Goal: Information Seeking & Learning: Learn about a topic

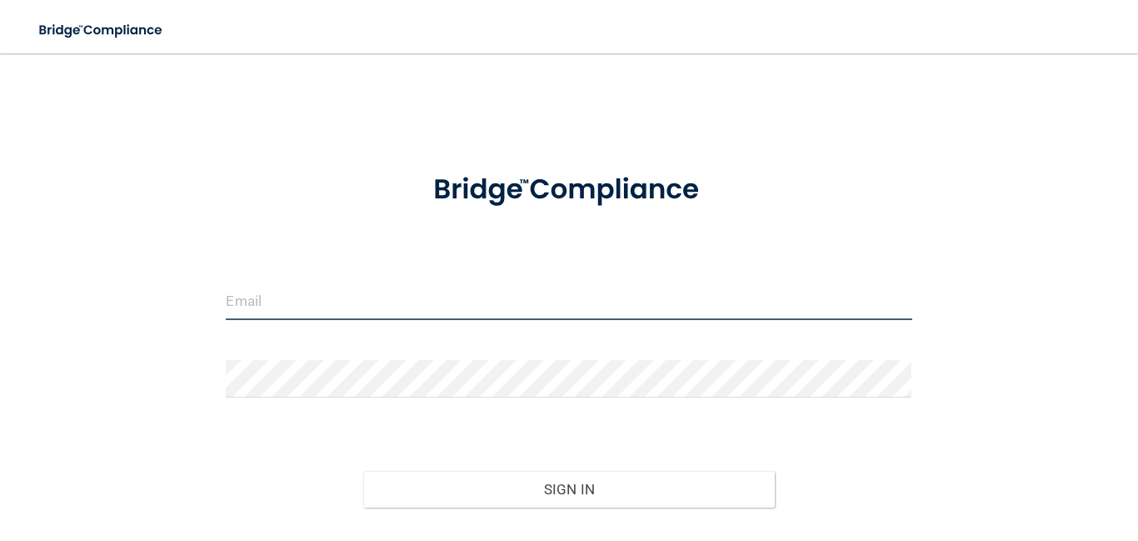
click at [390, 299] on input "email" at bounding box center [569, 300] width 686 height 37
type input "Kalyn.Wheat@expeditiondental.com"
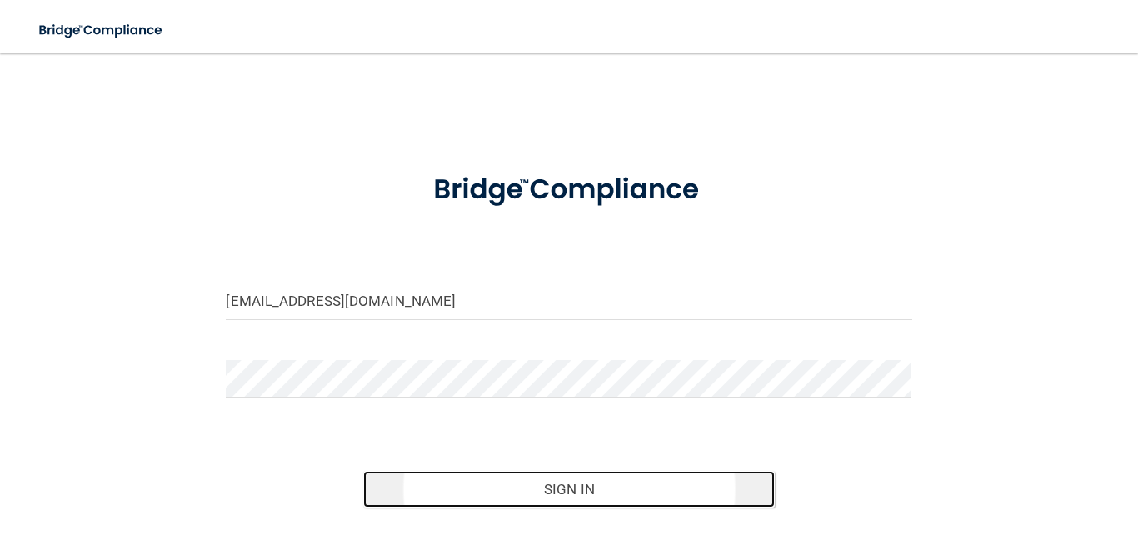
click at [491, 492] on button "Sign In" at bounding box center [568, 489] width 411 height 37
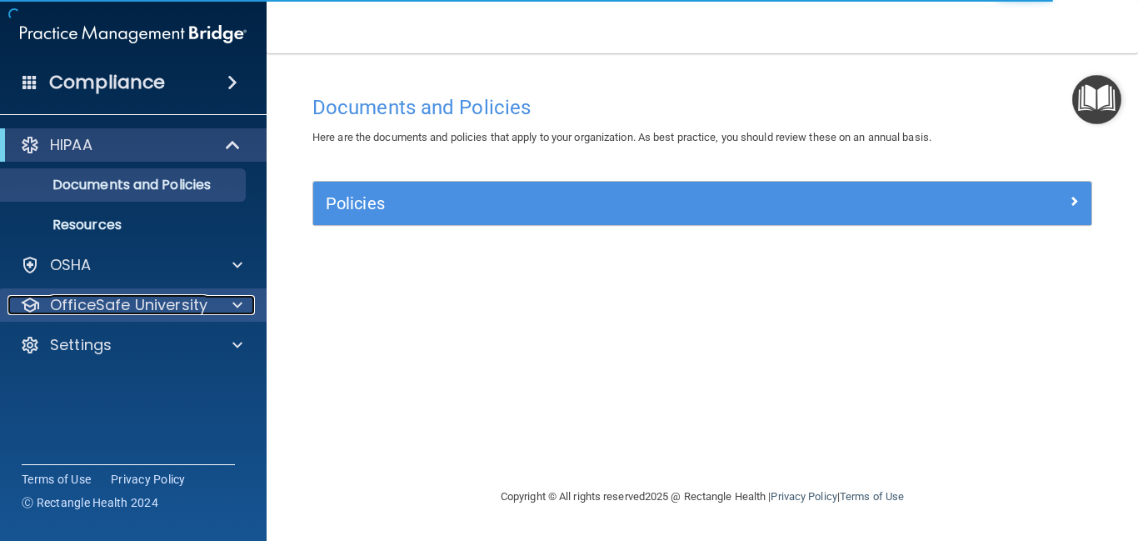
click at [240, 307] on span at bounding box center [237, 305] width 10 height 20
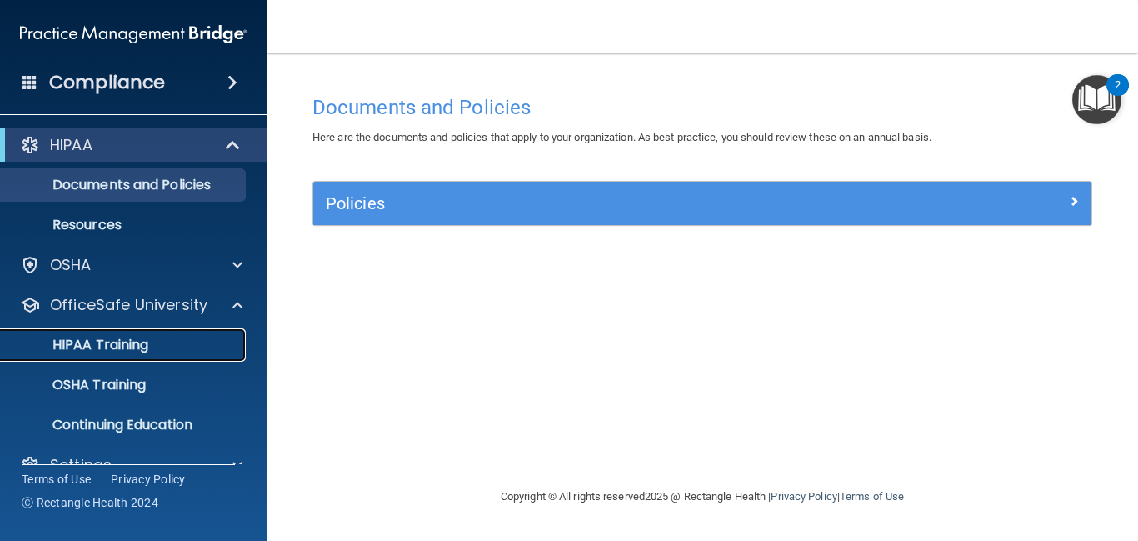
click at [140, 351] on p "HIPAA Training" at bounding box center [79, 345] width 137 height 17
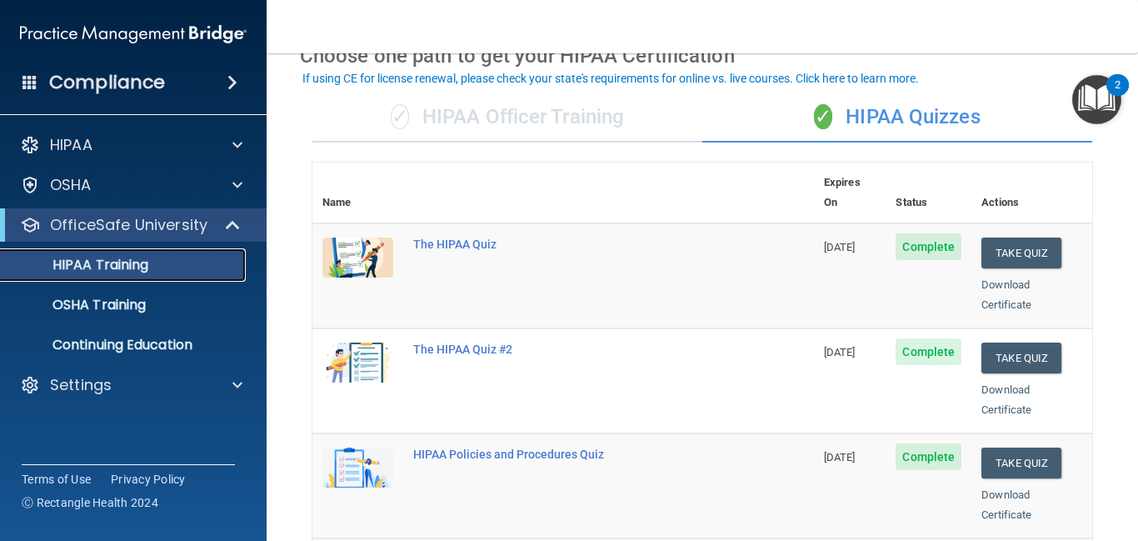
scroll to position [92, 0]
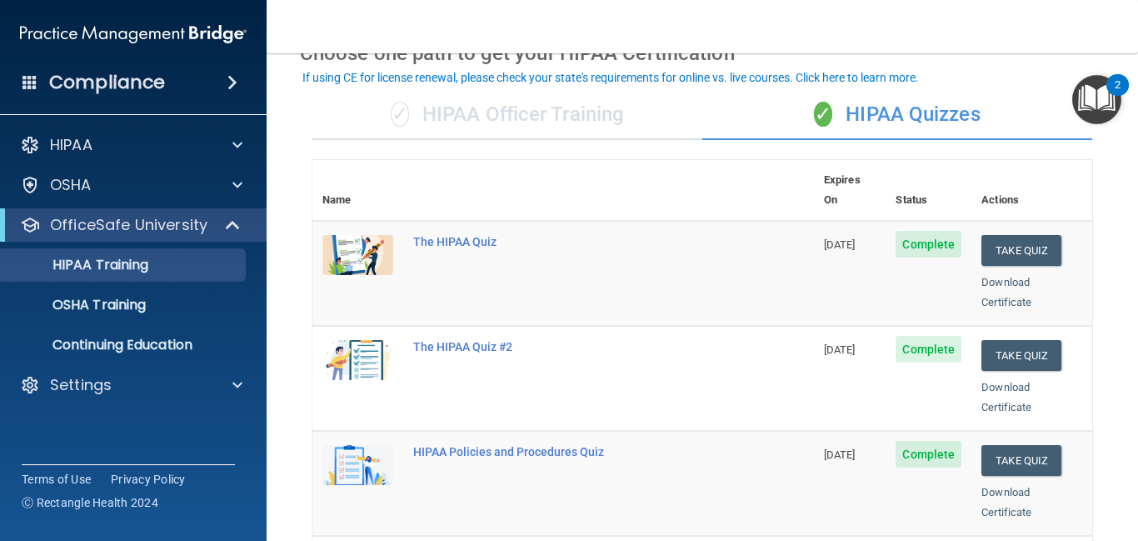
click at [476, 126] on div "✓ HIPAA Officer Training" at bounding box center [507, 115] width 390 height 50
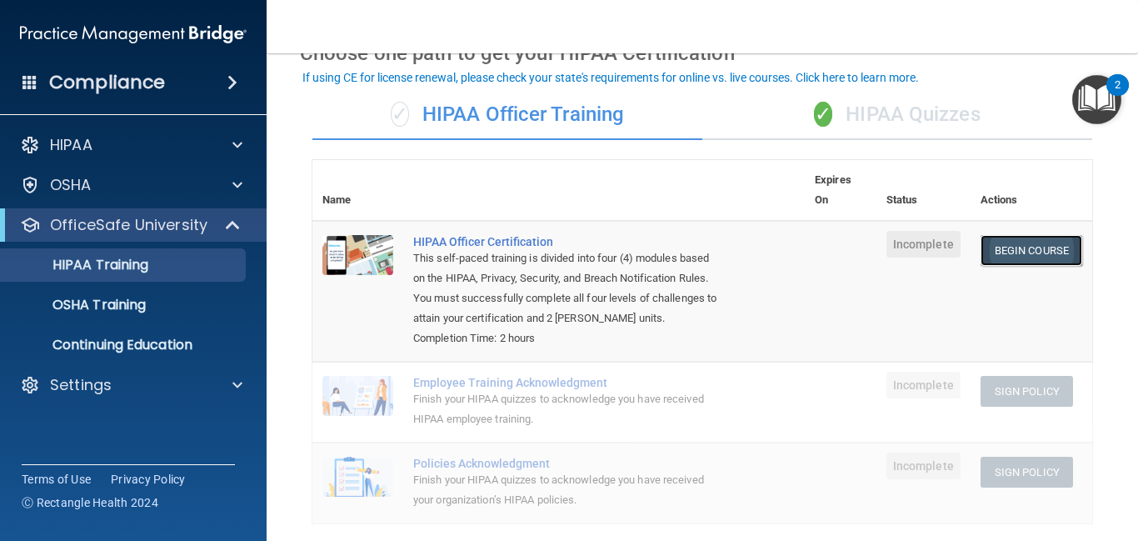
click at [1045, 253] on link "Begin Course" at bounding box center [1031, 250] width 102 height 31
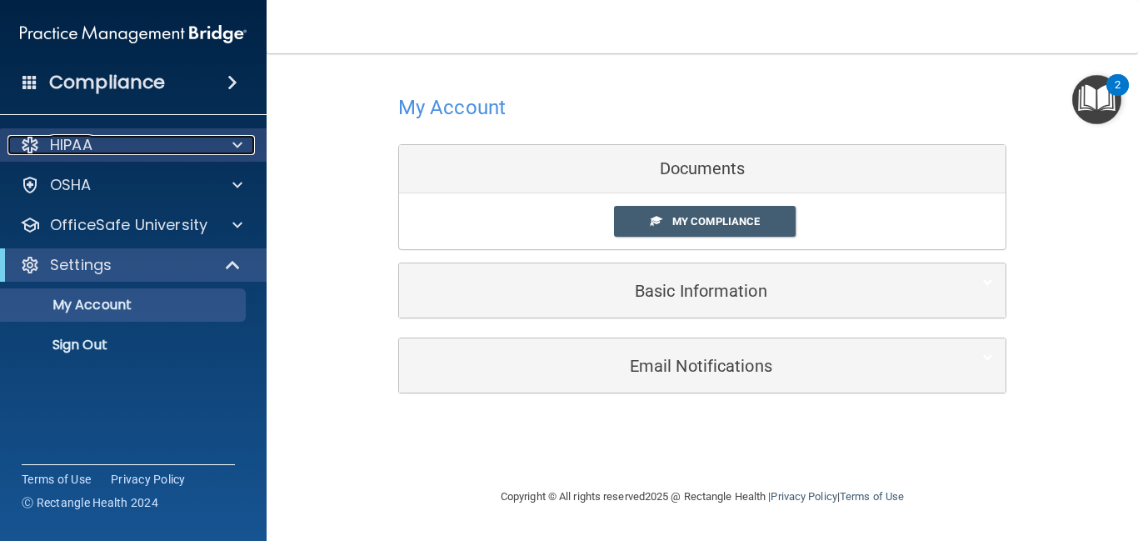
click at [233, 150] on span at bounding box center [237, 145] width 10 height 20
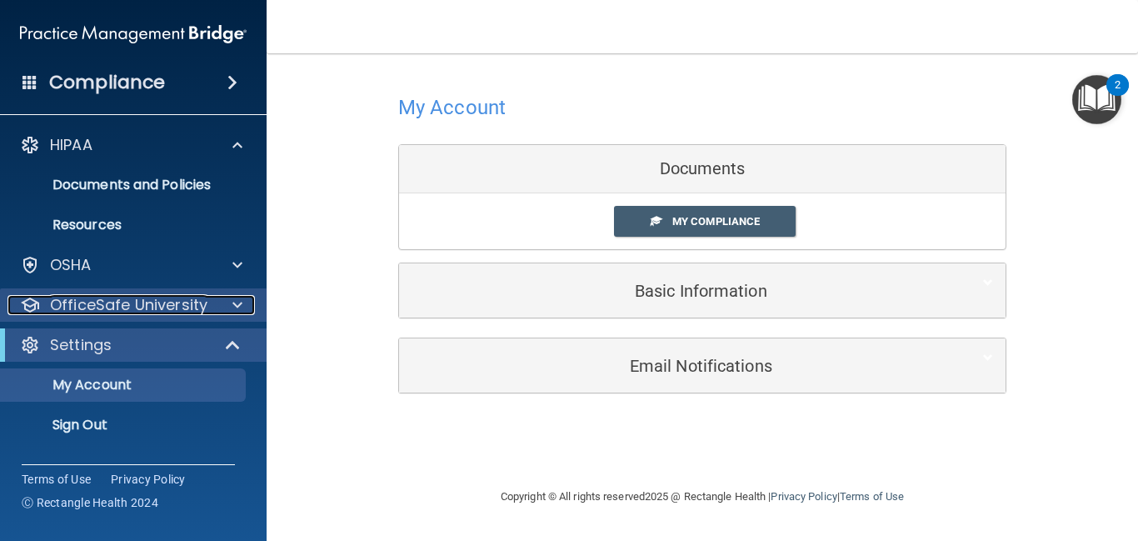
click at [247, 301] on div at bounding box center [235, 305] width 42 height 20
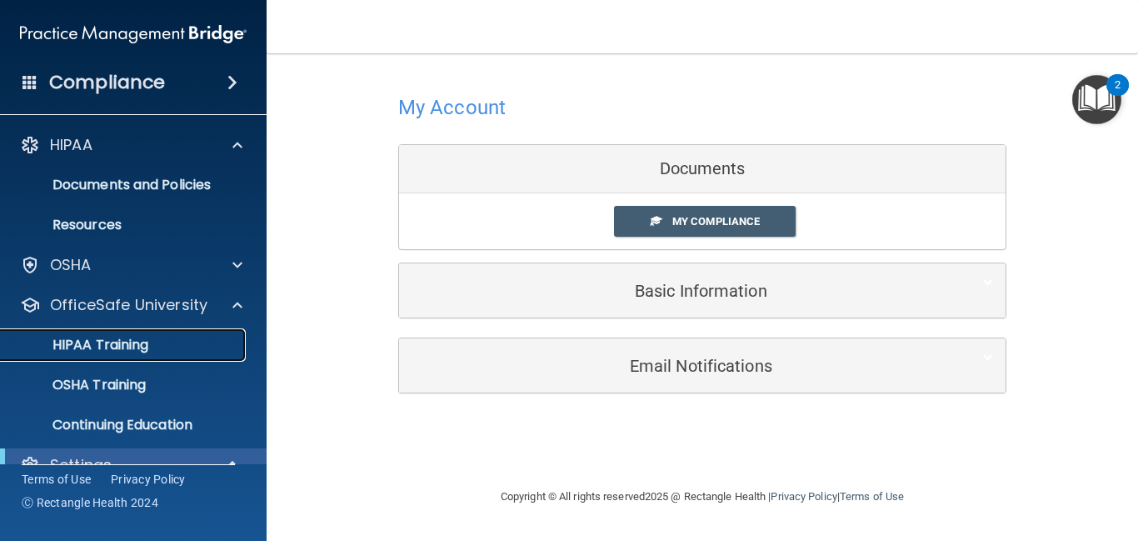
click at [173, 351] on div "HIPAA Training" at bounding box center [124, 345] width 227 height 17
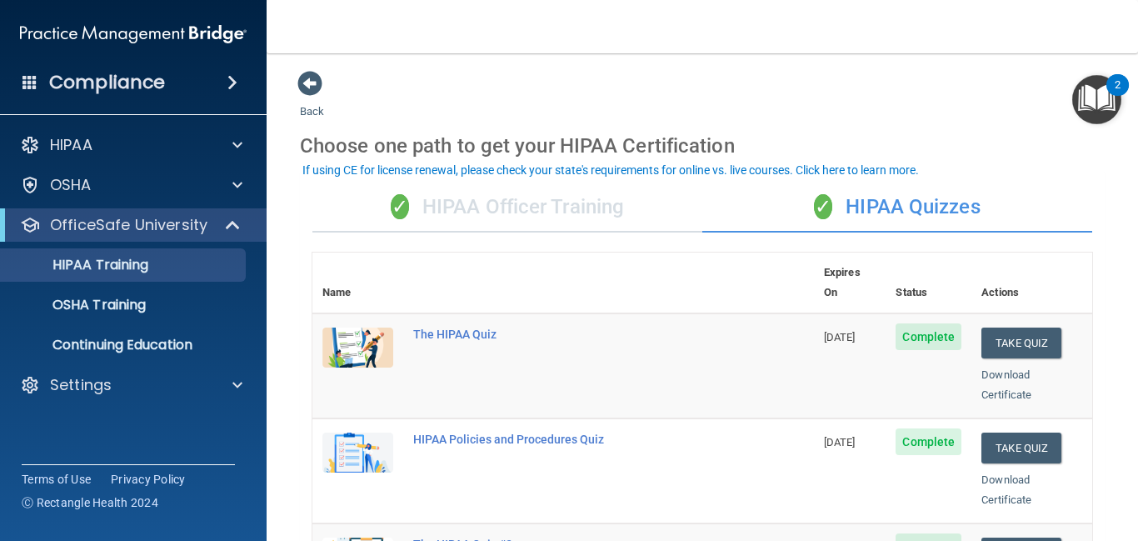
click at [516, 224] on div "✓ HIPAA Officer Training" at bounding box center [507, 207] width 390 height 50
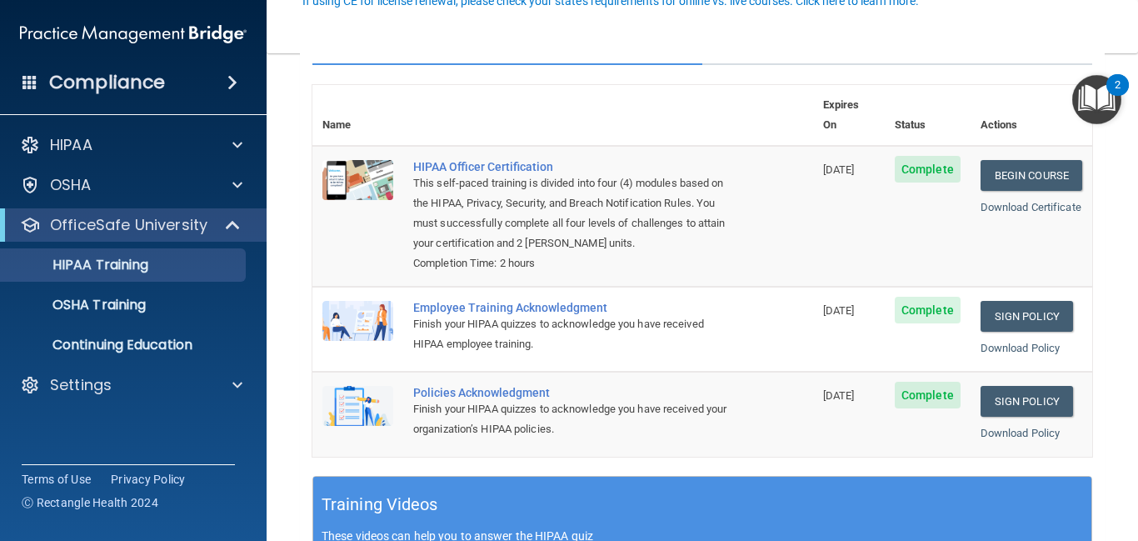
scroll to position [169, 0]
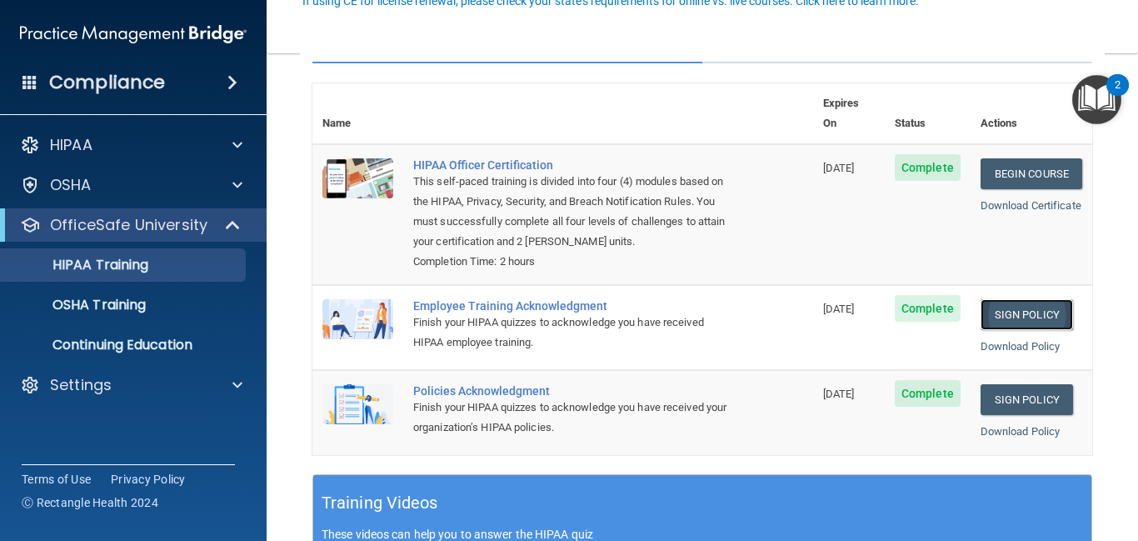
click at [1011, 299] on link "Sign Policy" at bounding box center [1026, 314] width 92 height 31
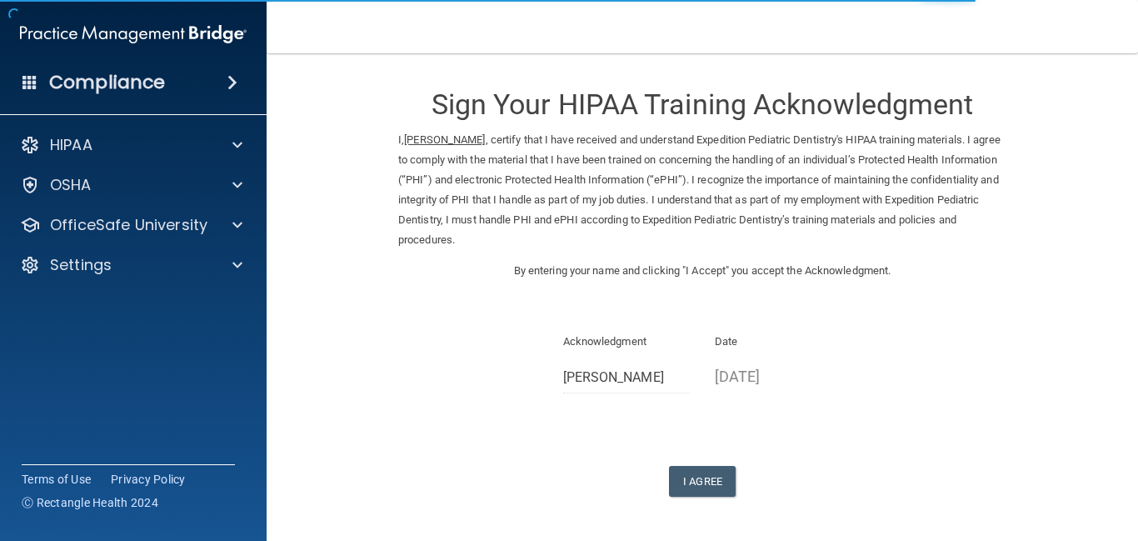
scroll to position [62, 0]
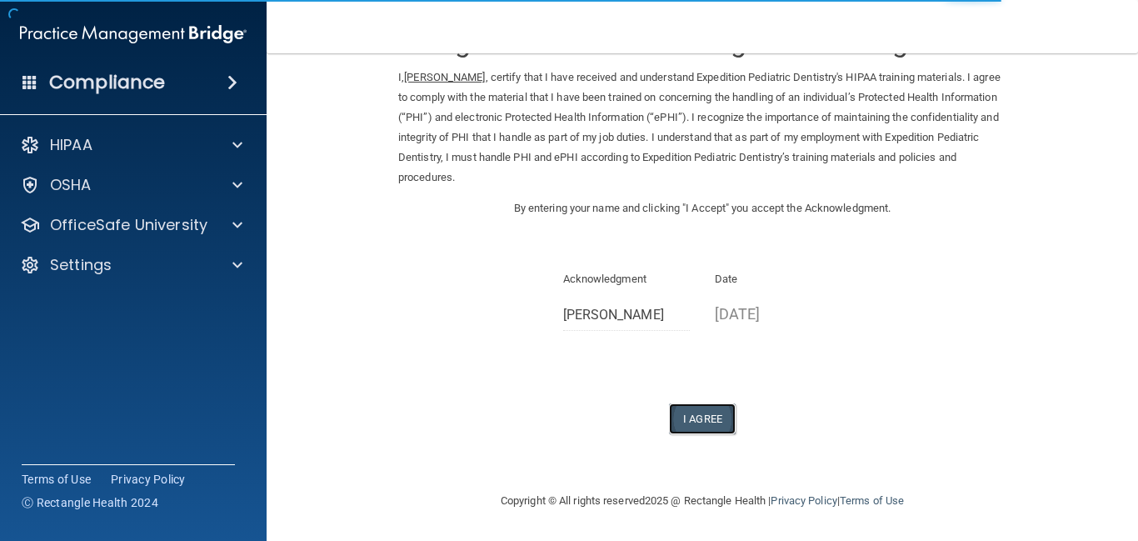
click at [715, 412] on button "I Agree" at bounding box center [702, 418] width 67 height 31
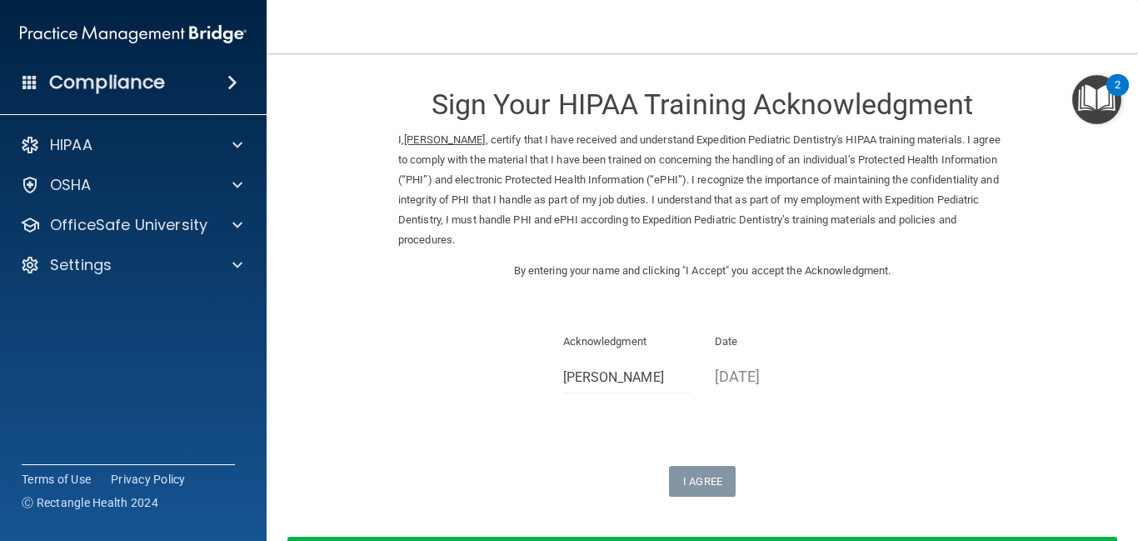
scroll to position [127, 0]
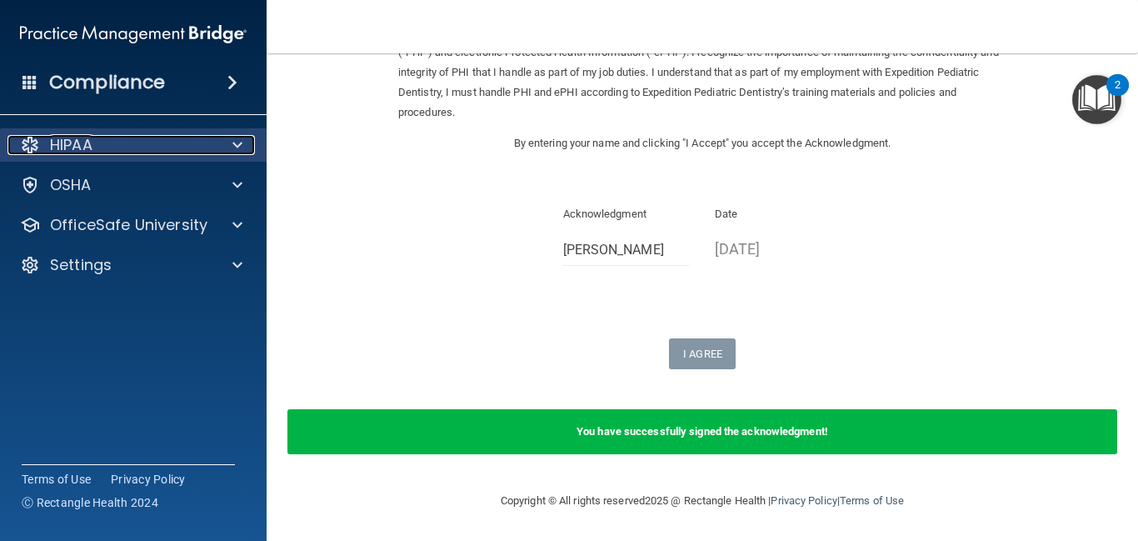
click at [226, 143] on div at bounding box center [235, 145] width 42 height 20
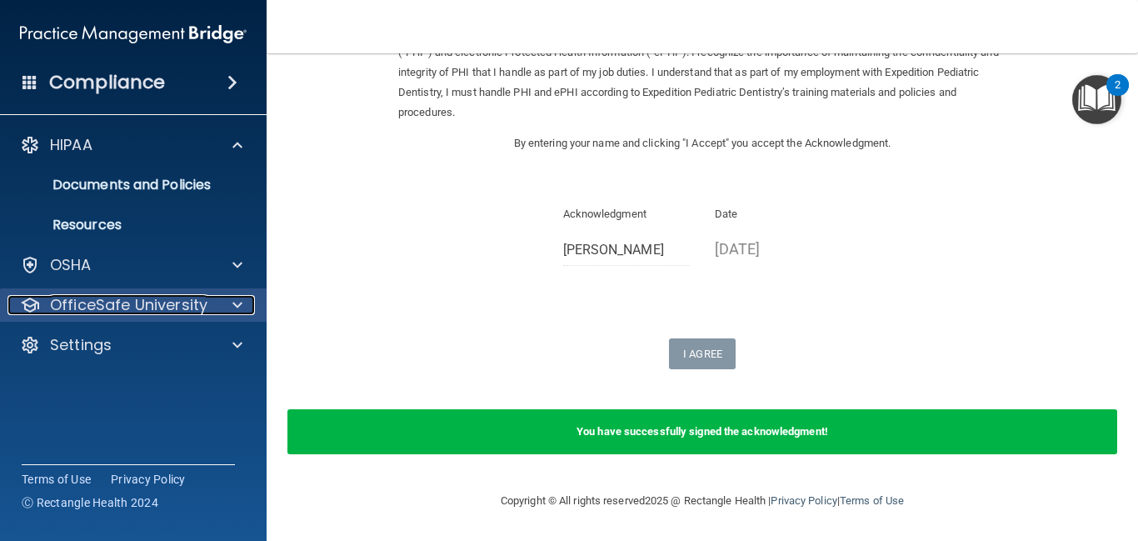
click at [241, 312] on span at bounding box center [237, 305] width 10 height 20
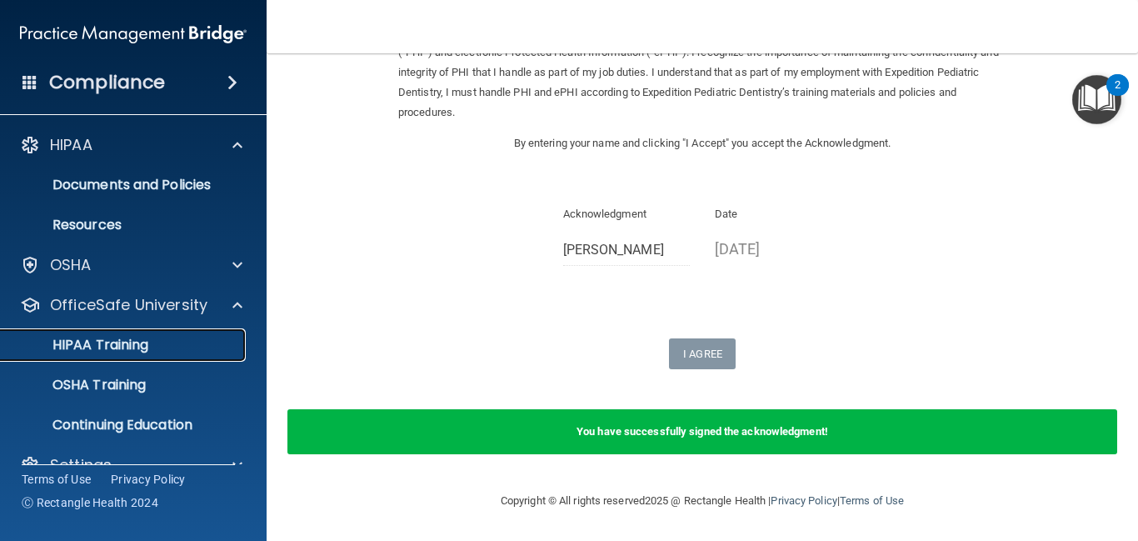
click at [189, 352] on div "HIPAA Training" at bounding box center [124, 345] width 227 height 17
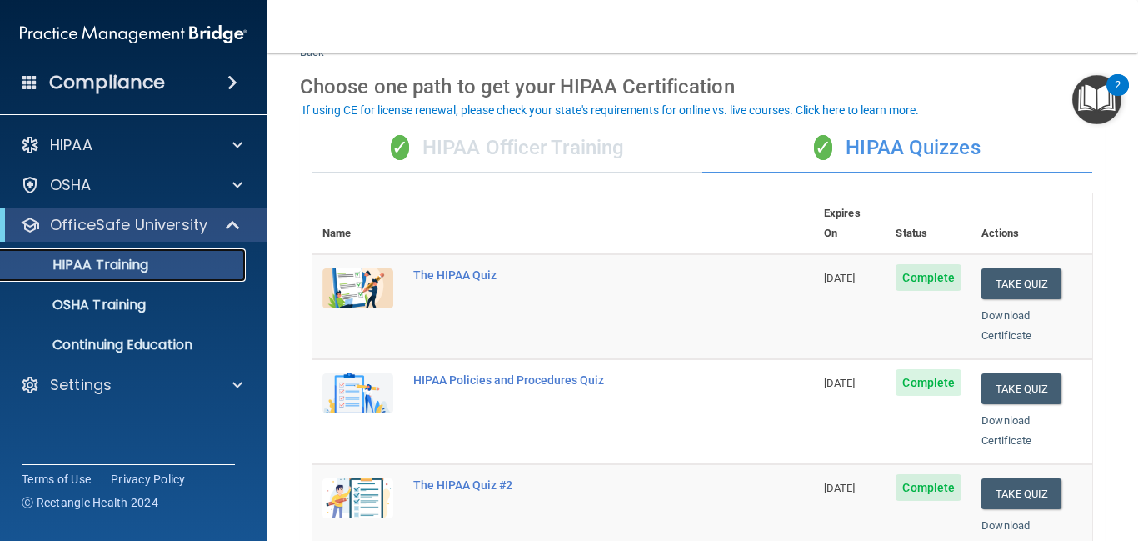
scroll to position [60, 0]
click at [511, 151] on div "✓ HIPAA Officer Training" at bounding box center [507, 147] width 390 height 50
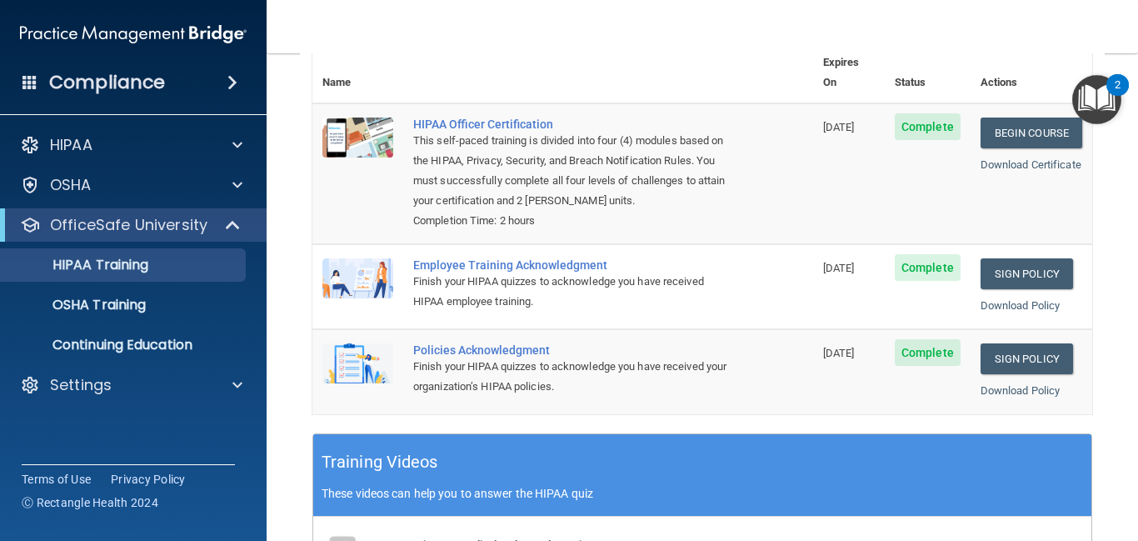
scroll to position [213, 0]
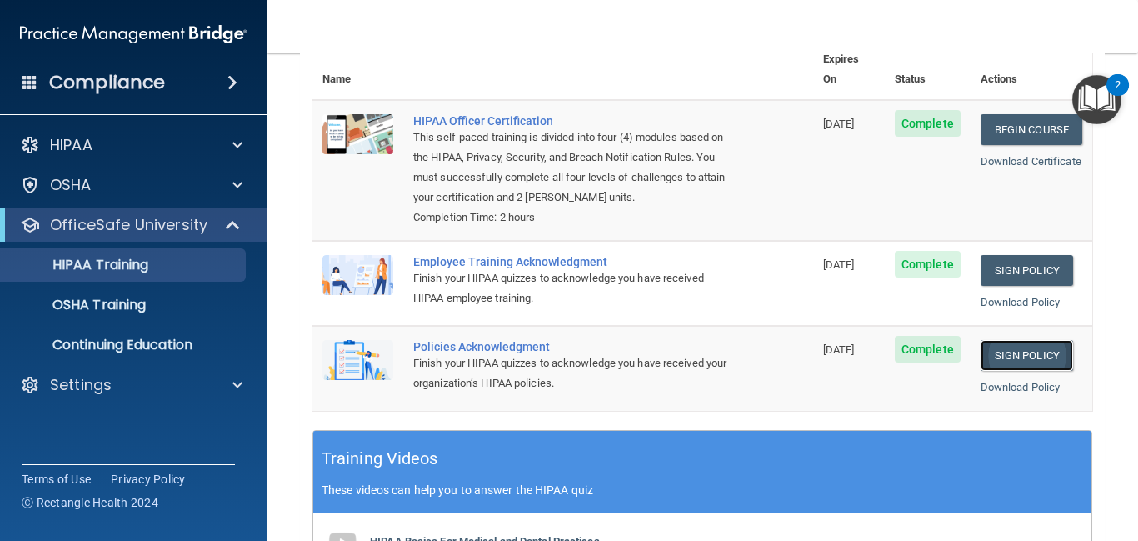
click at [1022, 340] on link "Sign Policy" at bounding box center [1026, 355] width 92 height 31
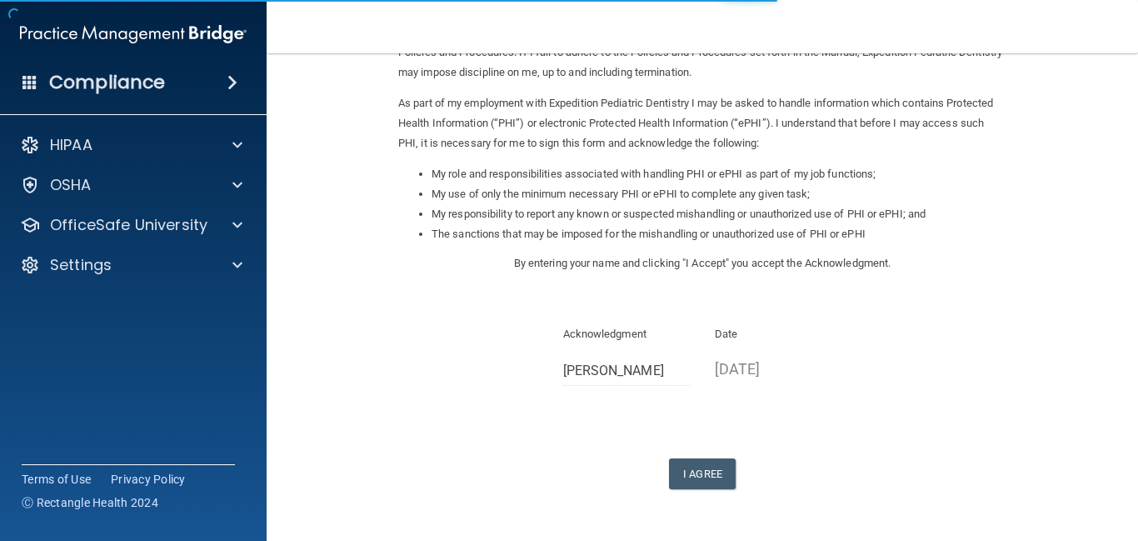
scroll to position [198, 0]
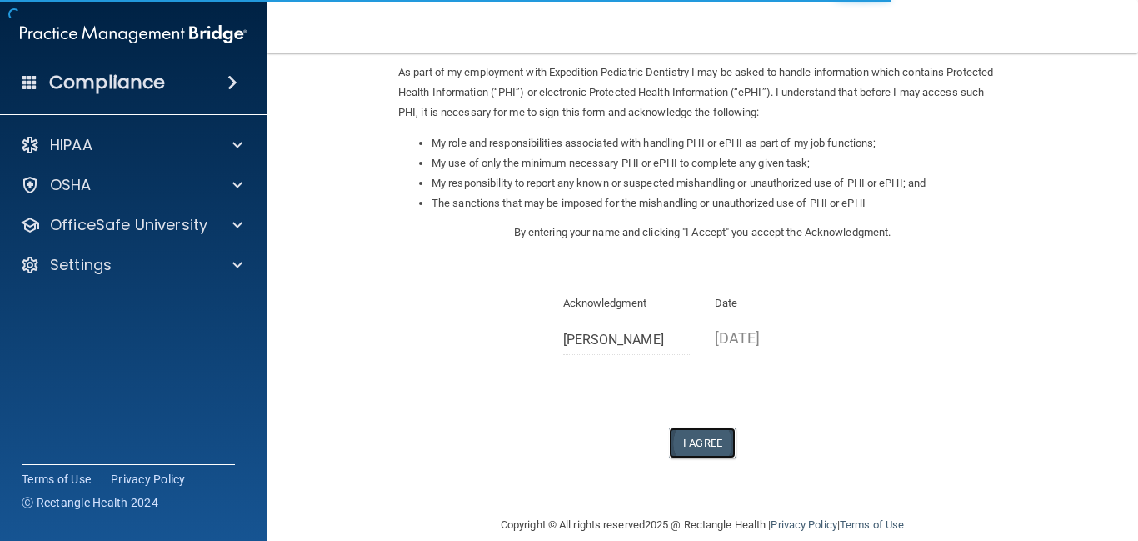
click at [713, 452] on button "I Agree" at bounding box center [702, 442] width 67 height 31
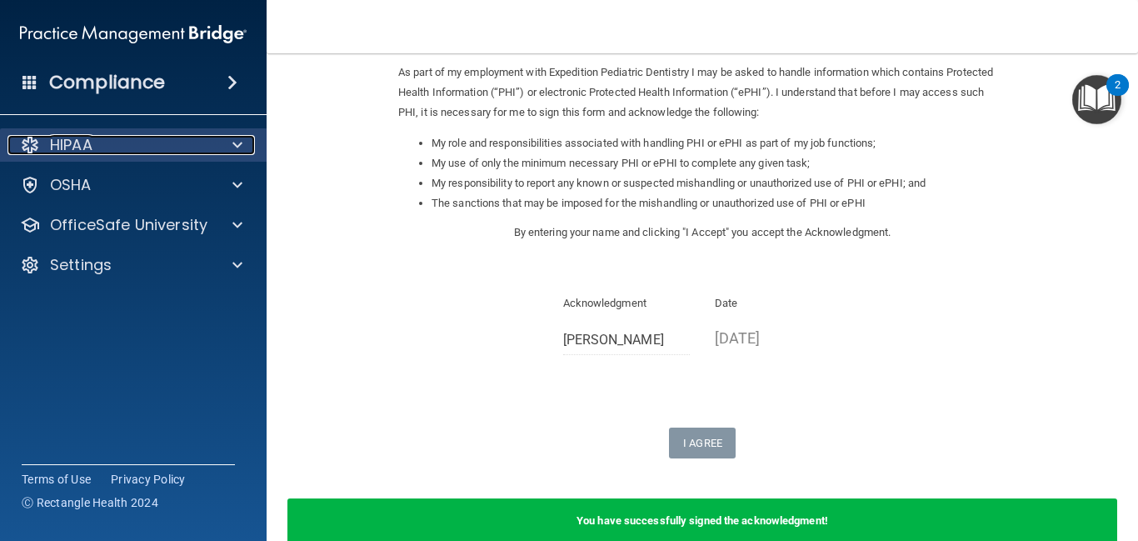
click at [245, 144] on div at bounding box center [235, 145] width 42 height 20
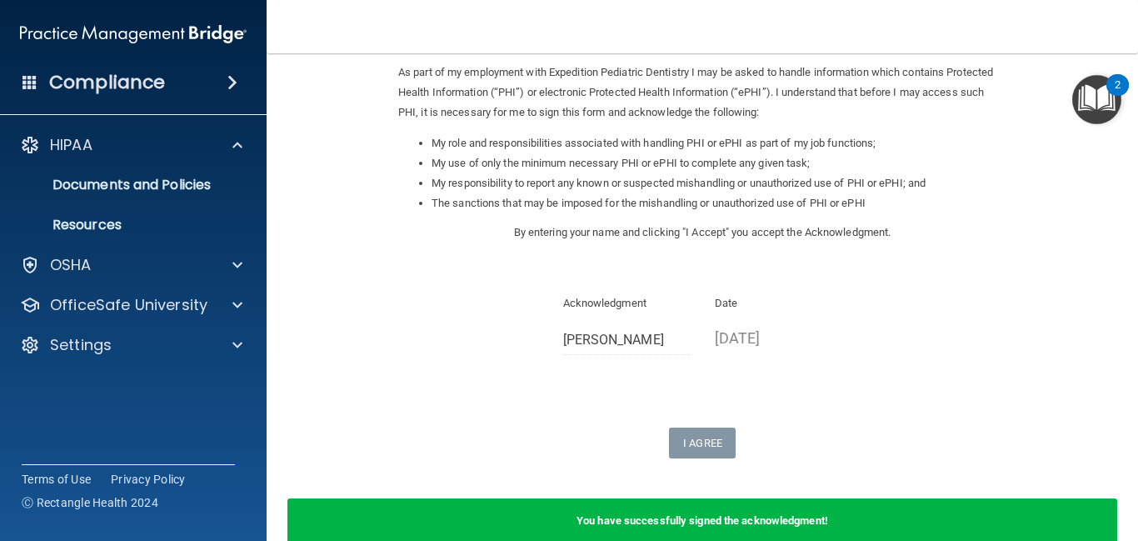
click at [18, 71] on div "Compliance" at bounding box center [133, 82] width 267 height 37
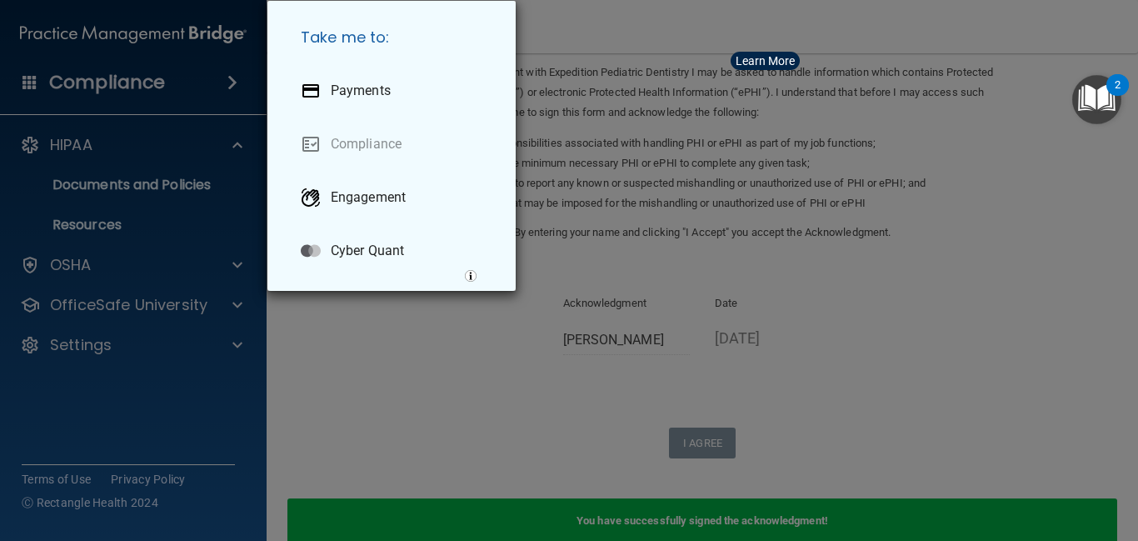
click at [312, 308] on div "Take me to: Payments Compliance Engagement Cyber Quant" at bounding box center [569, 270] width 1138 height 541
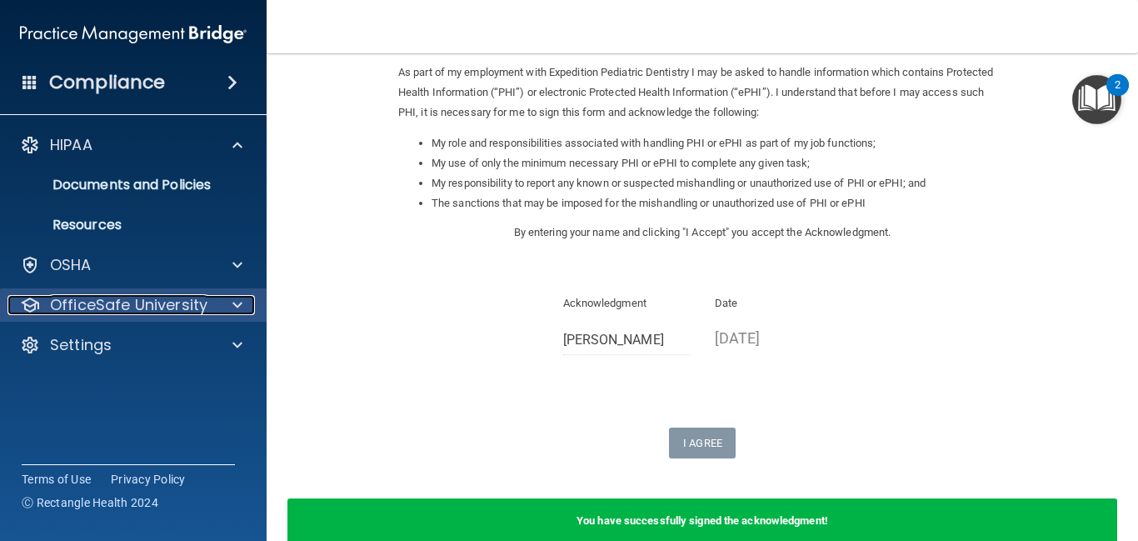
click at [242, 302] on span at bounding box center [237, 305] width 10 height 20
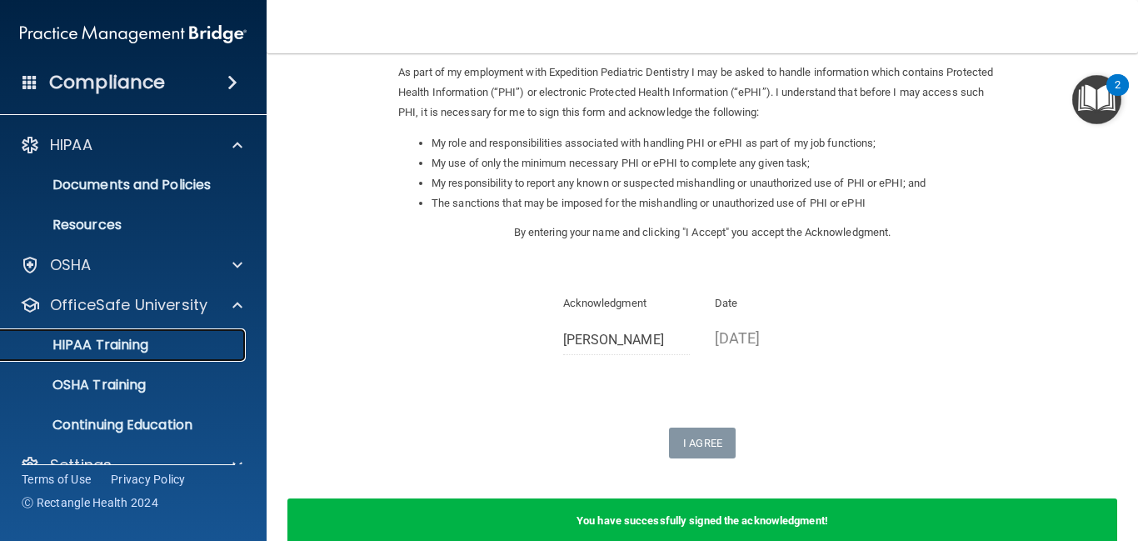
click at [167, 344] on div "HIPAA Training" at bounding box center [124, 345] width 227 height 17
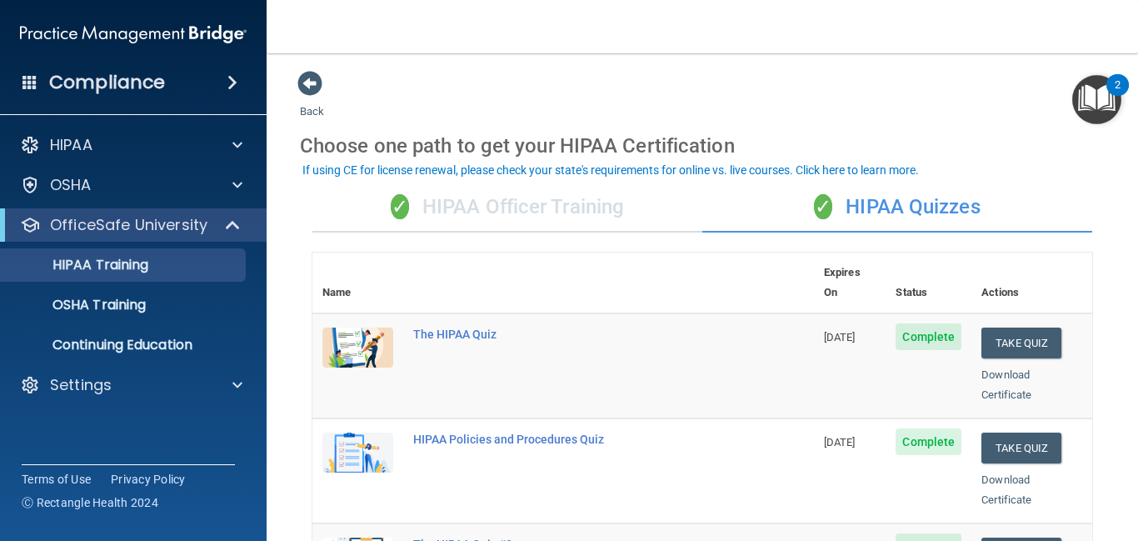
click at [647, 220] on div "✓ HIPAA Officer Training" at bounding box center [507, 207] width 390 height 50
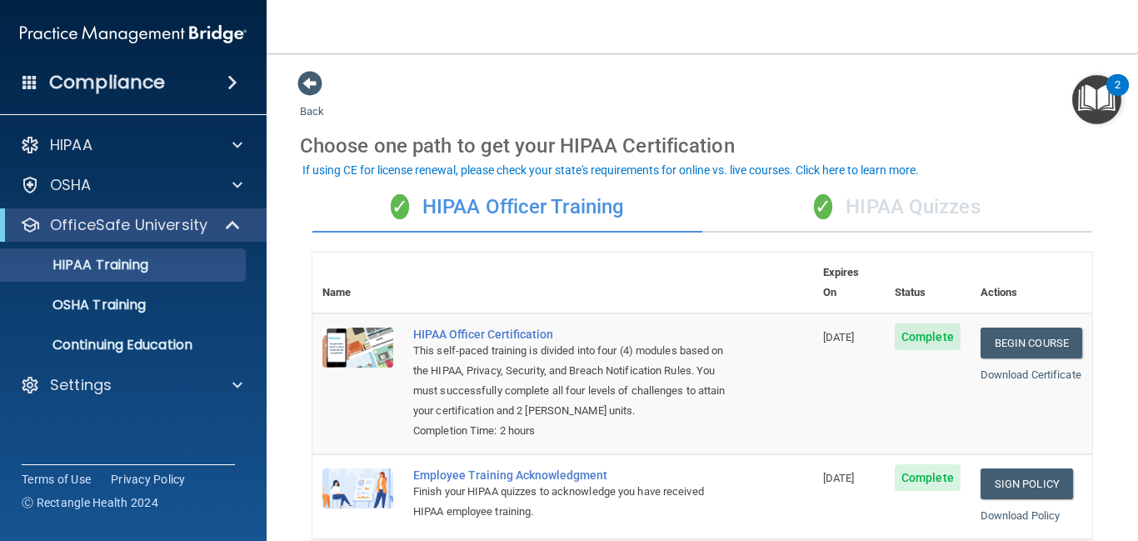
click at [937, 205] on div "✓ HIPAA Quizzes" at bounding box center [897, 207] width 390 height 50
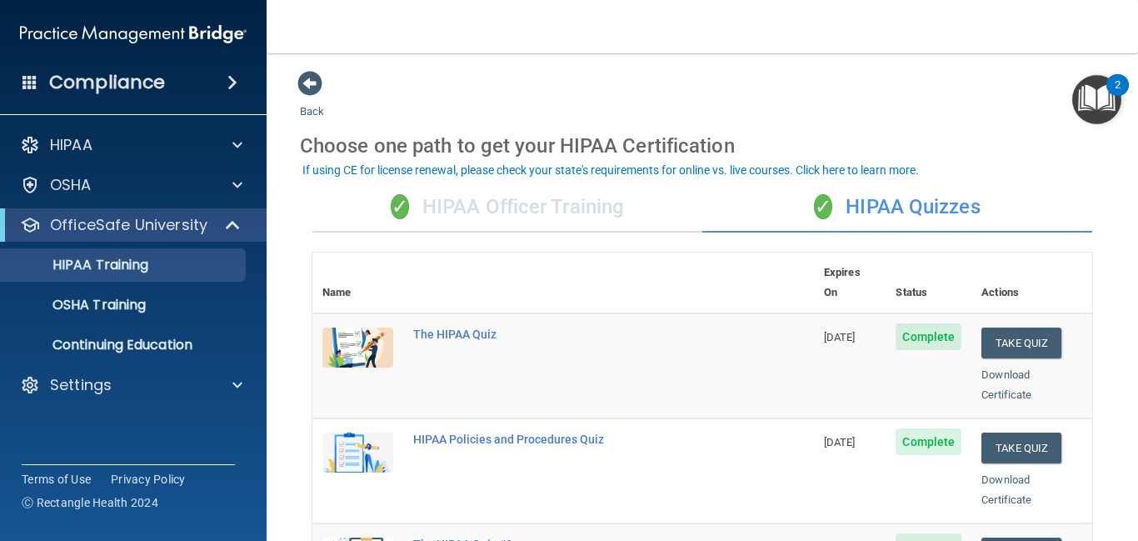
click at [909, 220] on div "✓ HIPAA Quizzes" at bounding box center [897, 207] width 390 height 50
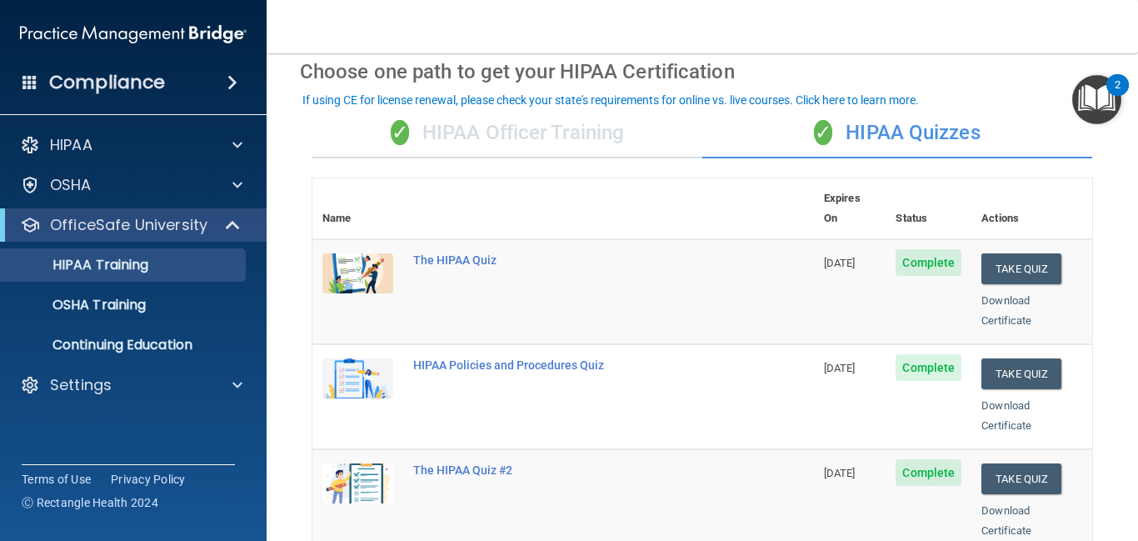
scroll to position [70, 0]
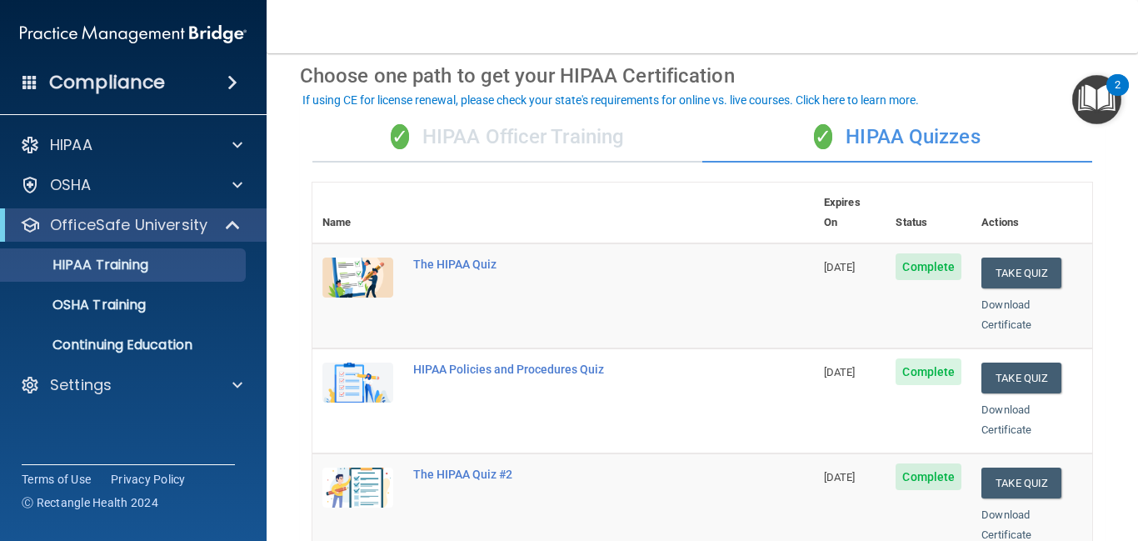
click at [919, 267] on td "Complete" at bounding box center [928, 295] width 86 height 105
click at [921, 253] on span "Complete" at bounding box center [928, 266] width 66 height 27
click at [931, 358] on span "Complete" at bounding box center [928, 371] width 66 height 27
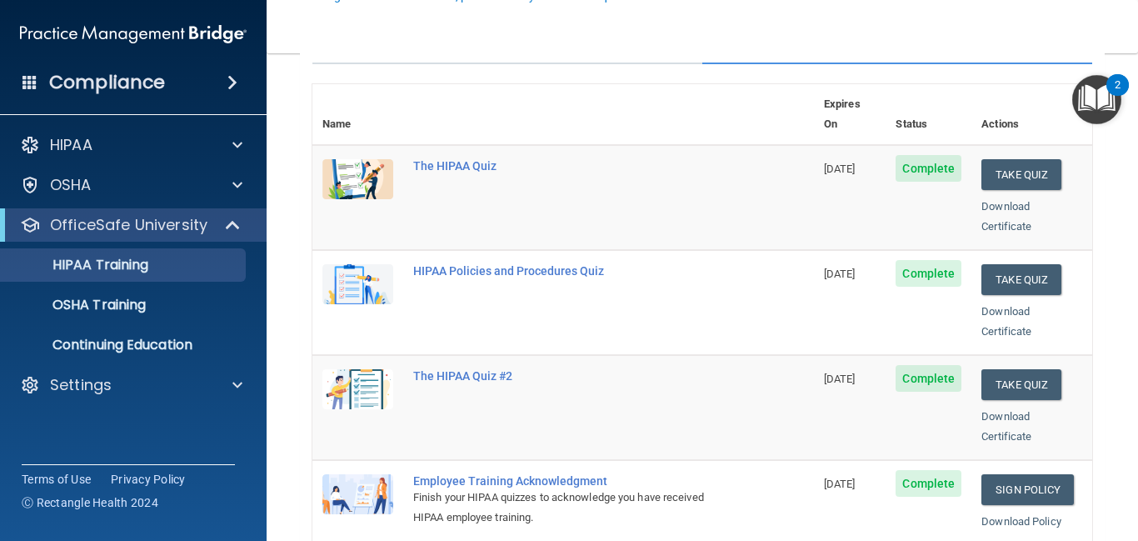
scroll to position [181, 0]
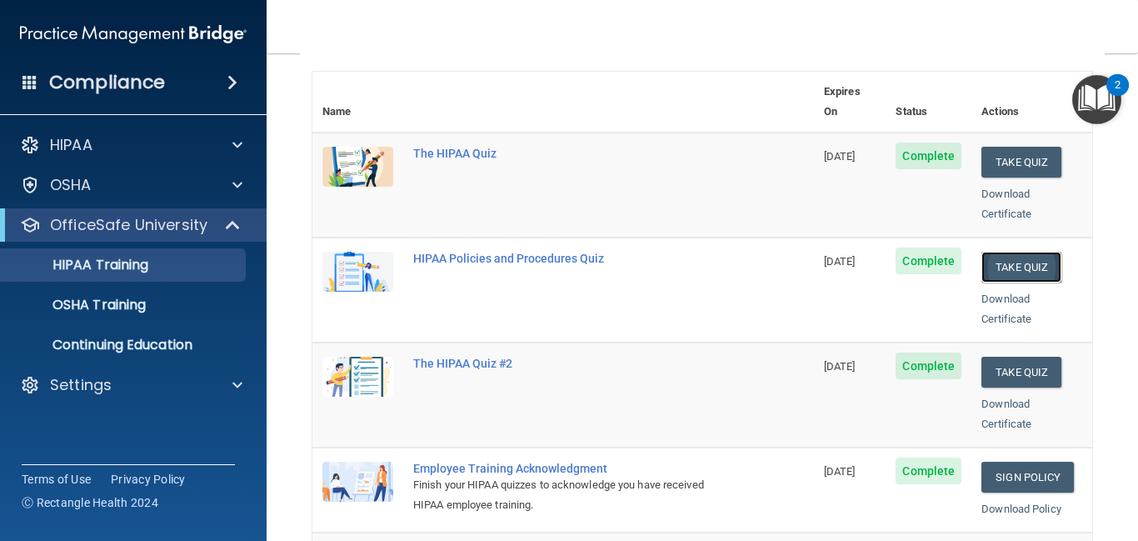
click at [1035, 252] on button "Take Quiz" at bounding box center [1021, 267] width 80 height 31
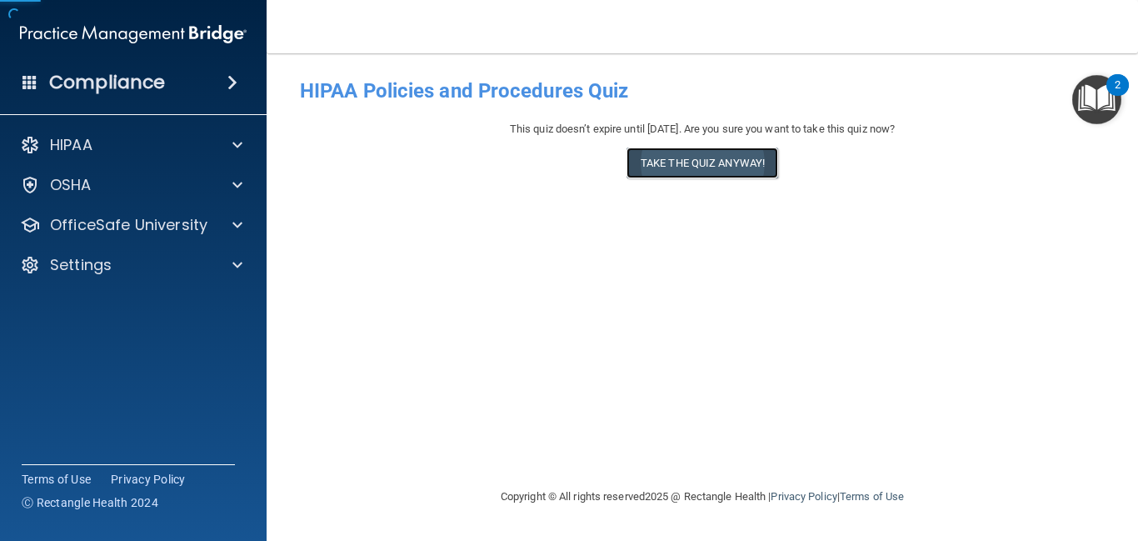
click at [684, 172] on button "Take the quiz anyway!" at bounding box center [702, 162] width 152 height 31
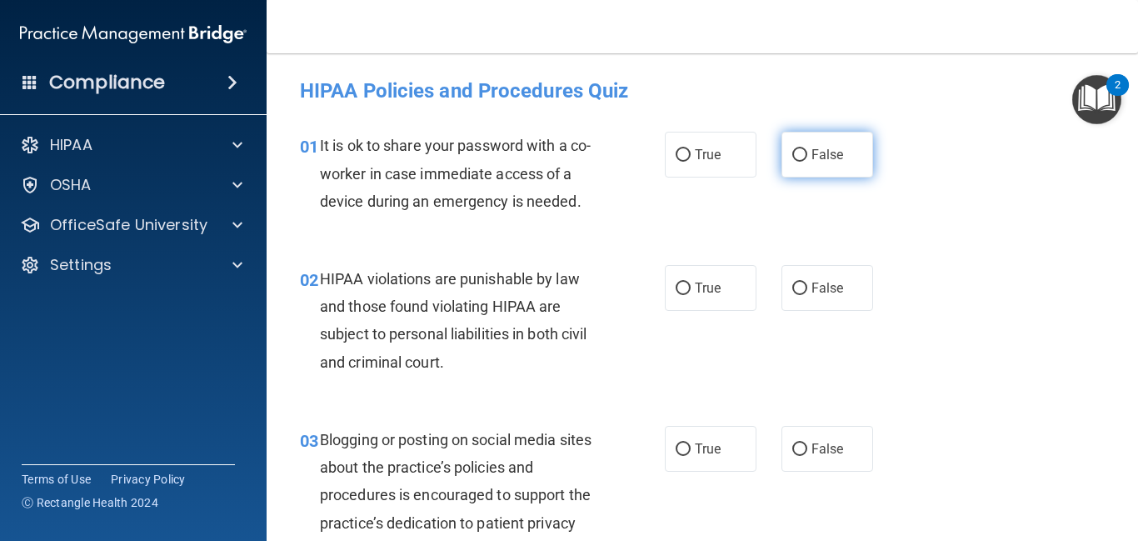
click at [847, 175] on label "False" at bounding box center [827, 155] width 92 height 46
click at [807, 162] on input "False" at bounding box center [799, 155] width 15 height 12
radio input "true"
click at [702, 313] on div "02 HIPAA violations are punishable by law and those found violating HIPAA are s…" at bounding box center [702, 324] width 830 height 161
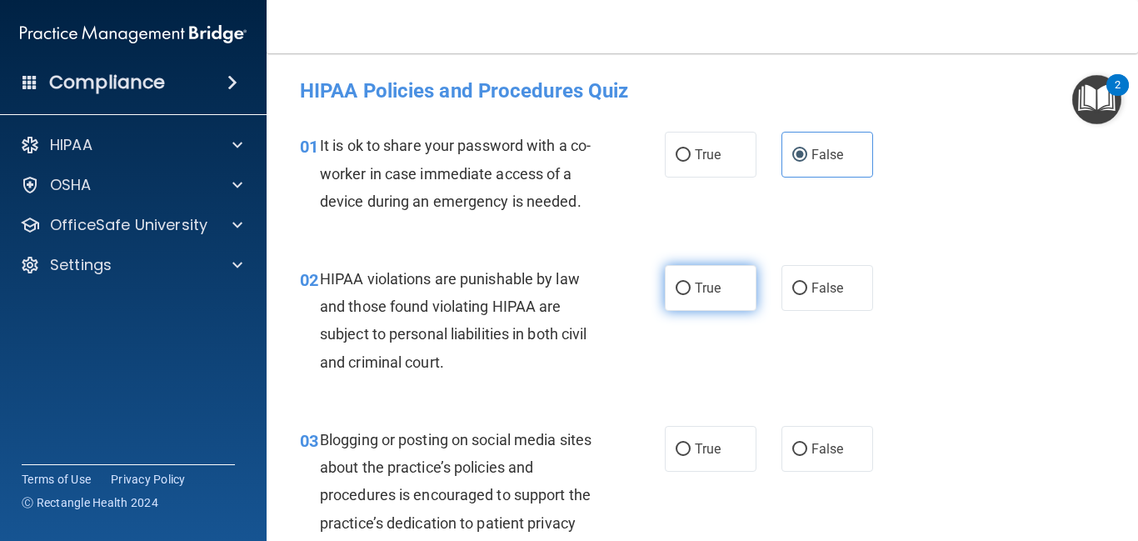
click at [701, 280] on span "True" at bounding box center [708, 288] width 26 height 16
click at [691, 282] on input "True" at bounding box center [683, 288] width 15 height 12
radio input "true"
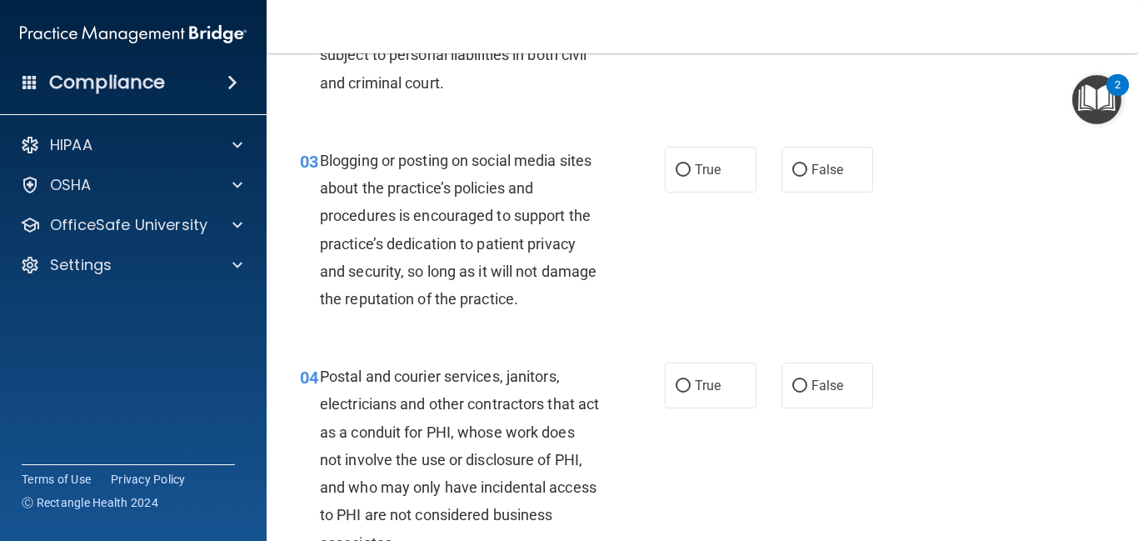
scroll to position [284, 0]
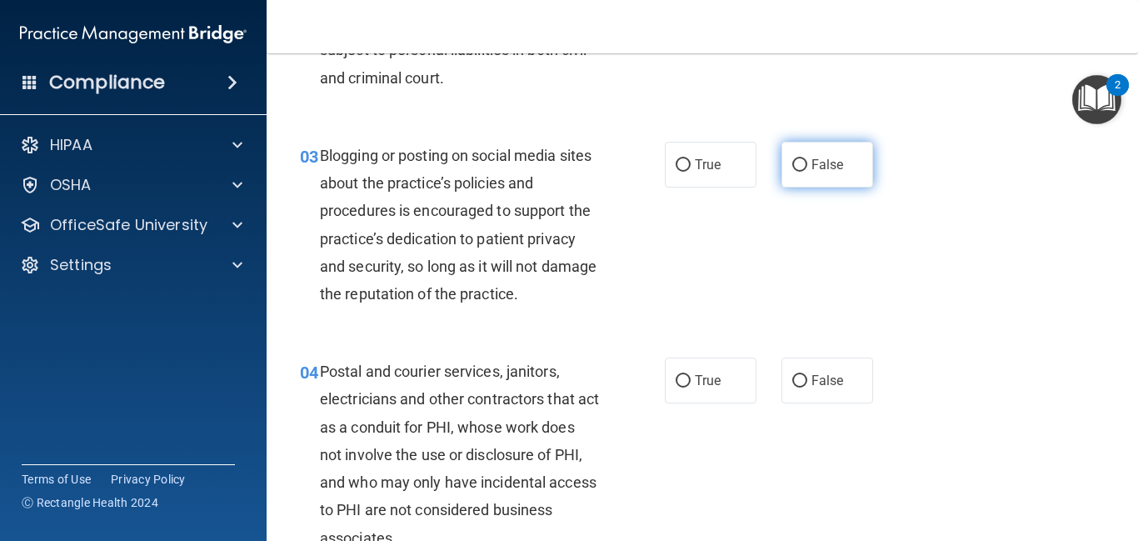
click at [834, 161] on span "False" at bounding box center [827, 165] width 32 height 16
click at [807, 161] on input "False" at bounding box center [799, 165] width 15 height 12
radio input "true"
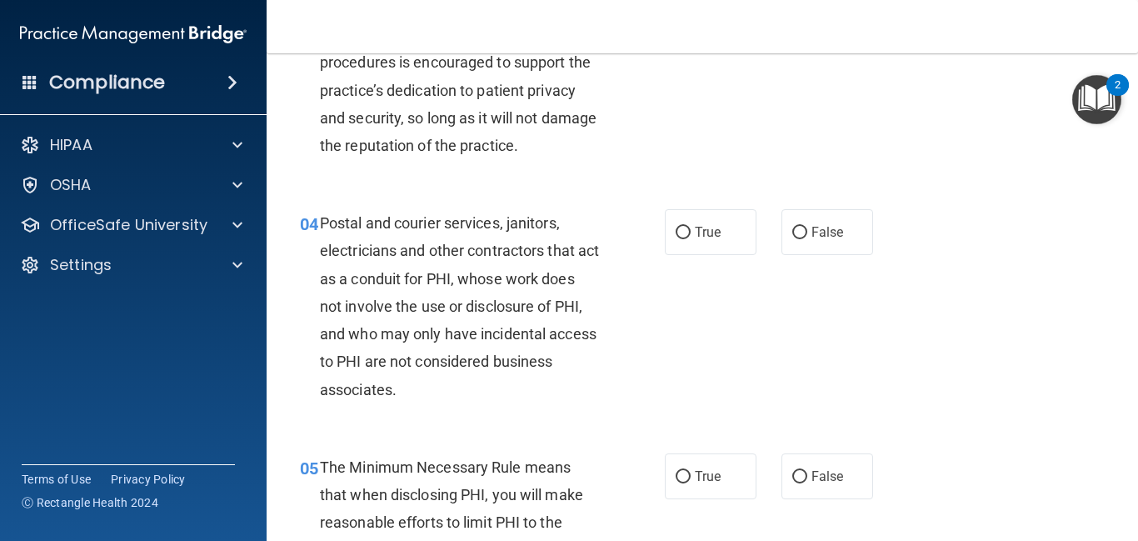
scroll to position [442, 0]
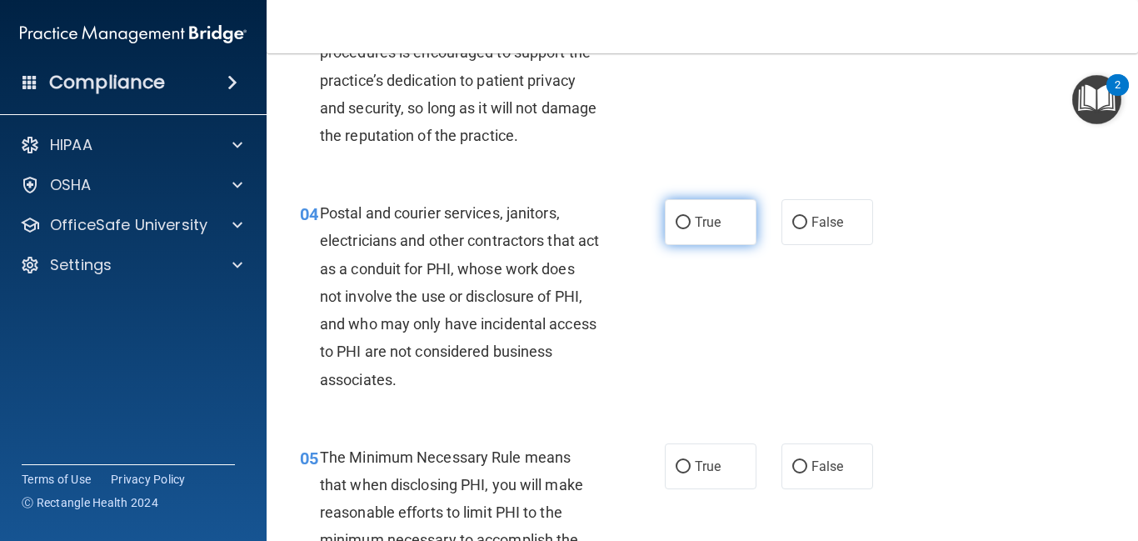
click at [699, 231] on label "True" at bounding box center [711, 222] width 92 height 46
click at [691, 229] on input "True" at bounding box center [683, 223] width 15 height 12
radio input "true"
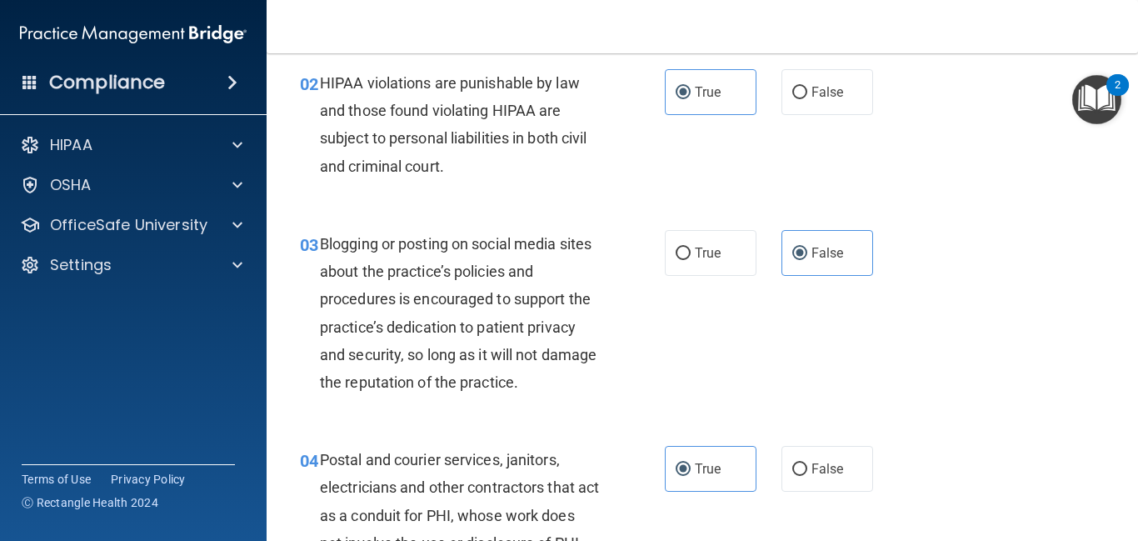
scroll to position [319, 0]
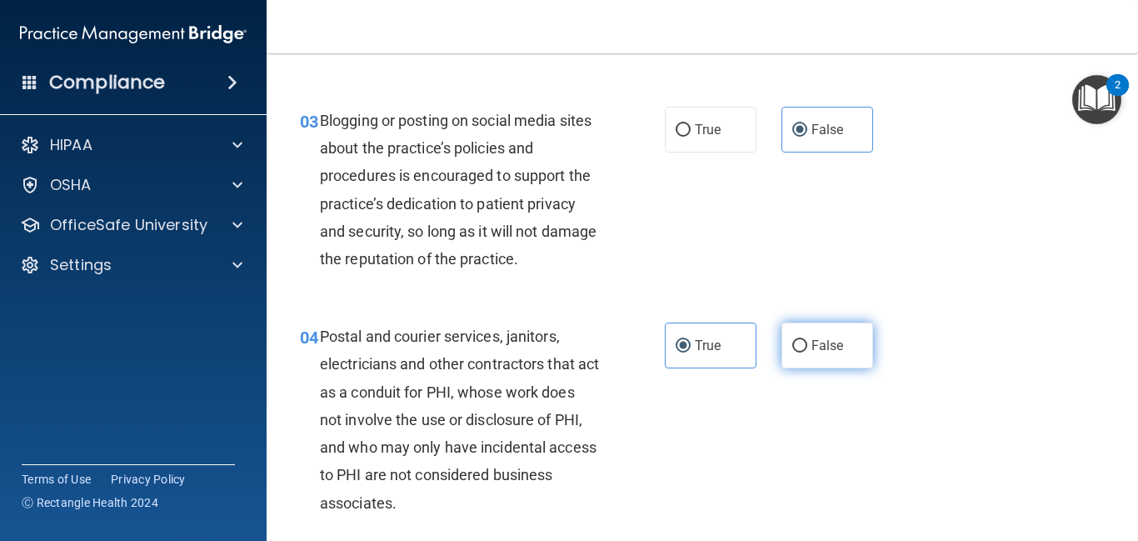
click at [818, 339] on span "False" at bounding box center [827, 345] width 32 height 16
click at [807, 340] on input "False" at bounding box center [799, 346] width 15 height 12
radio input "true"
radio input "false"
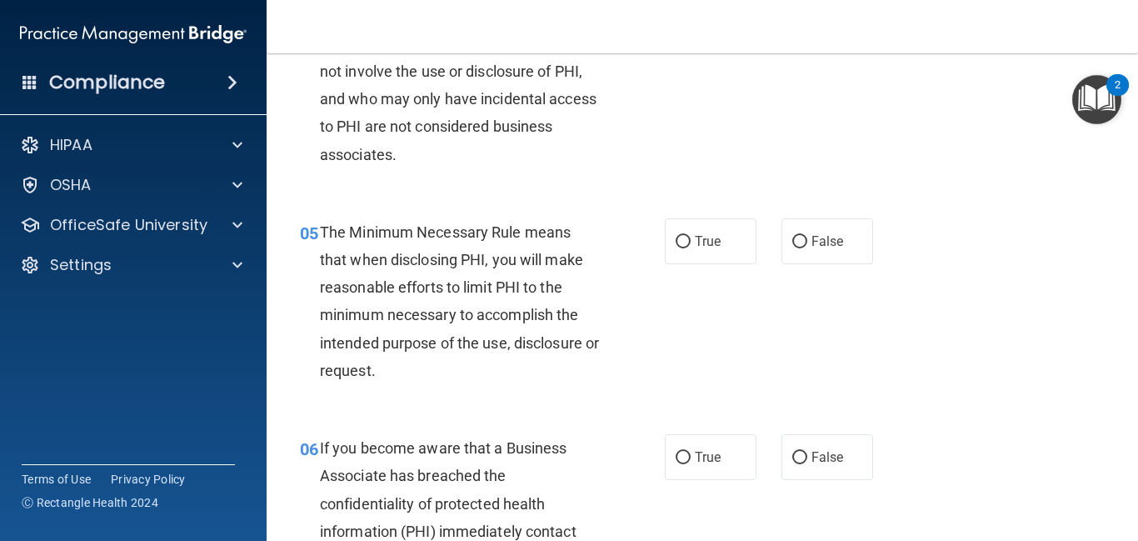
scroll to position [673, 0]
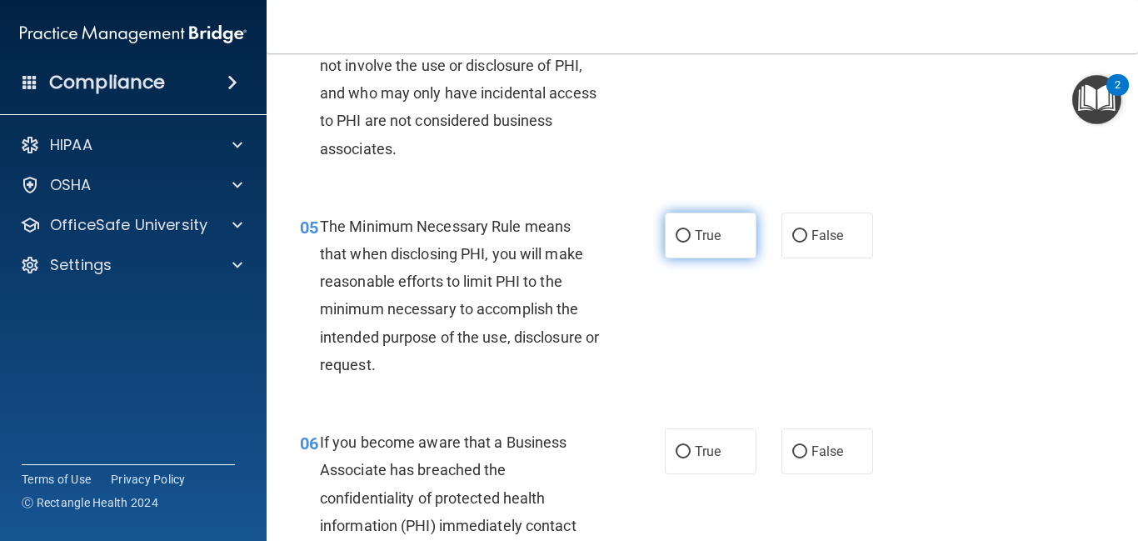
click at [710, 242] on span "True" at bounding box center [708, 235] width 26 height 16
click at [691, 242] on input "True" at bounding box center [683, 236] width 15 height 12
radio input "true"
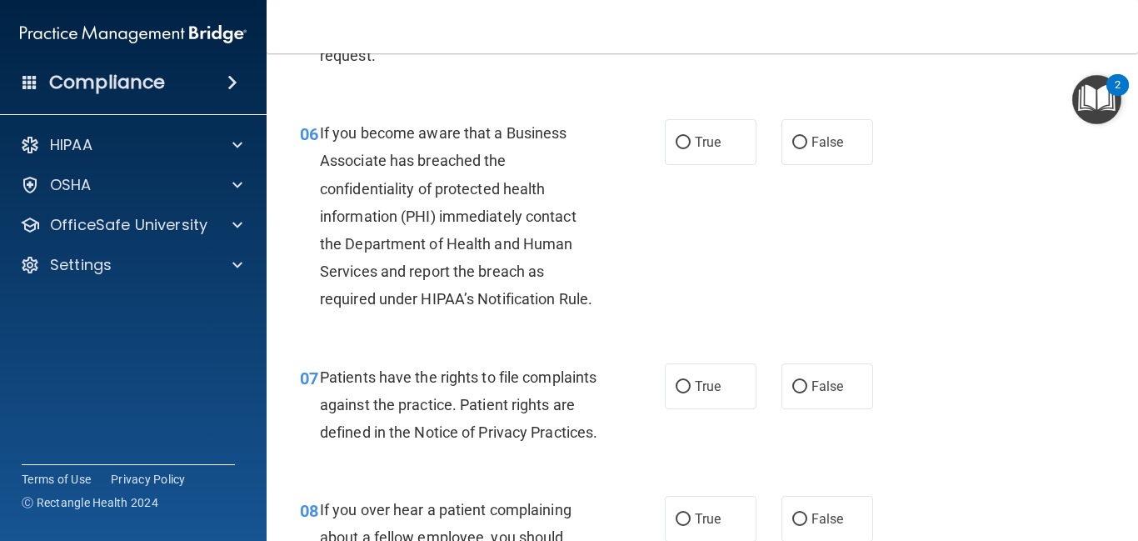
scroll to position [983, 0]
click at [689, 148] on label "True" at bounding box center [711, 141] width 92 height 46
click at [689, 148] on input "True" at bounding box center [683, 142] width 15 height 12
radio input "true"
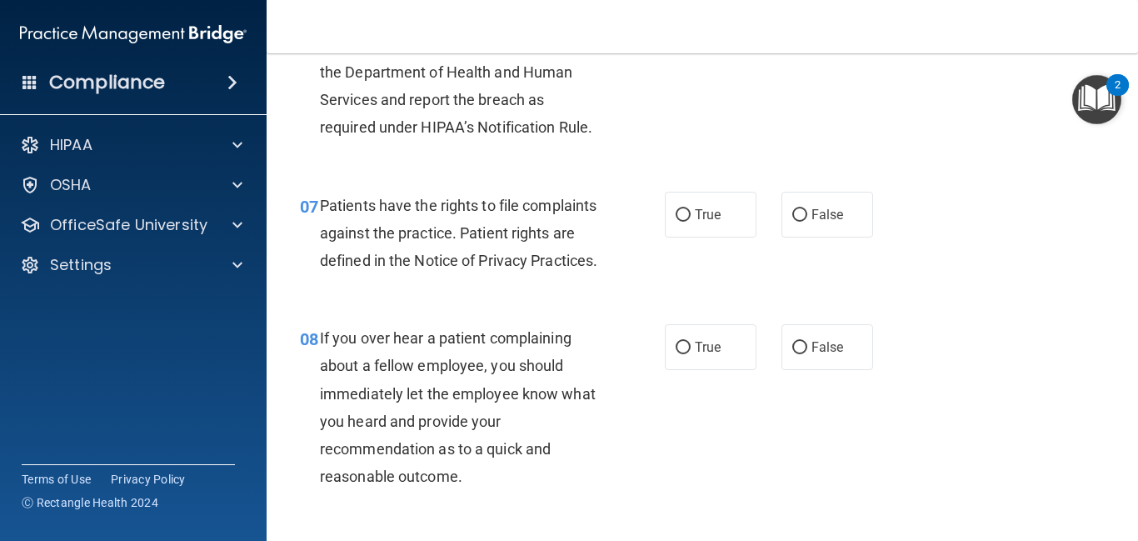
scroll to position [1155, 0]
click at [687, 221] on label "True" at bounding box center [711, 213] width 92 height 46
click at [687, 220] on input "True" at bounding box center [683, 213] width 15 height 12
radio input "true"
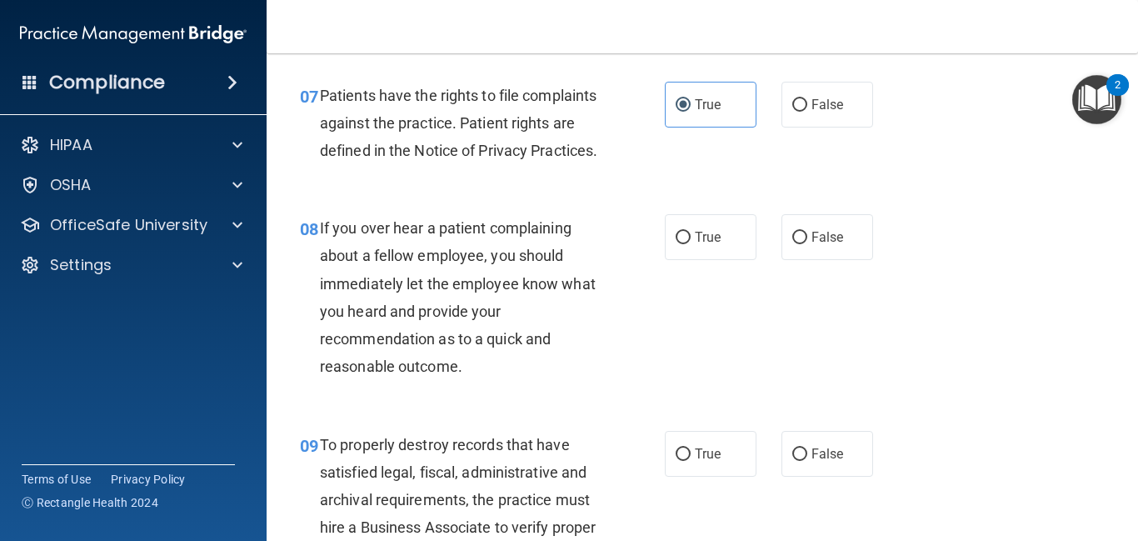
scroll to position [1270, 0]
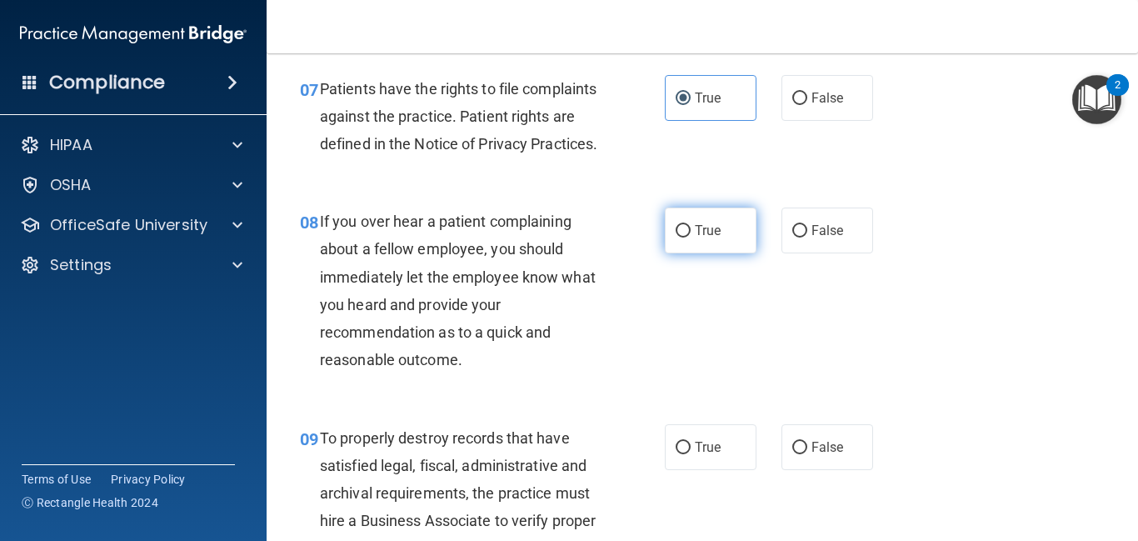
click at [697, 238] on span "True" at bounding box center [708, 230] width 26 height 16
click at [691, 237] on input "True" at bounding box center [683, 231] width 15 height 12
radio input "true"
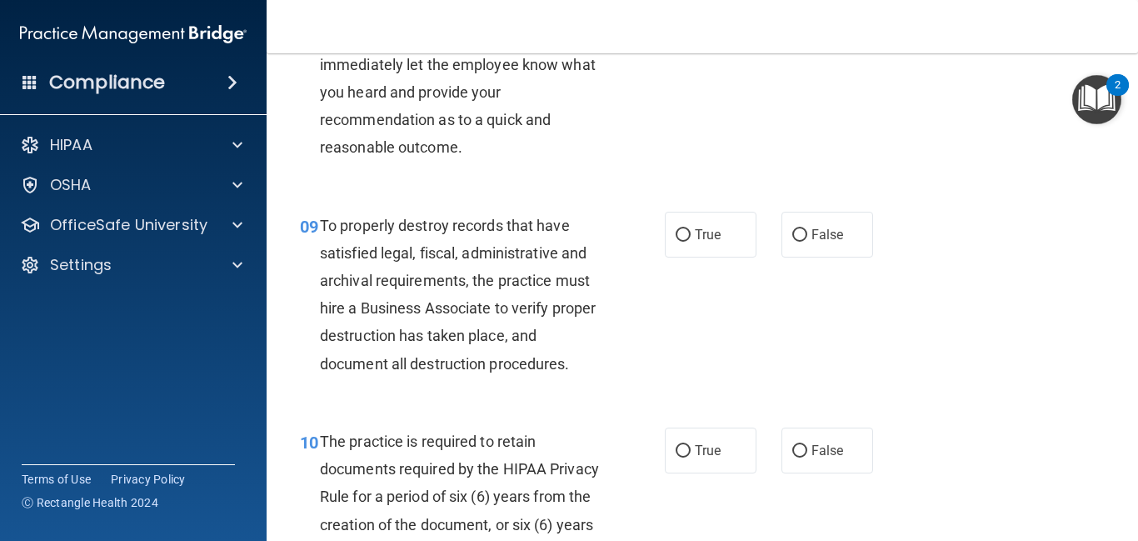
scroll to position [1498, 0]
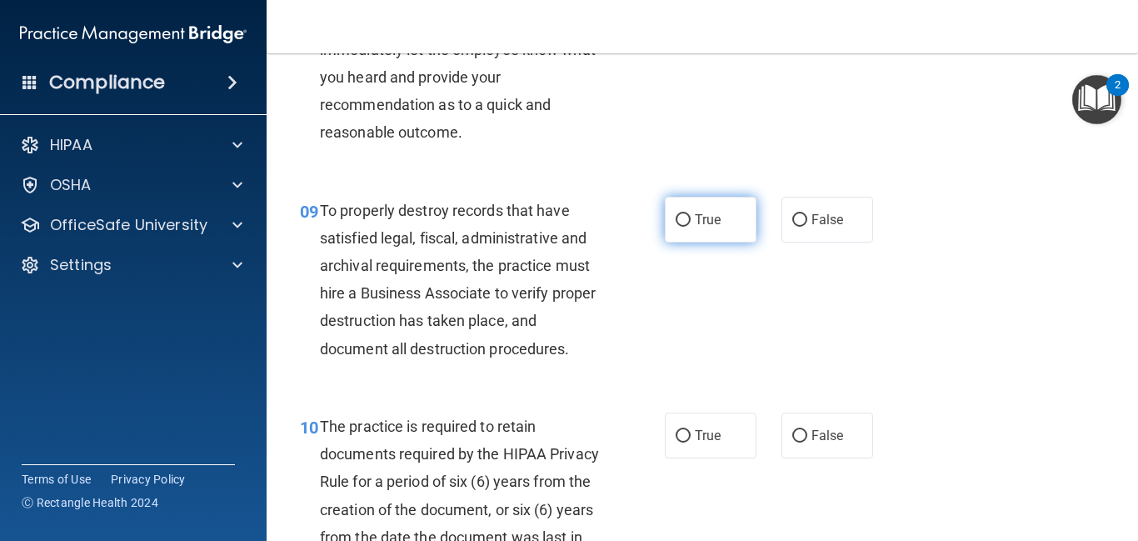
click at [720, 227] on span "True" at bounding box center [708, 220] width 26 height 16
click at [691, 227] on input "True" at bounding box center [683, 220] width 15 height 12
radio input "true"
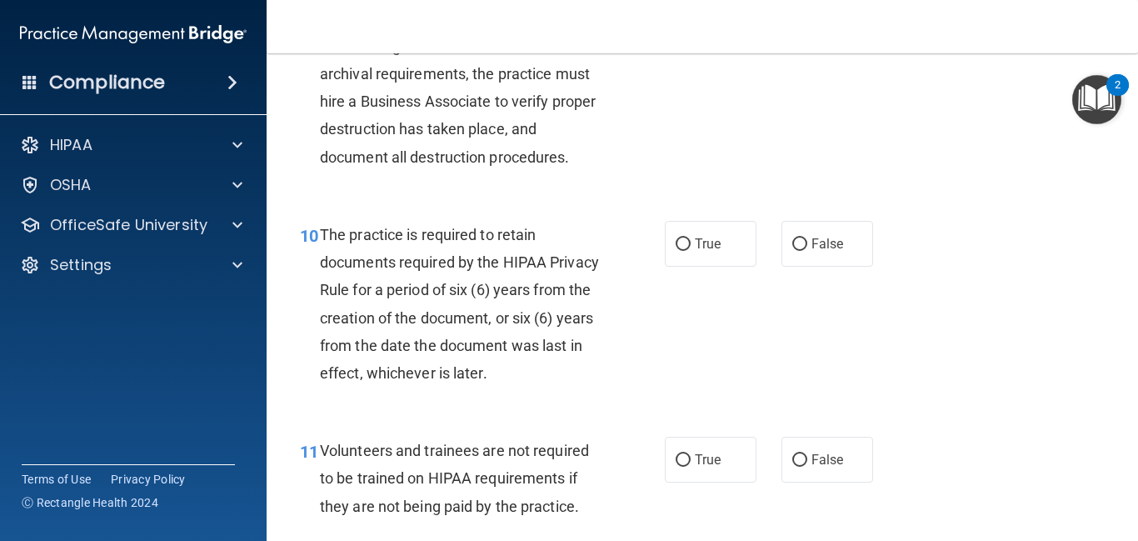
scroll to position [1691, 0]
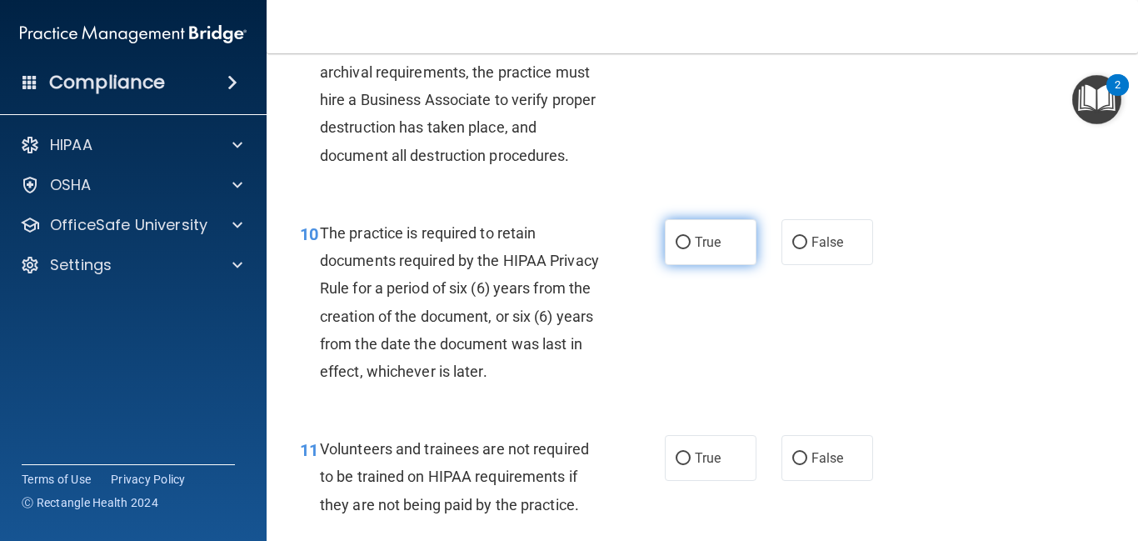
click at [721, 265] on label "True" at bounding box center [711, 242] width 92 height 46
click at [691, 249] on input "True" at bounding box center [683, 243] width 15 height 12
radio input "true"
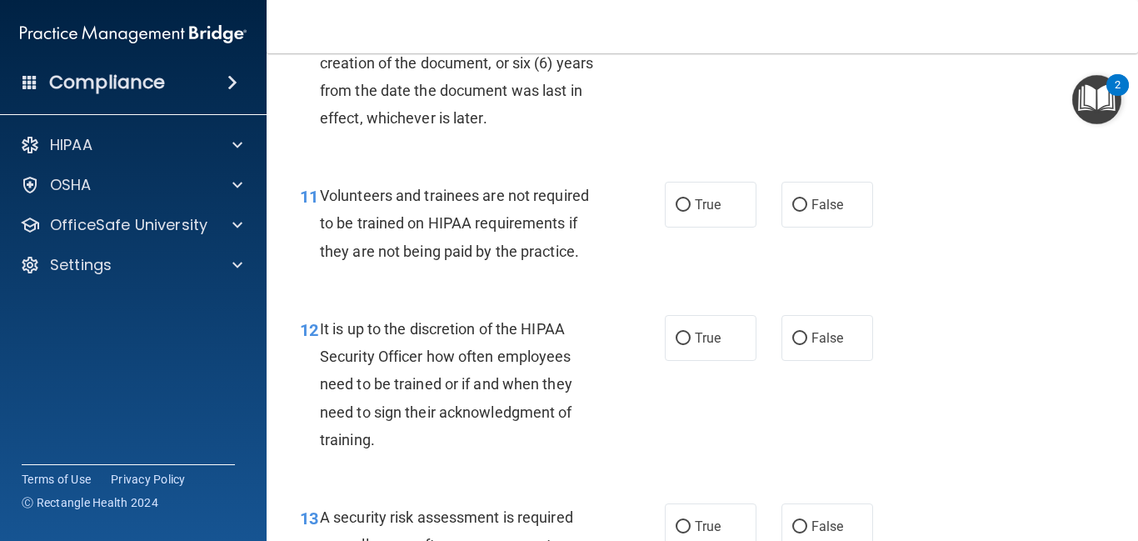
scroll to position [1947, 0]
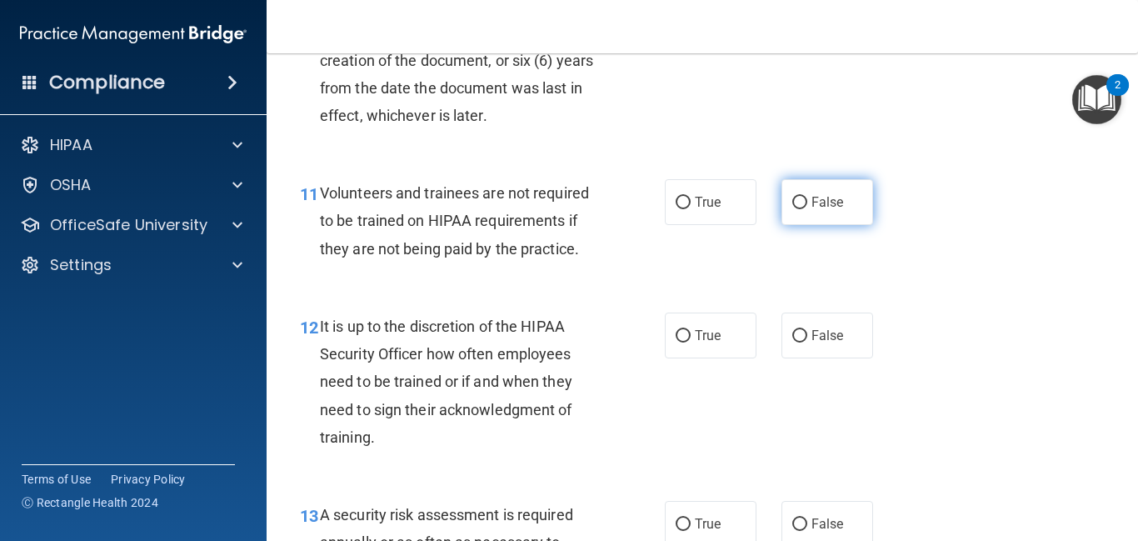
click at [826, 225] on label "False" at bounding box center [827, 202] width 92 height 46
click at [807, 209] on input "False" at bounding box center [799, 203] width 15 height 12
radio input "true"
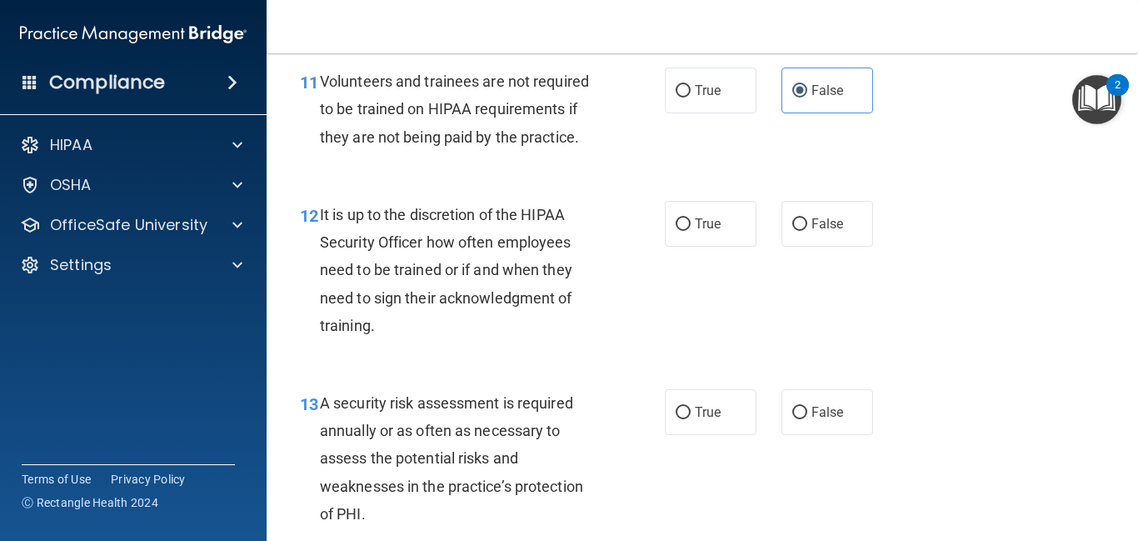
scroll to position [2062, 0]
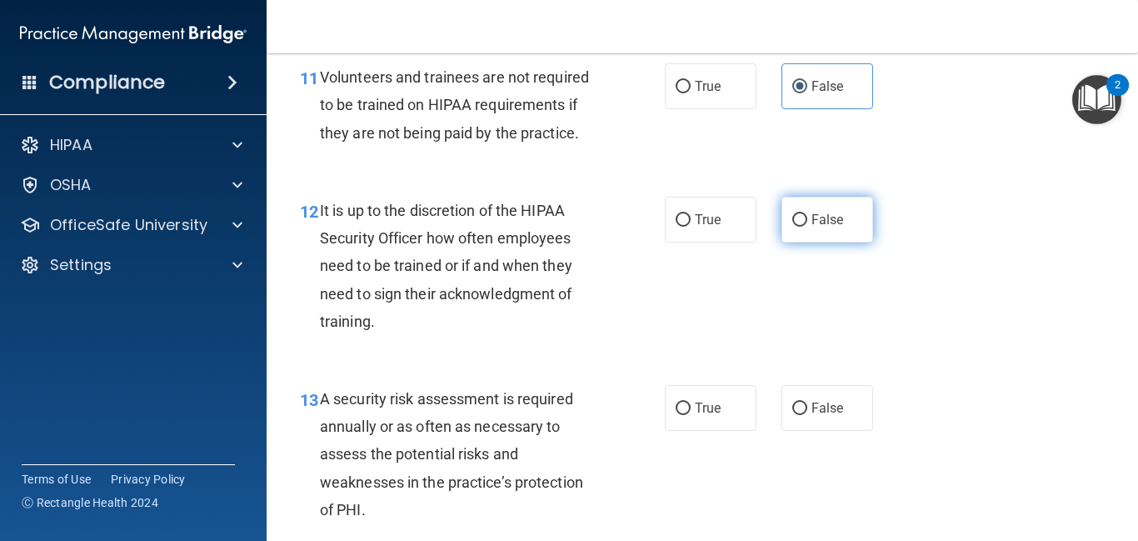
click at [811, 242] on label "False" at bounding box center [827, 220] width 92 height 46
click at [807, 227] on input "False" at bounding box center [799, 220] width 15 height 12
radio input "true"
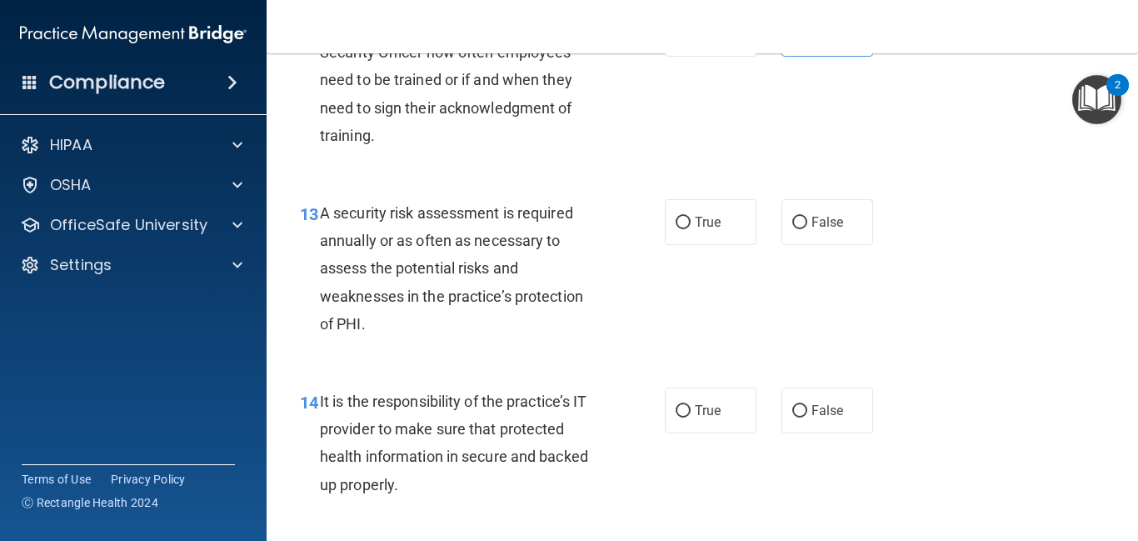
scroll to position [2250, 0]
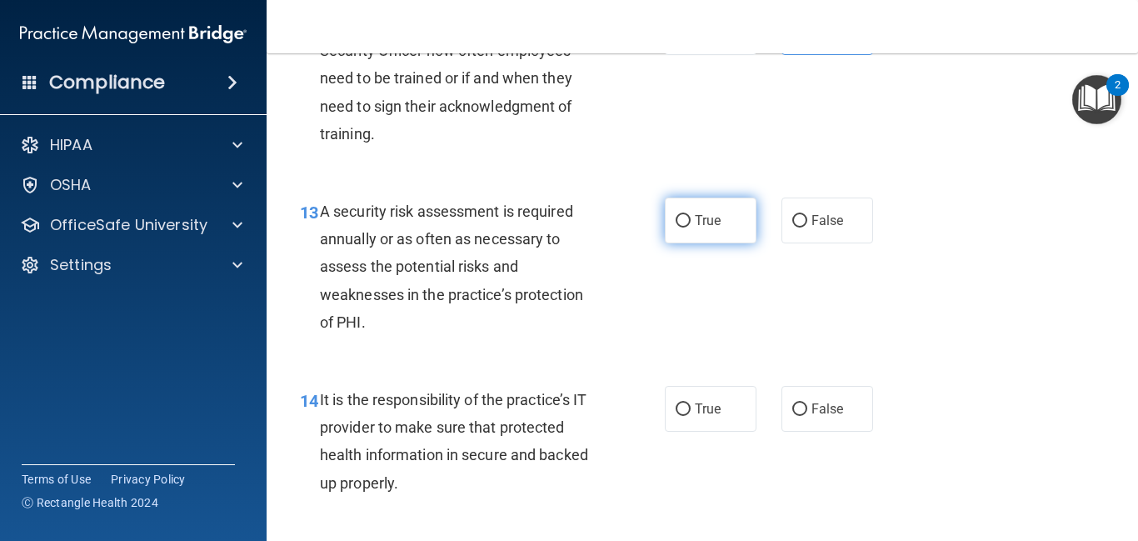
click at [702, 228] on span "True" at bounding box center [708, 220] width 26 height 16
click at [691, 227] on input "True" at bounding box center [683, 221] width 15 height 12
radio input "true"
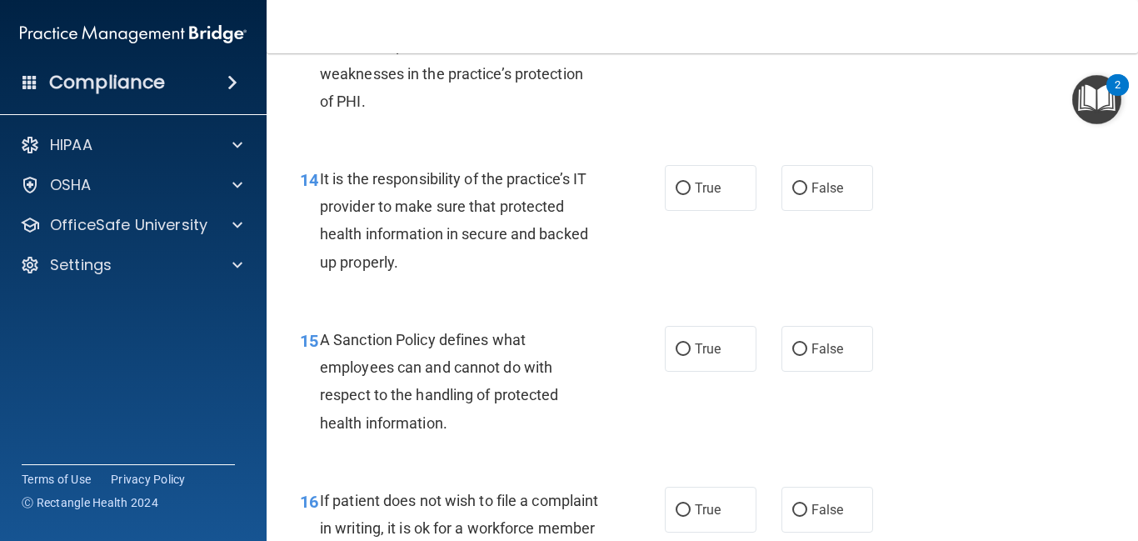
scroll to position [2471, 0]
click at [686, 194] on input "True" at bounding box center [683, 188] width 15 height 12
radio input "true"
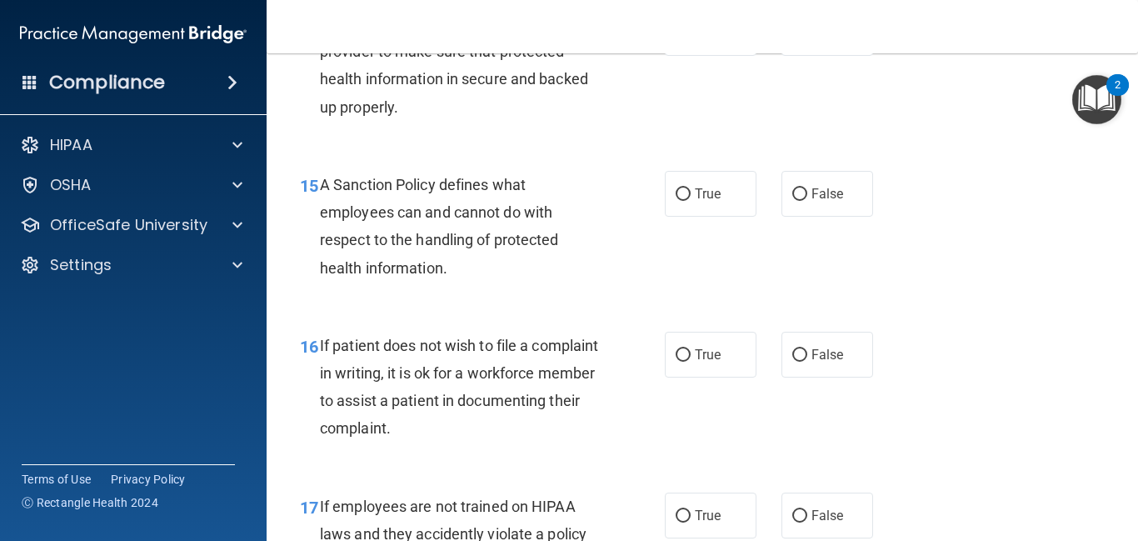
scroll to position [2626, 0]
click at [676, 216] on label "True" at bounding box center [711, 193] width 92 height 46
click at [676, 200] on input "True" at bounding box center [683, 193] width 15 height 12
radio input "true"
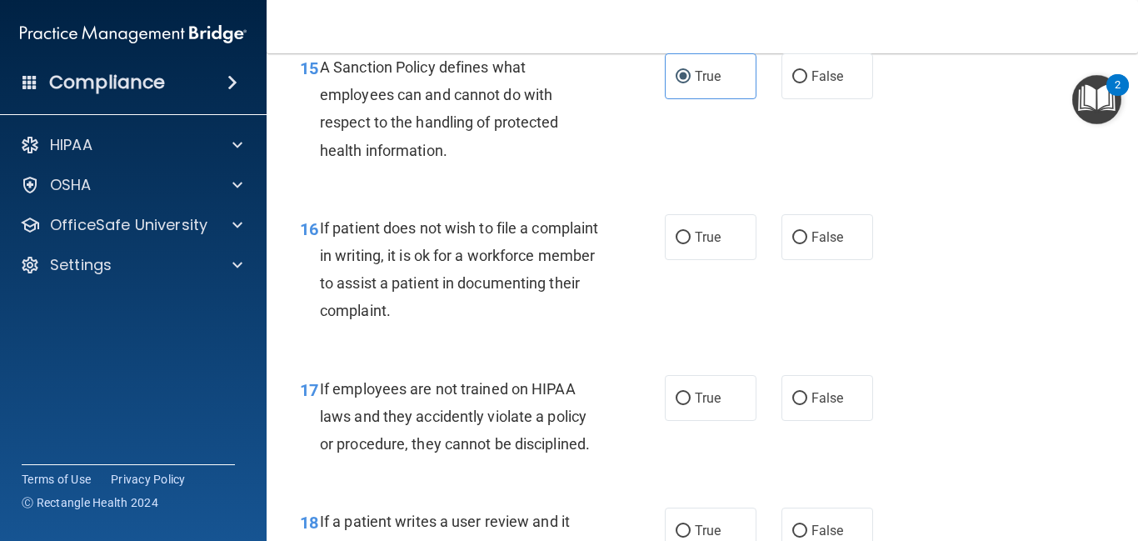
scroll to position [2745, 0]
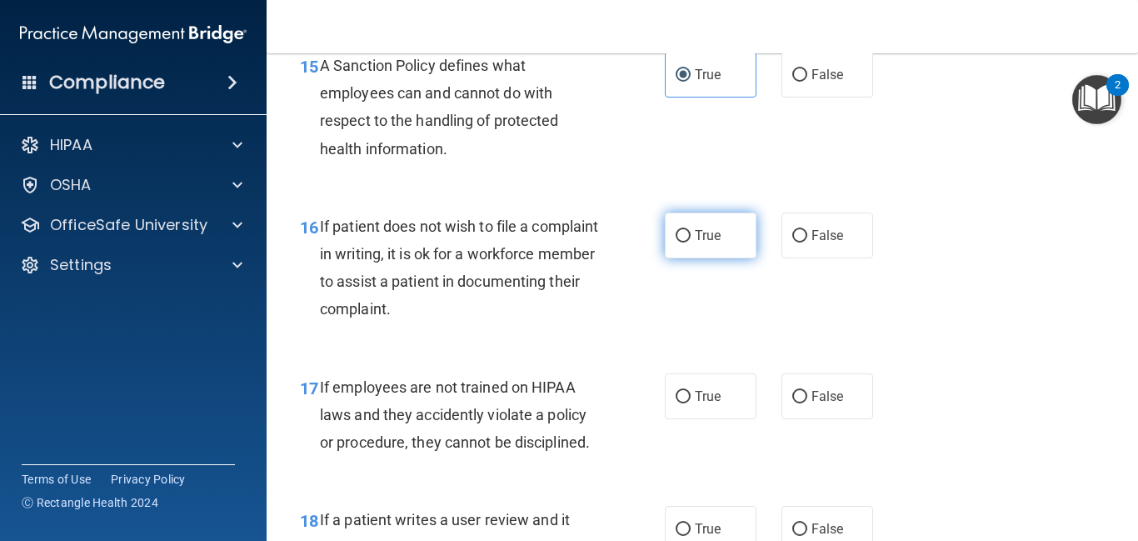
click at [679, 258] on label "True" at bounding box center [711, 235] width 92 height 46
click at [679, 242] on input "True" at bounding box center [683, 236] width 15 height 12
radio input "true"
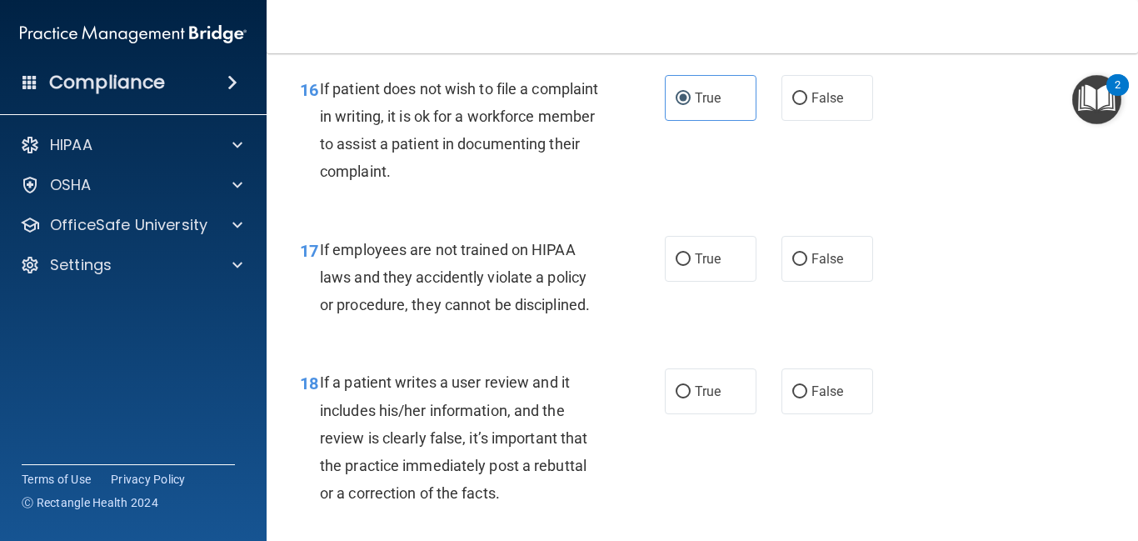
scroll to position [2883, 0]
click at [848, 281] on label "False" at bounding box center [827, 258] width 92 height 46
click at [807, 265] on input "False" at bounding box center [799, 258] width 15 height 12
radio input "true"
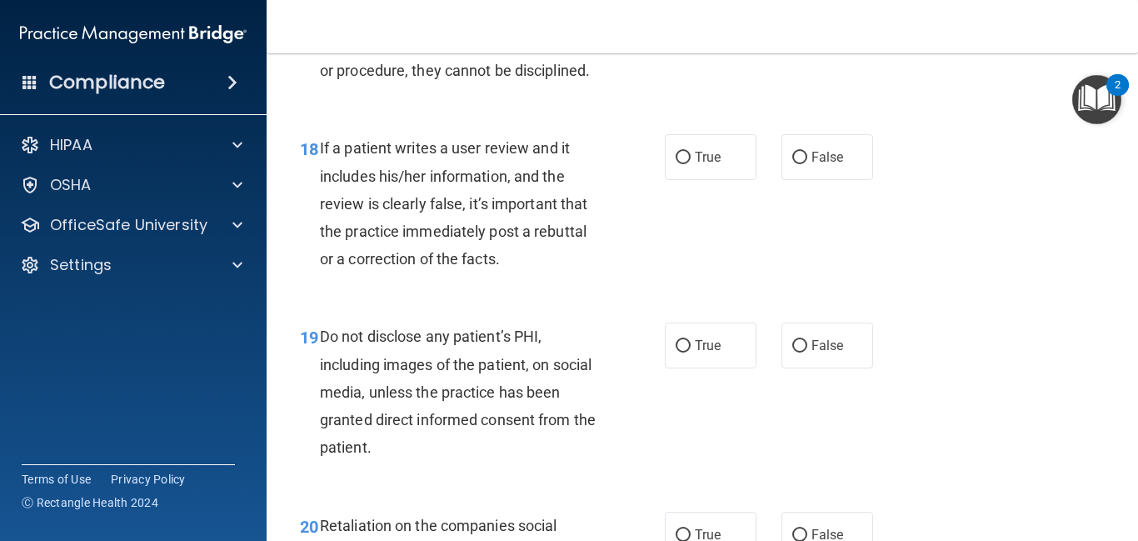
scroll to position [3118, 0]
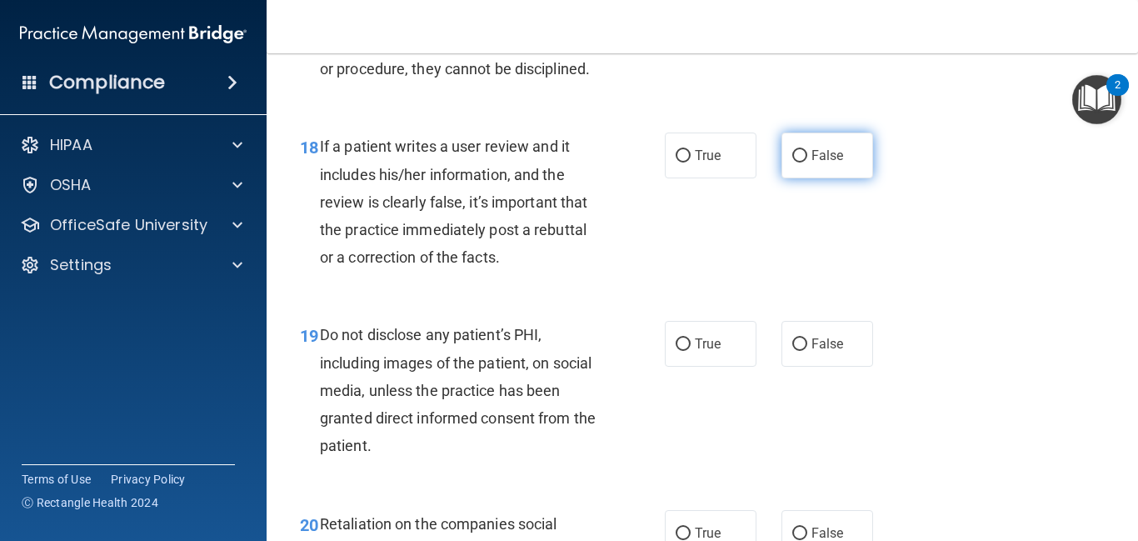
click at [872, 178] on label "False" at bounding box center [827, 155] width 92 height 46
click at [807, 162] on input "False" at bounding box center [799, 156] width 15 height 12
radio input "true"
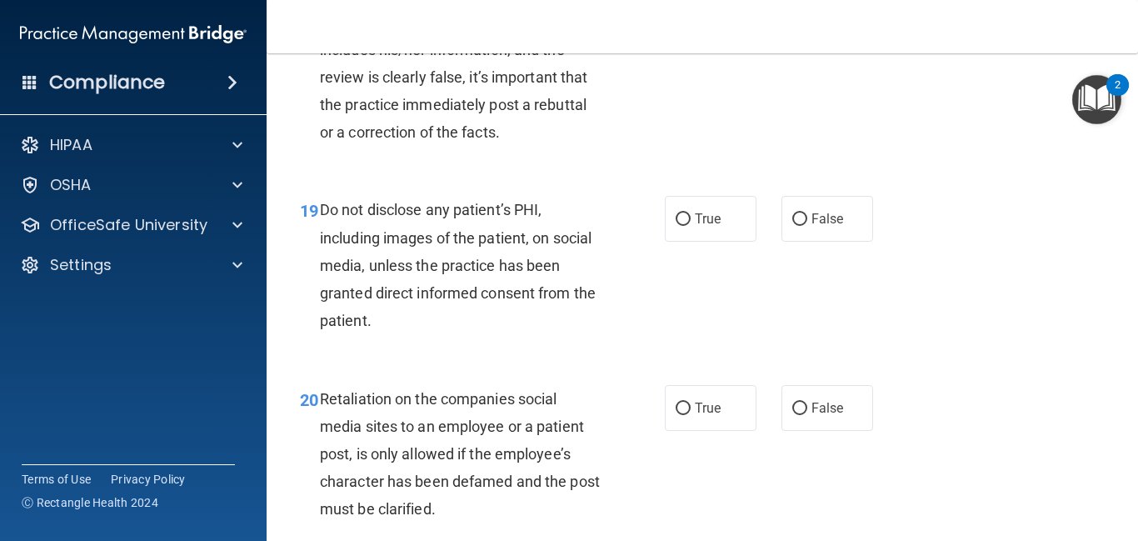
scroll to position [3243, 0]
click at [703, 226] on span "True" at bounding box center [708, 218] width 26 height 16
click at [691, 225] on input "True" at bounding box center [683, 218] width 15 height 12
radio input "true"
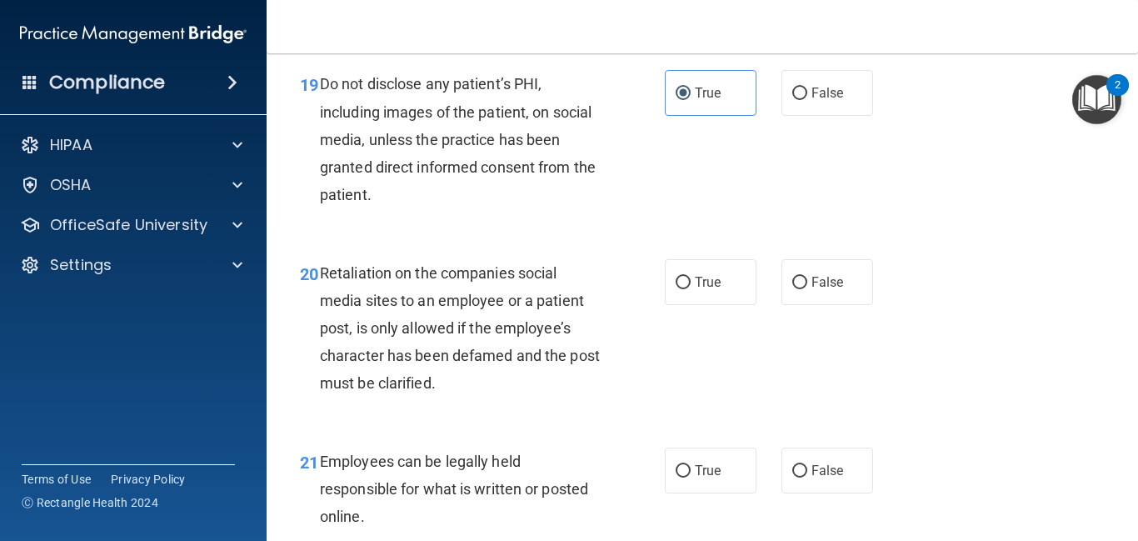
scroll to position [3383, 0]
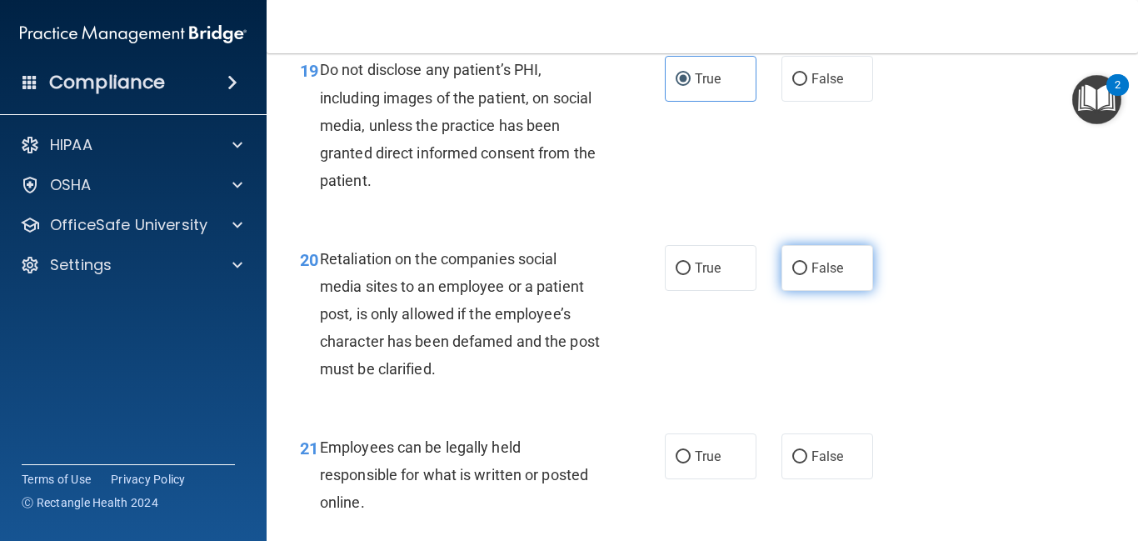
click at [785, 291] on label "False" at bounding box center [827, 268] width 92 height 46
click at [792, 275] on input "False" at bounding box center [799, 268] width 15 height 12
radio input "true"
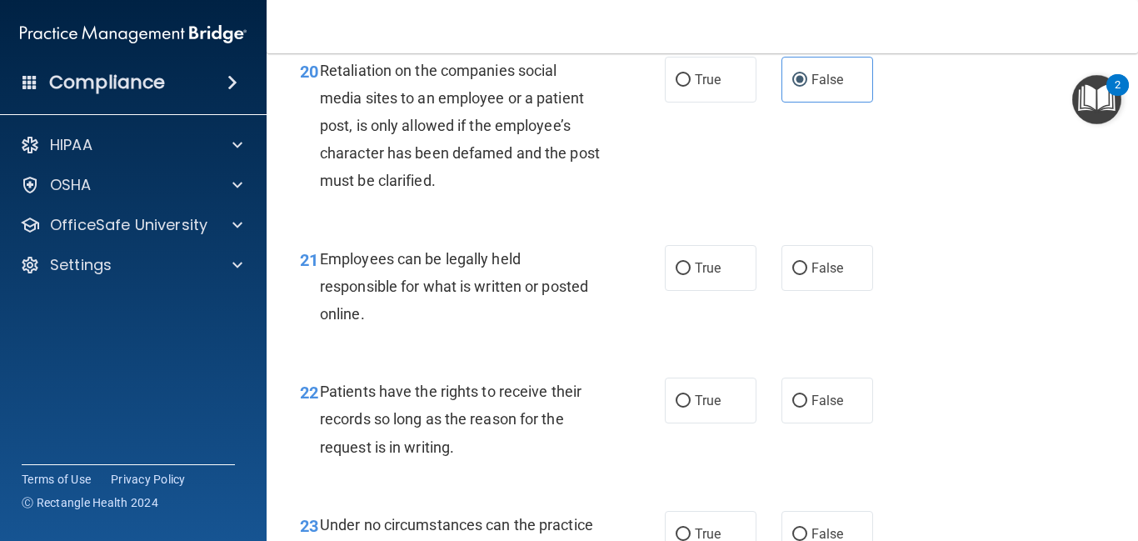
scroll to position [3589, 0]
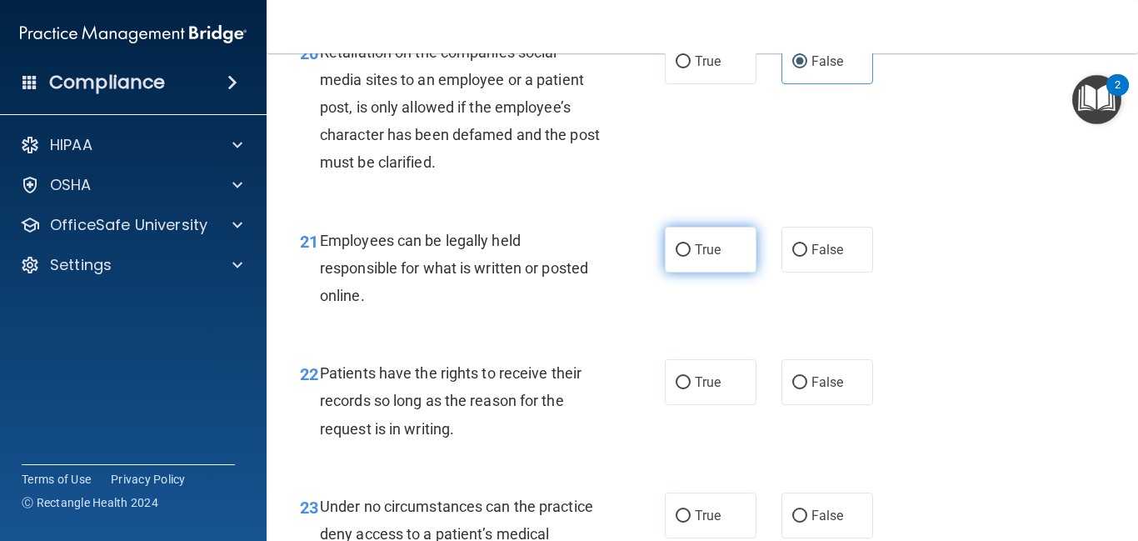
click at [710, 257] on span "True" at bounding box center [708, 250] width 26 height 16
click at [691, 257] on input "True" at bounding box center [683, 250] width 15 height 12
radio input "true"
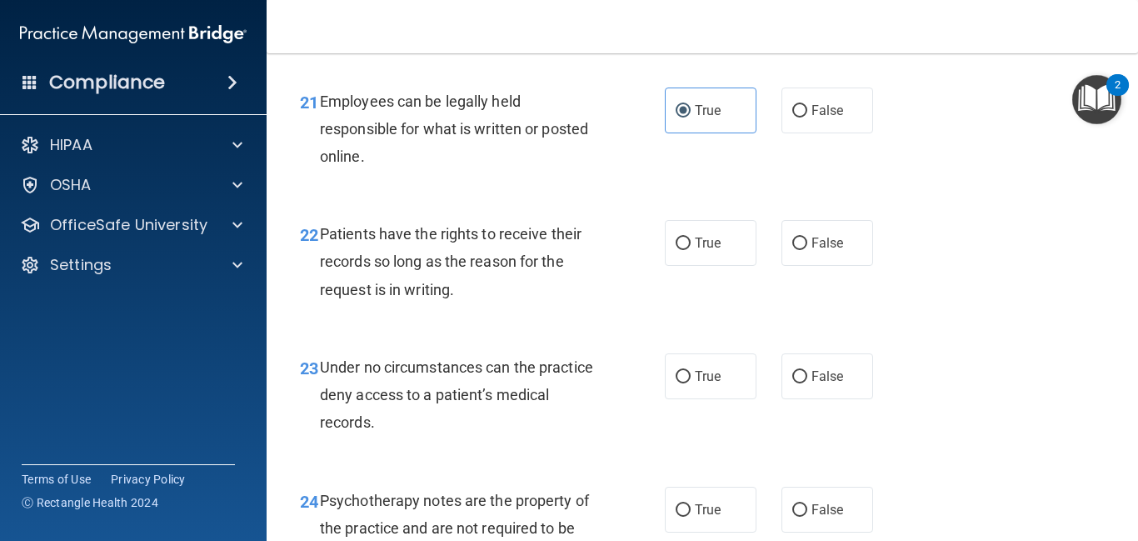
scroll to position [3739, 0]
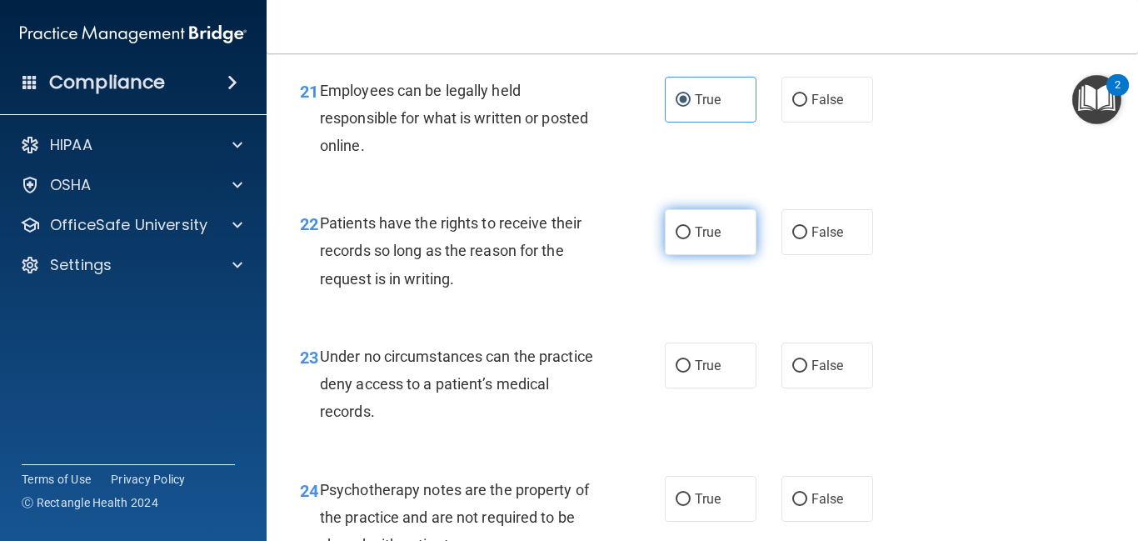
click at [687, 239] on input "True" at bounding box center [683, 233] width 15 height 12
radio input "true"
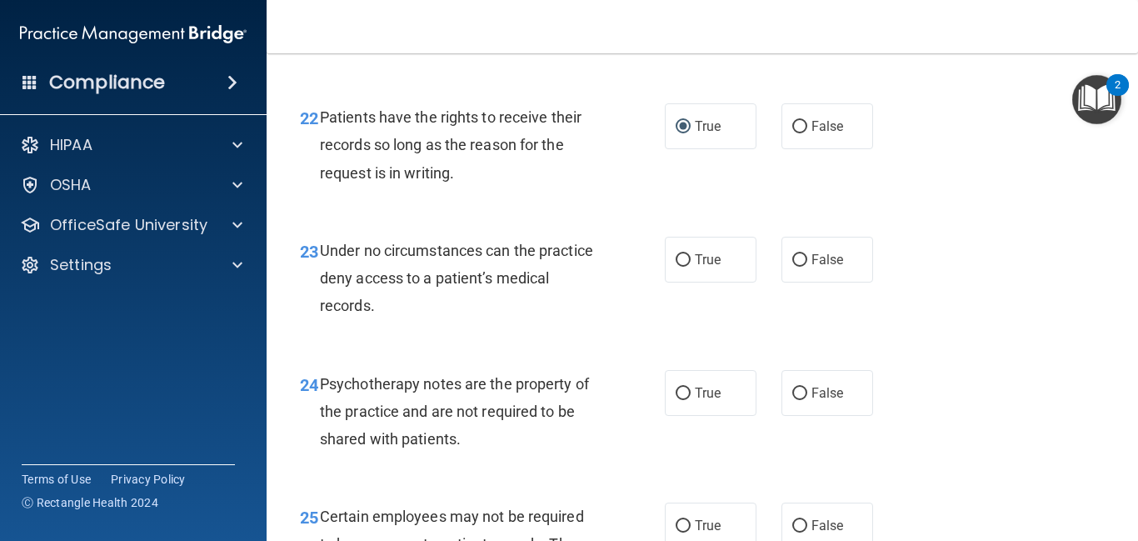
scroll to position [3847, 0]
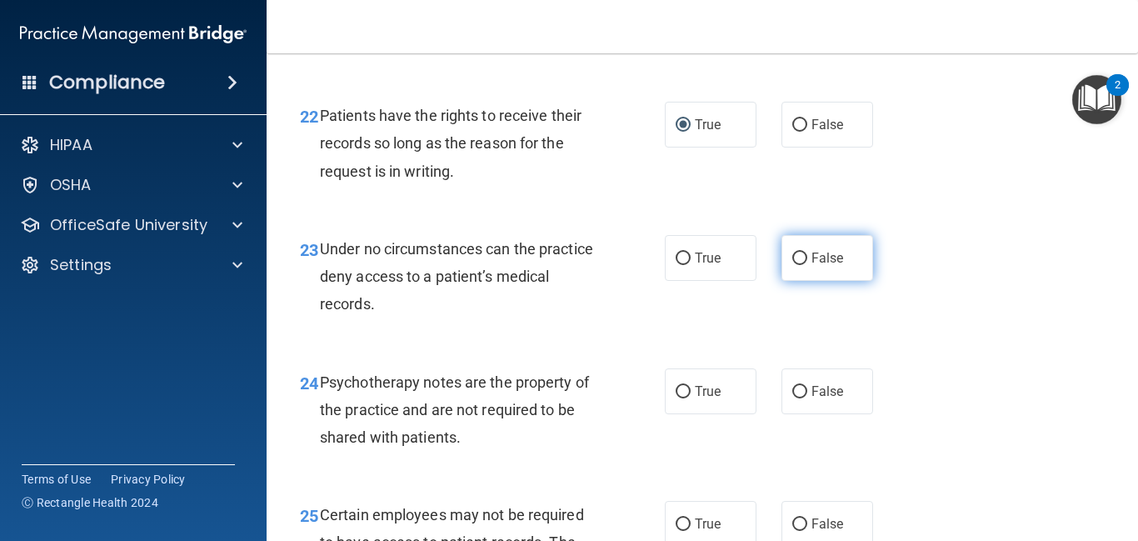
click at [806, 281] on label "False" at bounding box center [827, 258] width 92 height 46
click at [806, 265] on input "False" at bounding box center [799, 258] width 15 height 12
radio input "true"
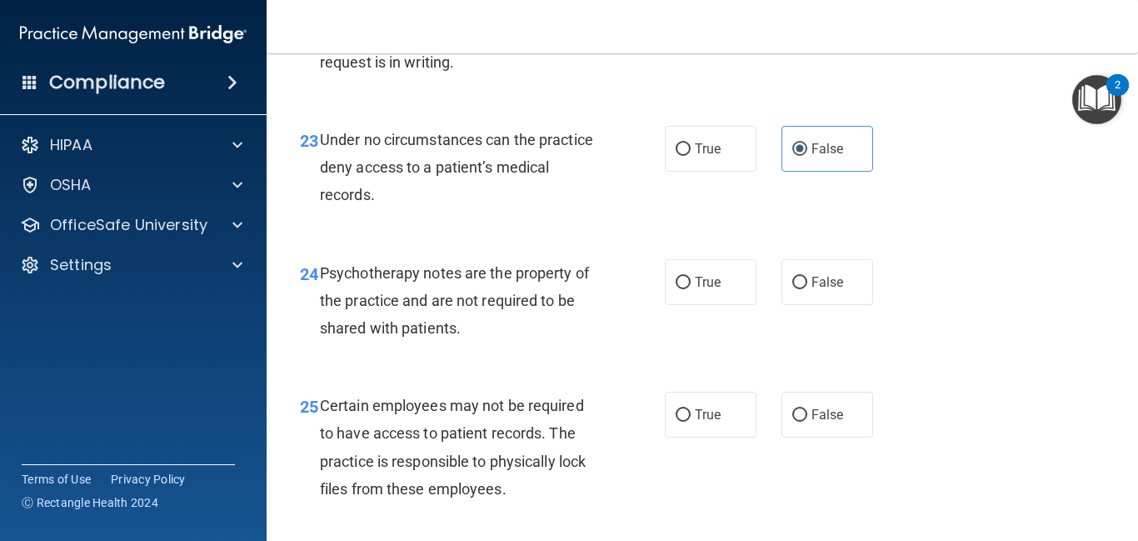
scroll to position [3960, 0]
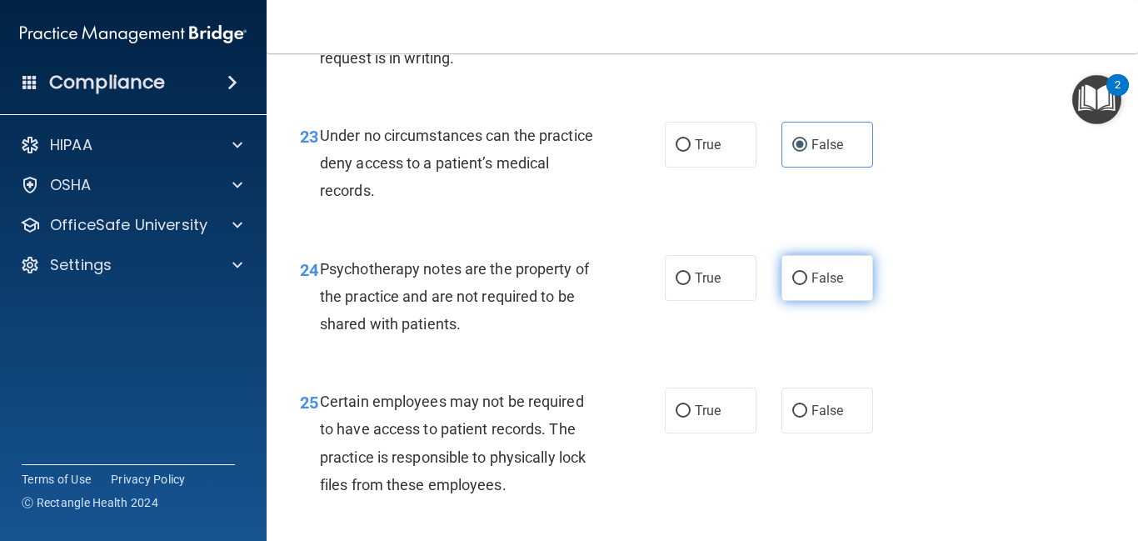
click at [812, 286] on span "False" at bounding box center [827, 278] width 32 height 16
click at [807, 285] on input "False" at bounding box center [799, 278] width 15 height 12
radio input "true"
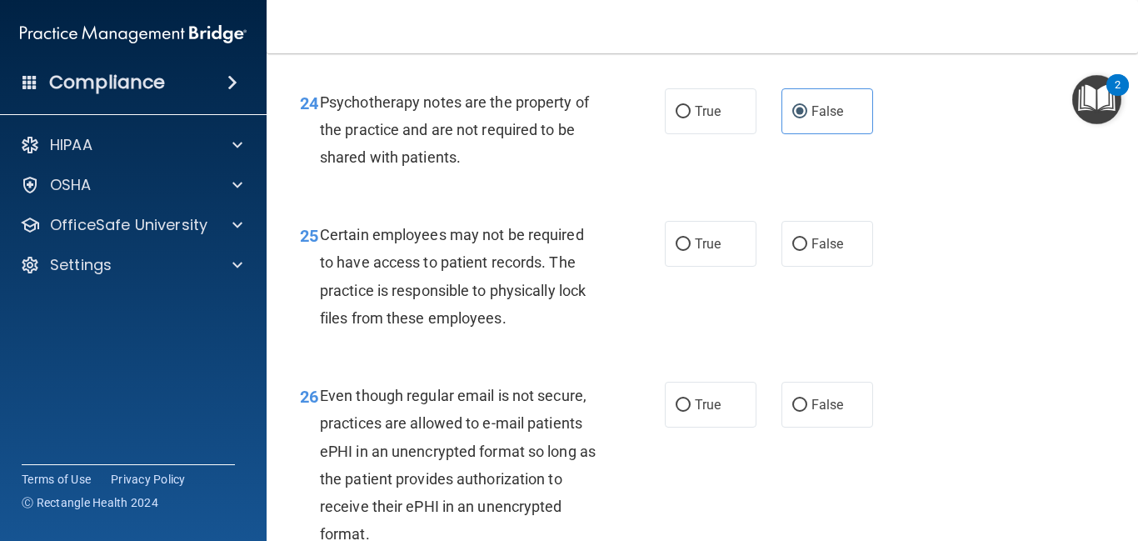
scroll to position [4129, 0]
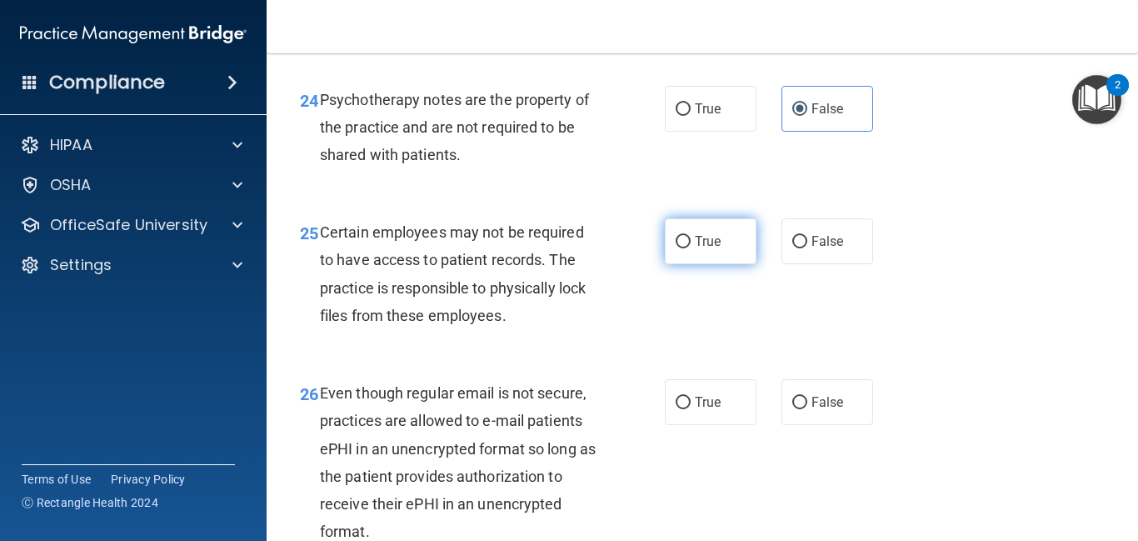
click at [693, 264] on label "True" at bounding box center [711, 241] width 92 height 46
click at [691, 248] on input "True" at bounding box center [683, 242] width 15 height 12
radio input "true"
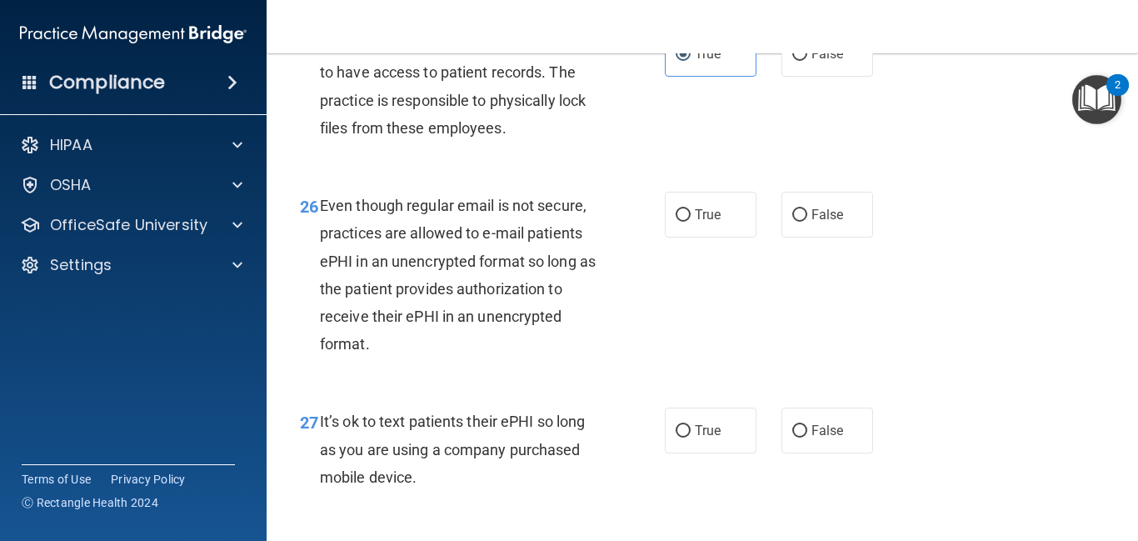
scroll to position [4319, 0]
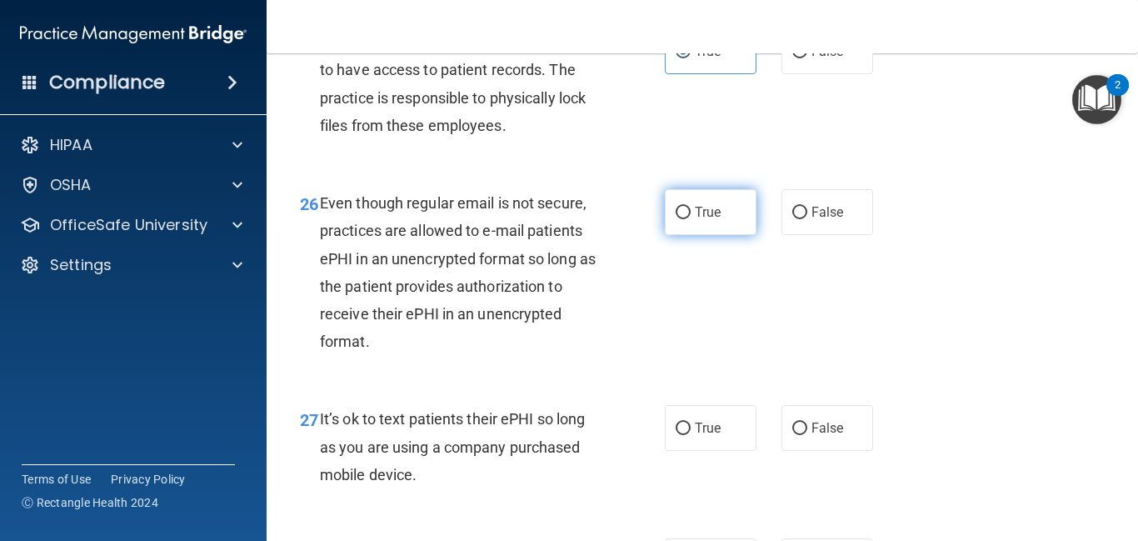
click at [681, 219] on input "True" at bounding box center [683, 213] width 15 height 12
radio input "true"
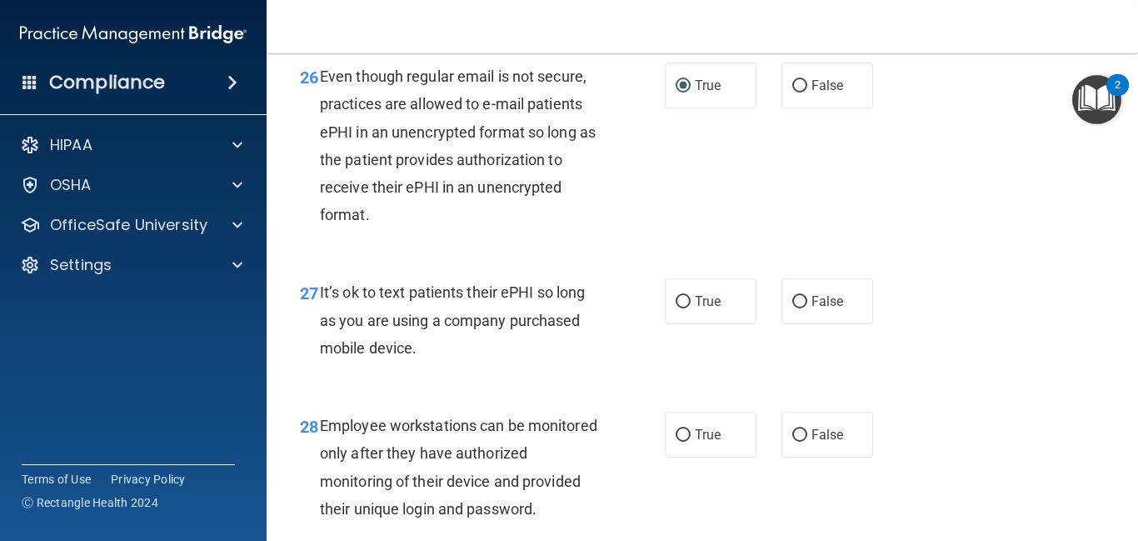
scroll to position [4446, 0]
click at [787, 323] on label "False" at bounding box center [827, 300] width 92 height 46
click at [792, 307] on input "False" at bounding box center [799, 301] width 15 height 12
radio input "true"
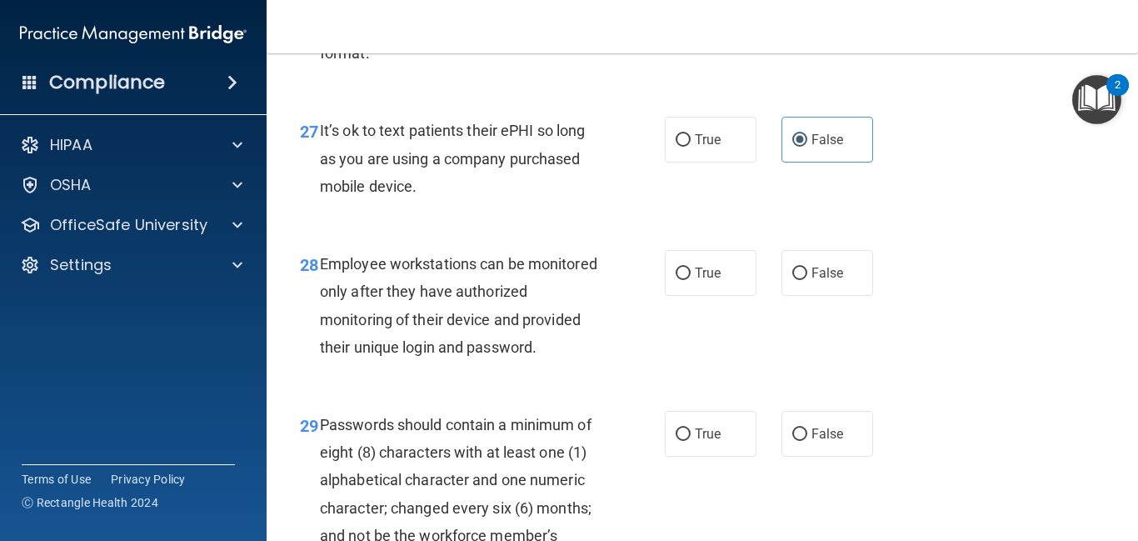
scroll to position [4609, 0]
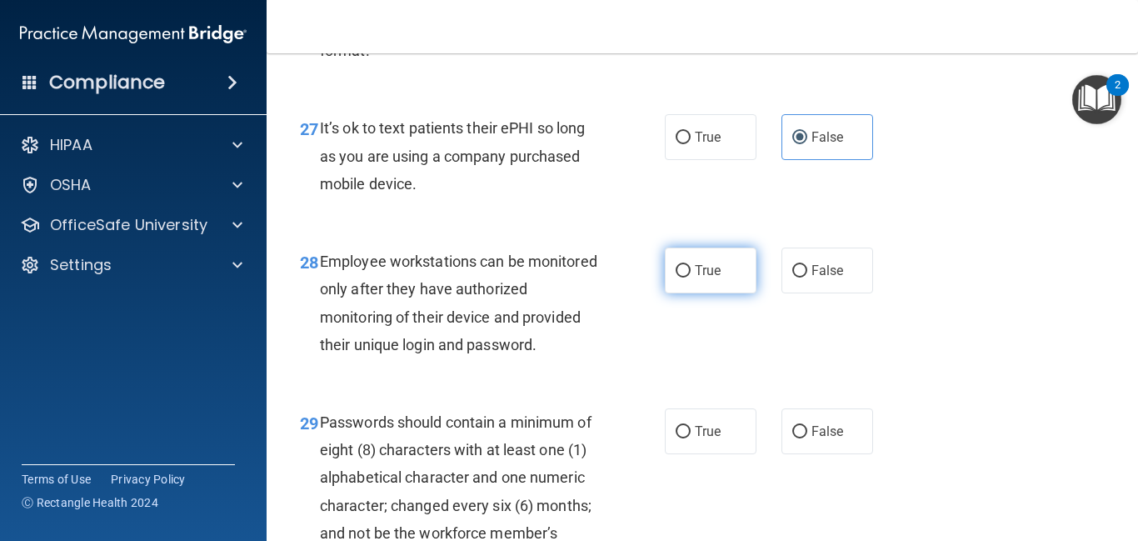
click at [705, 293] on label "True" at bounding box center [711, 270] width 92 height 46
click at [691, 277] on input "True" at bounding box center [683, 271] width 15 height 12
radio input "true"
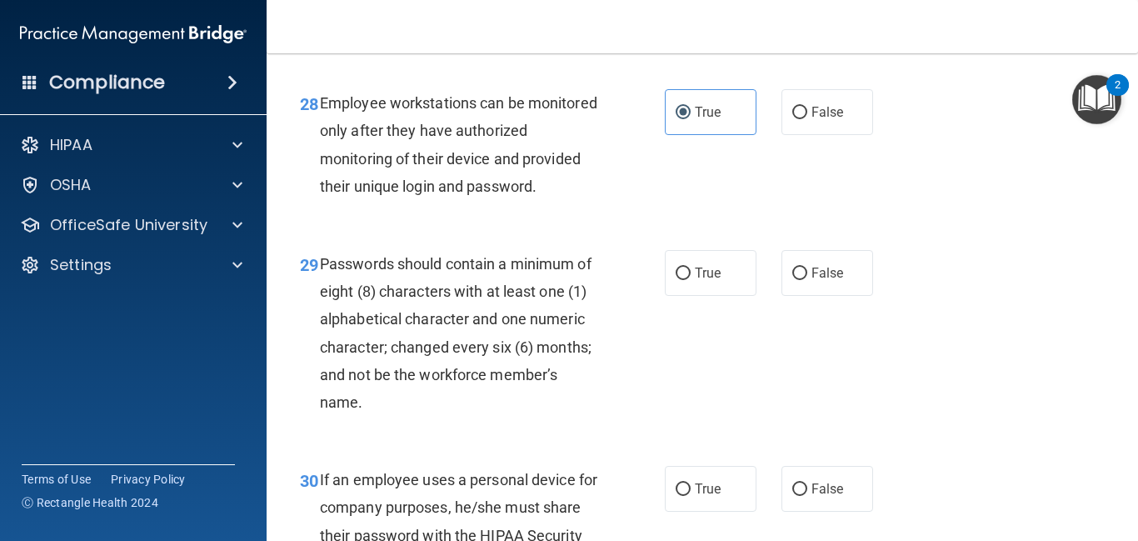
scroll to position [4775, 0]
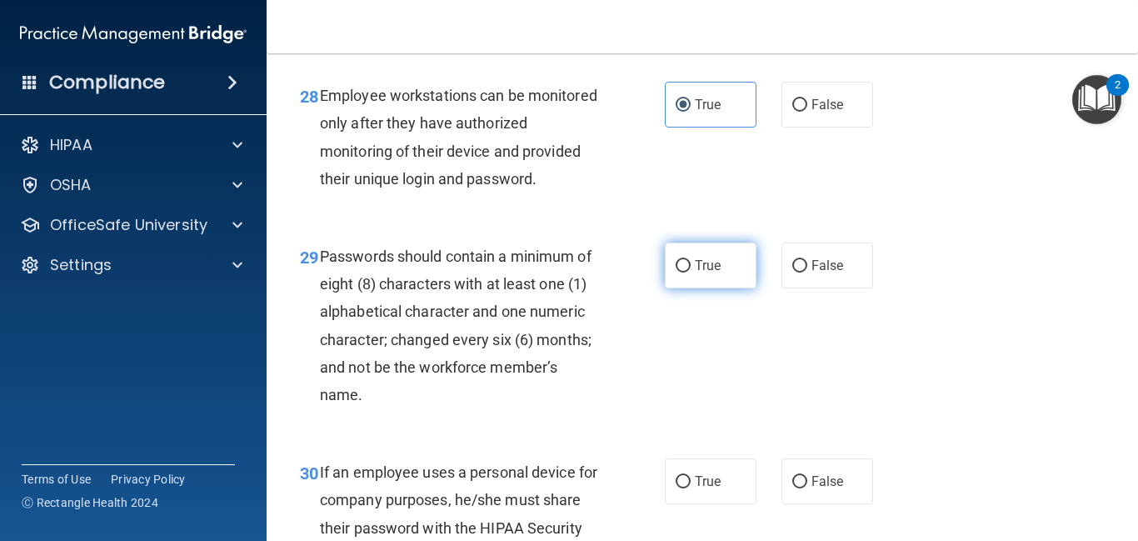
click at [715, 273] on span "True" at bounding box center [708, 265] width 26 height 16
click at [691, 272] on input "True" at bounding box center [683, 266] width 15 height 12
radio input "true"
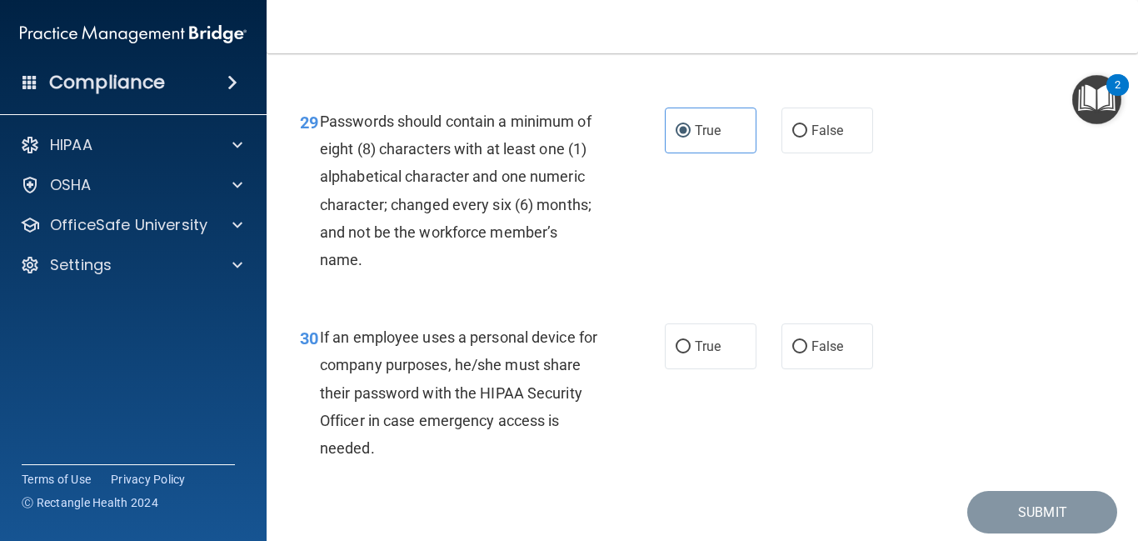
scroll to position [4933, 0]
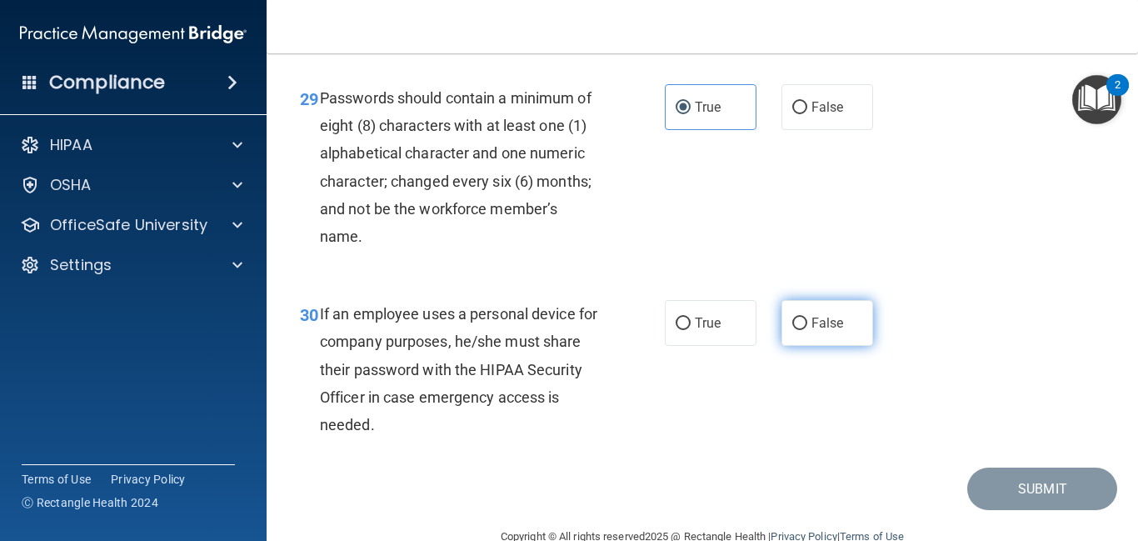
click at [805, 330] on input "False" at bounding box center [799, 323] width 15 height 12
radio input "true"
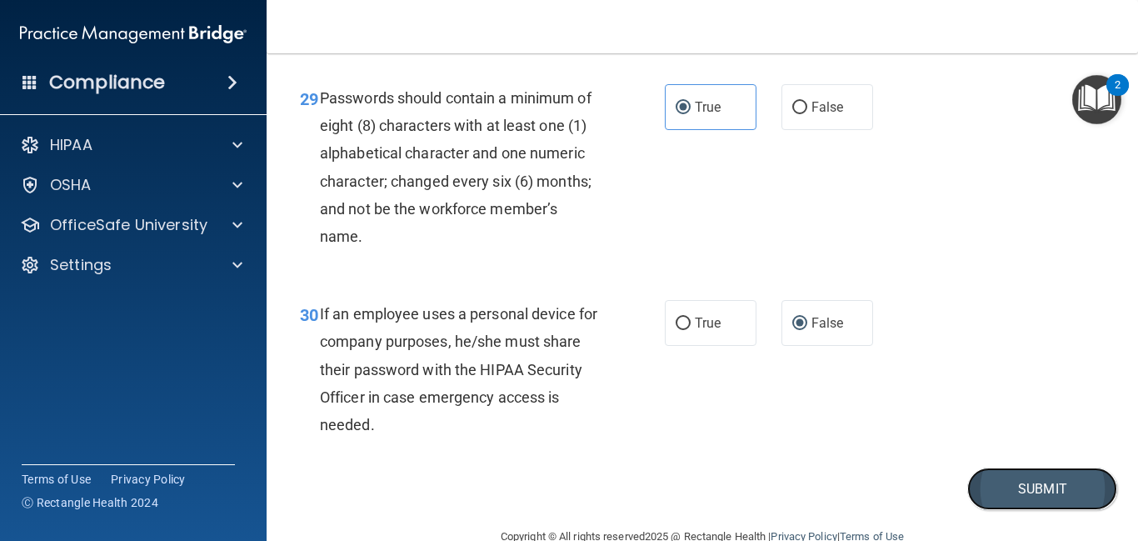
click at [1020, 510] on button "Submit" at bounding box center [1042, 488] width 150 height 42
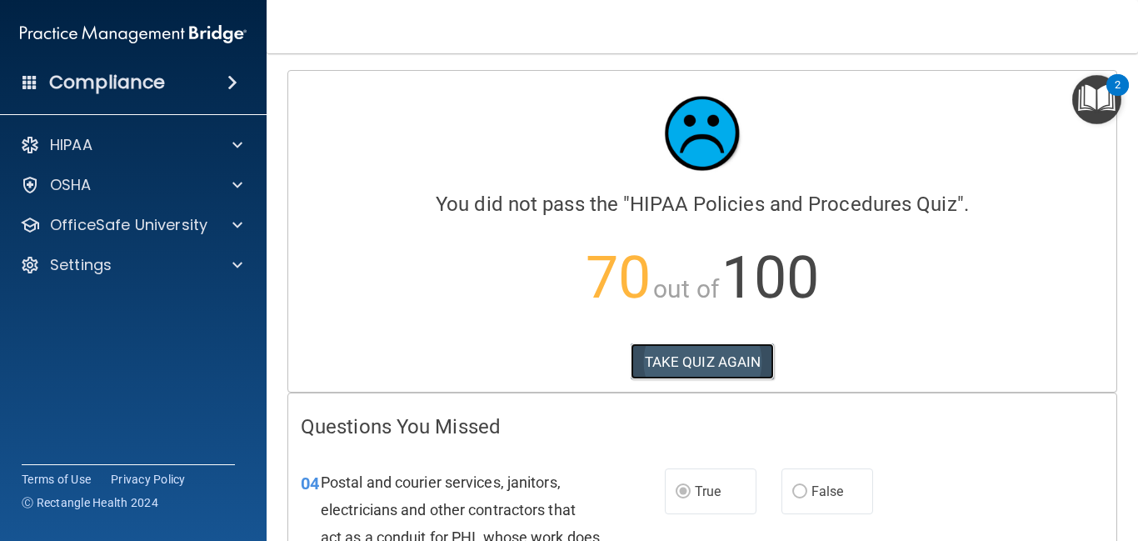
click at [725, 370] on button "TAKE QUIZ AGAIN" at bounding box center [703, 361] width 144 height 37
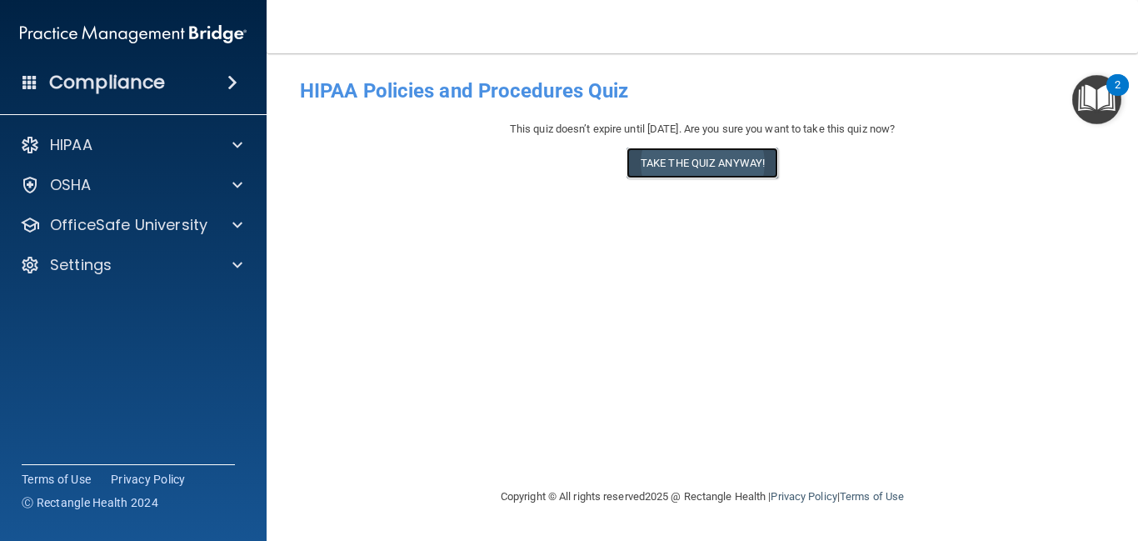
click at [734, 162] on button "Take the quiz anyway!" at bounding box center [702, 162] width 152 height 31
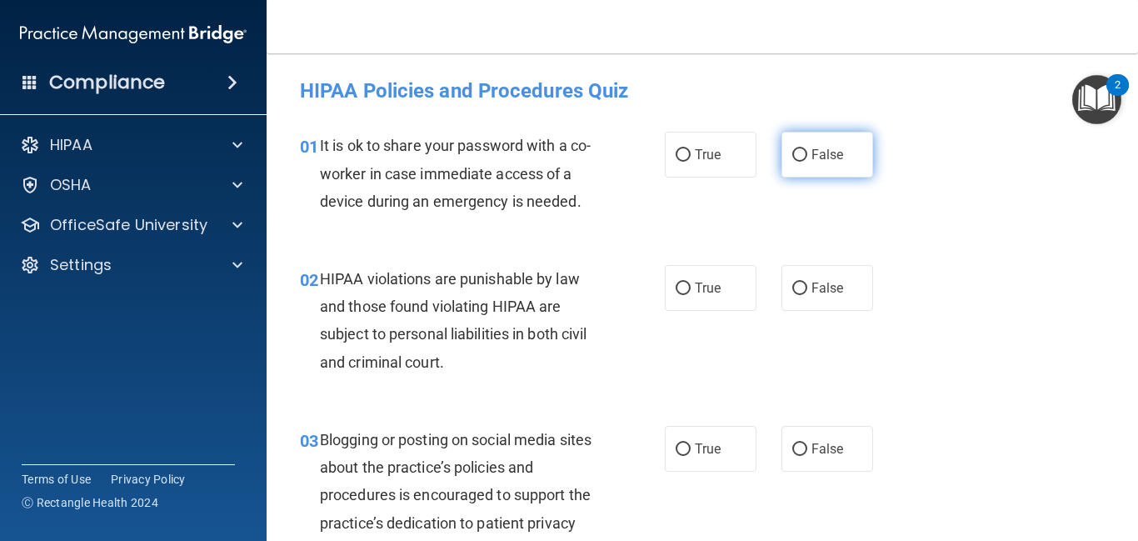
click at [826, 168] on label "False" at bounding box center [827, 155] width 92 height 46
click at [807, 162] on input "False" at bounding box center [799, 155] width 15 height 12
radio input "true"
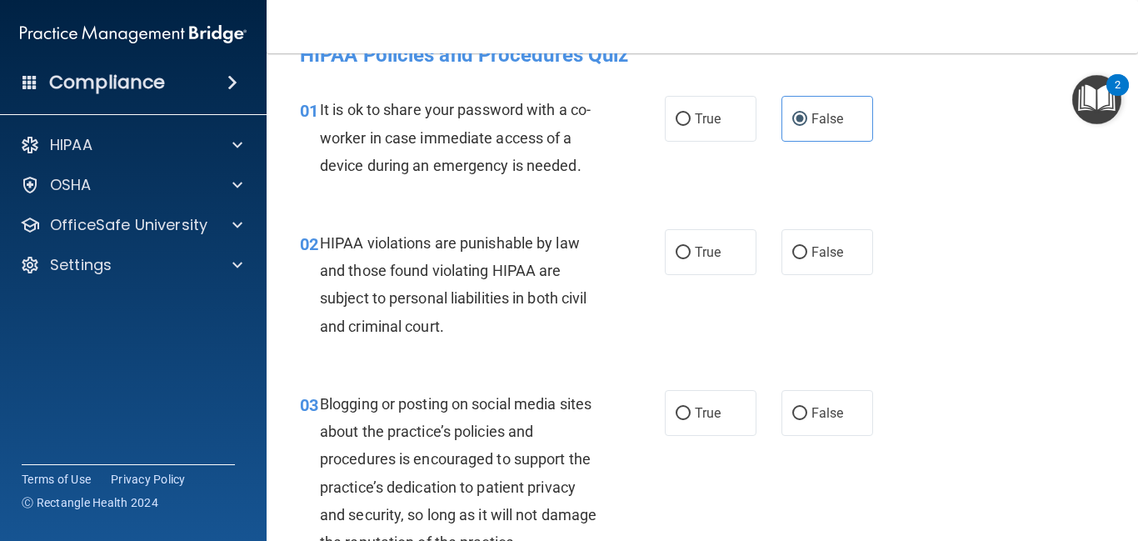
scroll to position [37, 0]
click at [686, 255] on input "True" at bounding box center [683, 252] width 15 height 12
radio input "true"
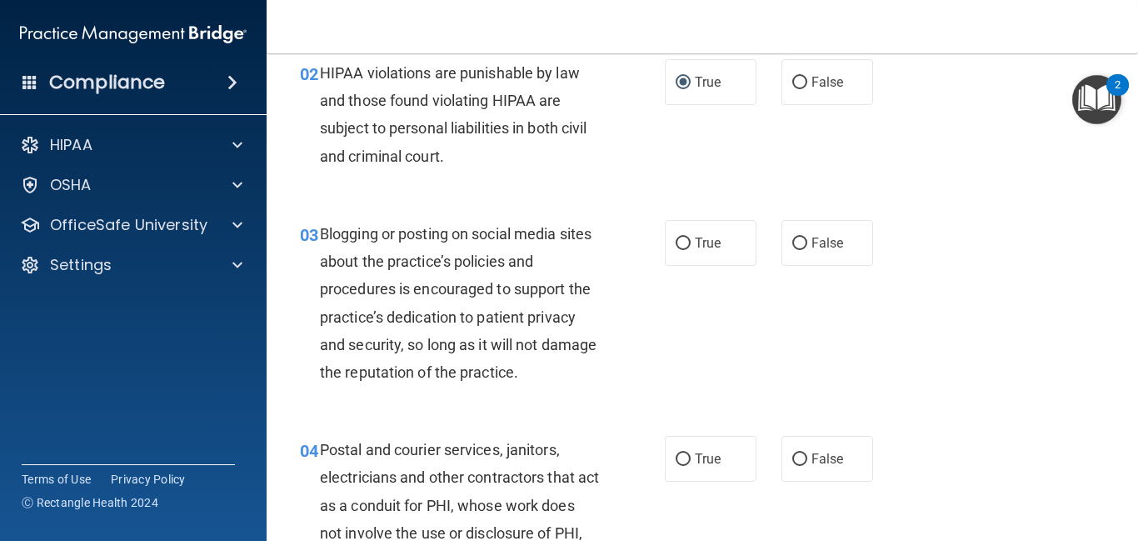
scroll to position [207, 0]
click at [817, 241] on span "False" at bounding box center [827, 242] width 32 height 16
click at [807, 241] on input "False" at bounding box center [799, 243] width 15 height 12
radio input "true"
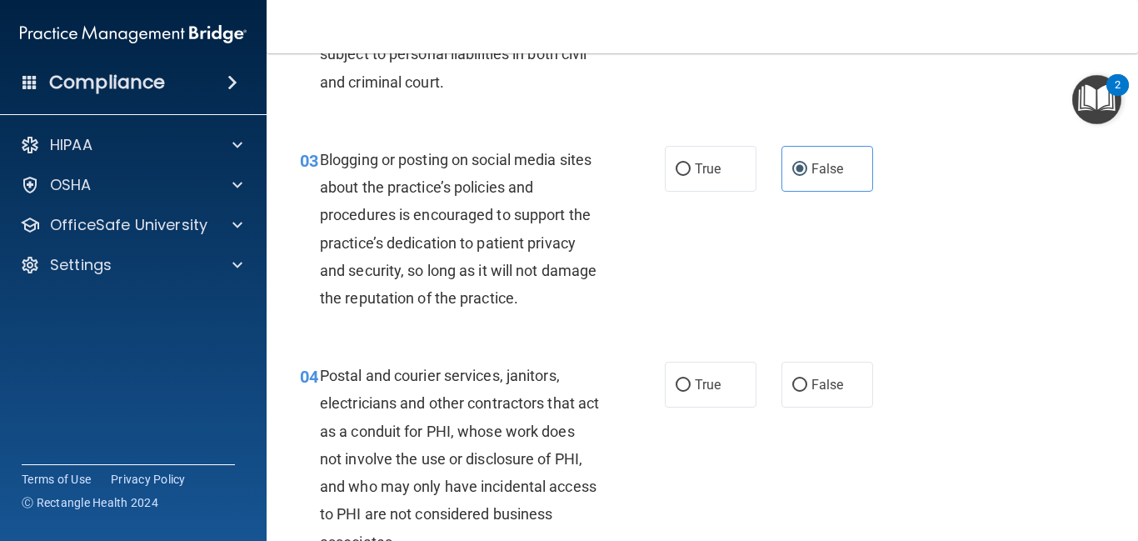
scroll to position [282, 0]
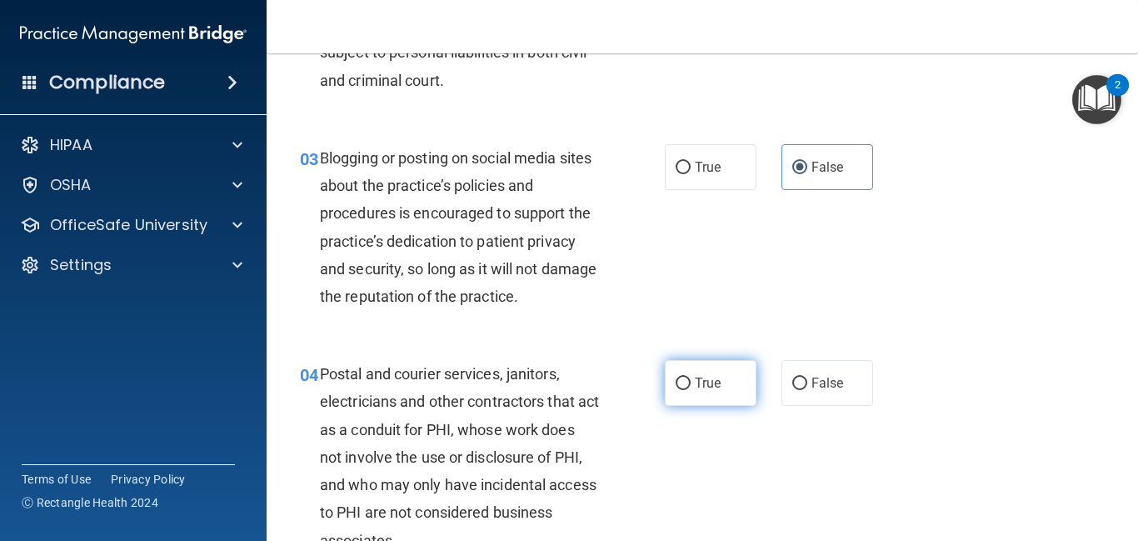
click at [710, 363] on label "True" at bounding box center [711, 383] width 92 height 46
click at [691, 377] on input "True" at bounding box center [683, 383] width 15 height 12
radio input "true"
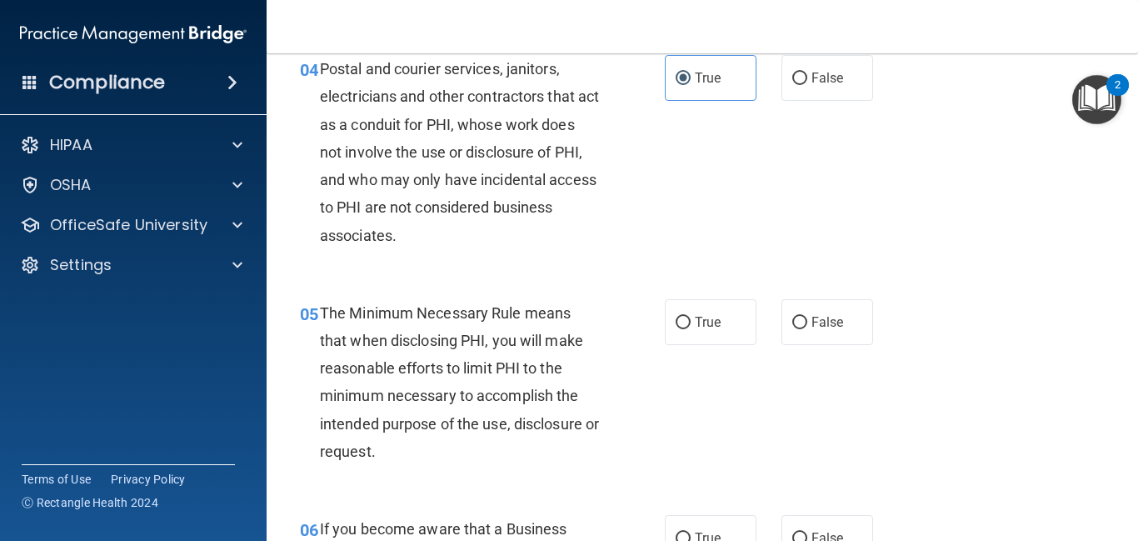
scroll to position [592, 0]
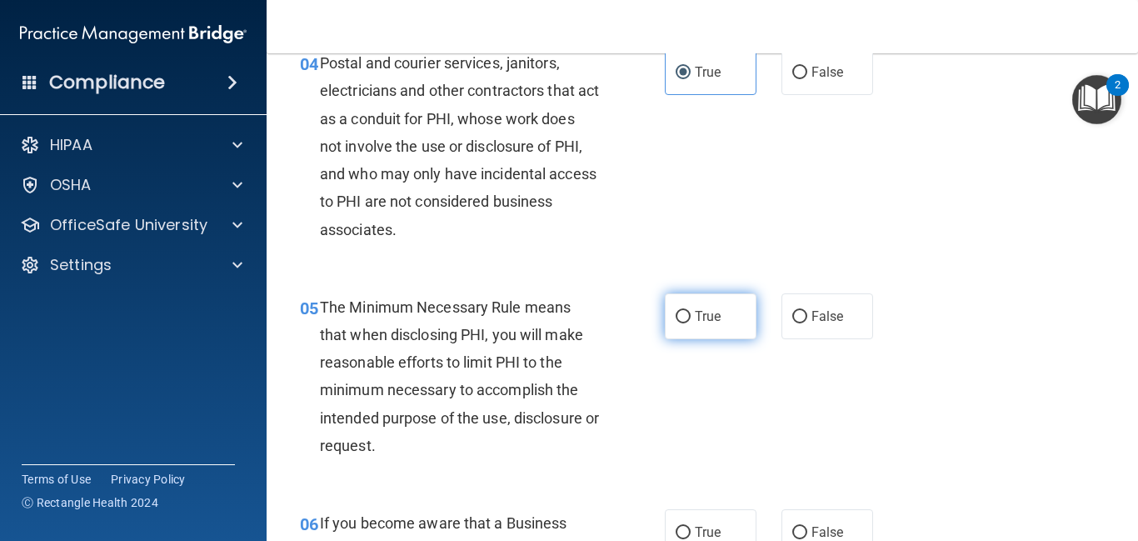
click at [669, 318] on label "True" at bounding box center [711, 316] width 92 height 46
click at [676, 318] on input "True" at bounding box center [683, 317] width 15 height 12
radio input "true"
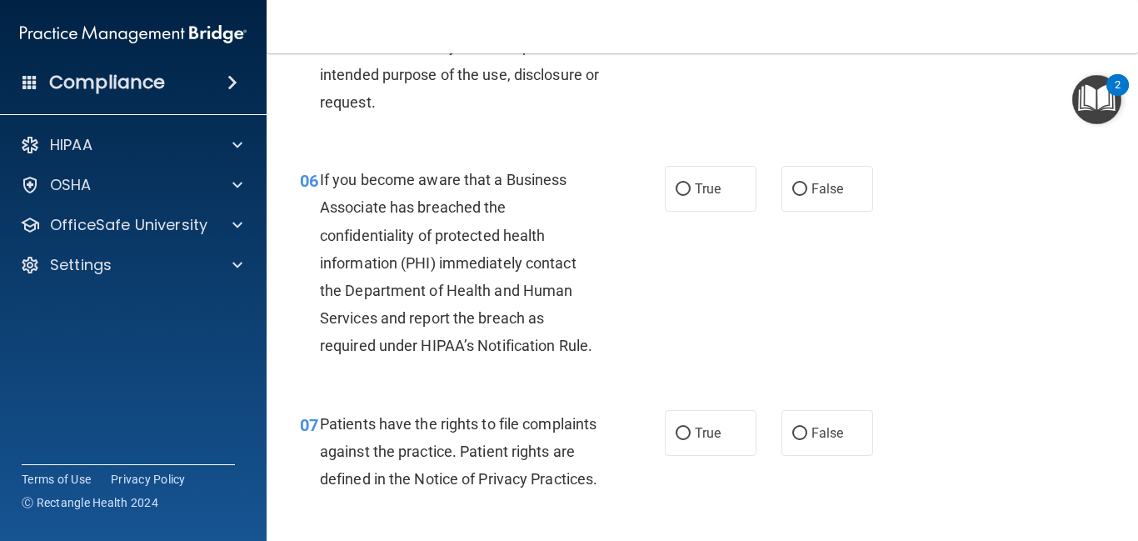
scroll to position [939, 0]
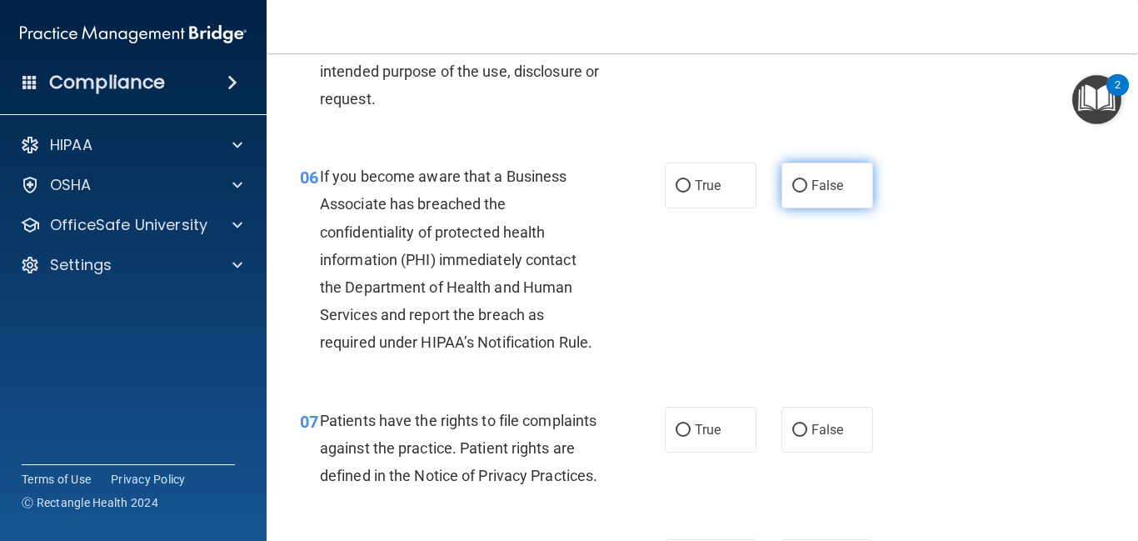
click at [823, 197] on label "False" at bounding box center [827, 185] width 92 height 46
click at [807, 192] on input "False" at bounding box center [799, 186] width 15 height 12
radio input "true"
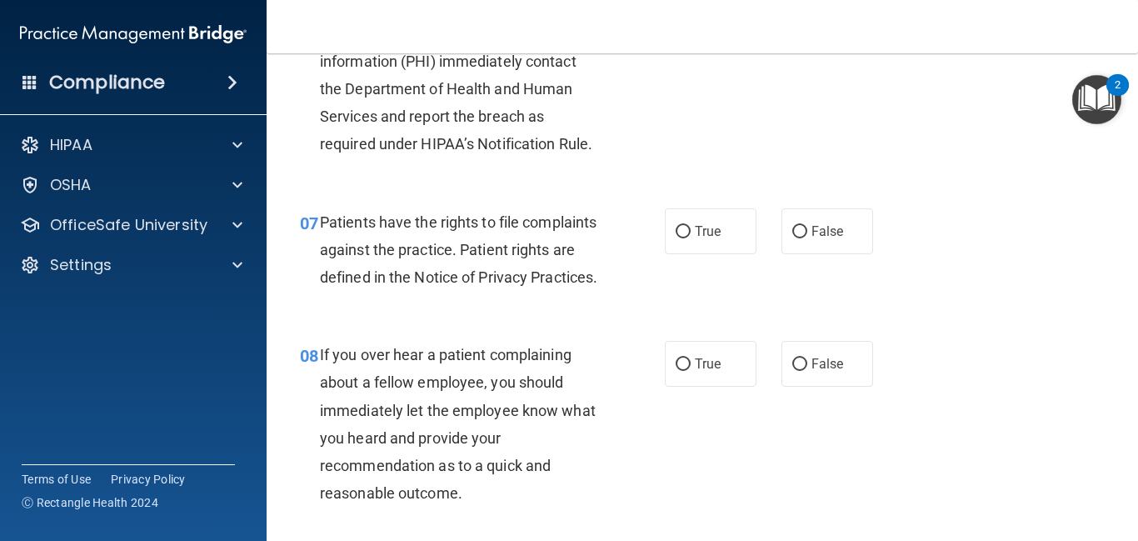
scroll to position [1139, 0]
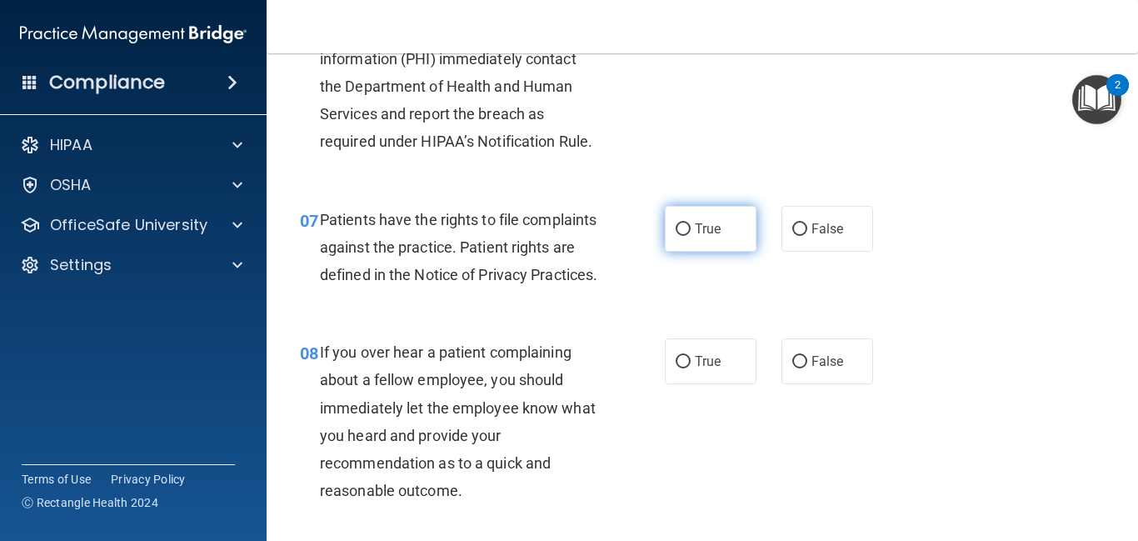
click at [692, 229] on label "True" at bounding box center [711, 229] width 92 height 46
click at [691, 229] on input "True" at bounding box center [683, 229] width 15 height 12
radio input "true"
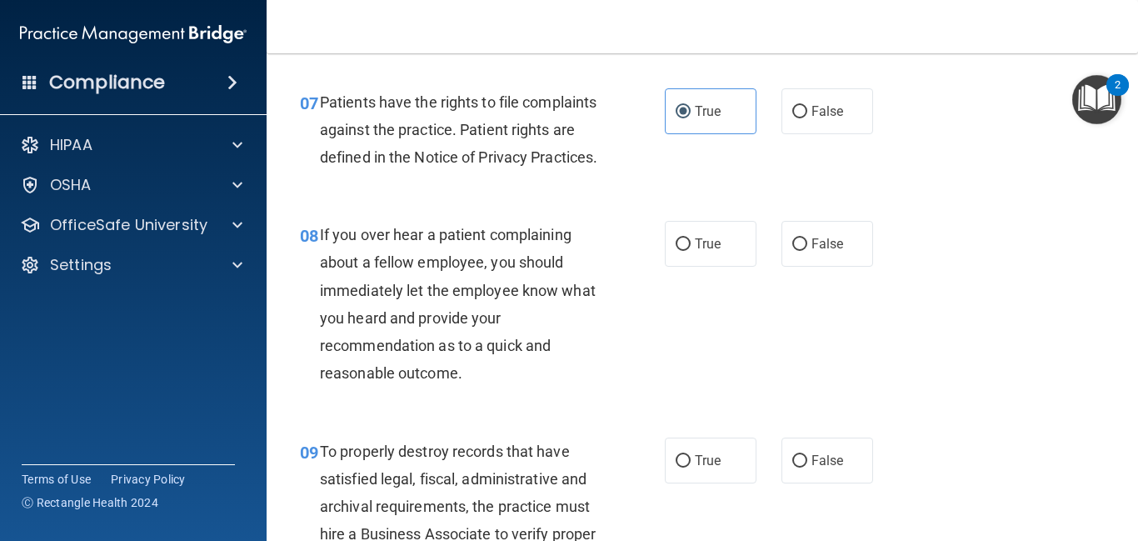
scroll to position [1268, 0]
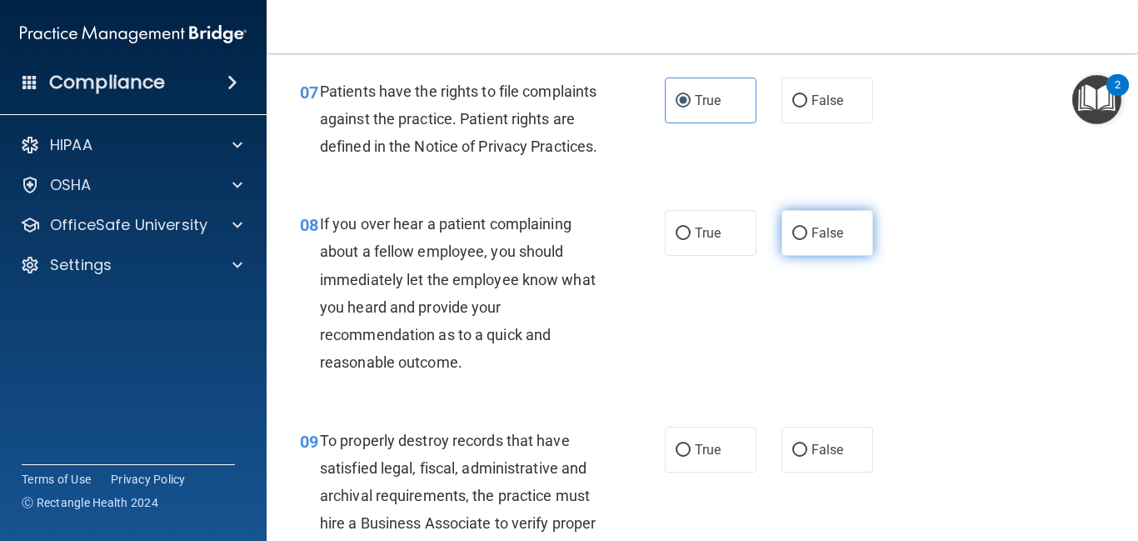
click at [817, 251] on label "False" at bounding box center [827, 233] width 92 height 46
click at [807, 240] on input "False" at bounding box center [799, 233] width 15 height 12
radio input "true"
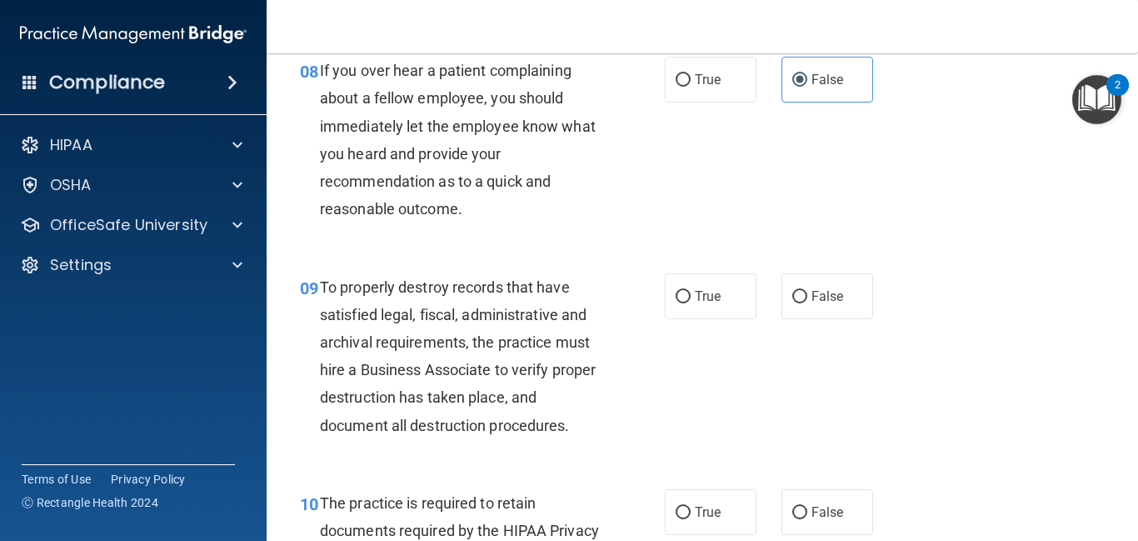
scroll to position [1426, 0]
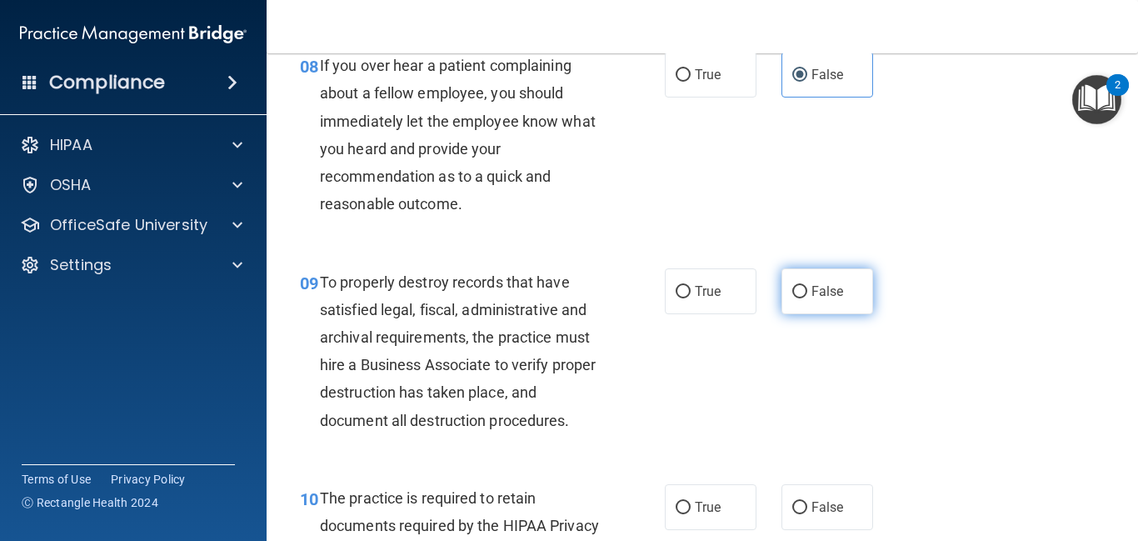
click at [805, 314] on label "False" at bounding box center [827, 291] width 92 height 46
click at [805, 298] on input "False" at bounding box center [799, 292] width 15 height 12
radio input "true"
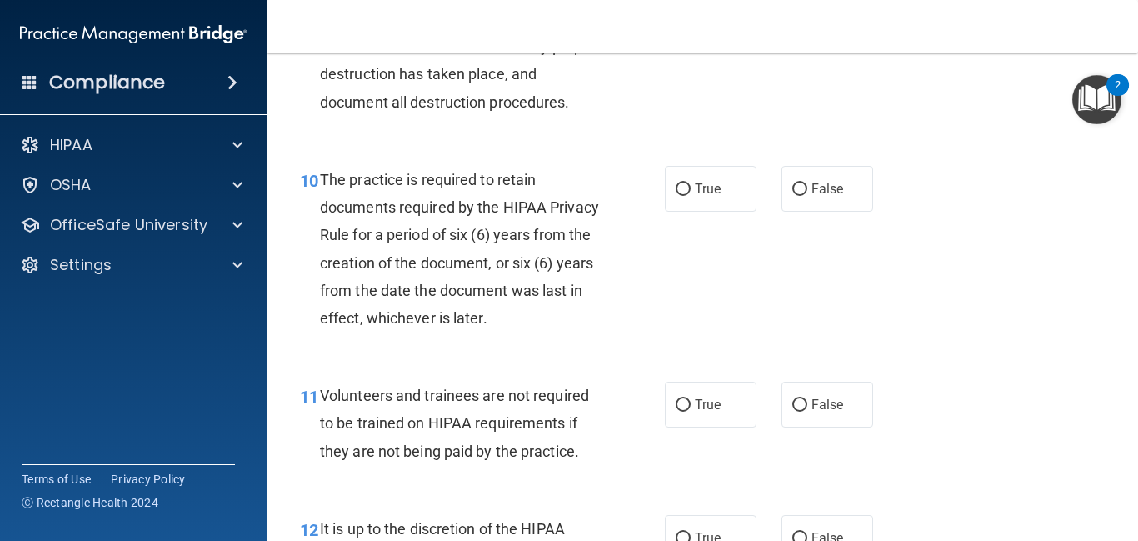
scroll to position [1747, 0]
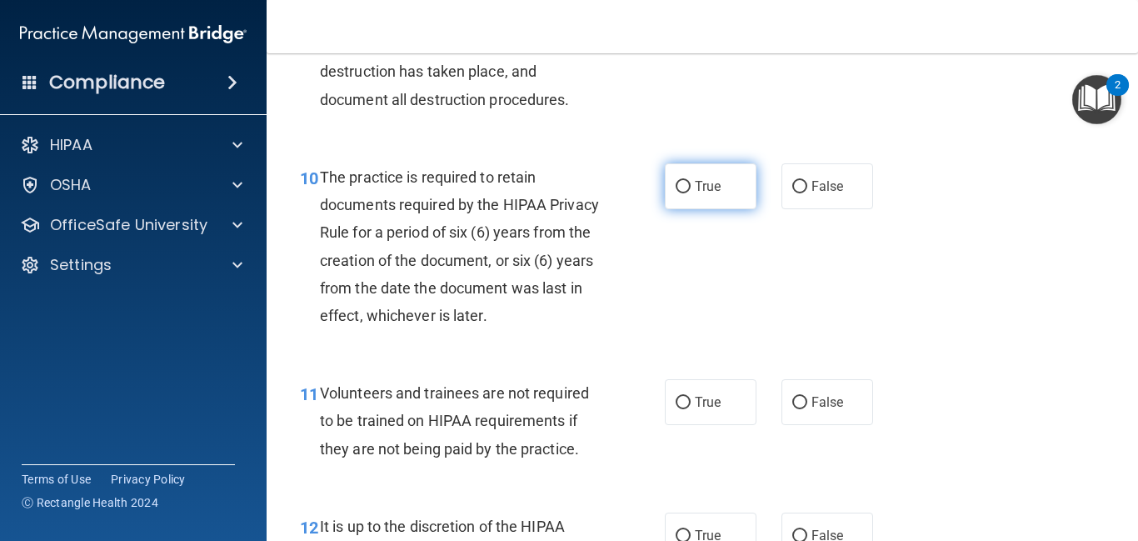
click at [686, 193] on input "True" at bounding box center [683, 187] width 15 height 12
radio input "true"
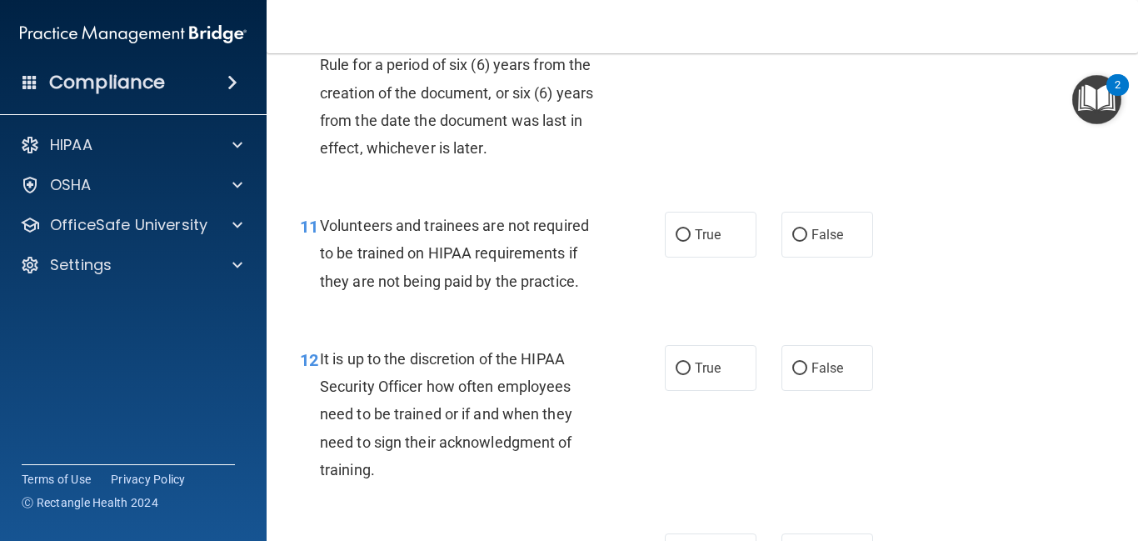
scroll to position [1920, 0]
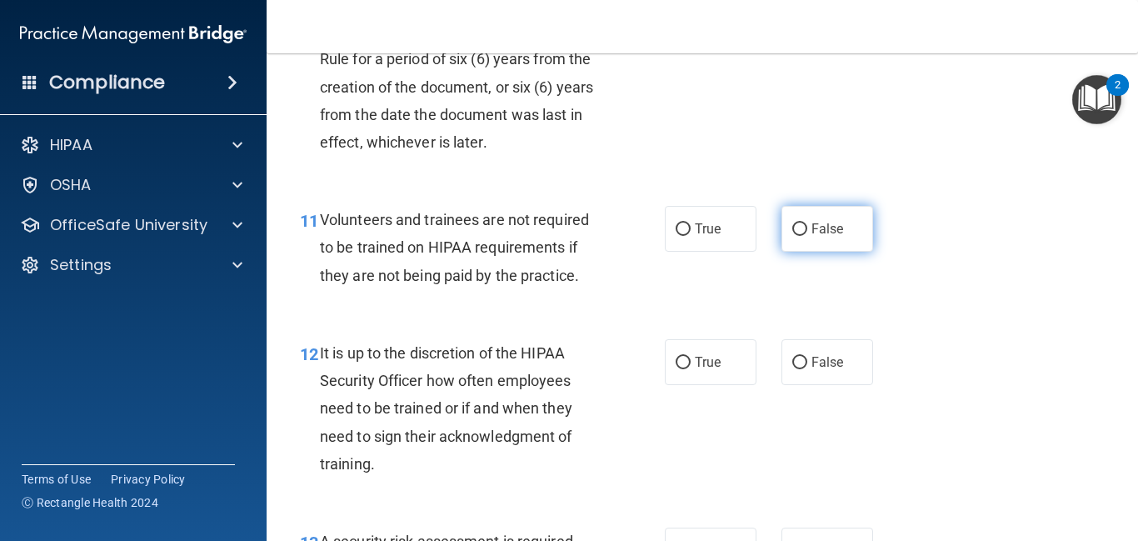
click at [805, 236] on input "False" at bounding box center [799, 229] width 15 height 12
radio input "true"
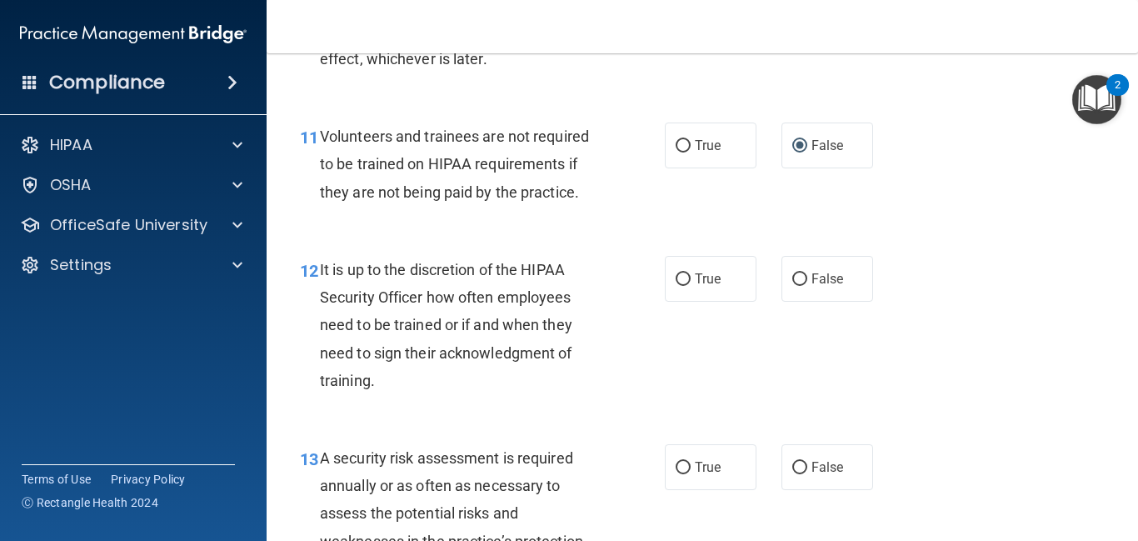
scroll to position [2006, 0]
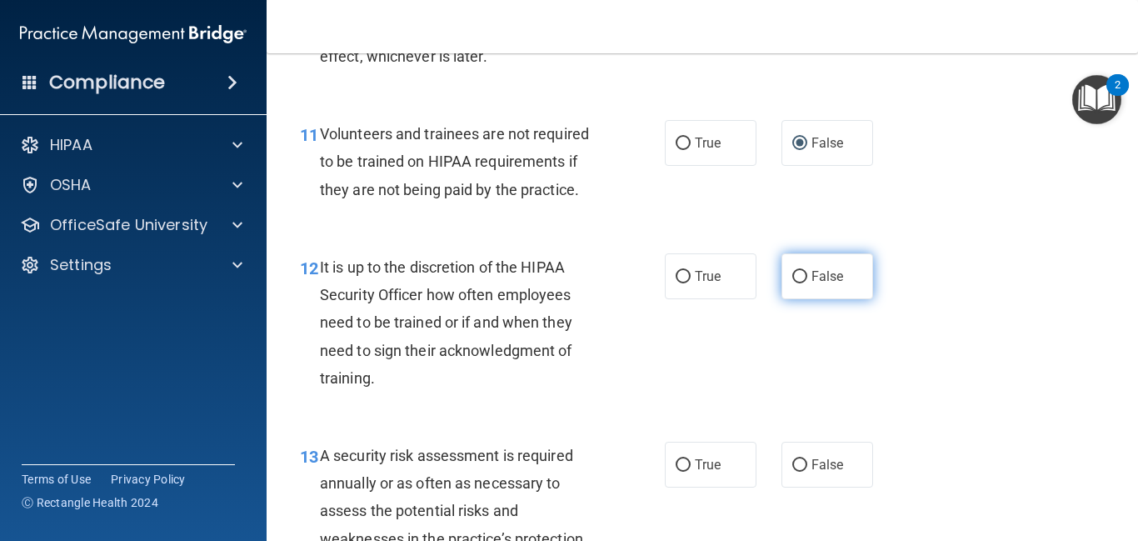
click at [812, 284] on span "False" at bounding box center [827, 276] width 32 height 16
click at [807, 283] on input "False" at bounding box center [799, 277] width 15 height 12
radio input "true"
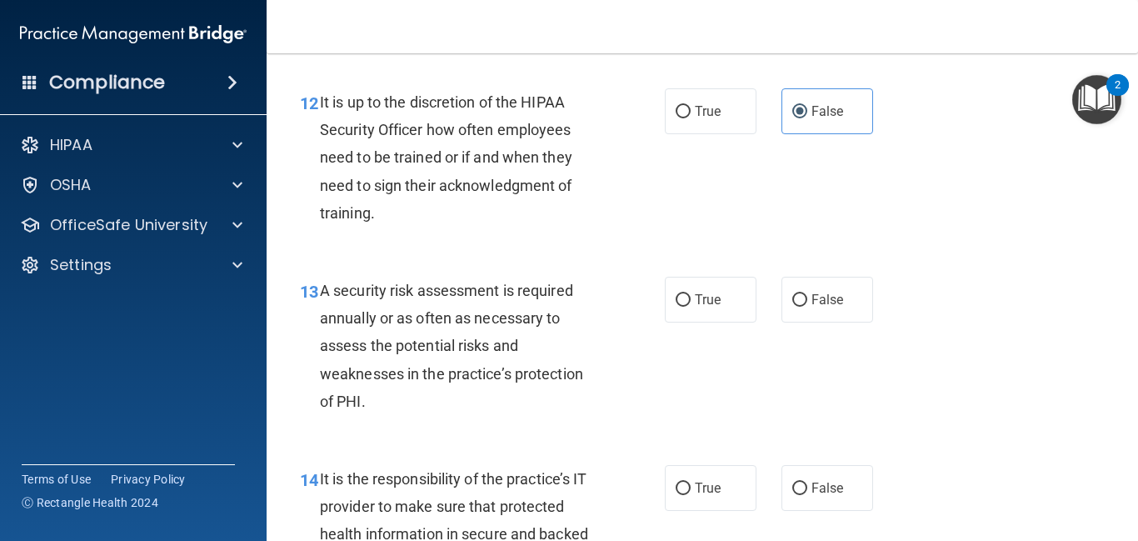
scroll to position [2172, 0]
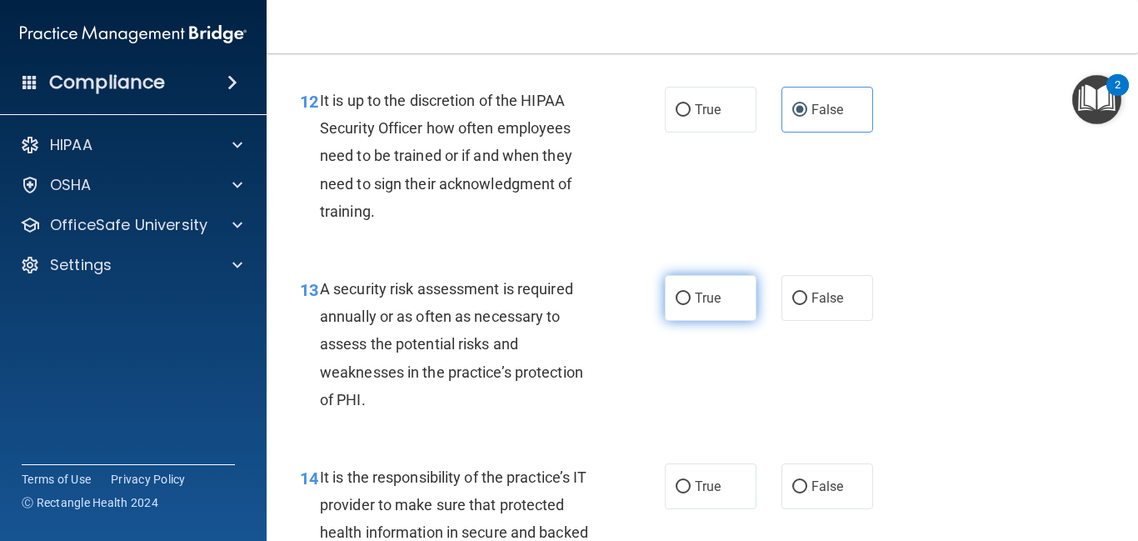
click at [700, 306] on span "True" at bounding box center [708, 298] width 26 height 16
click at [691, 305] on input "True" at bounding box center [683, 298] width 15 height 12
radio input "true"
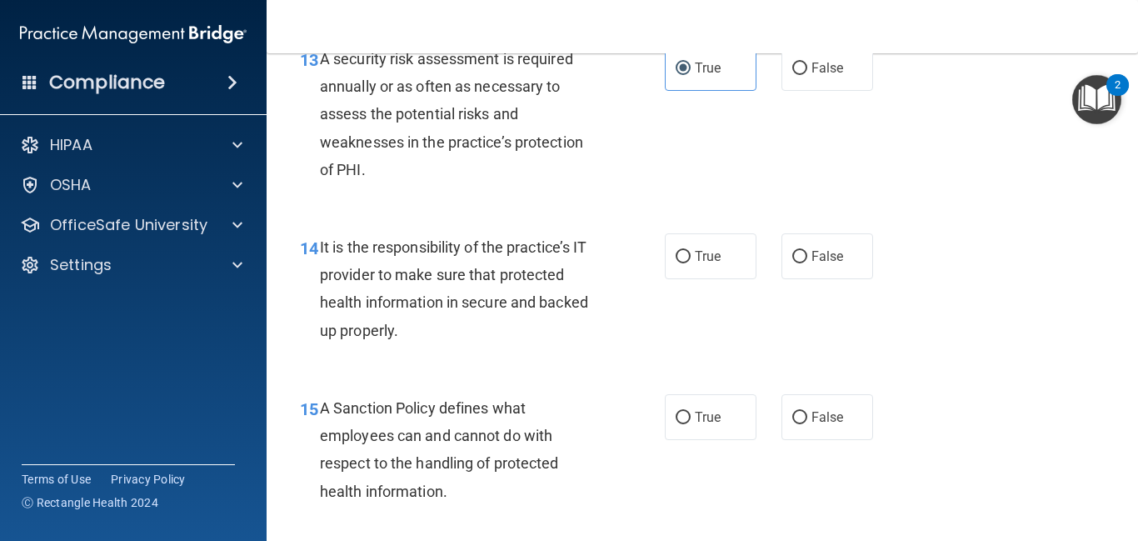
scroll to position [2407, 0]
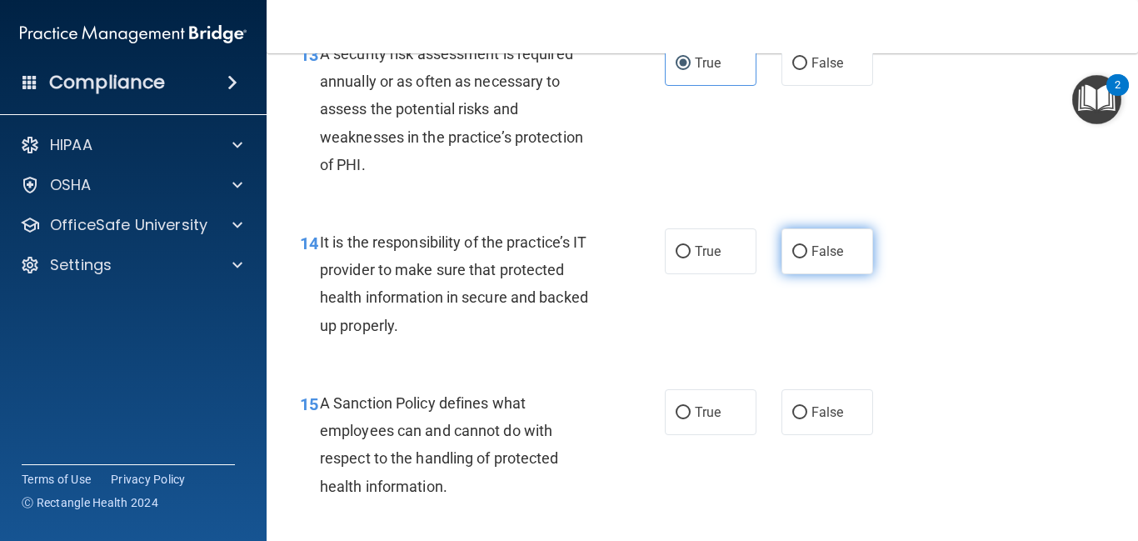
click at [820, 259] on span "False" at bounding box center [827, 251] width 32 height 16
click at [807, 258] on input "False" at bounding box center [799, 252] width 15 height 12
radio input "true"
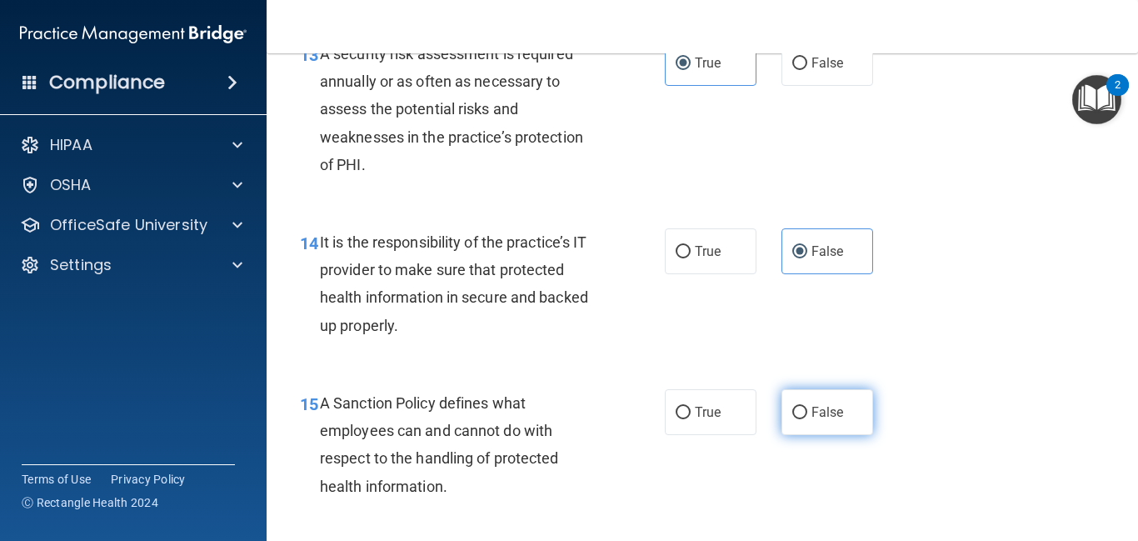
click at [805, 419] on input "False" at bounding box center [799, 412] width 15 height 12
radio input "true"
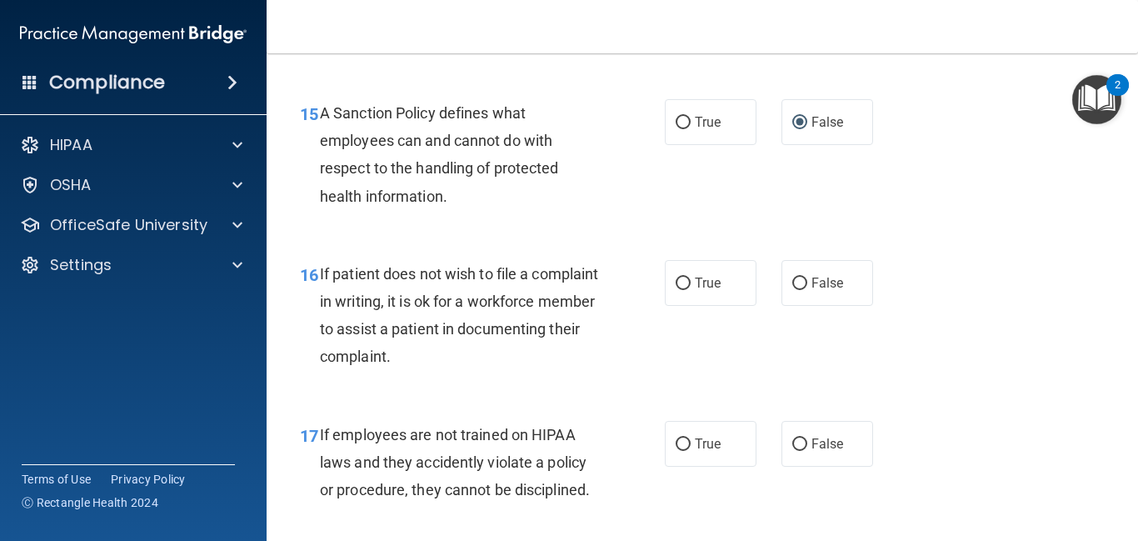
scroll to position [2706, 0]
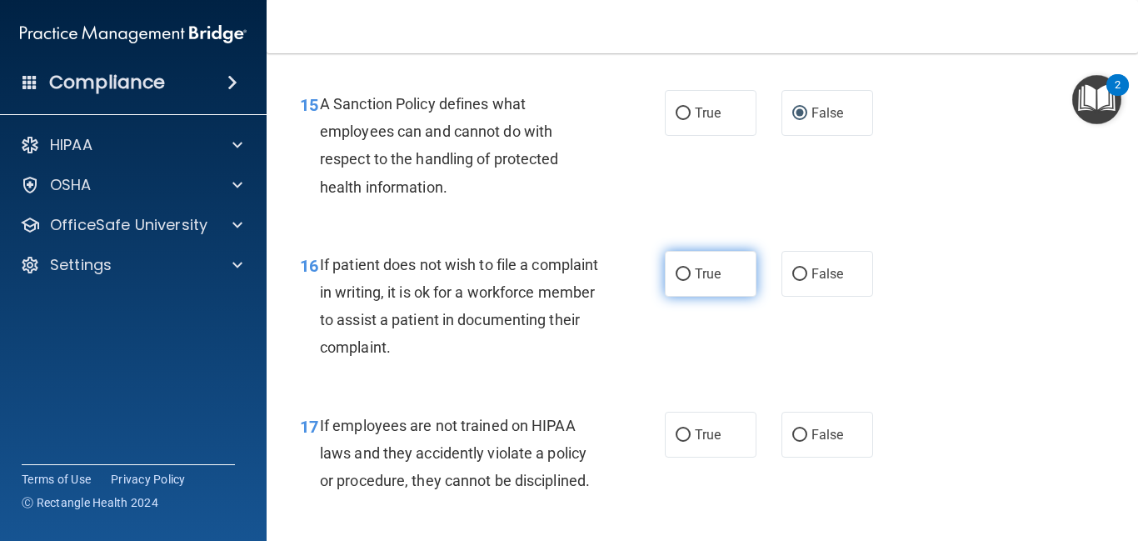
click at [681, 281] on input "True" at bounding box center [683, 274] width 15 height 12
radio input "true"
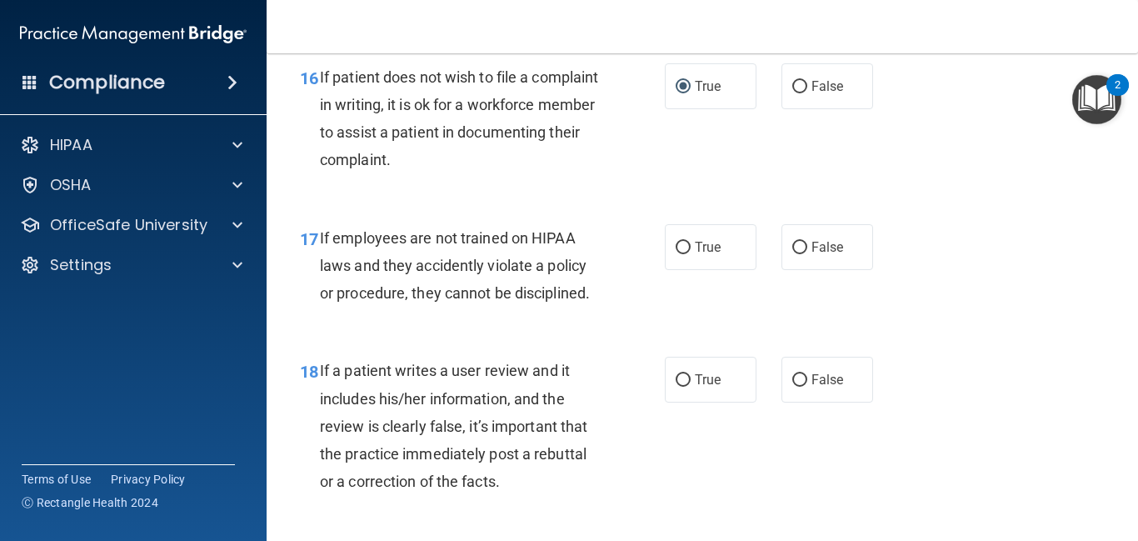
scroll to position [2907, 0]
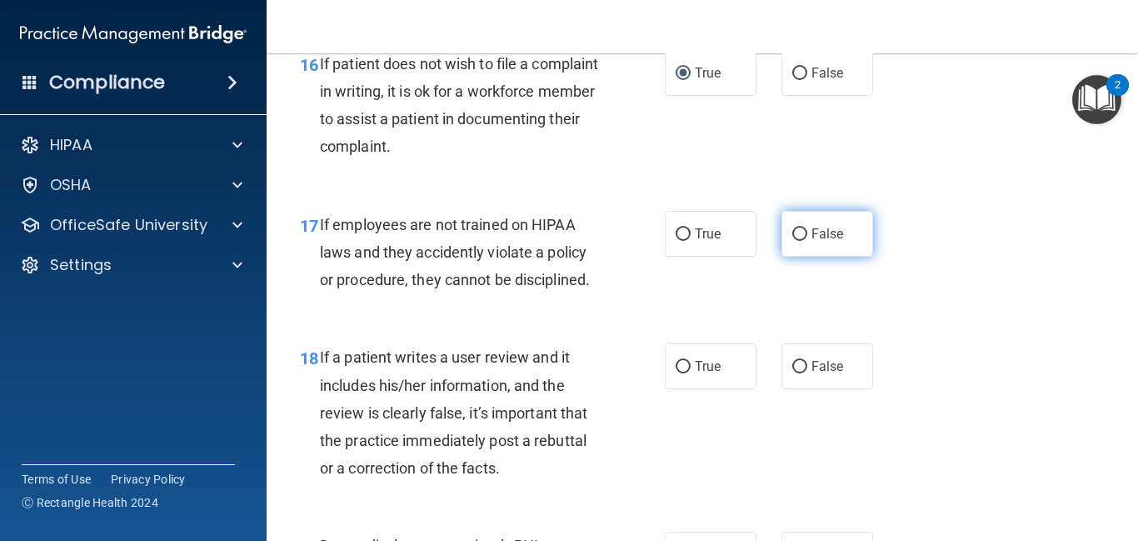
click at [811, 242] on span "False" at bounding box center [827, 234] width 32 height 16
click at [807, 241] on input "False" at bounding box center [799, 234] width 15 height 12
radio input "true"
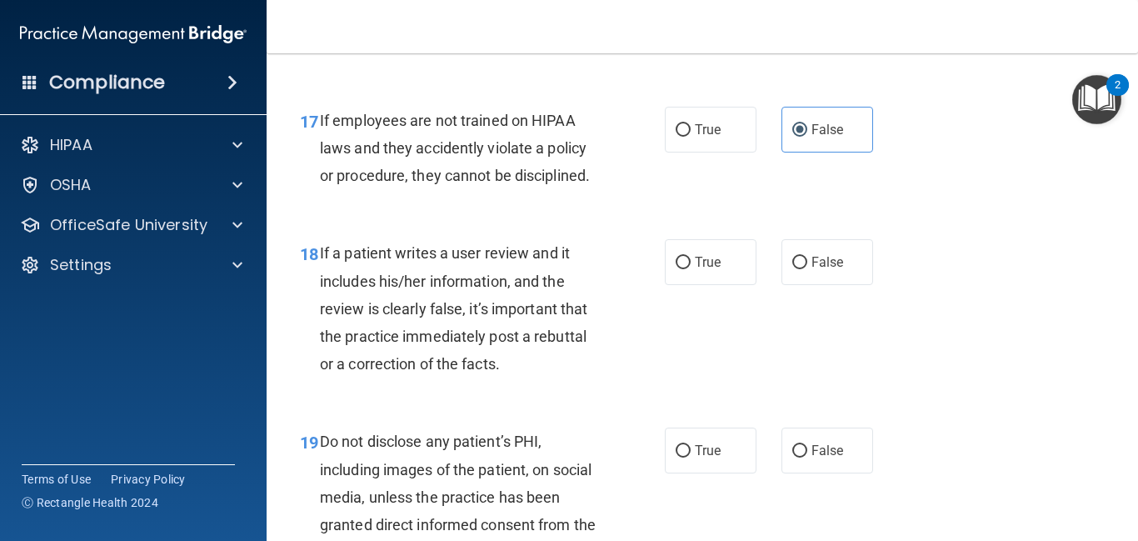
scroll to position [3014, 0]
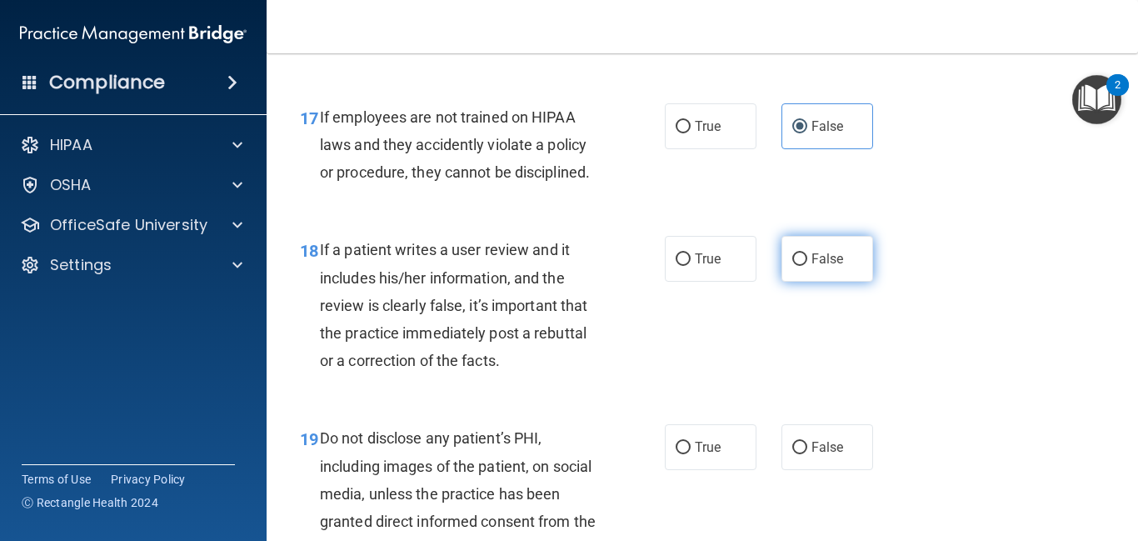
click at [793, 266] on input "False" at bounding box center [799, 259] width 15 height 12
radio input "true"
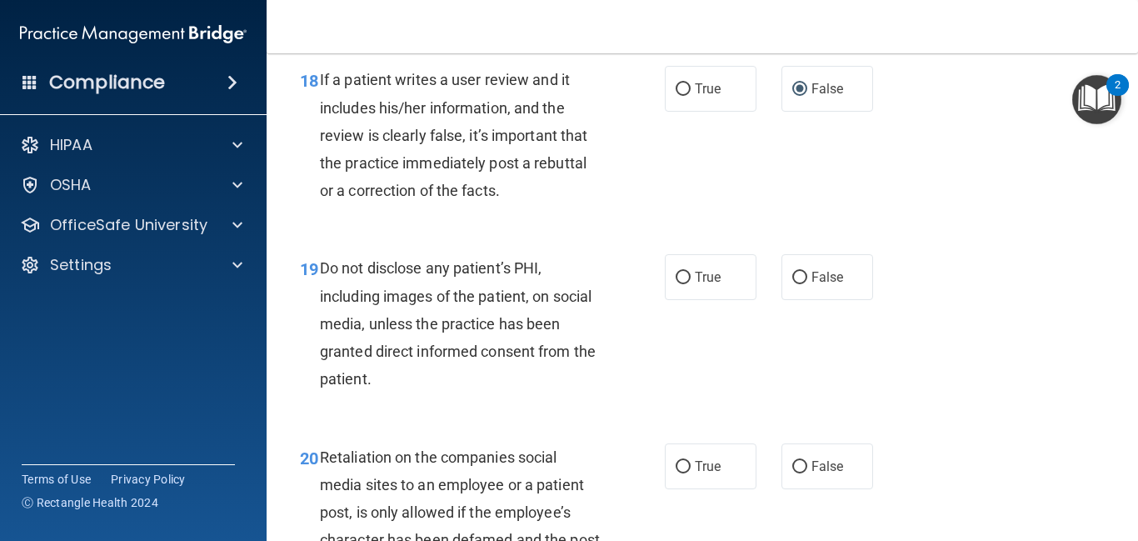
scroll to position [3190, 0]
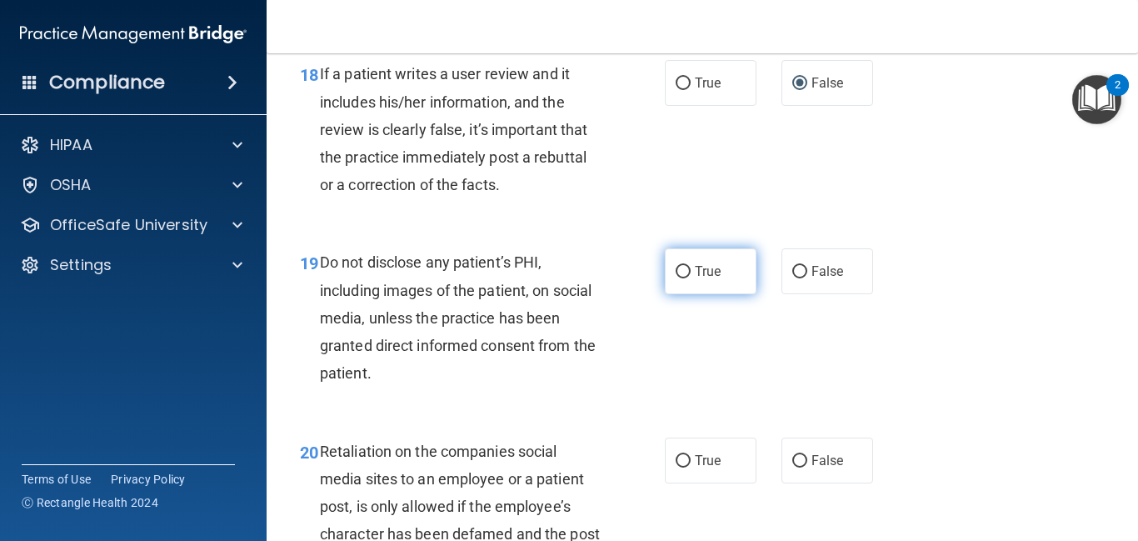
click at [688, 278] on input "True" at bounding box center [683, 272] width 15 height 12
radio input "true"
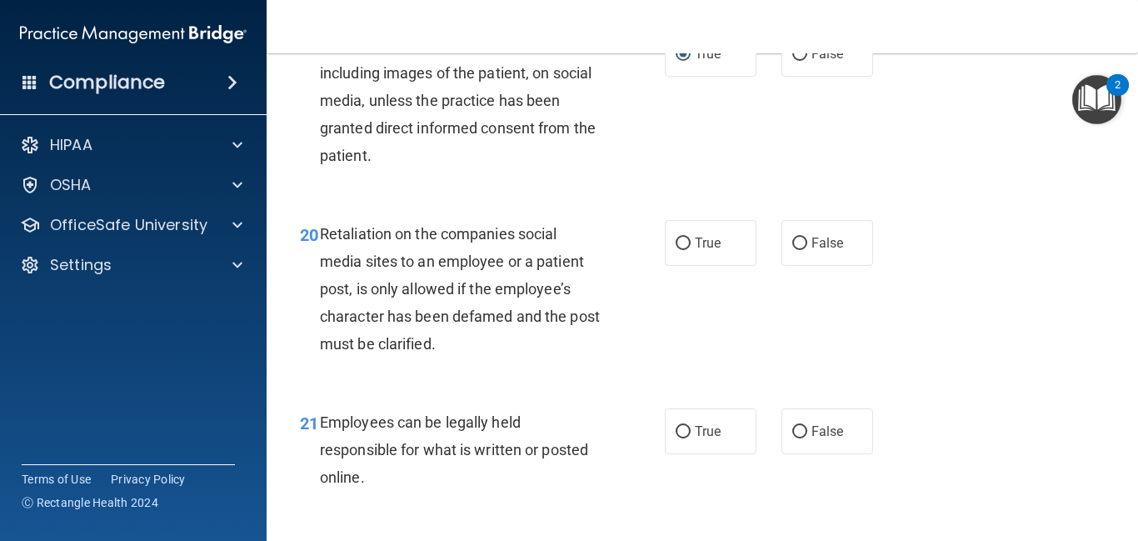
scroll to position [3409, 0]
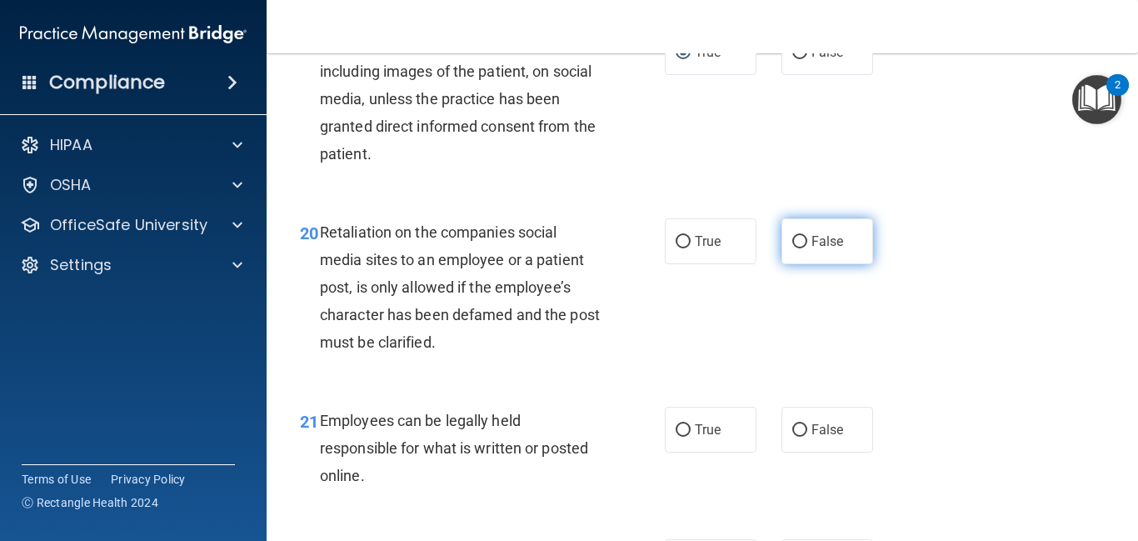
click at [835, 249] on span "False" at bounding box center [827, 241] width 32 height 16
click at [807, 248] on input "False" at bounding box center [799, 242] width 15 height 12
radio input "true"
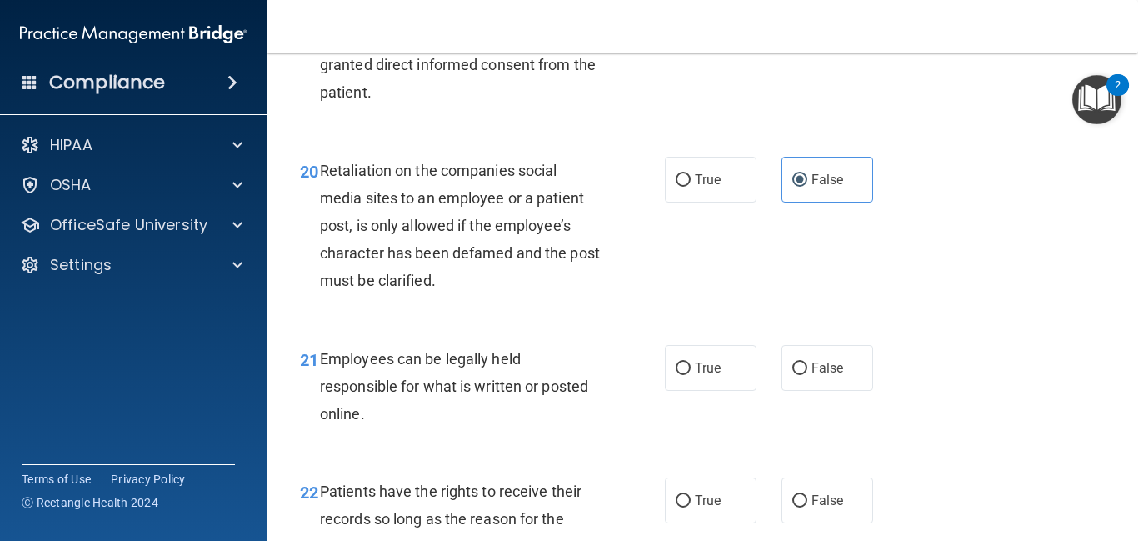
scroll to position [3473, 0]
click at [710, 374] on span "True" at bounding box center [708, 366] width 26 height 16
click at [691, 373] on input "True" at bounding box center [683, 367] width 15 height 12
radio input "true"
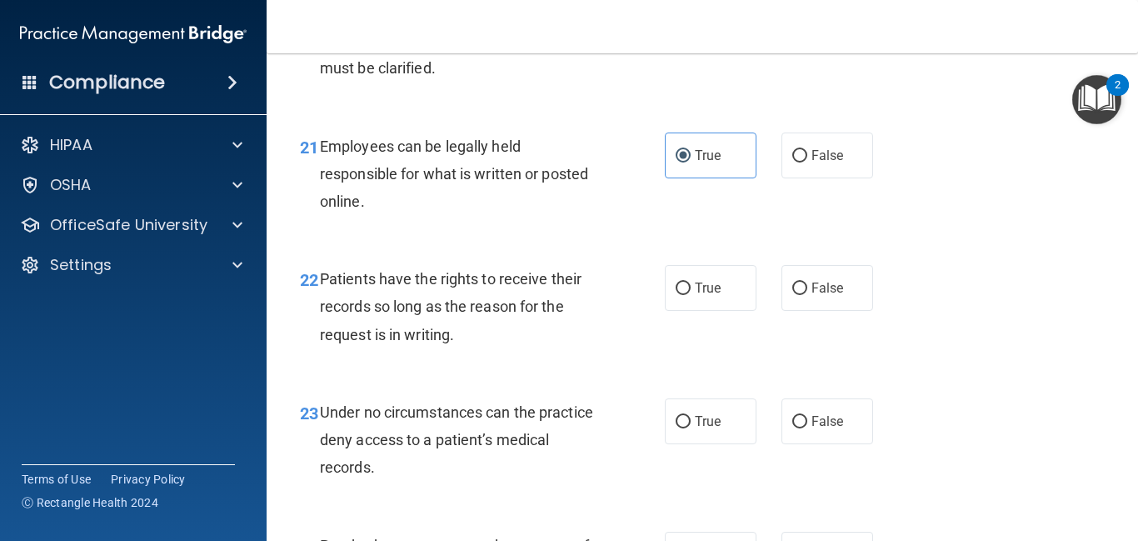
scroll to position [3690, 0]
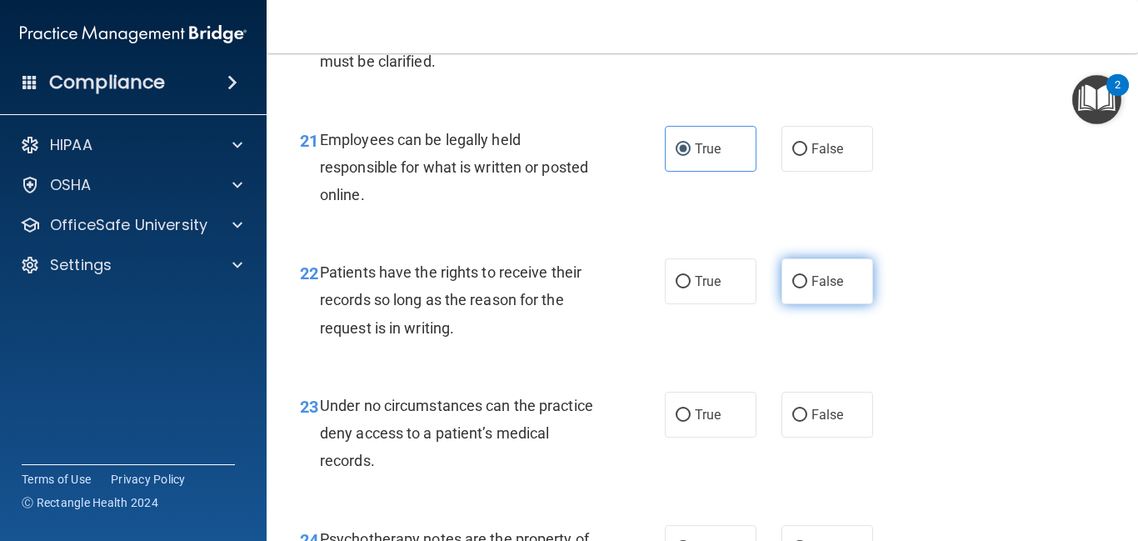
click at [872, 304] on label "False" at bounding box center [827, 281] width 92 height 46
click at [807, 288] on input "False" at bounding box center [799, 282] width 15 height 12
radio input "true"
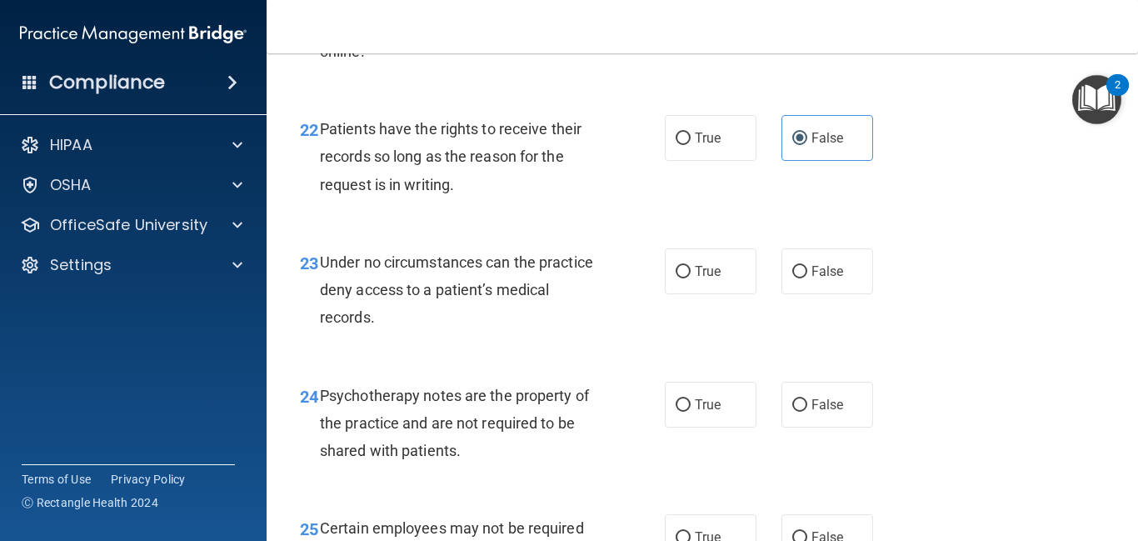
scroll to position [3841, 0]
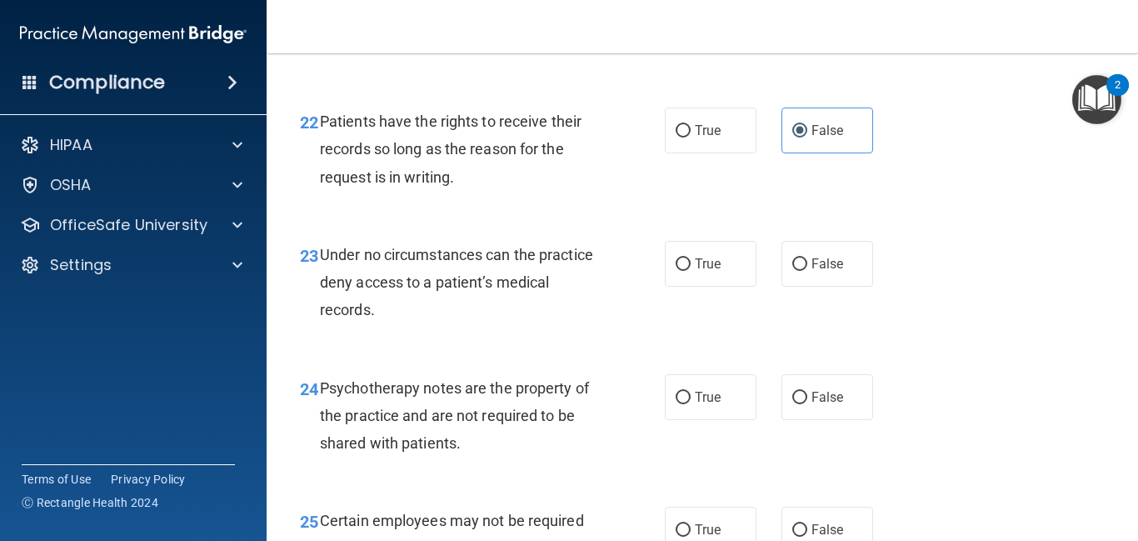
click at [659, 287] on div "23 Under no circumstances can the practice deny access to a patient’s medical r…" at bounding box center [482, 287] width 415 height 92
click at [715, 278] on label "True" at bounding box center [711, 264] width 92 height 46
click at [691, 271] on input "True" at bounding box center [683, 264] width 15 height 12
radio input "true"
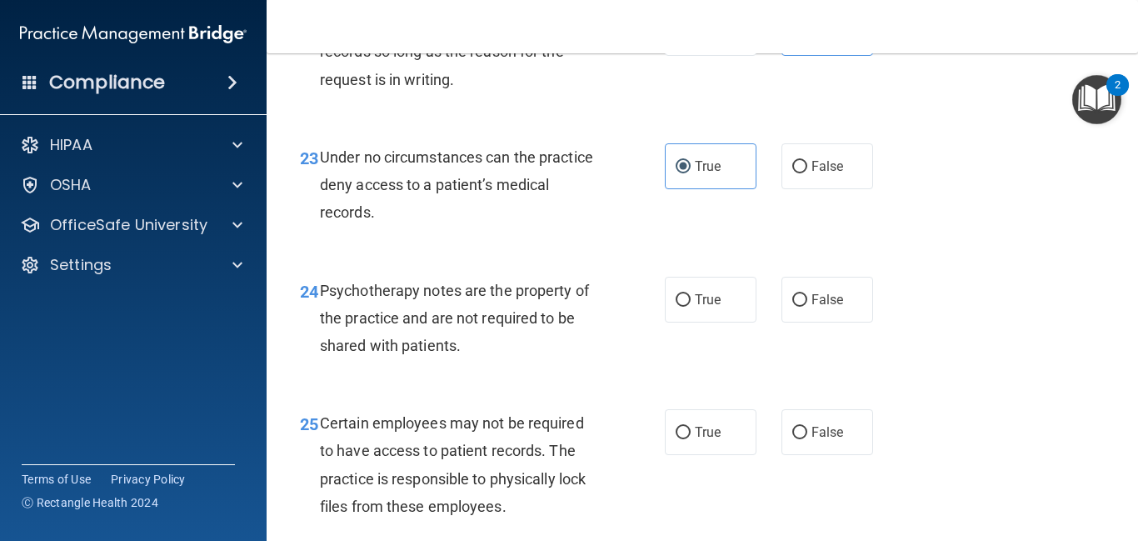
scroll to position [3941, 0]
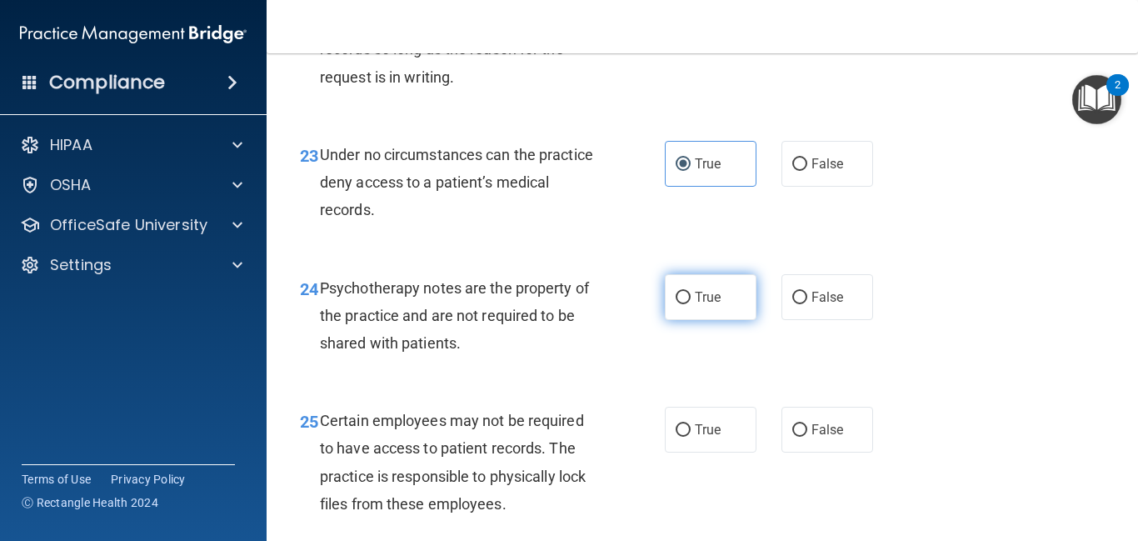
click at [665, 317] on label "True" at bounding box center [711, 297] width 92 height 46
click at [676, 304] on input "True" at bounding box center [683, 298] width 15 height 12
radio input "true"
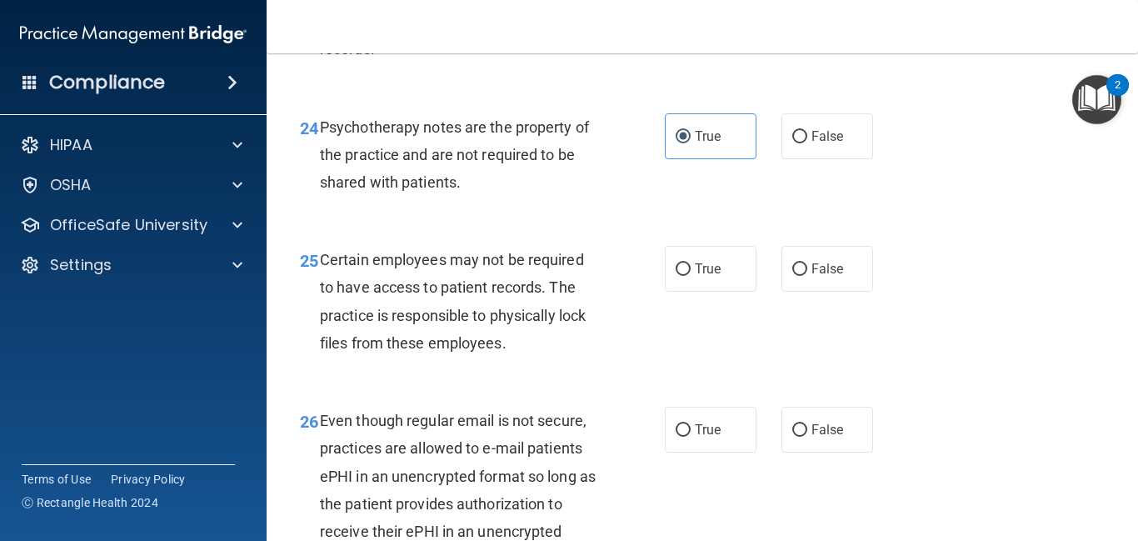
scroll to position [4105, 0]
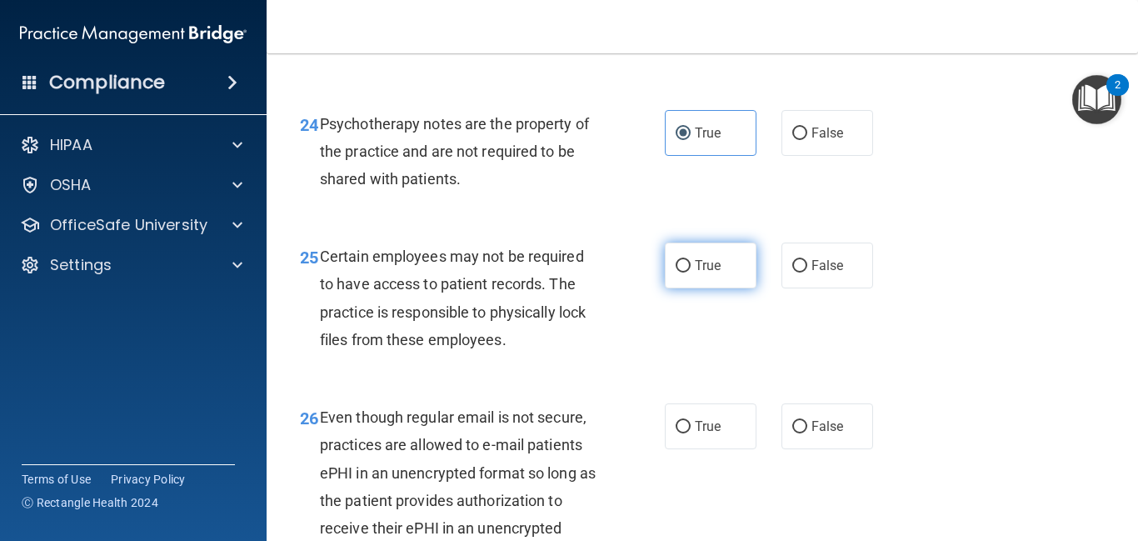
click at [725, 288] on label "True" at bounding box center [711, 265] width 92 height 46
click at [691, 272] on input "True" at bounding box center [683, 266] width 15 height 12
radio input "true"
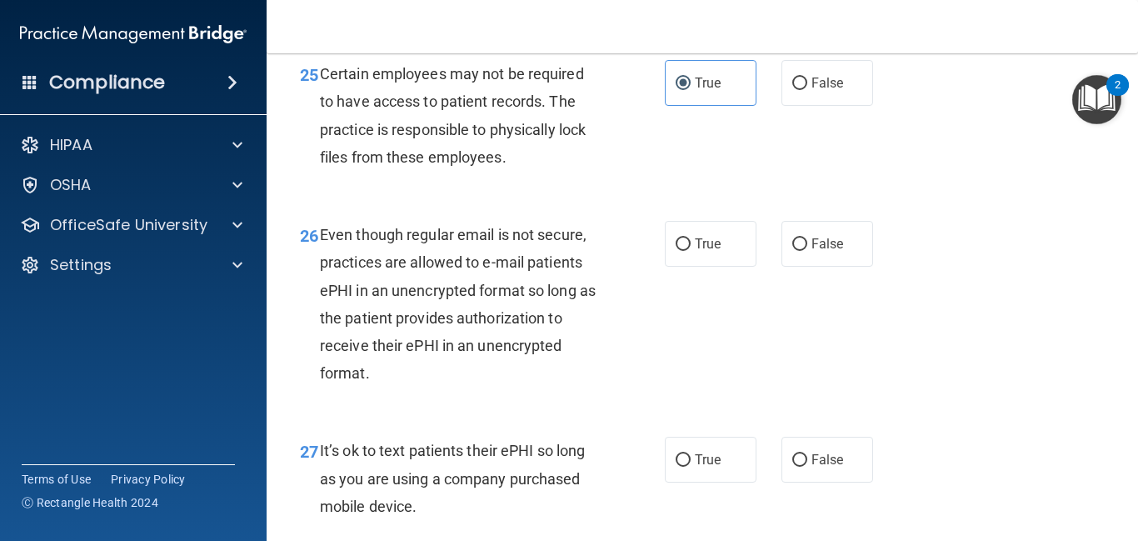
scroll to position [4288, 0]
click at [697, 251] on span "True" at bounding box center [708, 243] width 26 height 16
click at [691, 250] on input "True" at bounding box center [683, 243] width 15 height 12
radio input "true"
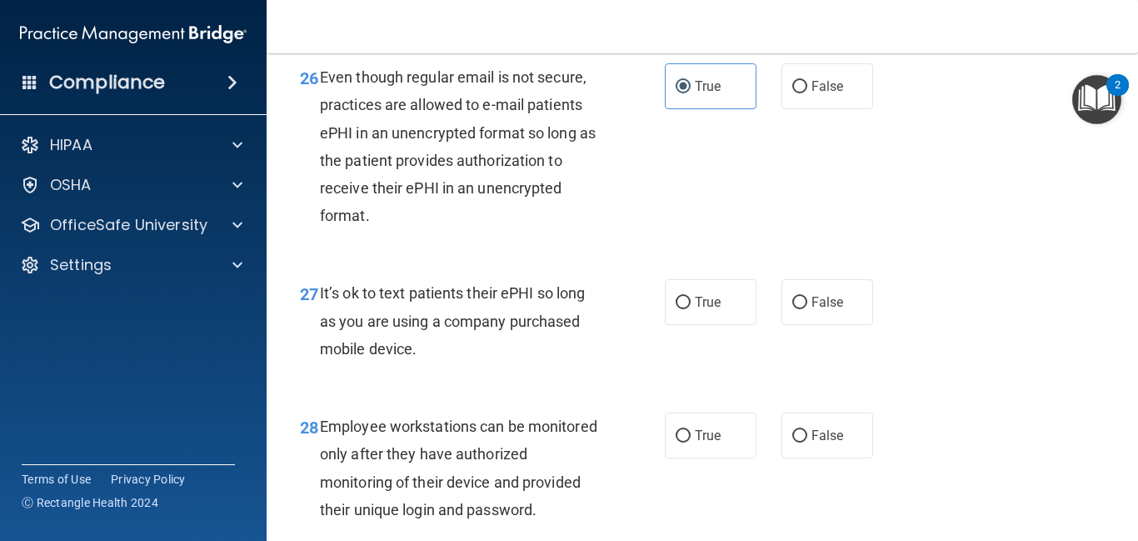
scroll to position [4450, 0]
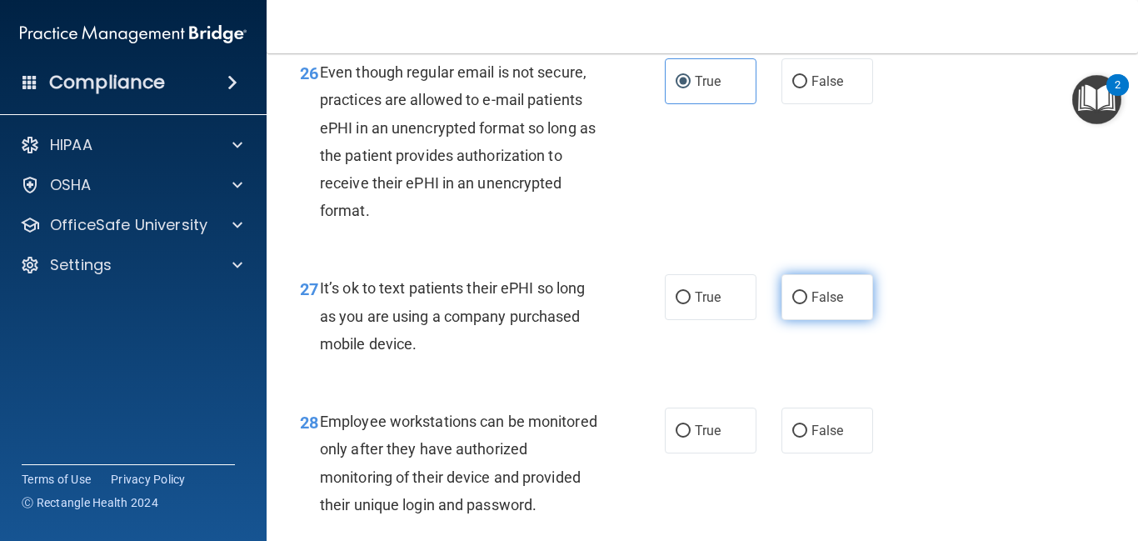
click at [824, 305] on span "False" at bounding box center [827, 297] width 32 height 16
click at [807, 304] on input "False" at bounding box center [799, 298] width 15 height 12
radio input "true"
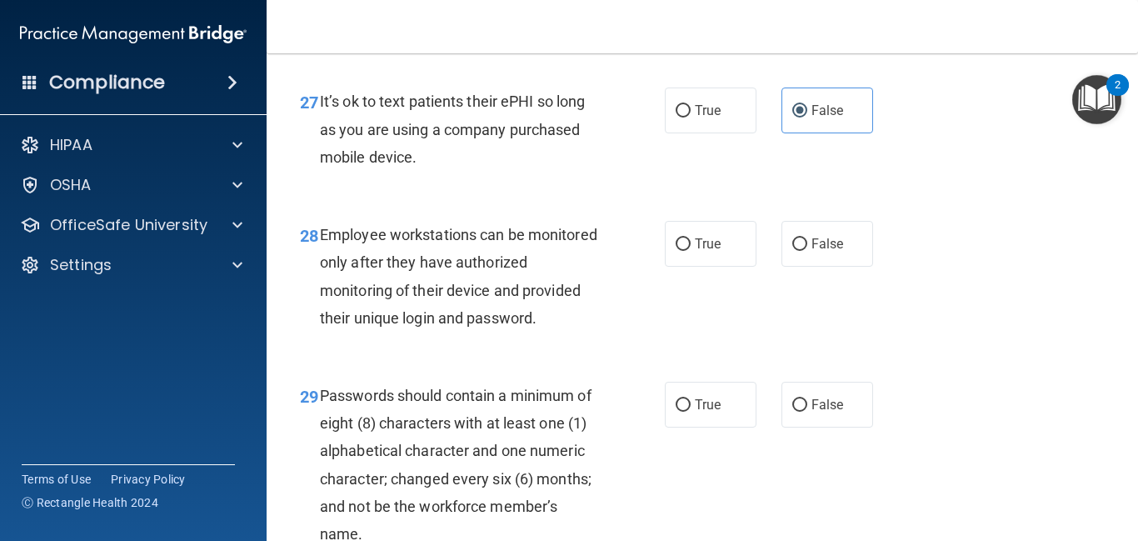
scroll to position [4639, 0]
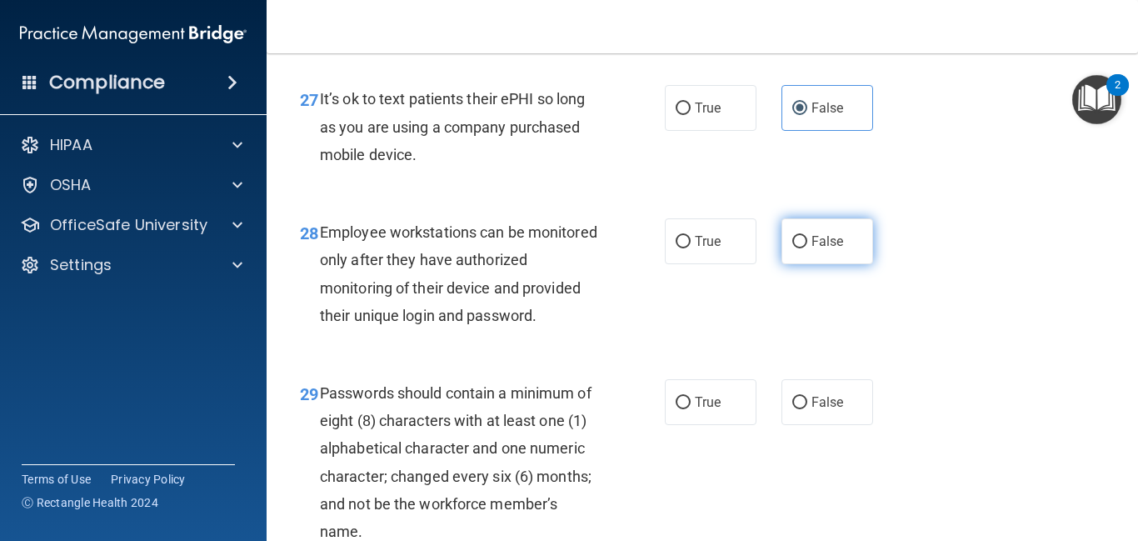
click at [843, 264] on label "False" at bounding box center [827, 241] width 92 height 46
click at [807, 248] on input "False" at bounding box center [799, 242] width 15 height 12
radio input "true"
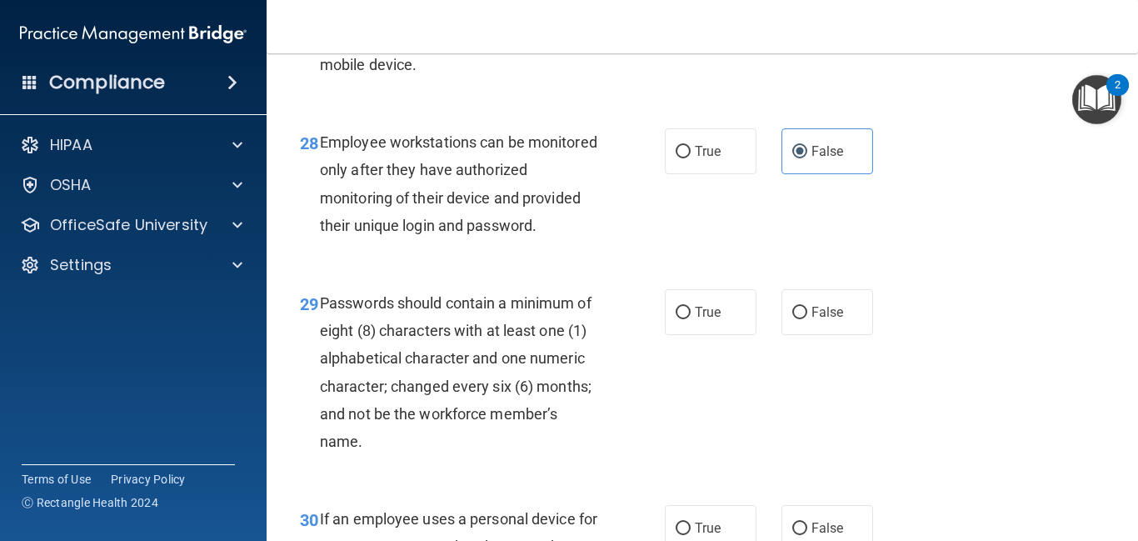
scroll to position [4729, 0]
click at [681, 330] on label "True" at bounding box center [711, 311] width 92 height 46
click at [681, 318] on input "True" at bounding box center [683, 312] width 15 height 12
radio input "true"
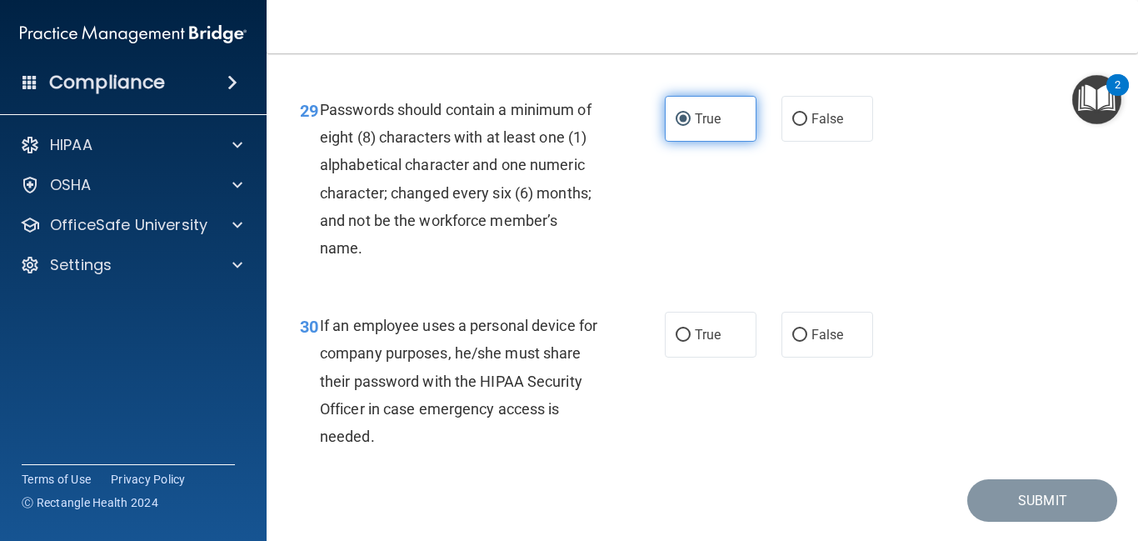
scroll to position [4923, 0]
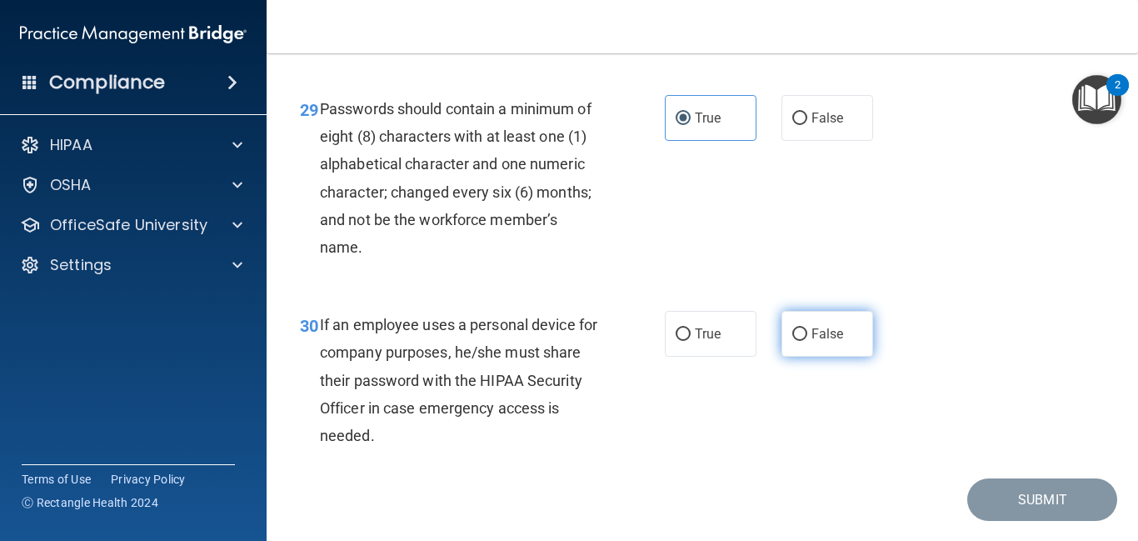
click at [797, 356] on label "False" at bounding box center [827, 334] width 92 height 46
click at [797, 341] on input "False" at bounding box center [799, 334] width 15 height 12
radio input "true"
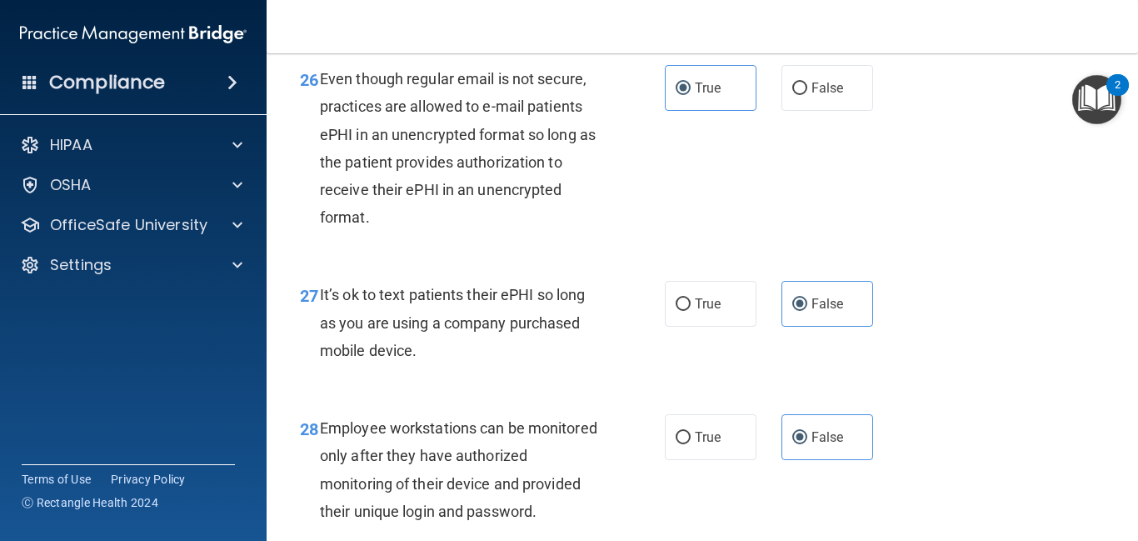
scroll to position [4440, 0]
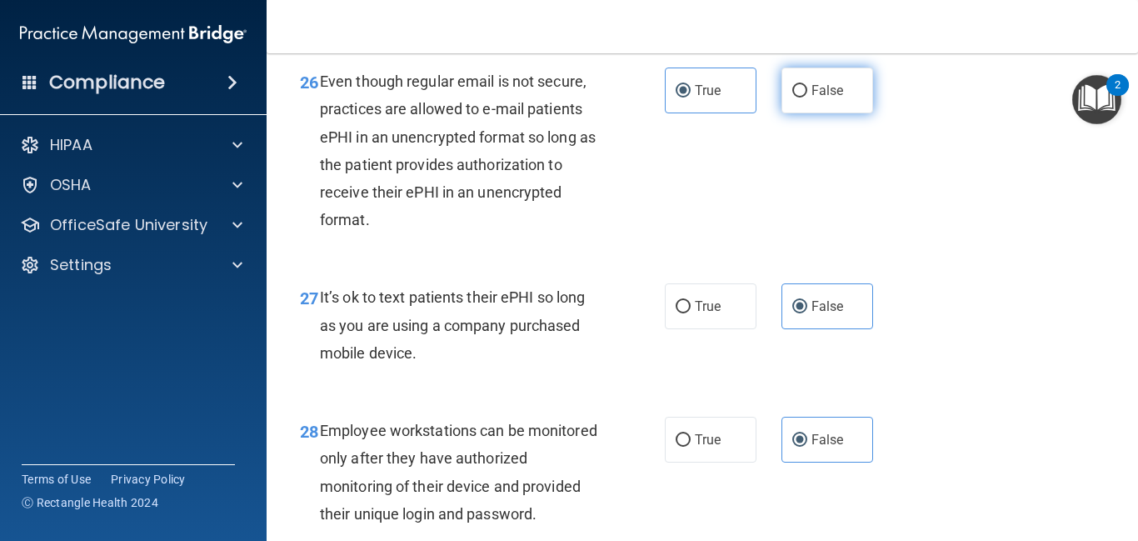
click at [797, 113] on label "False" at bounding box center [827, 90] width 92 height 46
click at [797, 97] on input "False" at bounding box center [799, 91] width 15 height 12
radio input "true"
radio input "false"
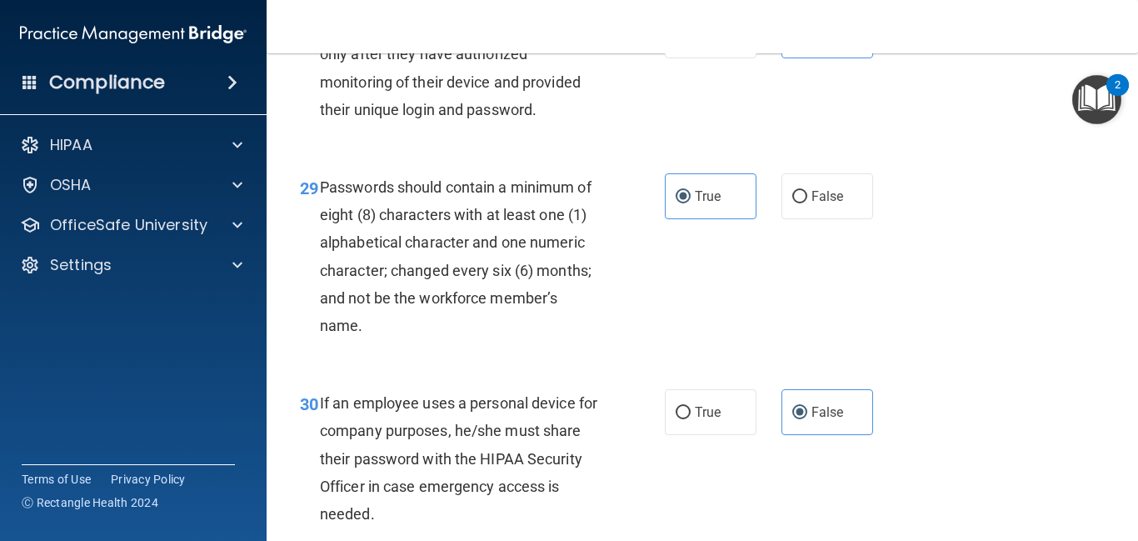
scroll to position [4997, 0]
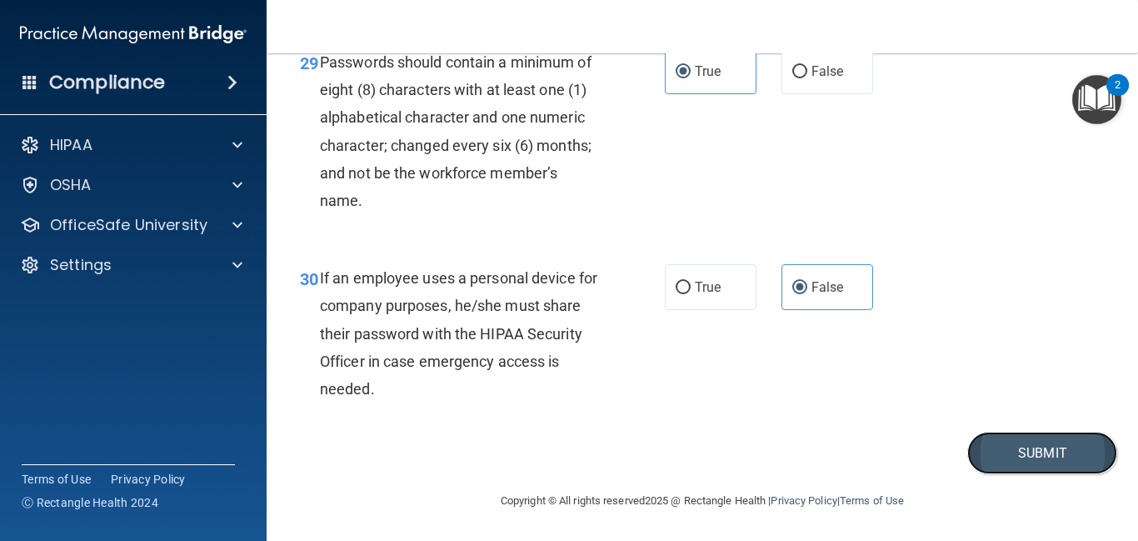
click at [1005, 461] on button "Submit" at bounding box center [1042, 452] width 150 height 42
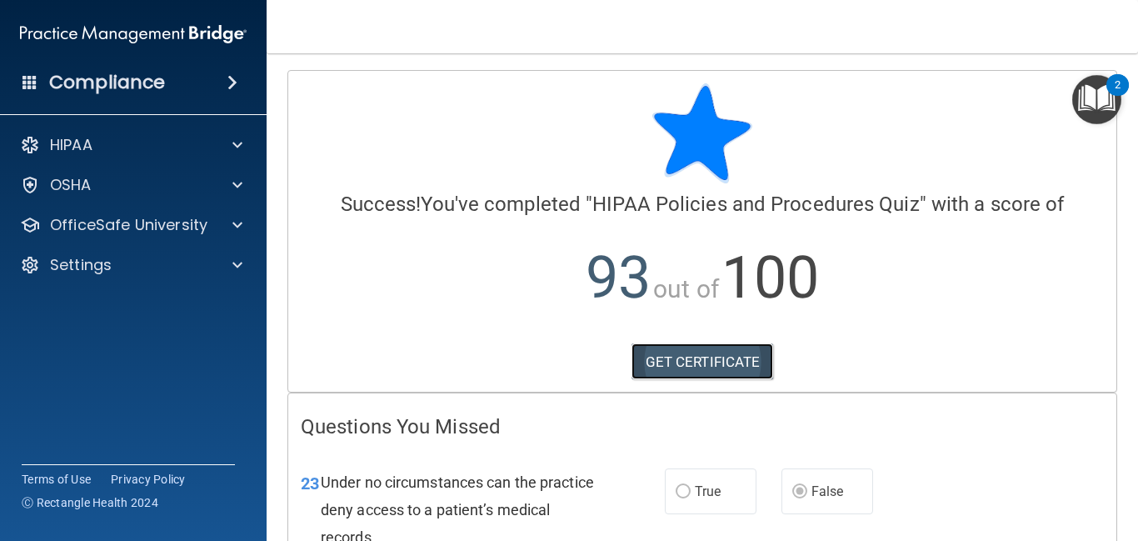
click at [756, 363] on link "GET CERTIFICATE" at bounding box center [702, 361] width 142 height 37
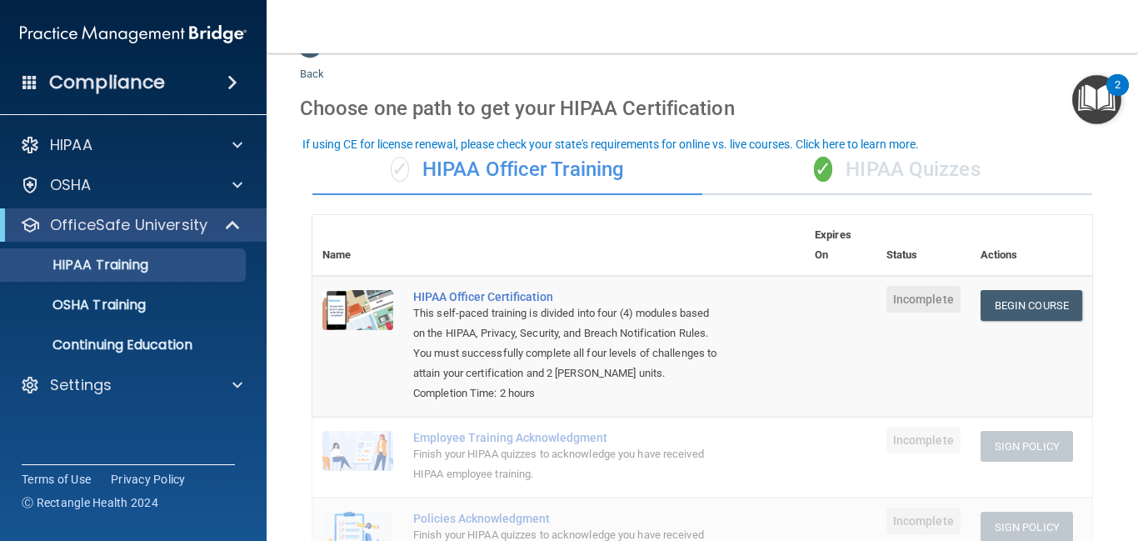
scroll to position [26, 0]
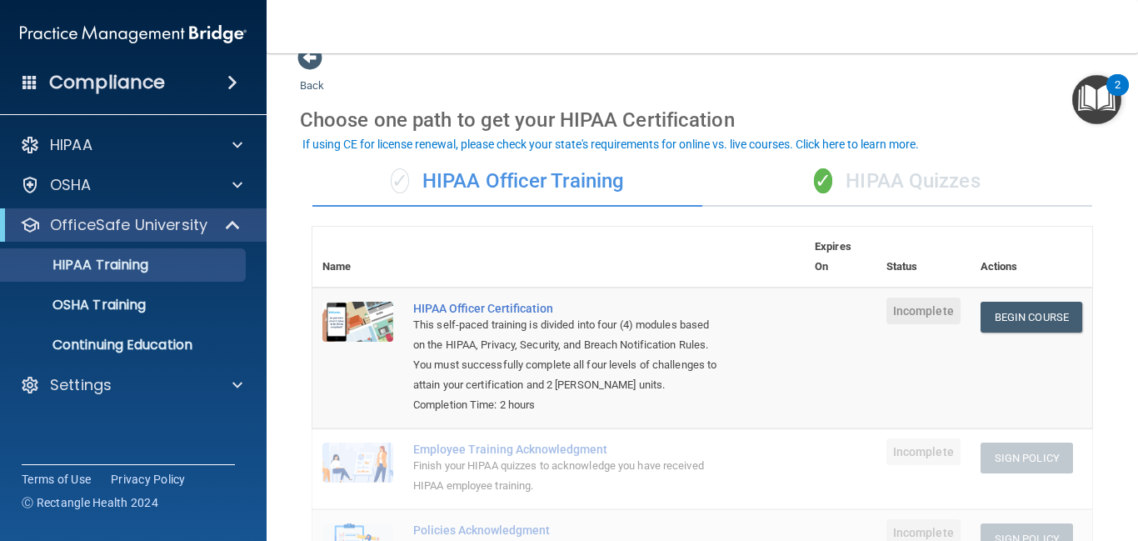
click at [876, 185] on div "✓ HIPAA Quizzes" at bounding box center [897, 182] width 390 height 50
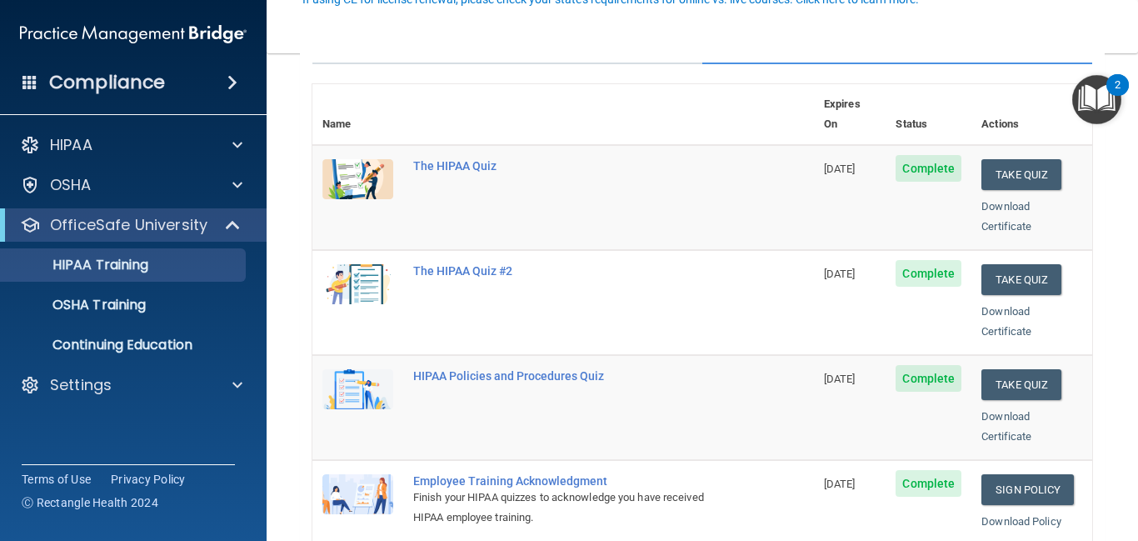
scroll to position [173, 0]
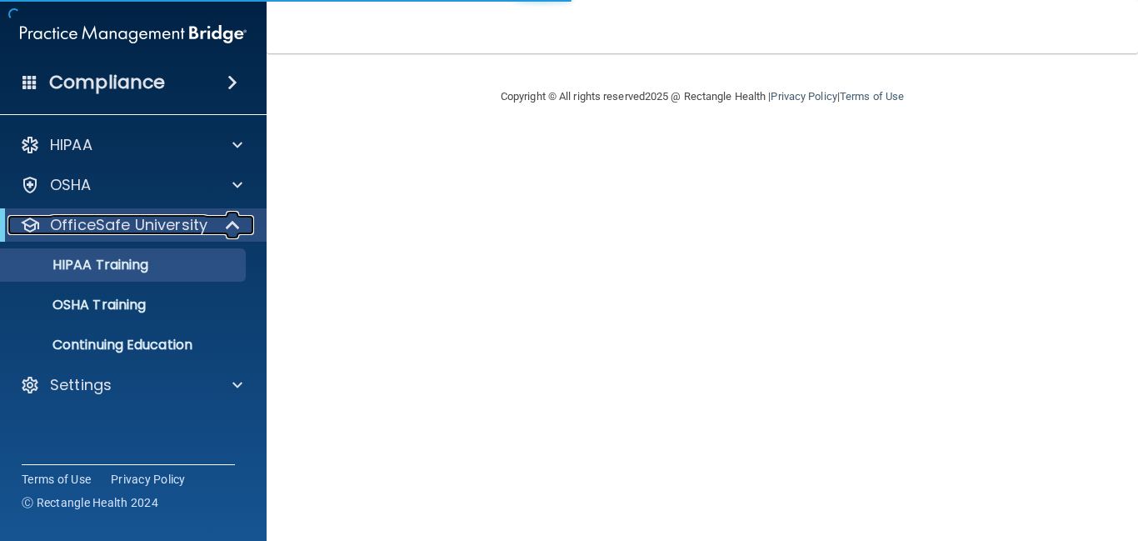
click at [215, 226] on div at bounding box center [233, 225] width 41 height 20
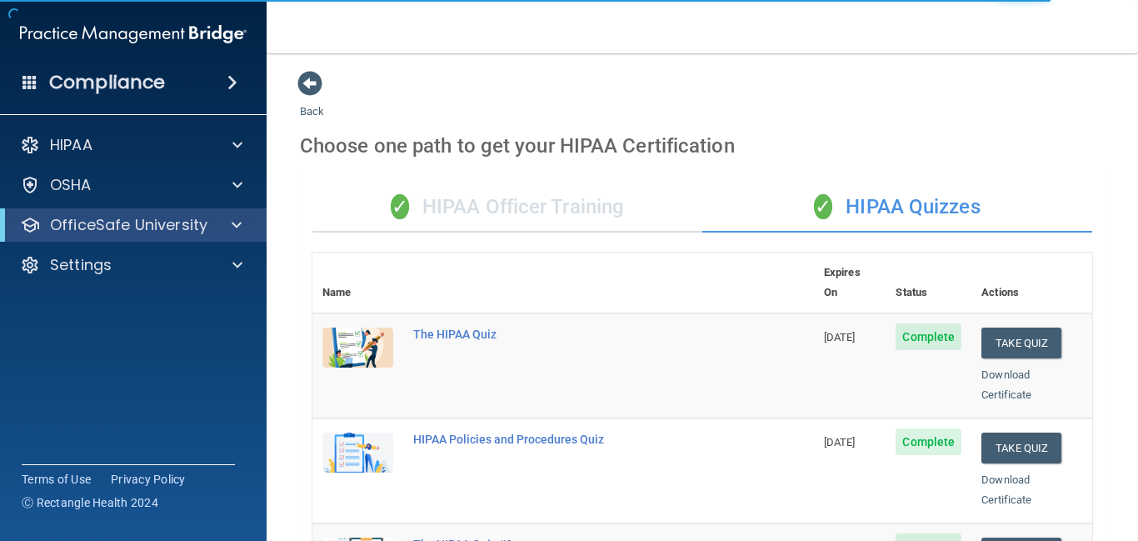
click at [191, 237] on div "OfficeSafe University" at bounding box center [133, 224] width 267 height 33
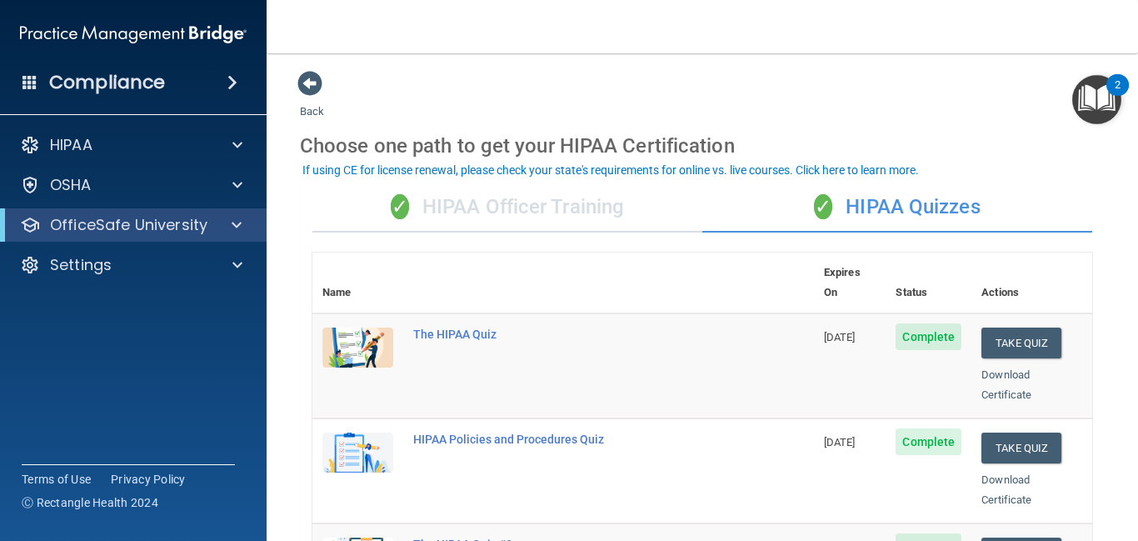
click at [560, 193] on div "✓ HIPAA Officer Training" at bounding box center [507, 207] width 390 height 50
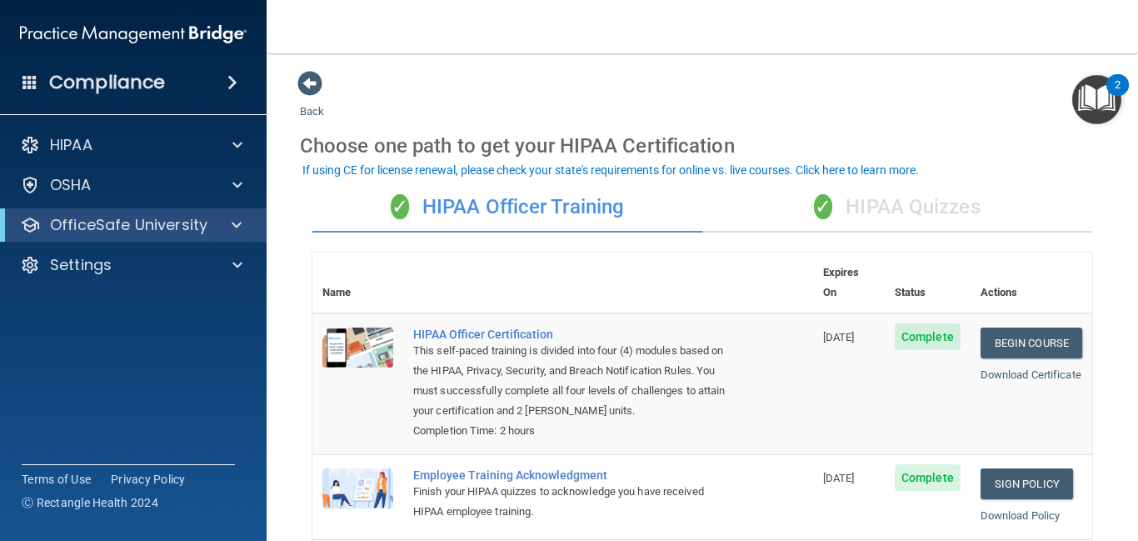
click at [919, 202] on div "✓ HIPAA Quizzes" at bounding box center [897, 207] width 390 height 50
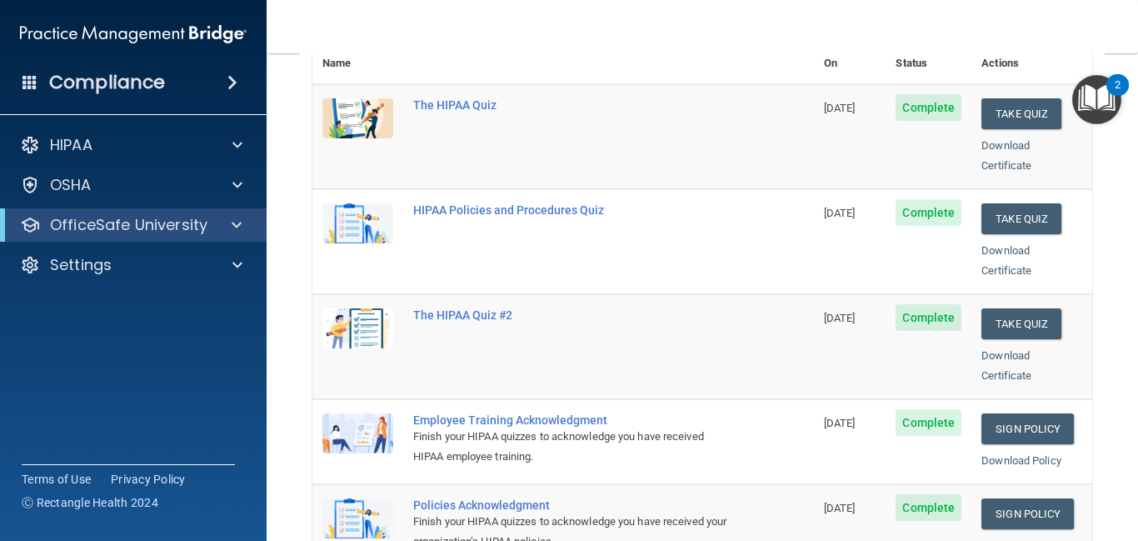
scroll to position [242, 0]
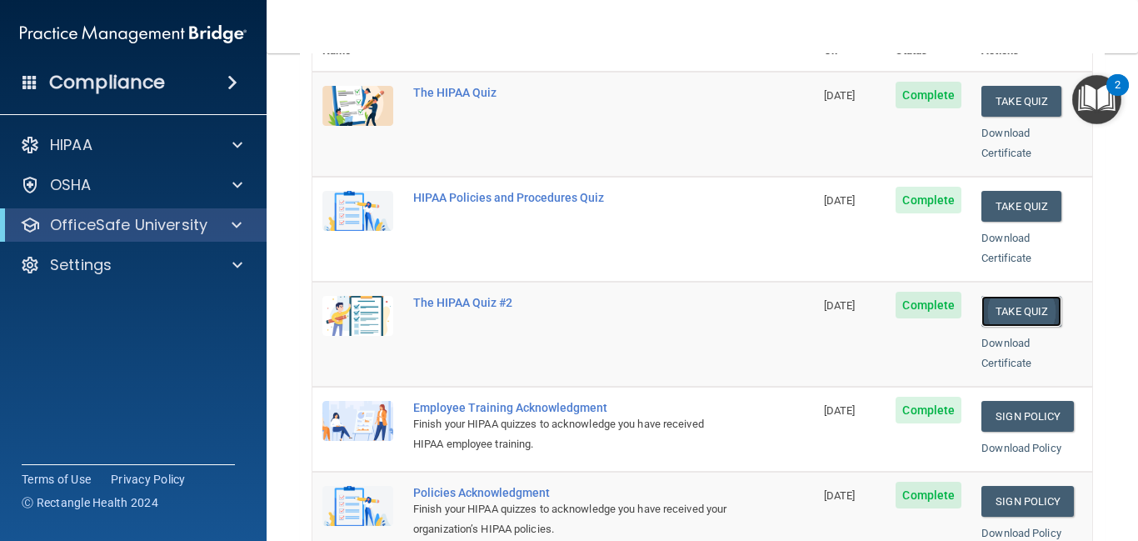
click at [1031, 296] on button "Take Quiz" at bounding box center [1021, 311] width 80 height 31
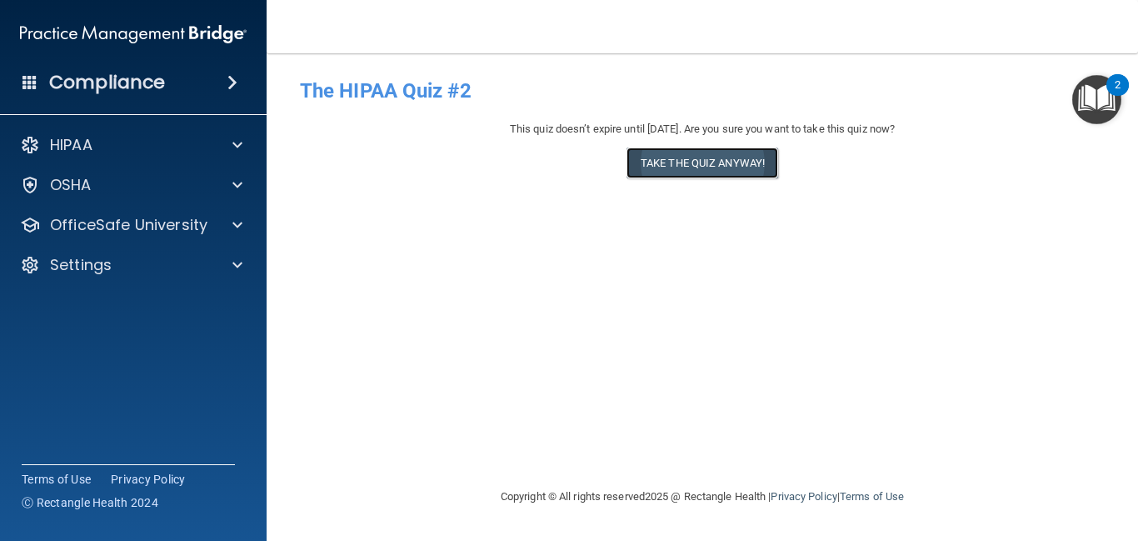
click at [733, 166] on button "Take the quiz anyway!" at bounding box center [702, 162] width 152 height 31
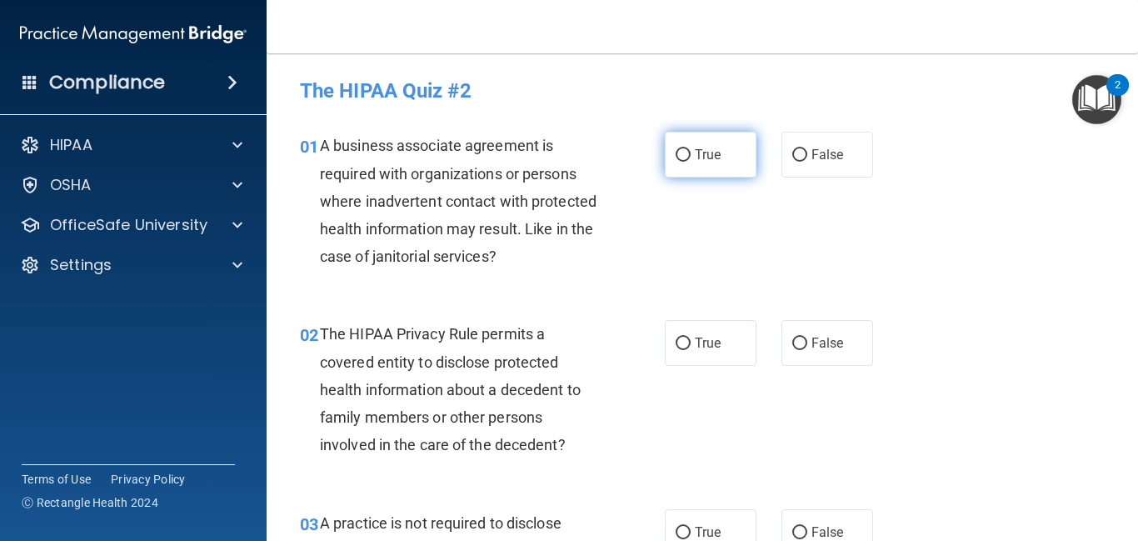
click at [692, 159] on label "True" at bounding box center [711, 155] width 92 height 46
click at [691, 159] on input "True" at bounding box center [683, 155] width 15 height 12
radio input "true"
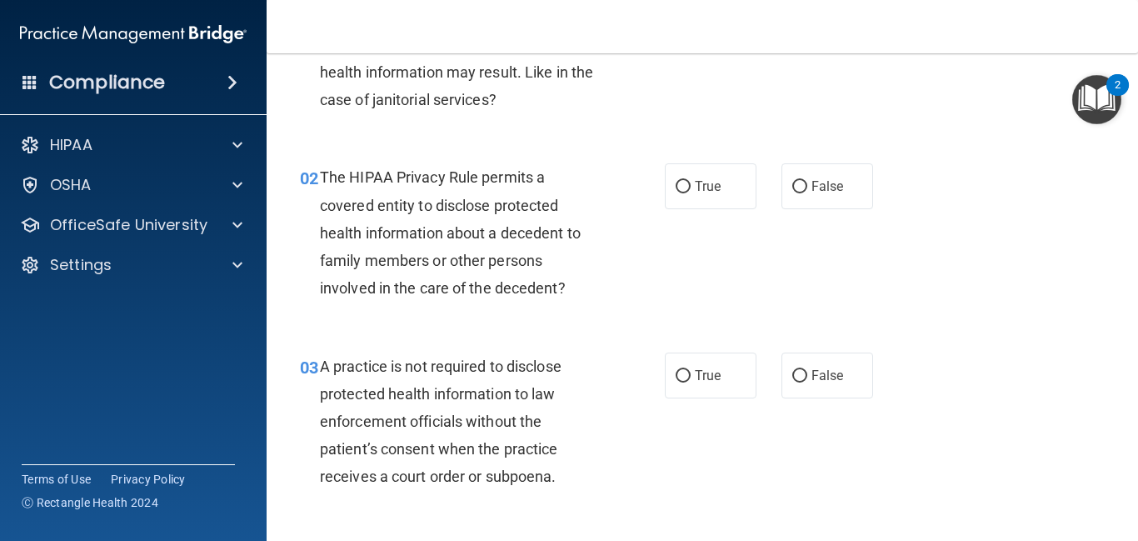
scroll to position [160, 0]
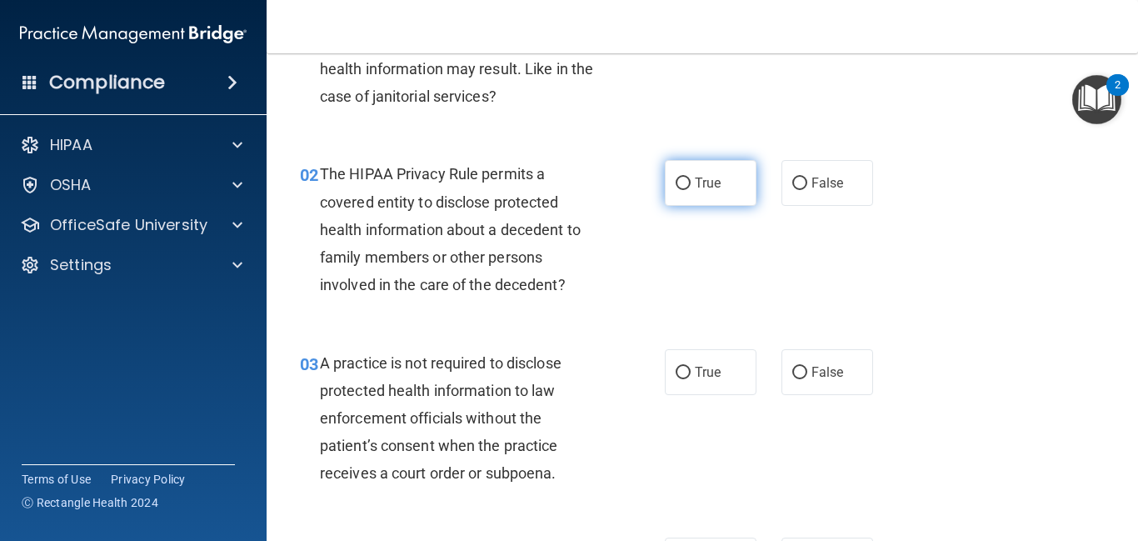
click at [693, 202] on label "True" at bounding box center [711, 183] width 92 height 46
click at [691, 190] on input "True" at bounding box center [683, 183] width 15 height 12
radio input "true"
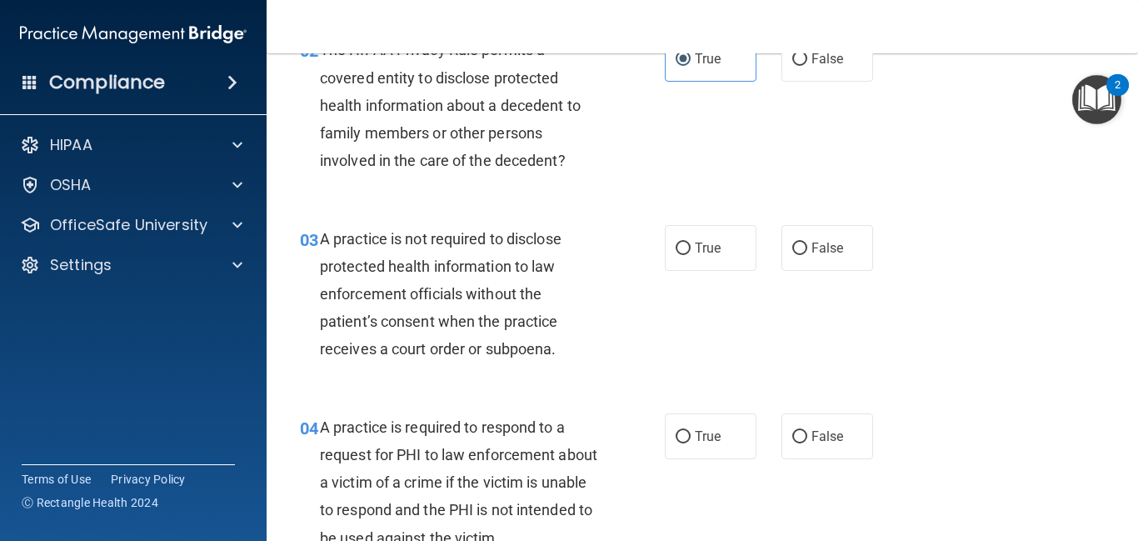
scroll to position [285, 0]
click at [860, 238] on label "False" at bounding box center [827, 247] width 92 height 46
click at [807, 242] on input "False" at bounding box center [799, 248] width 15 height 12
radio input "true"
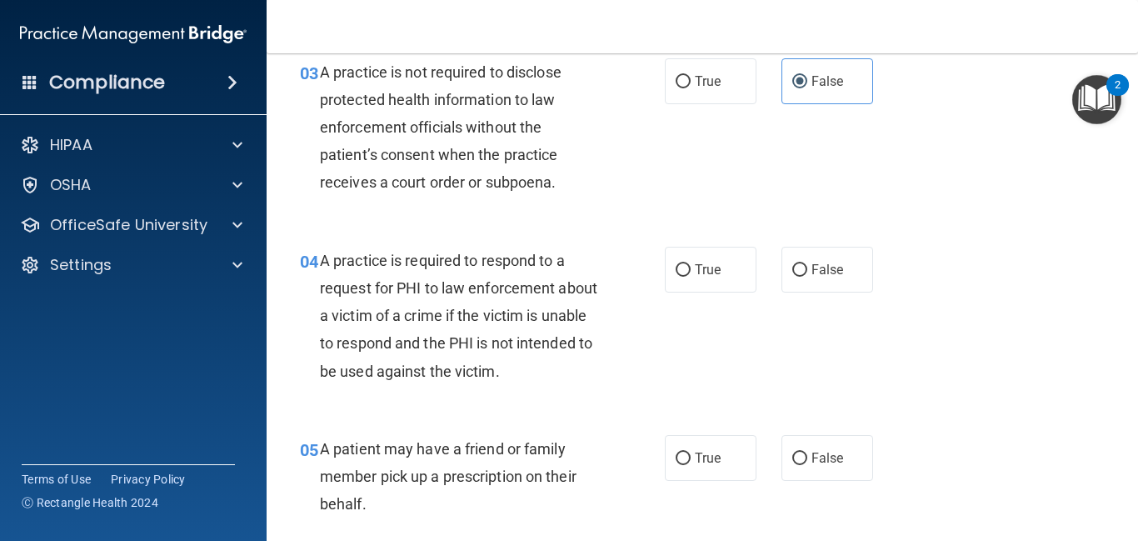
scroll to position [451, 0]
click at [682, 254] on label "True" at bounding box center [711, 269] width 92 height 46
click at [682, 263] on input "True" at bounding box center [683, 269] width 15 height 12
radio input "true"
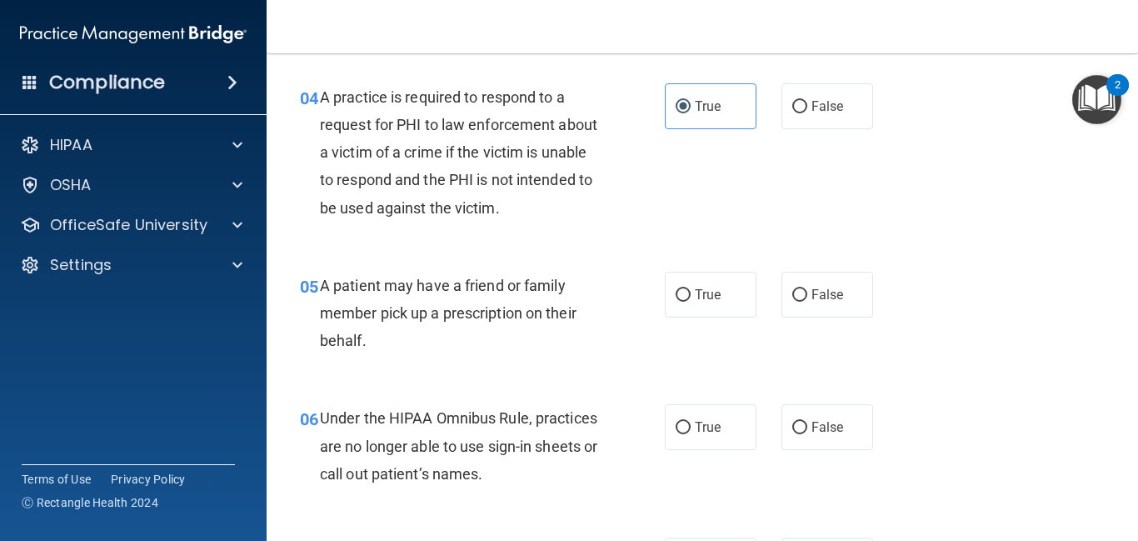
scroll to position [641, 0]
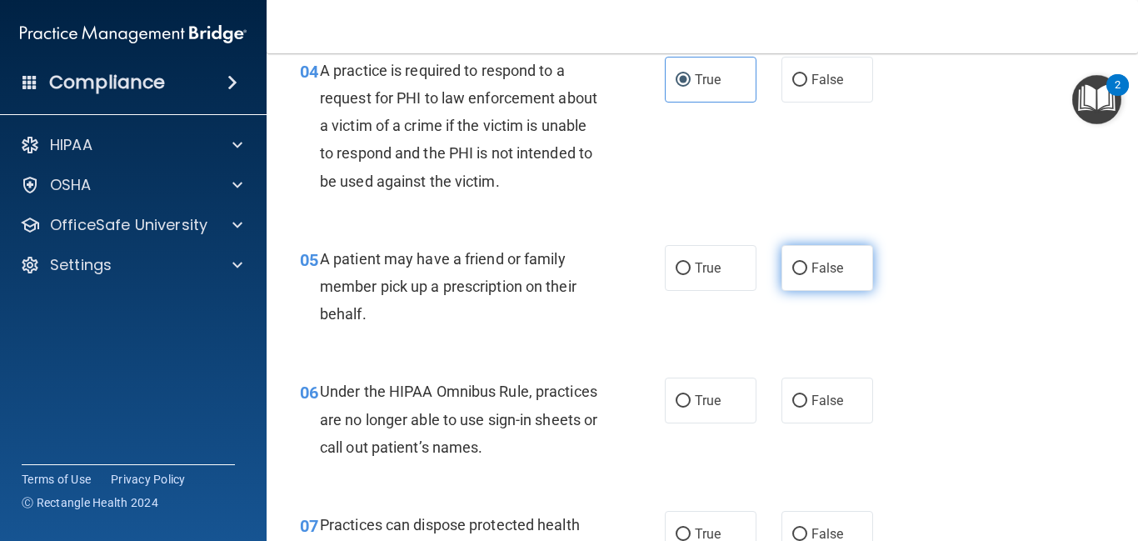
click at [831, 276] on label "False" at bounding box center [827, 268] width 92 height 46
click at [807, 275] on input "False" at bounding box center [799, 268] width 15 height 12
radio input "true"
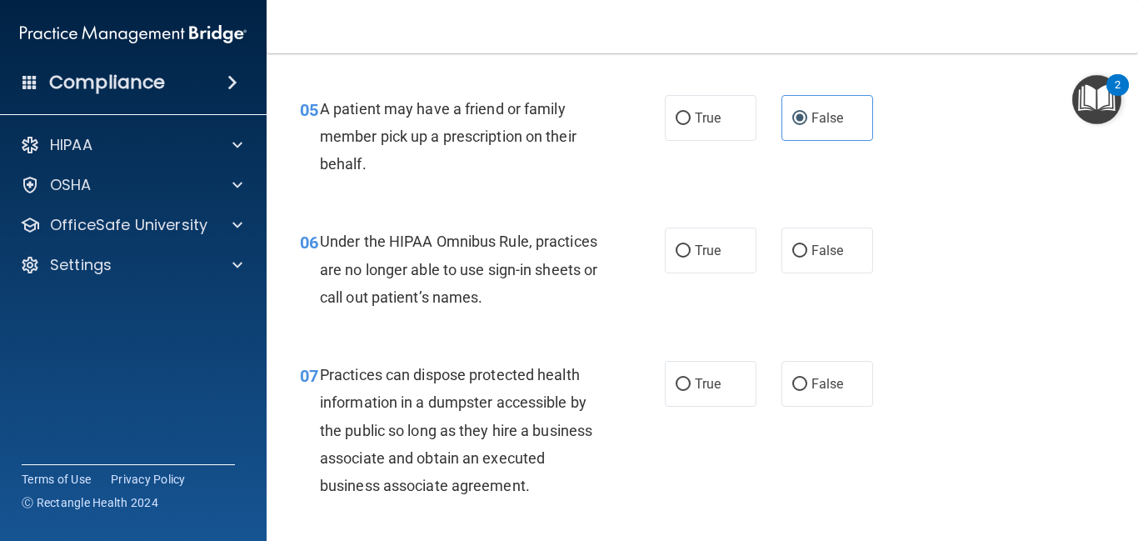
scroll to position [792, 0]
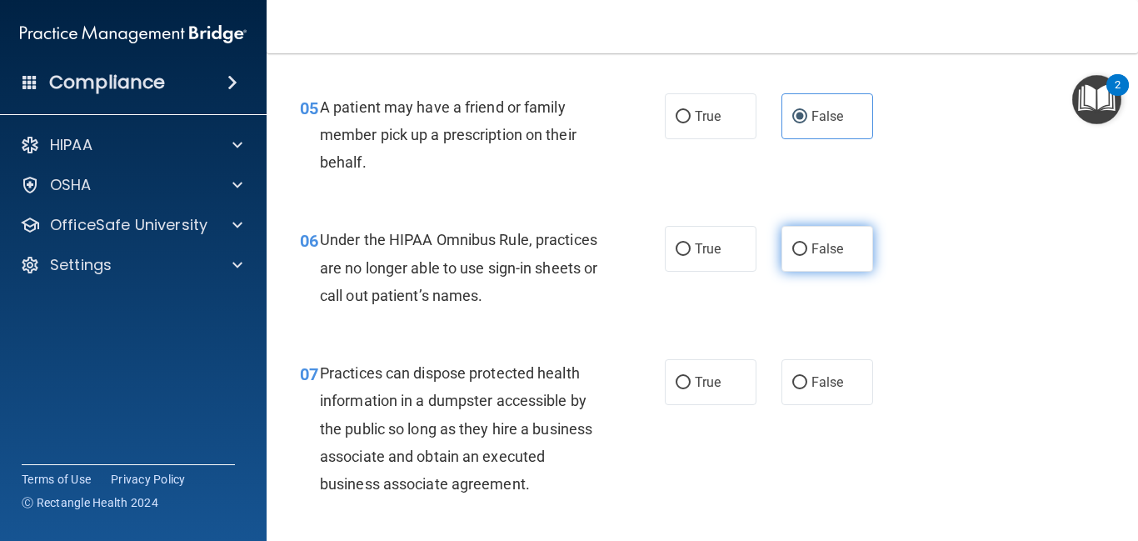
click at [847, 236] on label "False" at bounding box center [827, 249] width 92 height 46
click at [807, 243] on input "False" at bounding box center [799, 249] width 15 height 12
radio input "true"
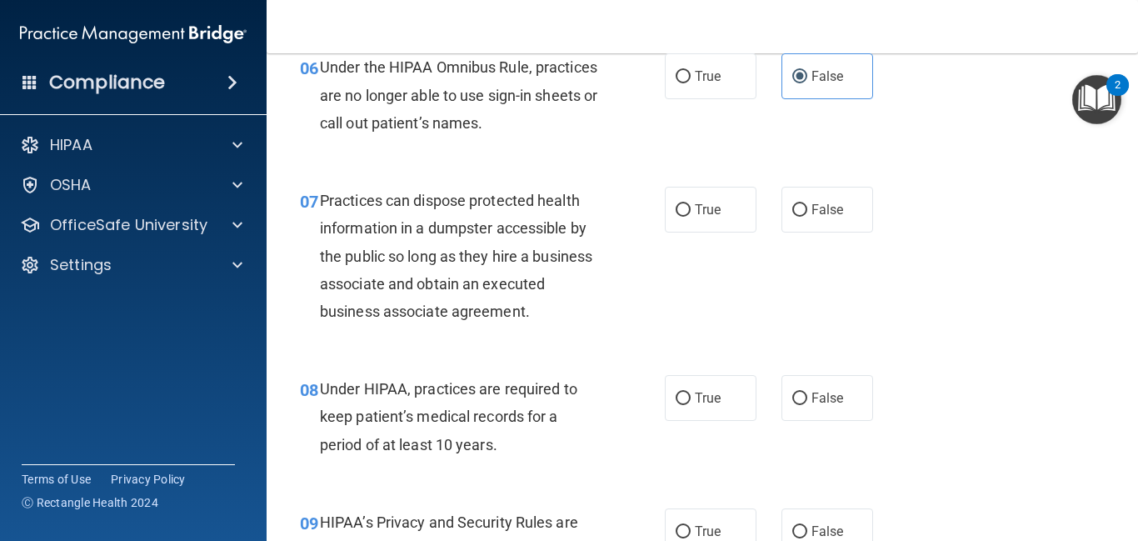
scroll to position [967, 0]
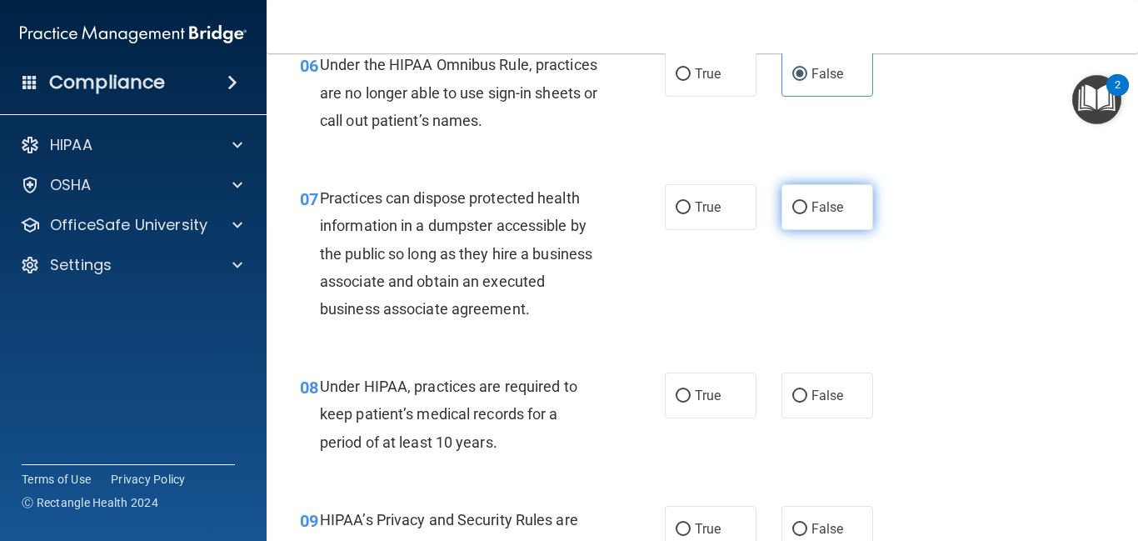
click at [825, 214] on span "False" at bounding box center [827, 207] width 32 height 16
click at [807, 214] on input "False" at bounding box center [799, 208] width 15 height 12
radio input "true"
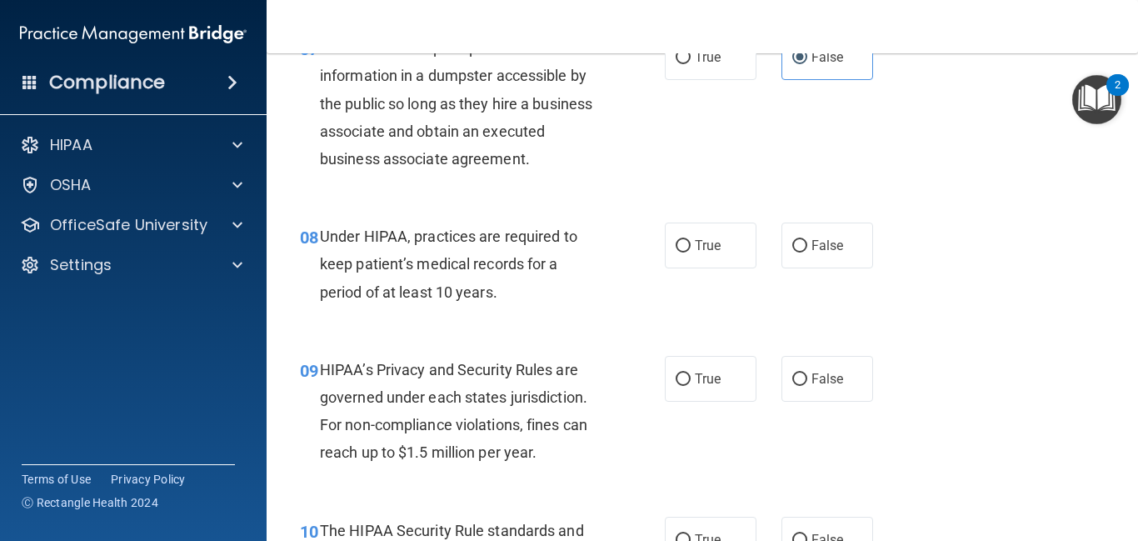
scroll to position [1119, 0]
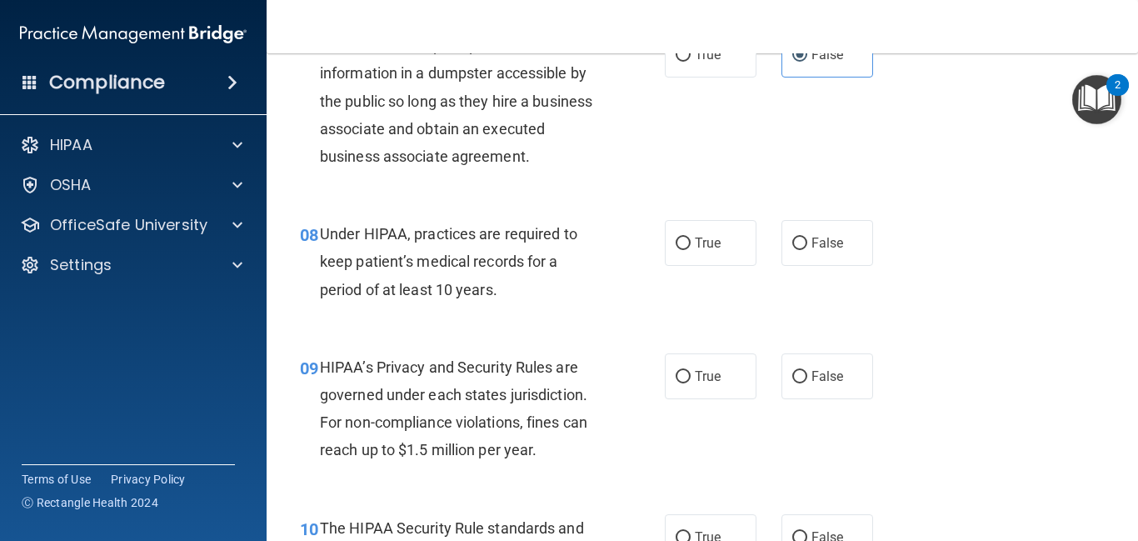
click at [822, 266] on div "08 Under HIPAA, practices are required to keep patient’s medical records for a …" at bounding box center [702, 265] width 830 height 133
click at [822, 258] on label "False" at bounding box center [827, 243] width 92 height 46
click at [807, 250] on input "False" at bounding box center [799, 243] width 15 height 12
radio input "true"
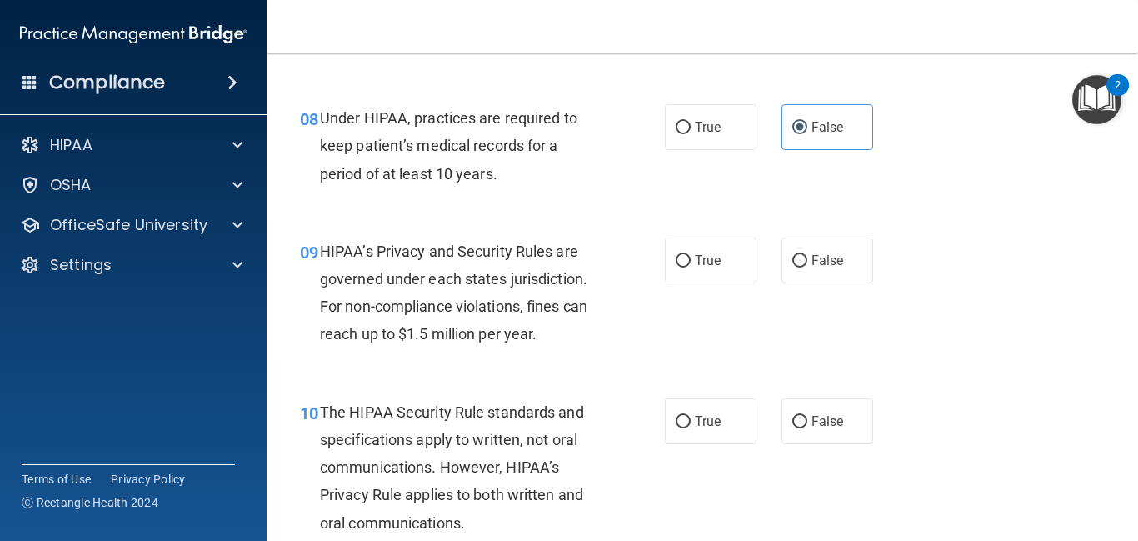
scroll to position [1236, 0]
click at [698, 280] on label "True" at bounding box center [711, 260] width 92 height 46
click at [691, 267] on input "True" at bounding box center [683, 260] width 15 height 12
radio input "true"
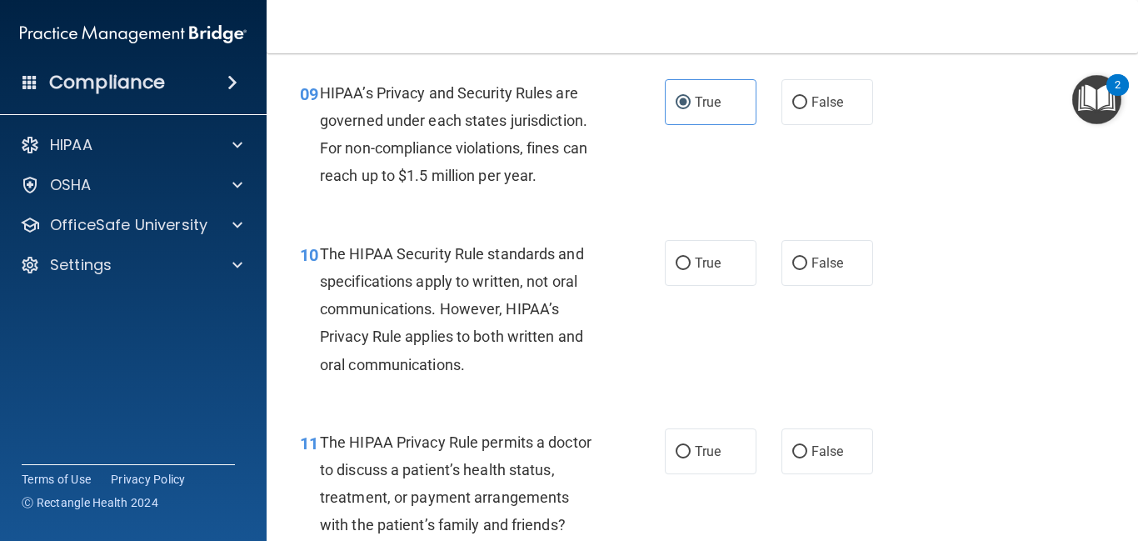
scroll to position [1398, 0]
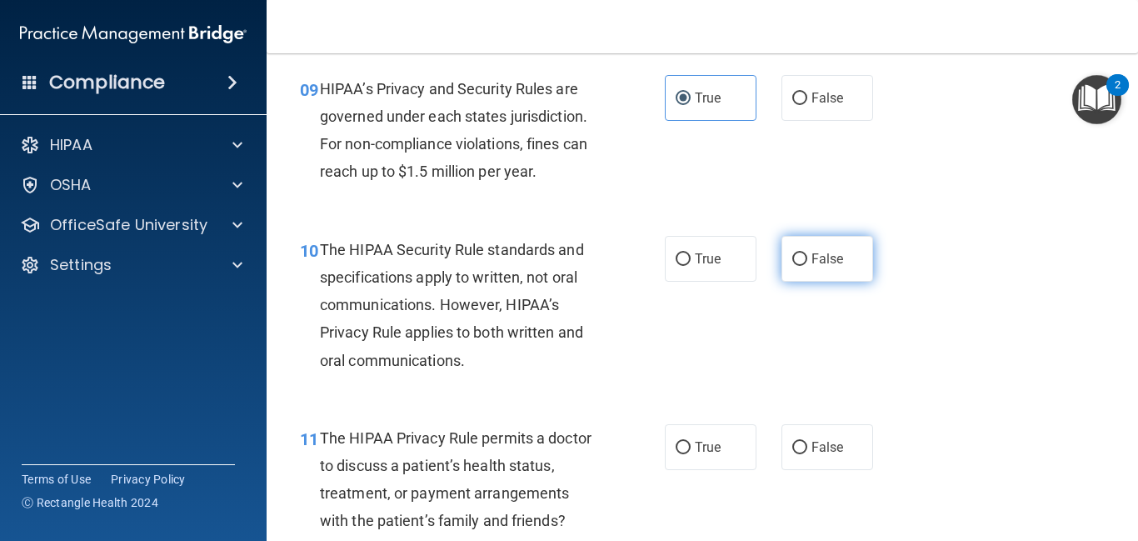
click at [839, 276] on label "False" at bounding box center [827, 259] width 92 height 46
click at [807, 266] on input "False" at bounding box center [799, 259] width 15 height 12
radio input "true"
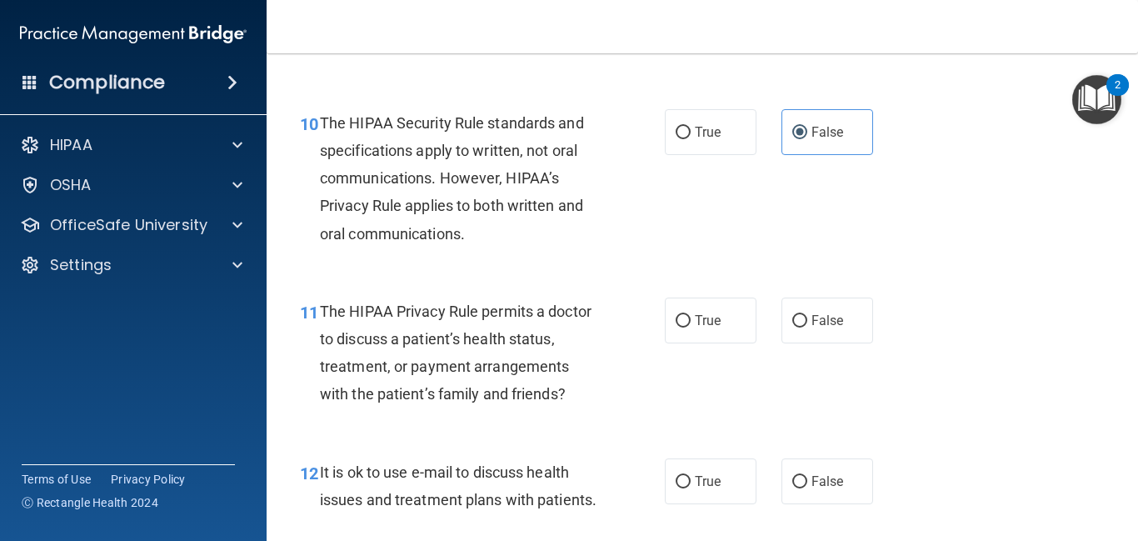
scroll to position [1528, 0]
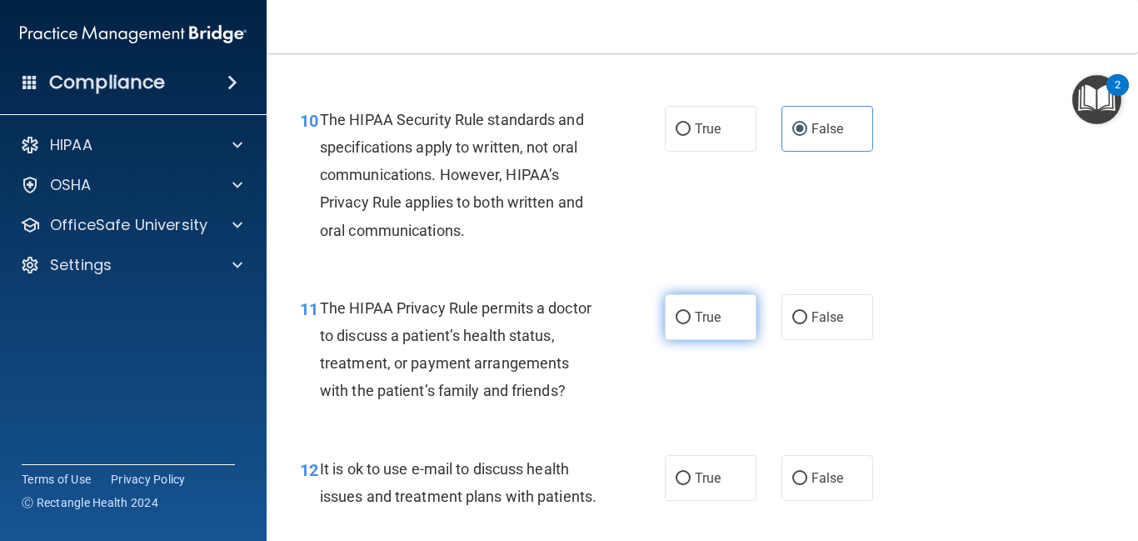
click at [703, 313] on span "True" at bounding box center [708, 317] width 26 height 16
click at [691, 313] on input "True" at bounding box center [683, 318] width 15 height 12
radio input "true"
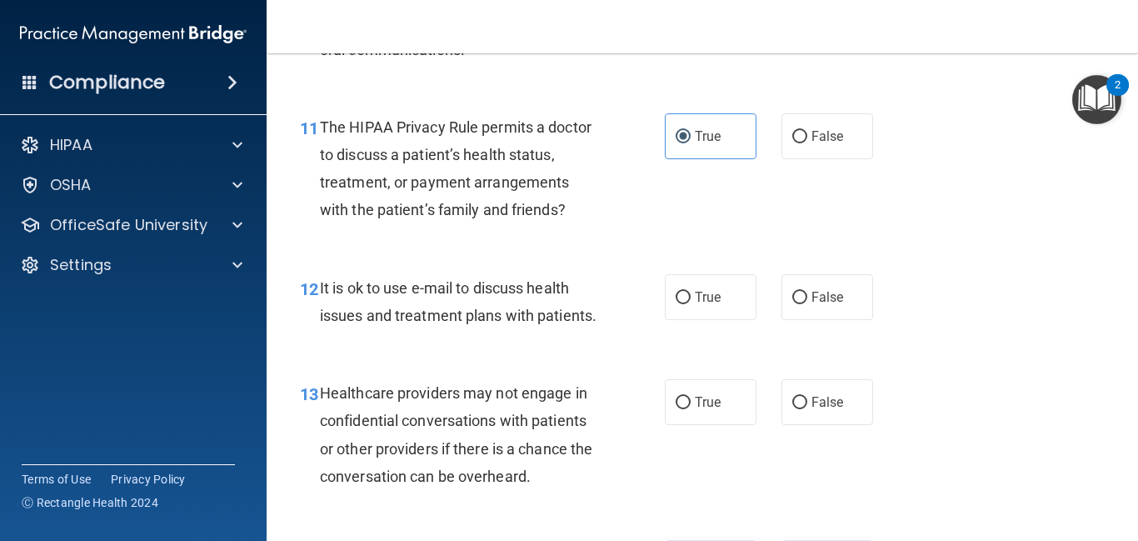
scroll to position [1713, 0]
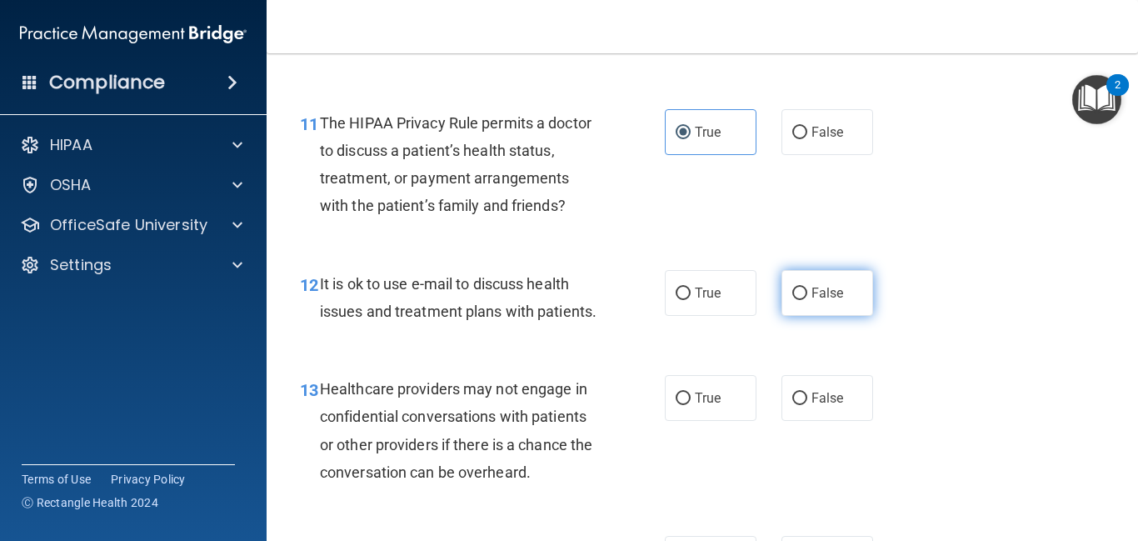
click at [813, 309] on label "False" at bounding box center [827, 293] width 92 height 46
click at [807, 300] on input "False" at bounding box center [799, 293] width 15 height 12
radio input "true"
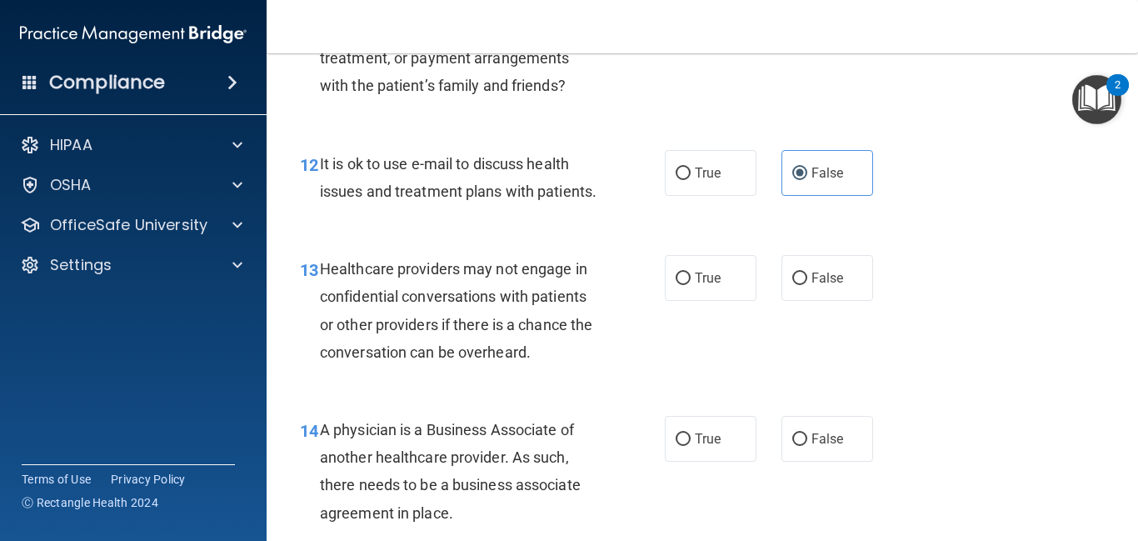
scroll to position [1835, 0]
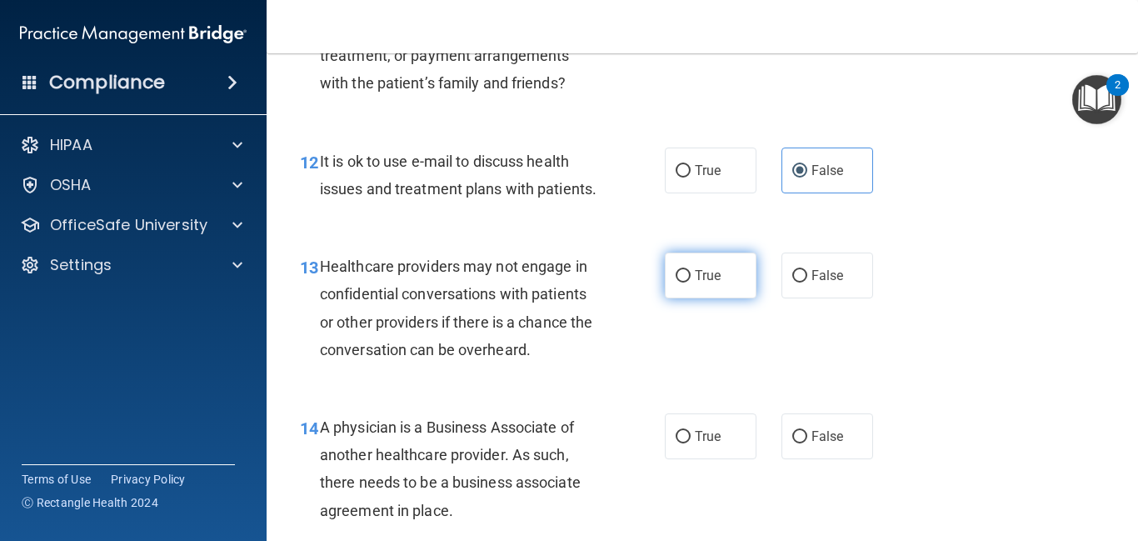
click at [691, 283] on label "True" at bounding box center [711, 275] width 92 height 46
click at [691, 282] on input "True" at bounding box center [683, 276] width 15 height 12
radio input "true"
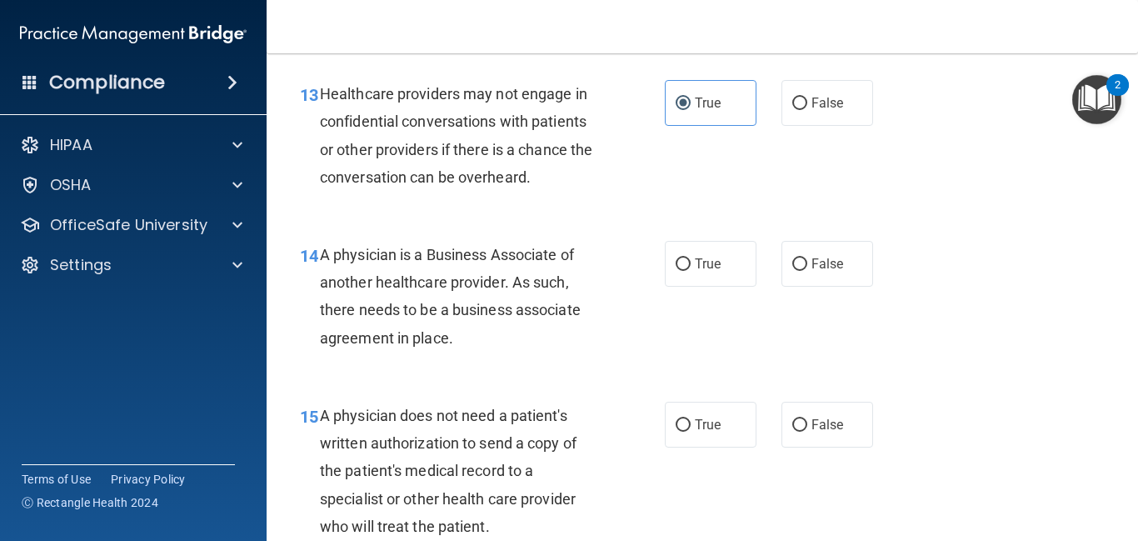
scroll to position [2011, 0]
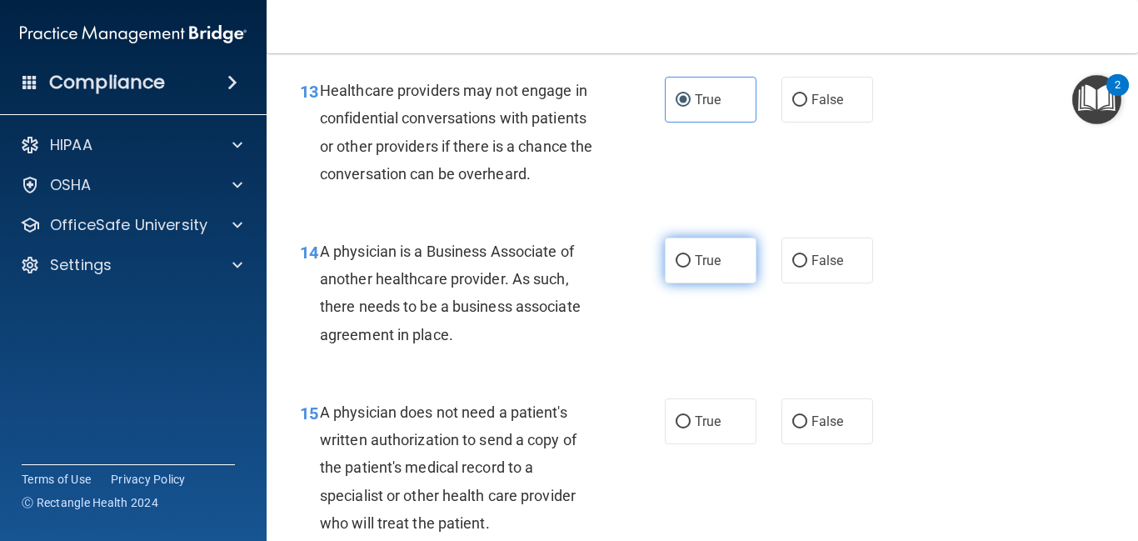
click at [688, 263] on input "True" at bounding box center [683, 261] width 15 height 12
radio input "true"
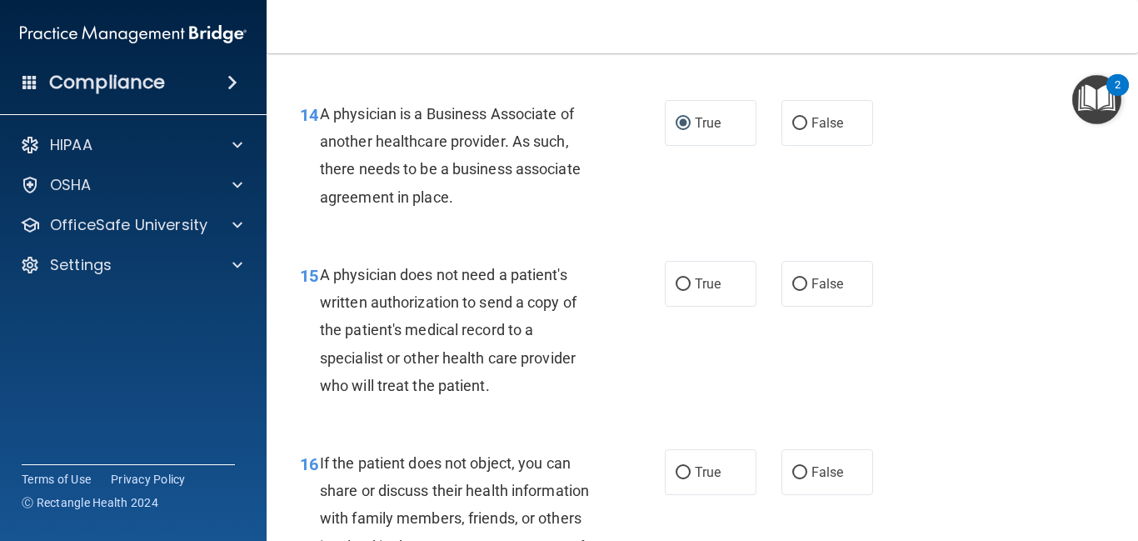
scroll to position [2153, 0]
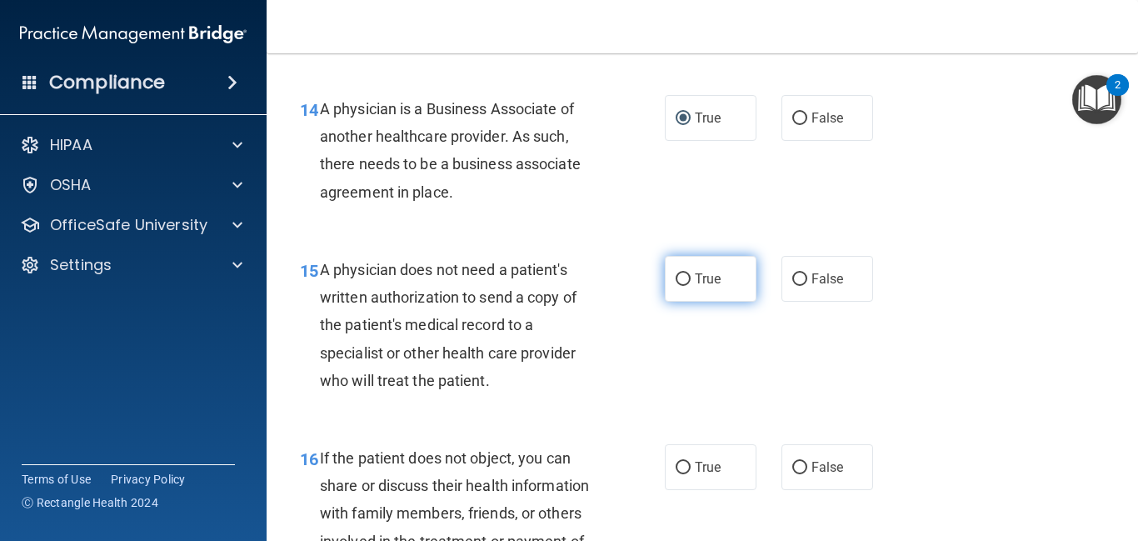
click at [717, 292] on label "True" at bounding box center [711, 279] width 92 height 46
click at [691, 286] on input "True" at bounding box center [683, 279] width 15 height 12
radio input "true"
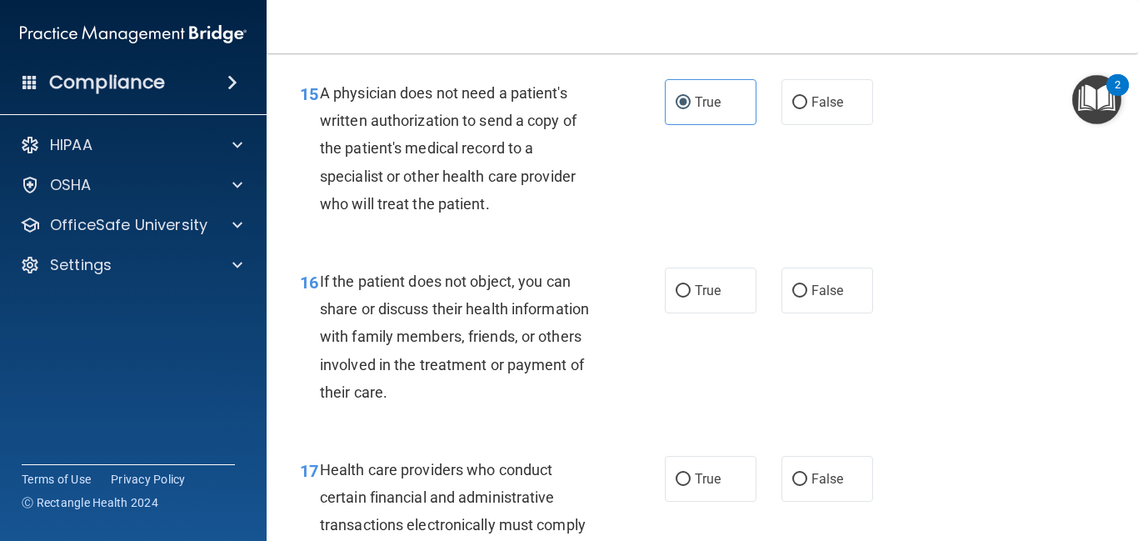
scroll to position [2335, 0]
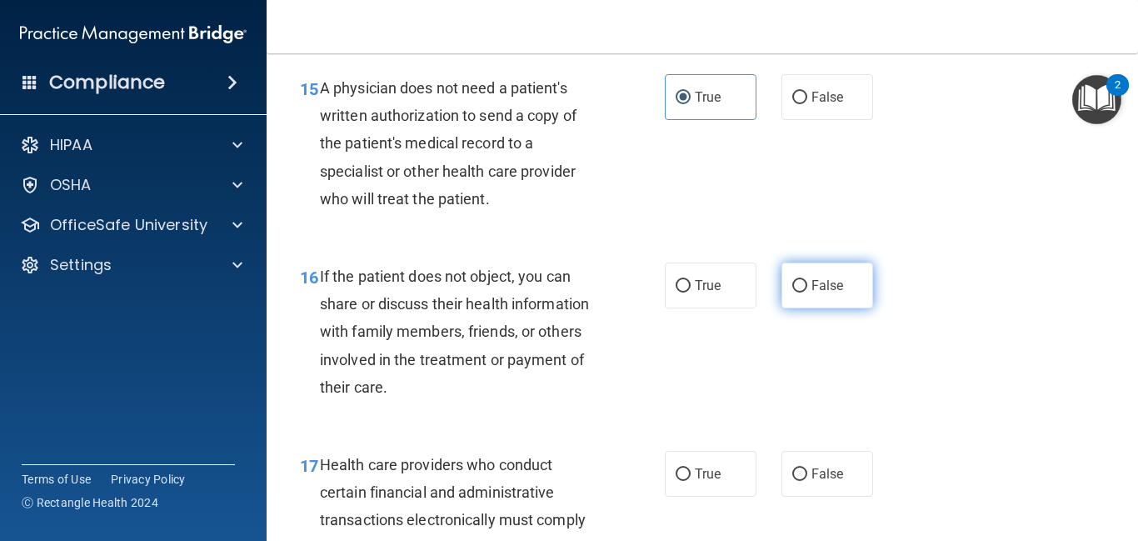
click at [810, 307] on label "False" at bounding box center [827, 285] width 92 height 46
click at [807, 292] on input "False" at bounding box center [799, 286] width 15 height 12
radio input "true"
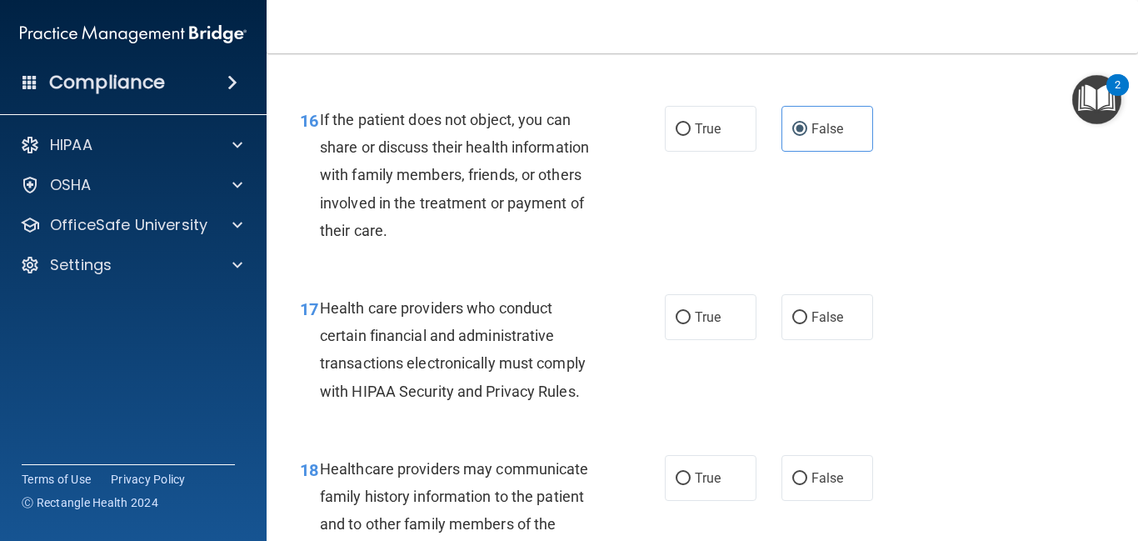
scroll to position [2510, 0]
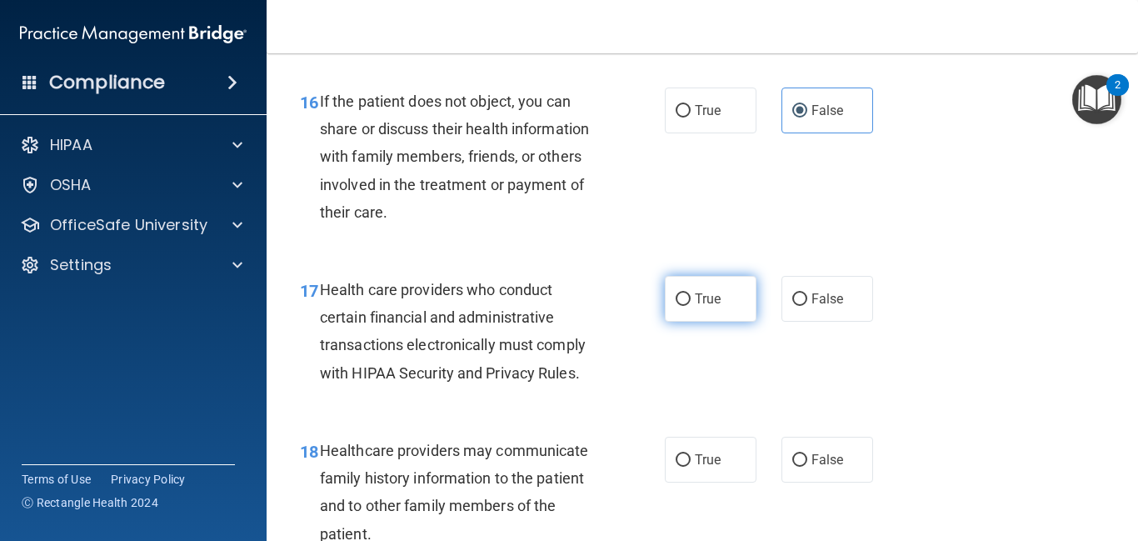
click at [678, 305] on input "True" at bounding box center [683, 299] width 15 height 12
radio input "true"
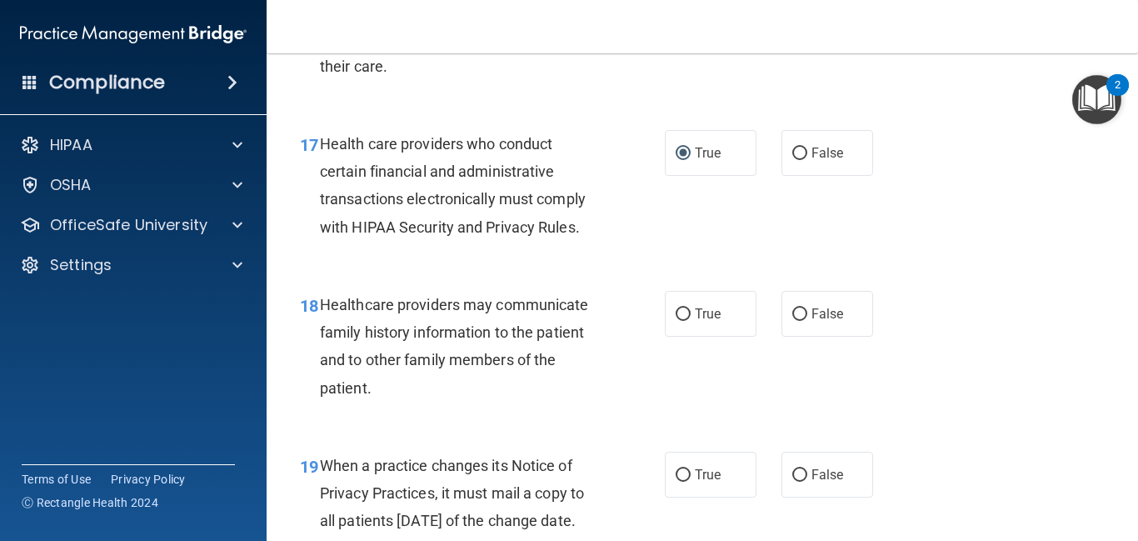
scroll to position [2664, 0]
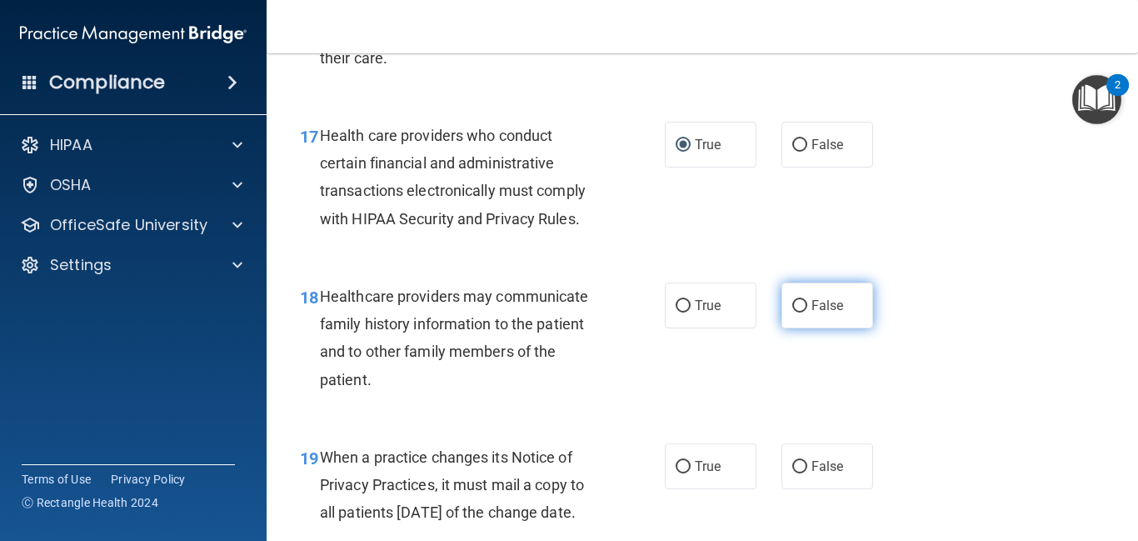
click at [827, 317] on label "False" at bounding box center [827, 305] width 92 height 46
click at [807, 312] on input "False" at bounding box center [799, 306] width 15 height 12
radio input "true"
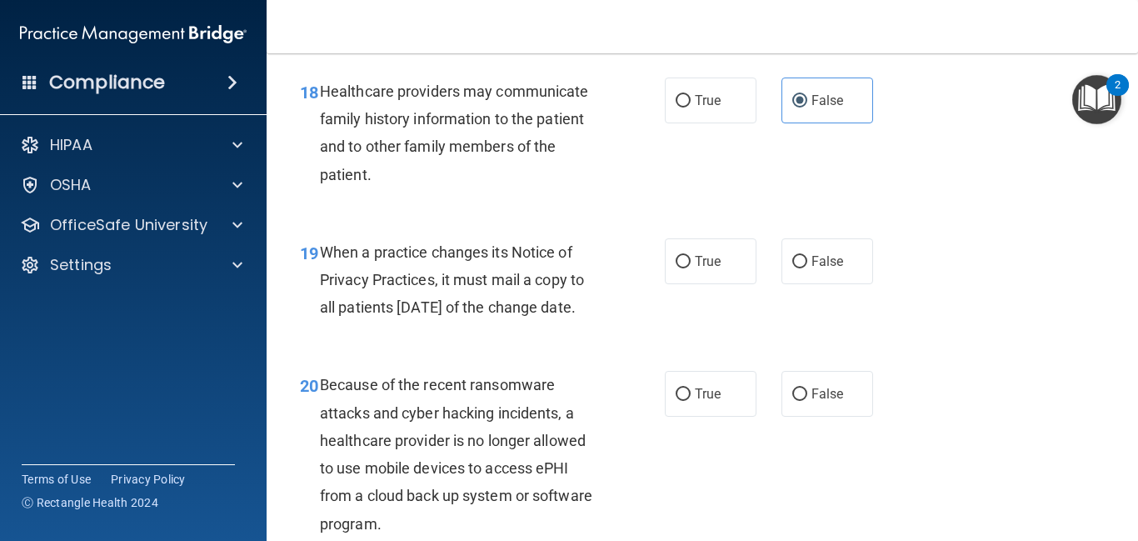
scroll to position [2870, 0]
click at [710, 250] on label "True" at bounding box center [711, 260] width 92 height 46
click at [691, 254] on input "True" at bounding box center [683, 260] width 15 height 12
radio input "true"
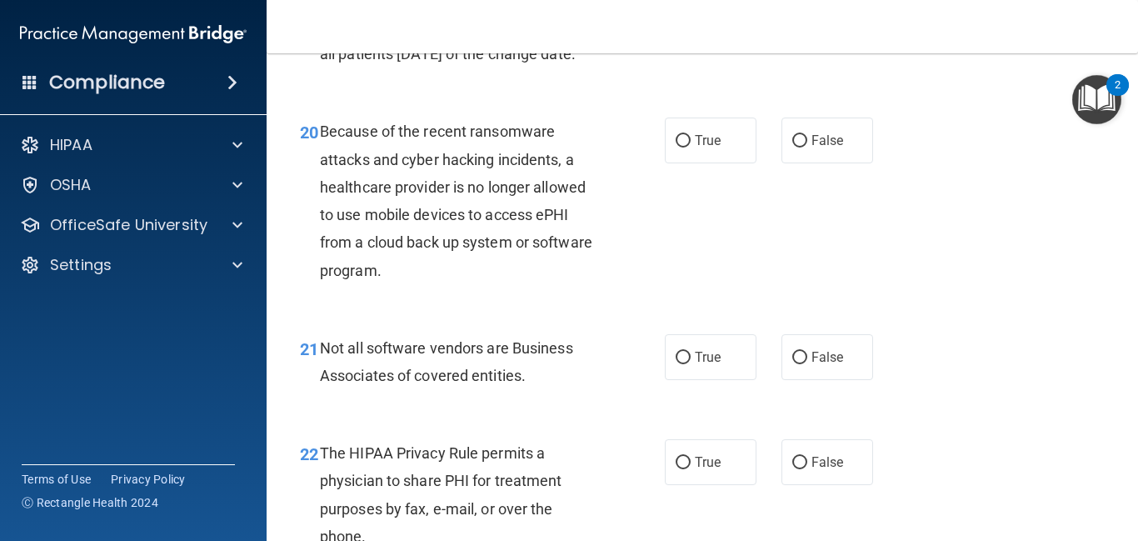
scroll to position [3124, 0]
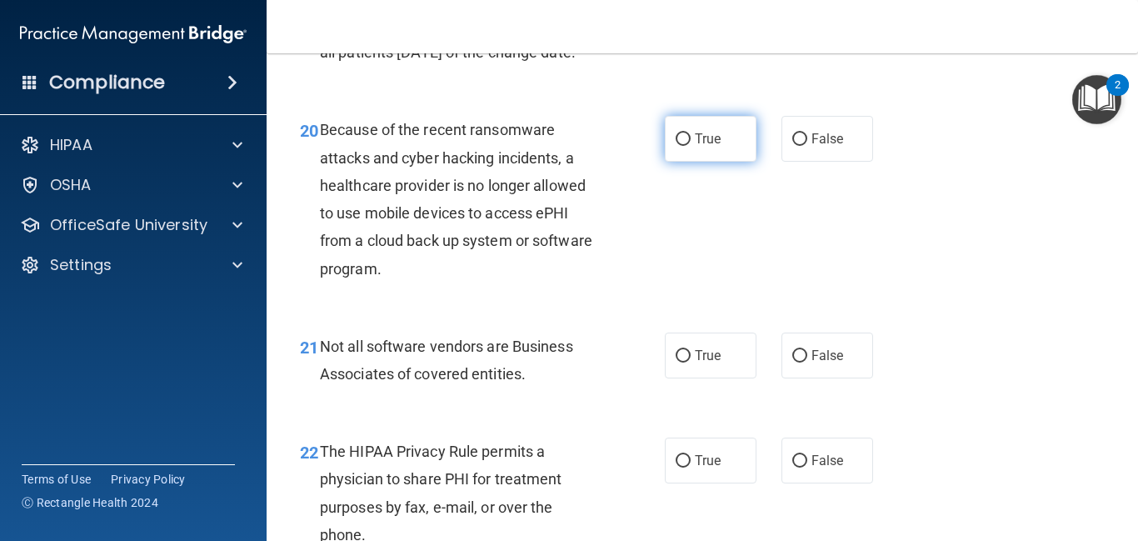
click at [709, 162] on label "True" at bounding box center [711, 139] width 92 height 46
click at [691, 146] on input "True" at bounding box center [683, 139] width 15 height 12
radio input "true"
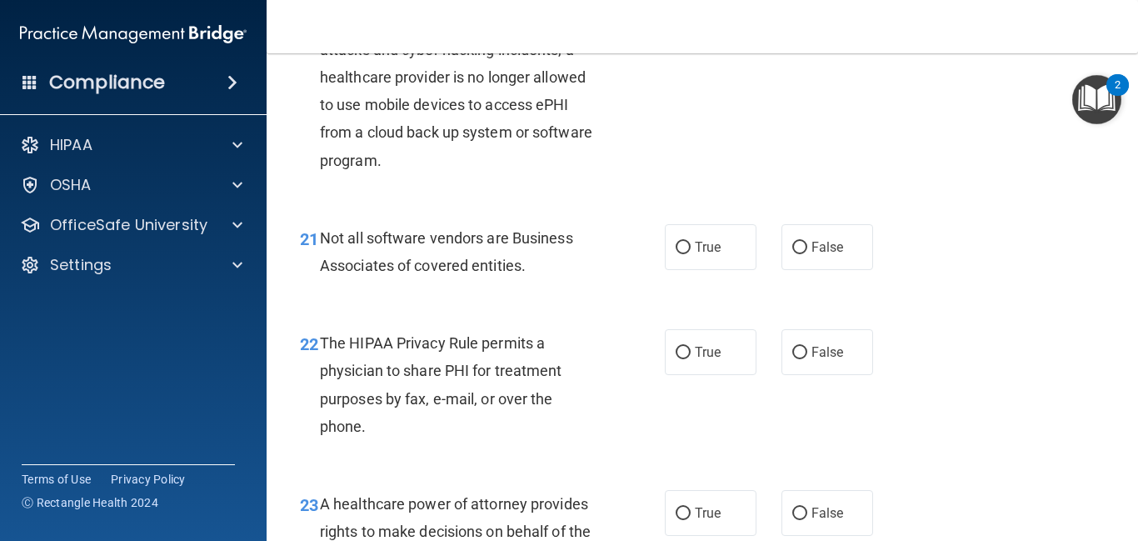
scroll to position [3238, 0]
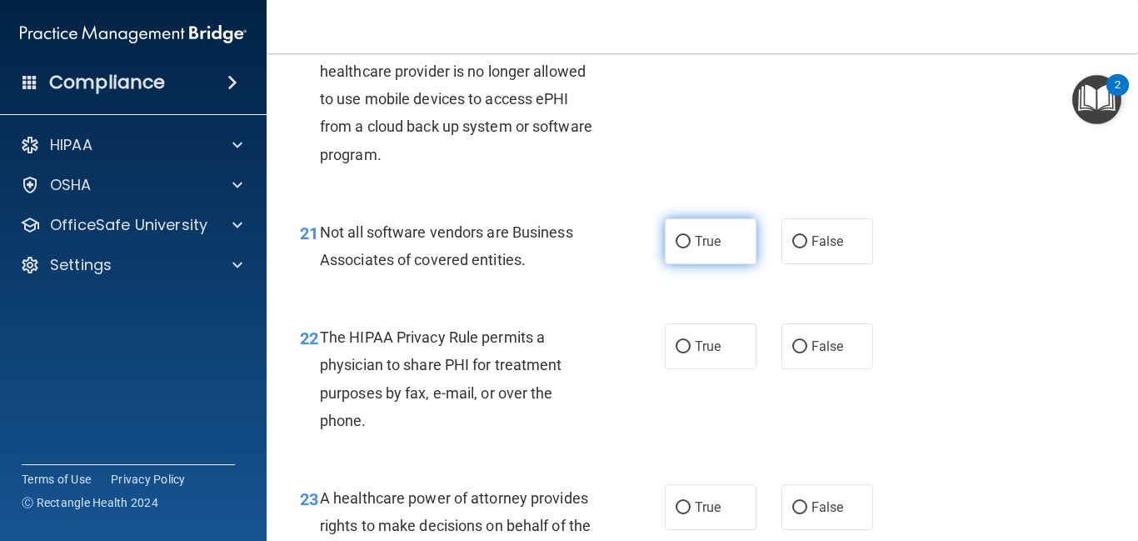
click at [718, 249] on span "True" at bounding box center [708, 241] width 26 height 16
click at [691, 248] on input "True" at bounding box center [683, 242] width 15 height 12
radio input "true"
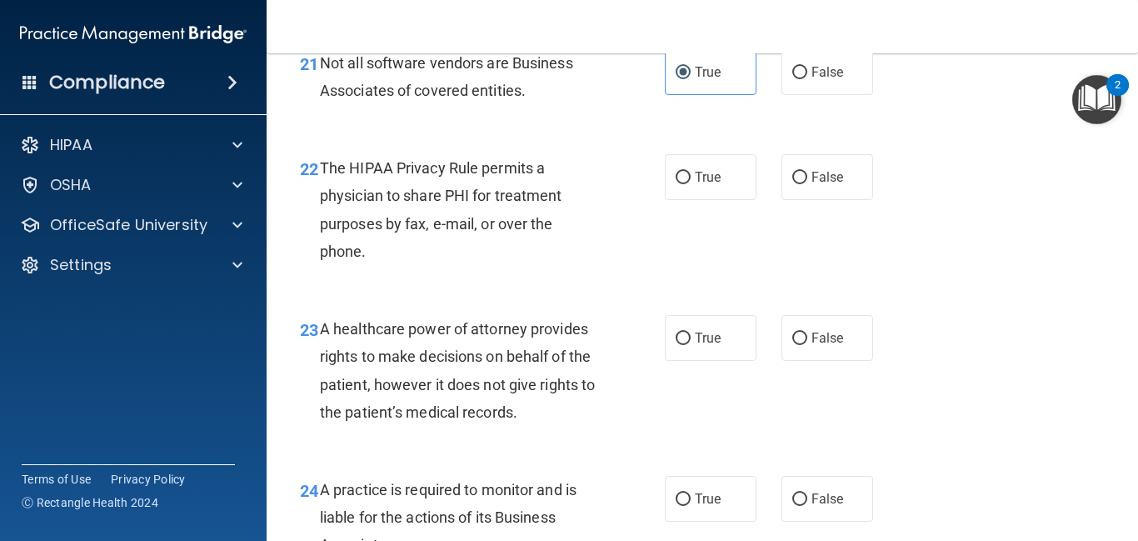
scroll to position [3414, 0]
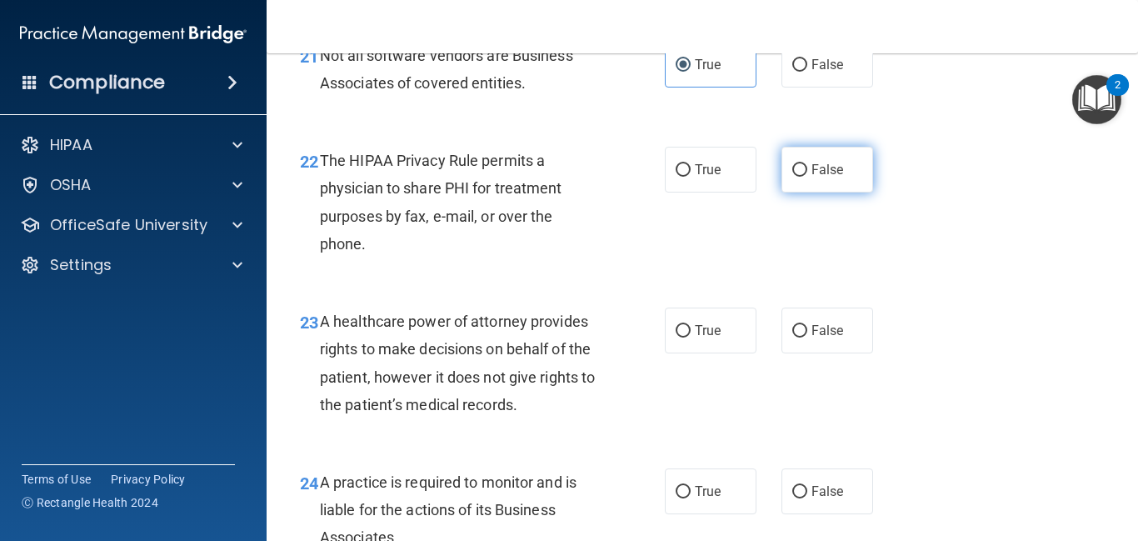
click at [813, 192] on label "False" at bounding box center [827, 170] width 92 height 46
click at [807, 177] on input "False" at bounding box center [799, 170] width 15 height 12
radio input "true"
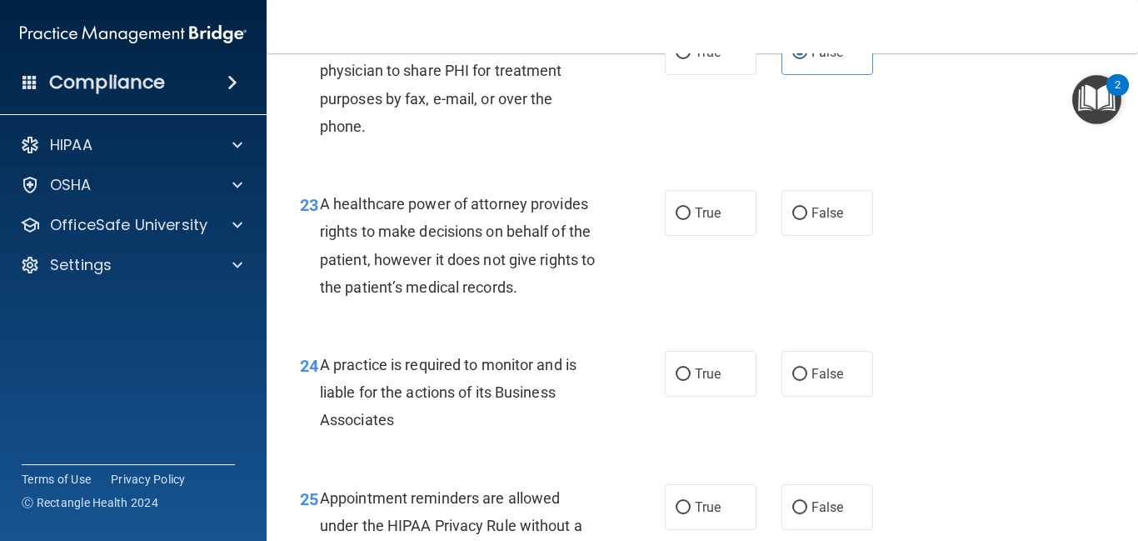
scroll to position [3534, 0]
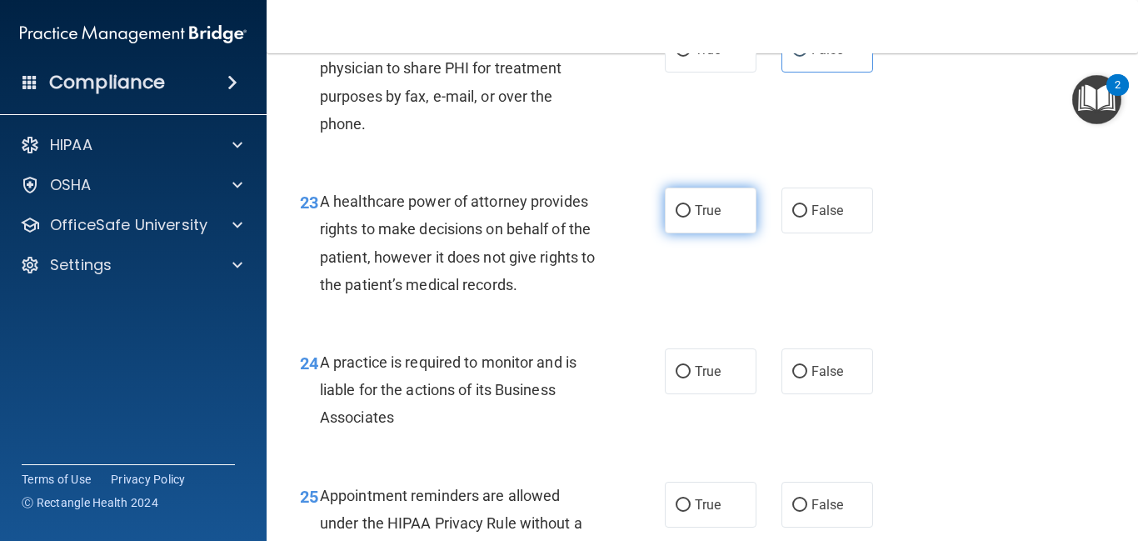
click at [696, 225] on label "True" at bounding box center [711, 210] width 92 height 46
click at [691, 217] on input "True" at bounding box center [683, 211] width 15 height 12
radio input "true"
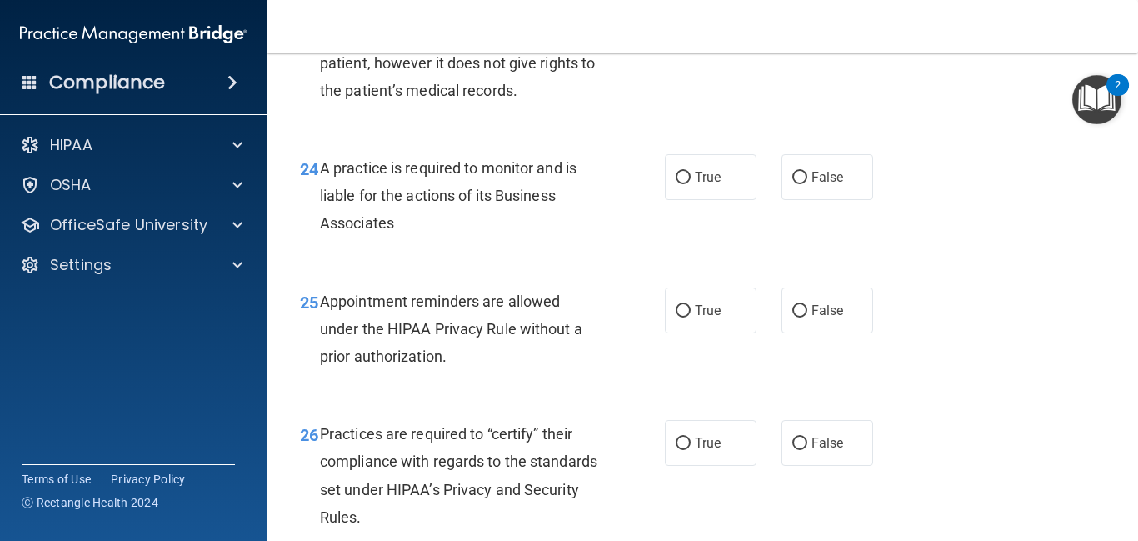
scroll to position [3729, 0]
click at [716, 184] on span "True" at bounding box center [708, 176] width 26 height 16
click at [691, 183] on input "True" at bounding box center [683, 177] width 15 height 12
radio input "true"
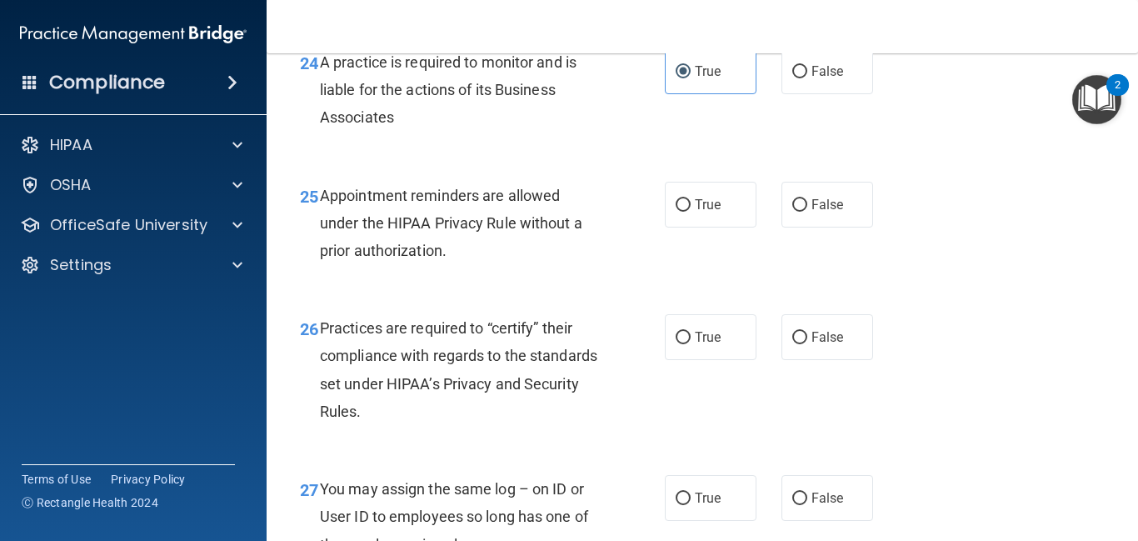
scroll to position [3838, 0]
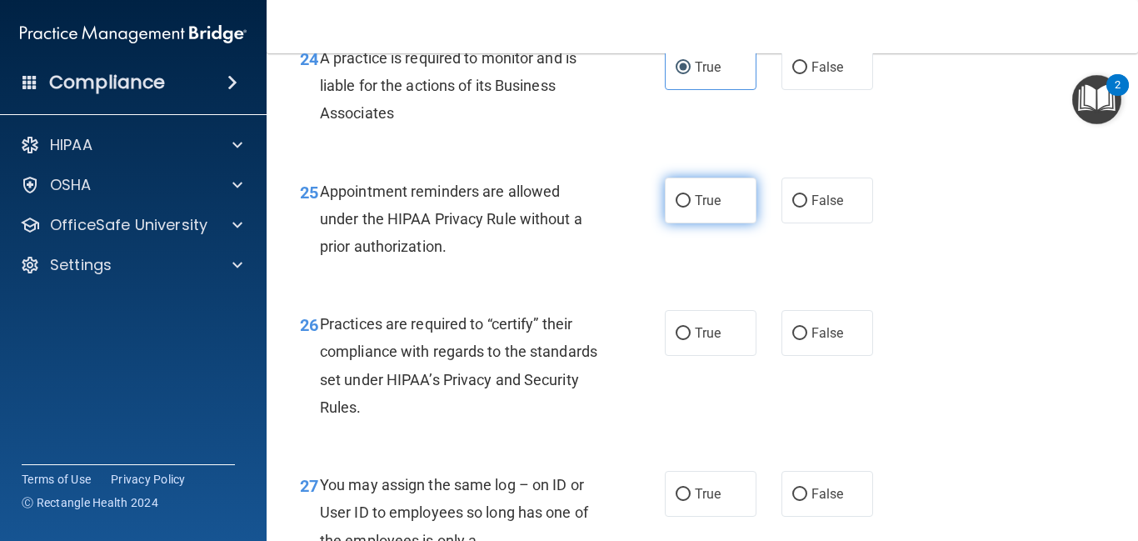
click at [701, 208] on span "True" at bounding box center [708, 200] width 26 height 16
click at [691, 207] on input "True" at bounding box center [683, 201] width 15 height 12
radio input "true"
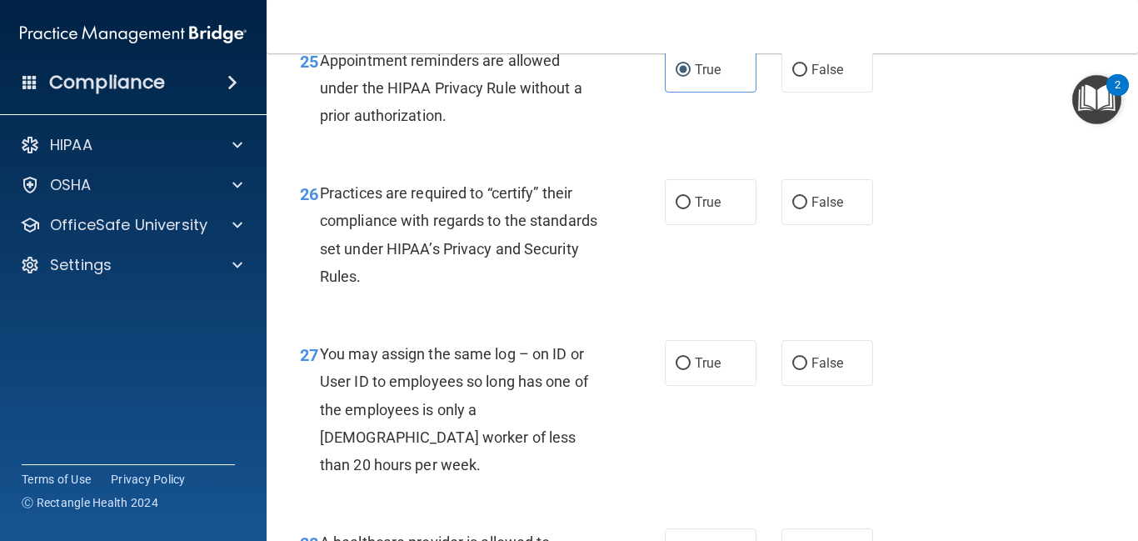
scroll to position [3970, 0]
click at [676, 224] on label "True" at bounding box center [711, 201] width 92 height 46
click at [676, 208] on input "True" at bounding box center [683, 202] width 15 height 12
radio input "true"
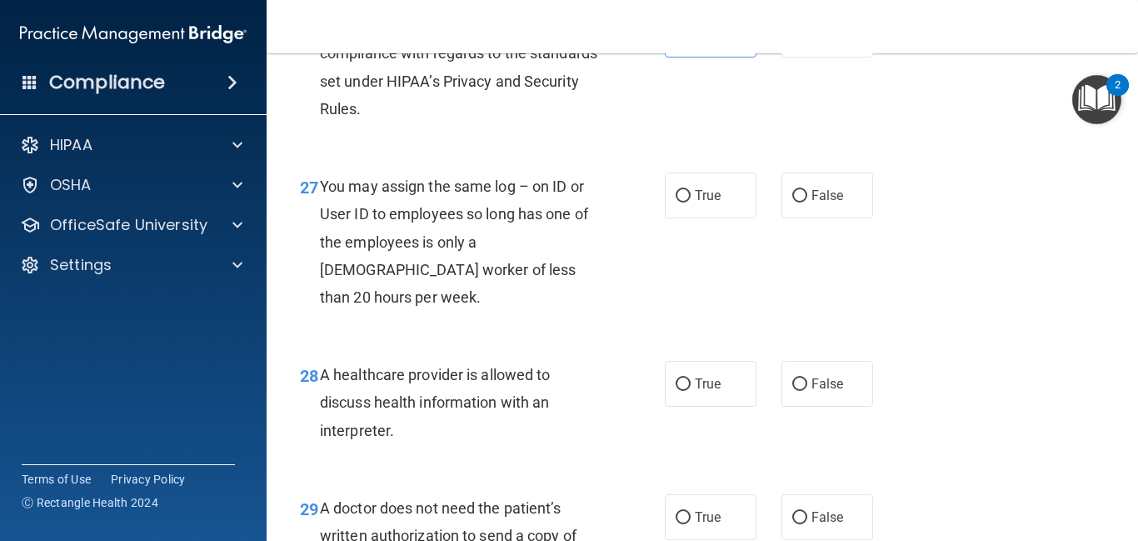
scroll to position [4137, 0]
click at [845, 217] on label "False" at bounding box center [827, 195] width 92 height 46
click at [807, 202] on input "False" at bounding box center [799, 195] width 15 height 12
radio input "true"
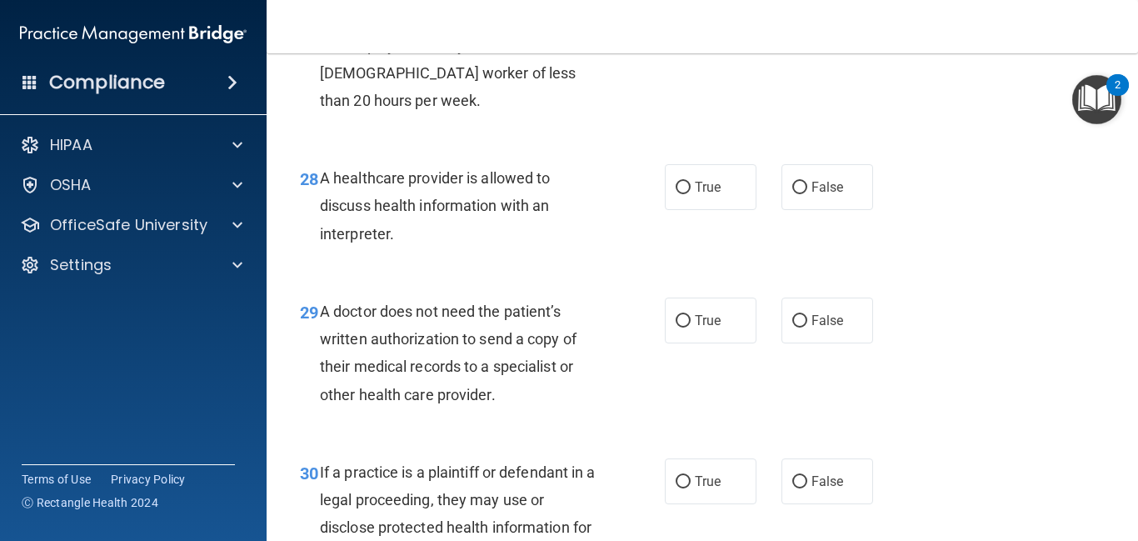
scroll to position [4330, 0]
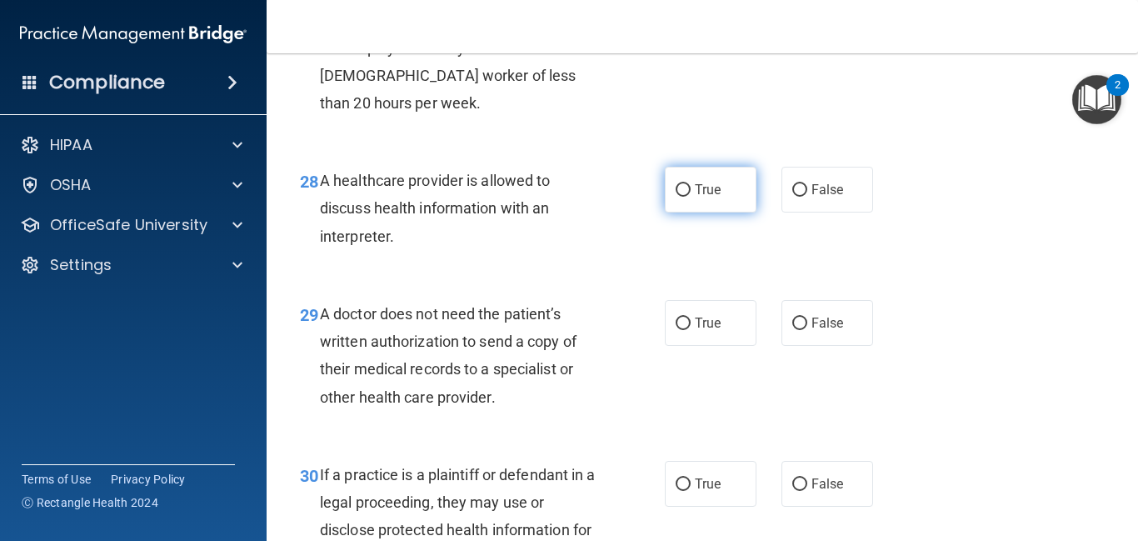
click at [715, 202] on label "True" at bounding box center [711, 190] width 92 height 46
click at [691, 197] on input "True" at bounding box center [683, 190] width 15 height 12
radio input "true"
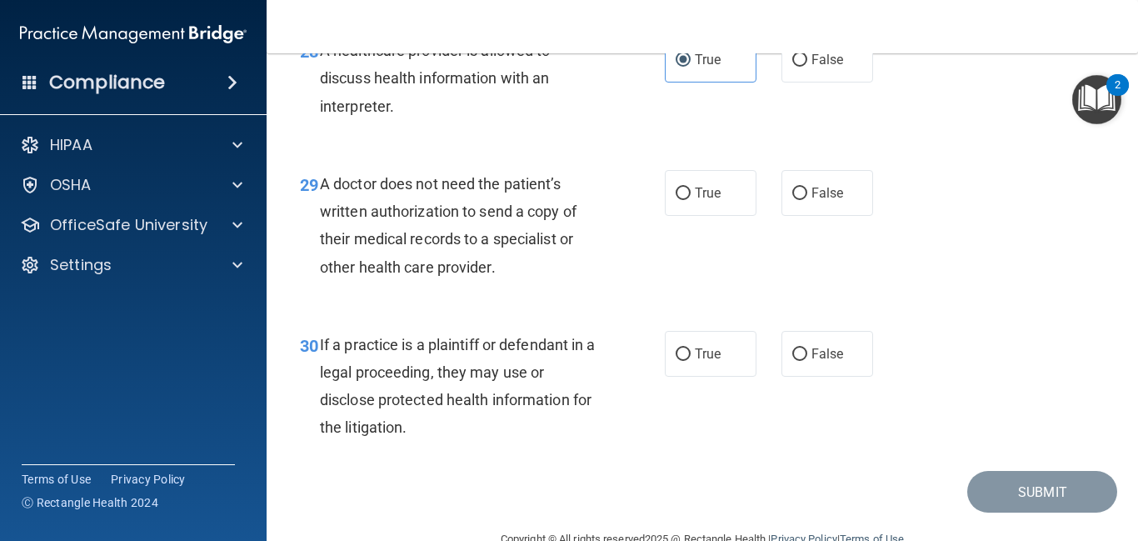
scroll to position [4463, 0]
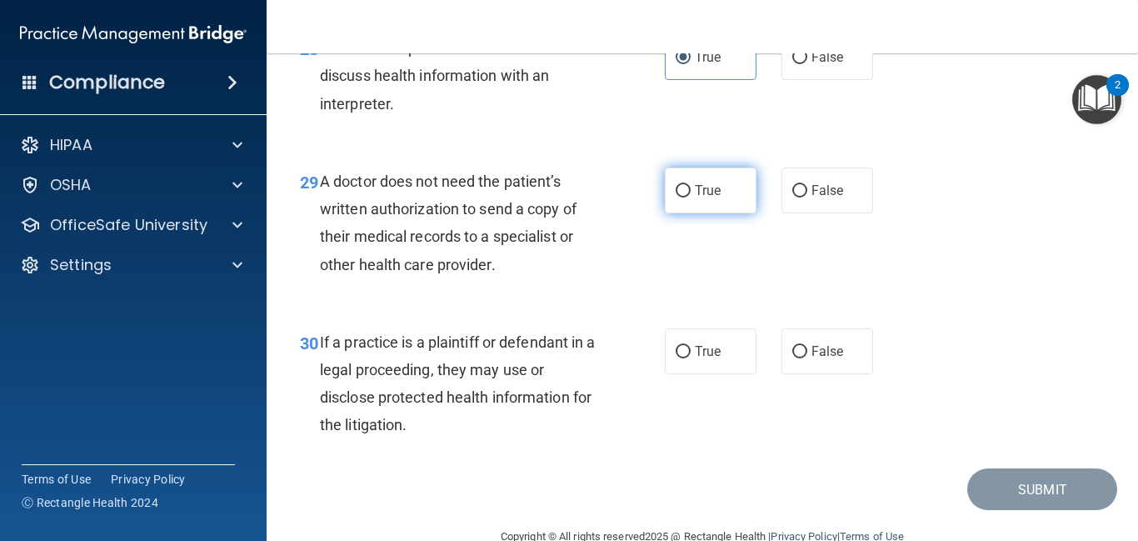
click at [708, 205] on label "True" at bounding box center [711, 190] width 92 height 46
click at [691, 197] on input "True" at bounding box center [683, 191] width 15 height 12
radio input "true"
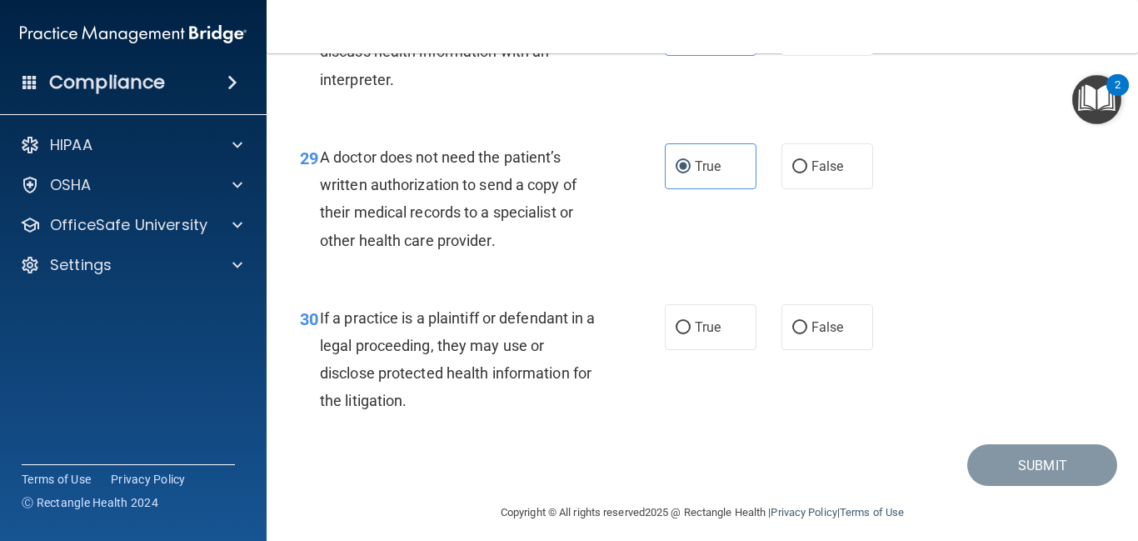
scroll to position [4499, 0]
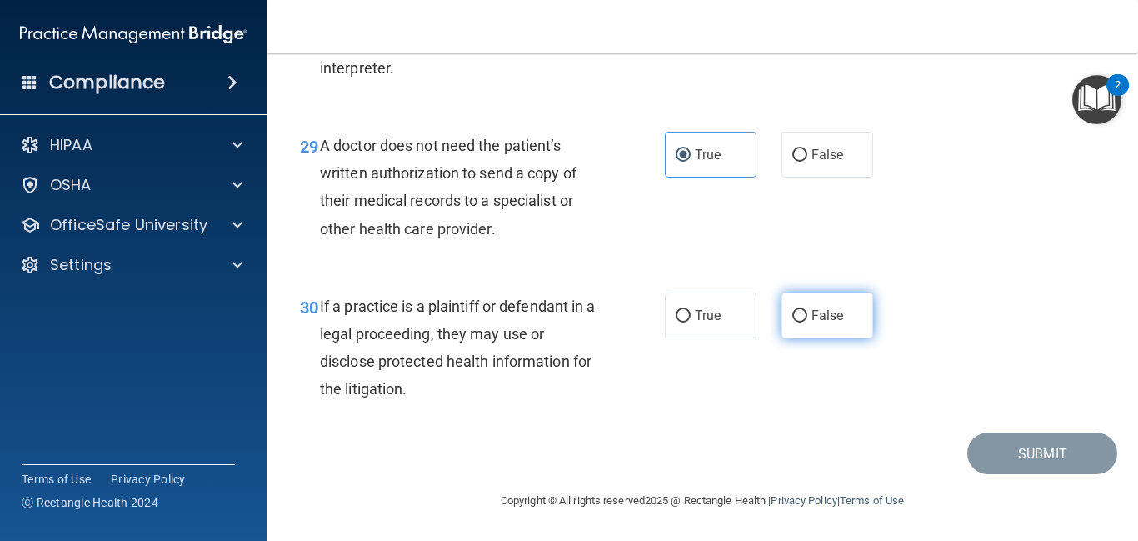
click at [800, 312] on input "False" at bounding box center [799, 316] width 15 height 12
radio input "true"
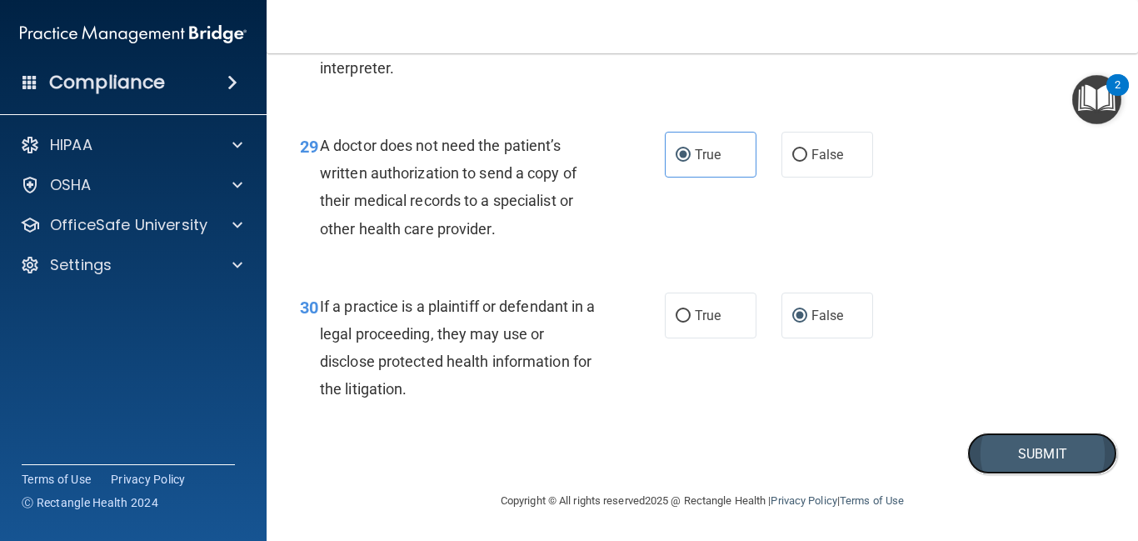
click at [1051, 454] on button "Submit" at bounding box center [1042, 453] width 150 height 42
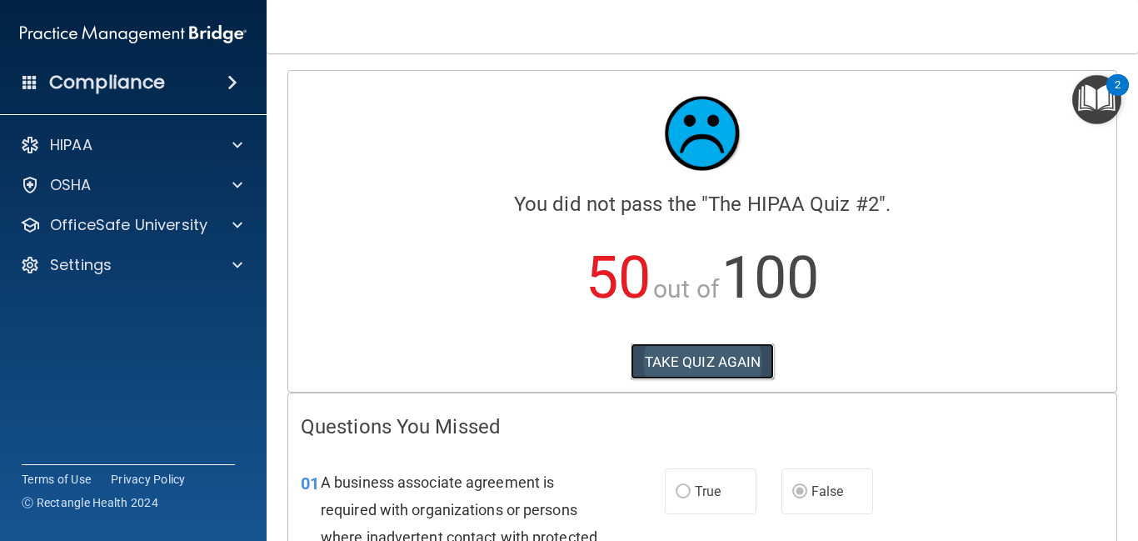
click at [706, 361] on button "TAKE QUIZ AGAIN" at bounding box center [703, 361] width 144 height 37
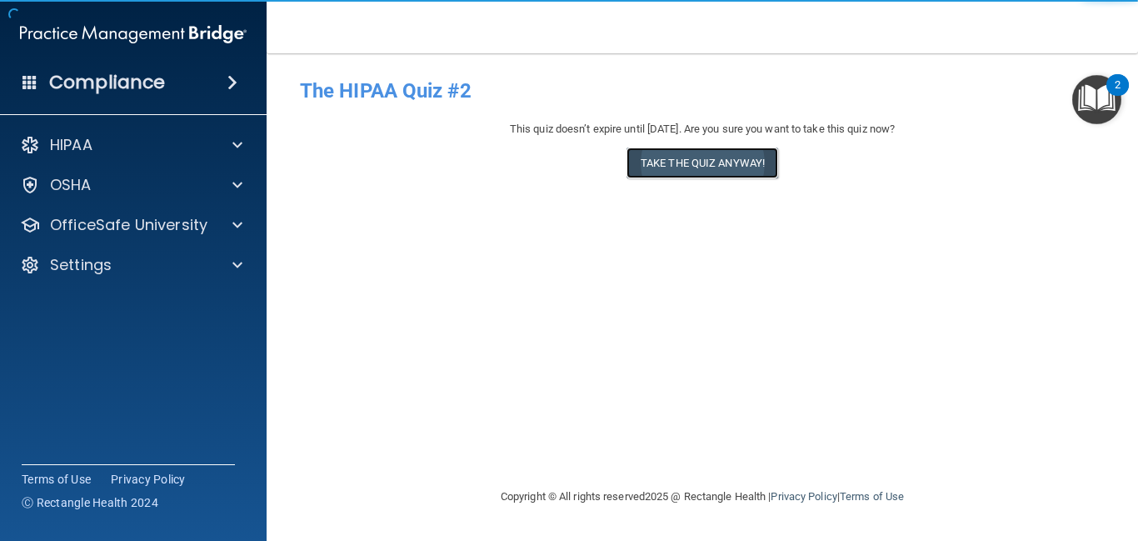
click at [707, 163] on button "Take the quiz anyway!" at bounding box center [702, 162] width 152 height 31
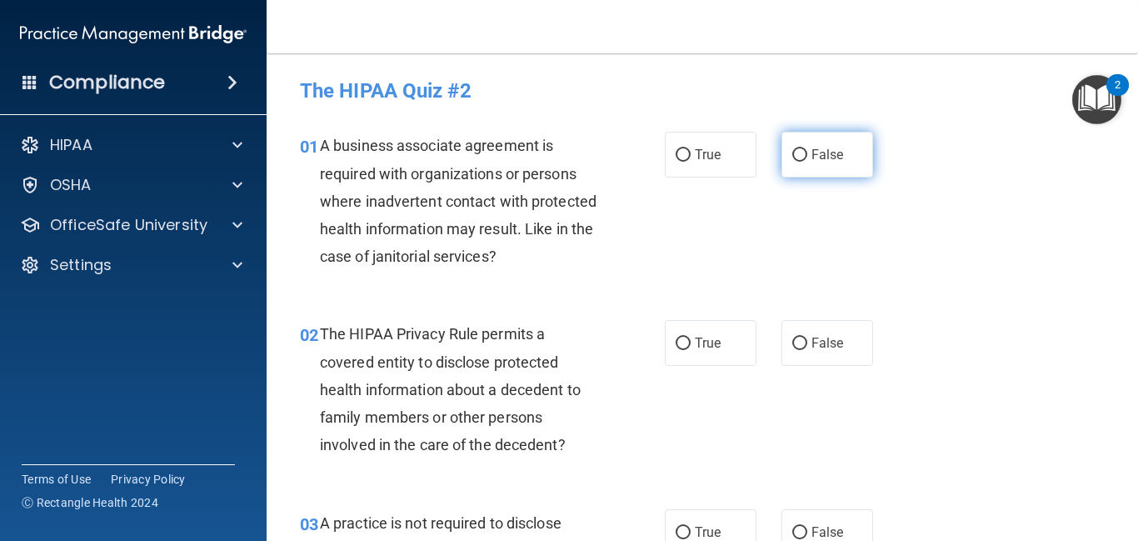
click at [813, 151] on span "False" at bounding box center [827, 155] width 32 height 16
click at [807, 151] on input "False" at bounding box center [799, 155] width 15 height 12
radio input "true"
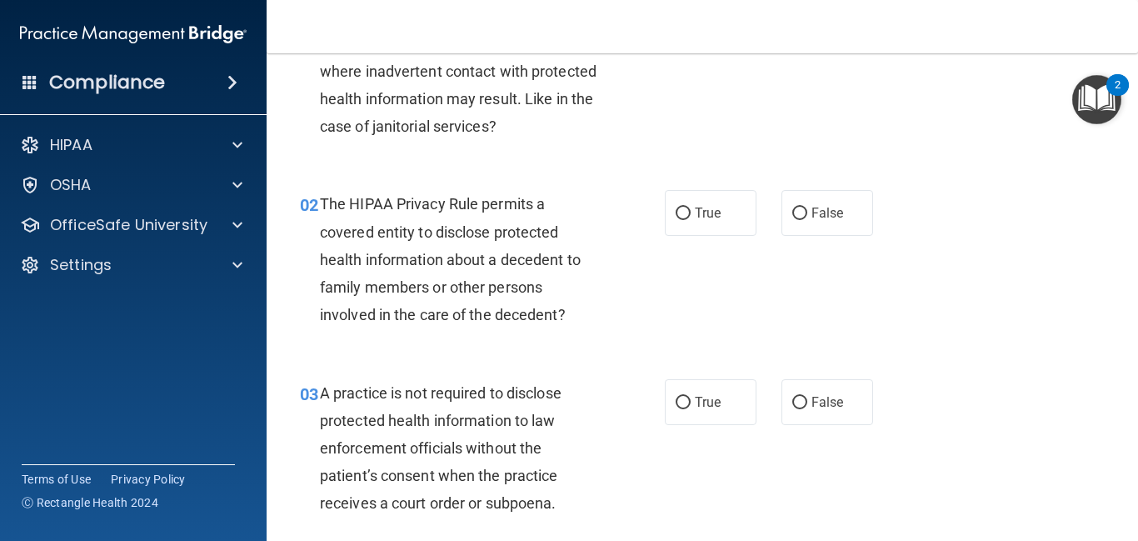
scroll to position [131, 0]
click at [714, 222] on label "True" at bounding box center [711, 212] width 92 height 46
click at [691, 219] on input "True" at bounding box center [683, 213] width 15 height 12
radio input "true"
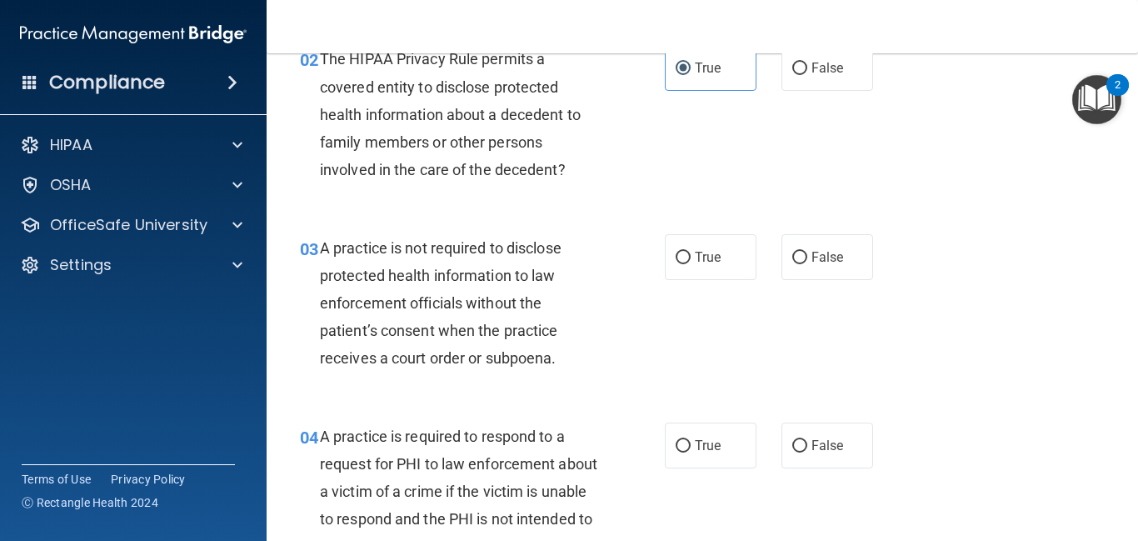
scroll to position [277, 0]
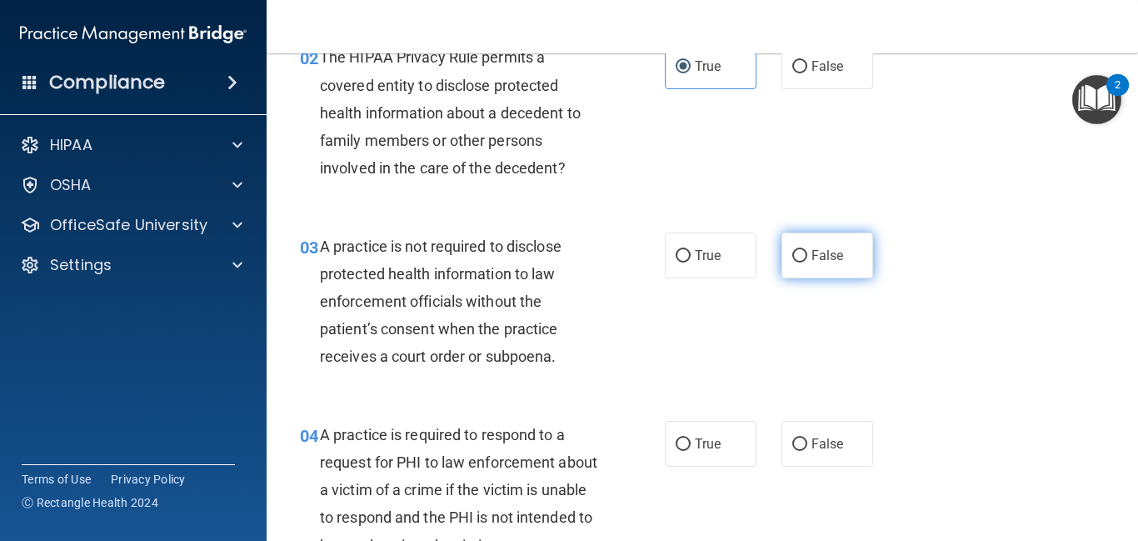
click at [833, 267] on label "False" at bounding box center [827, 255] width 92 height 46
click at [807, 262] on input "False" at bounding box center [799, 256] width 15 height 12
radio input "true"
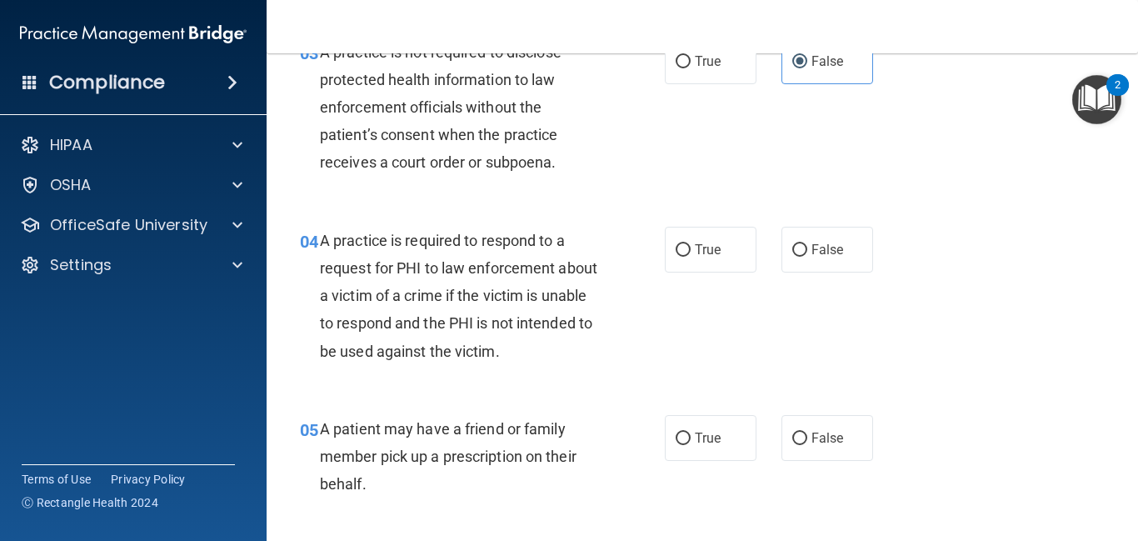
scroll to position [471, 0]
click at [694, 272] on div "04 A practice is required to respond to a request for PHI to law enforcement ab…" at bounding box center [702, 299] width 830 height 188
click at [696, 262] on label "True" at bounding box center [711, 249] width 92 height 46
click at [691, 256] on input "True" at bounding box center [683, 249] width 15 height 12
radio input "true"
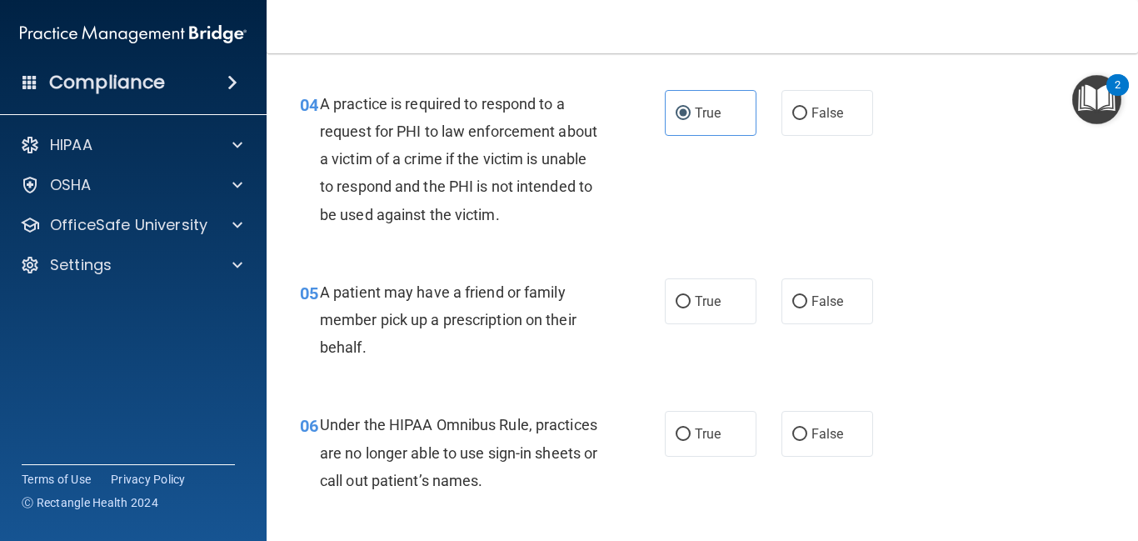
scroll to position [609, 0]
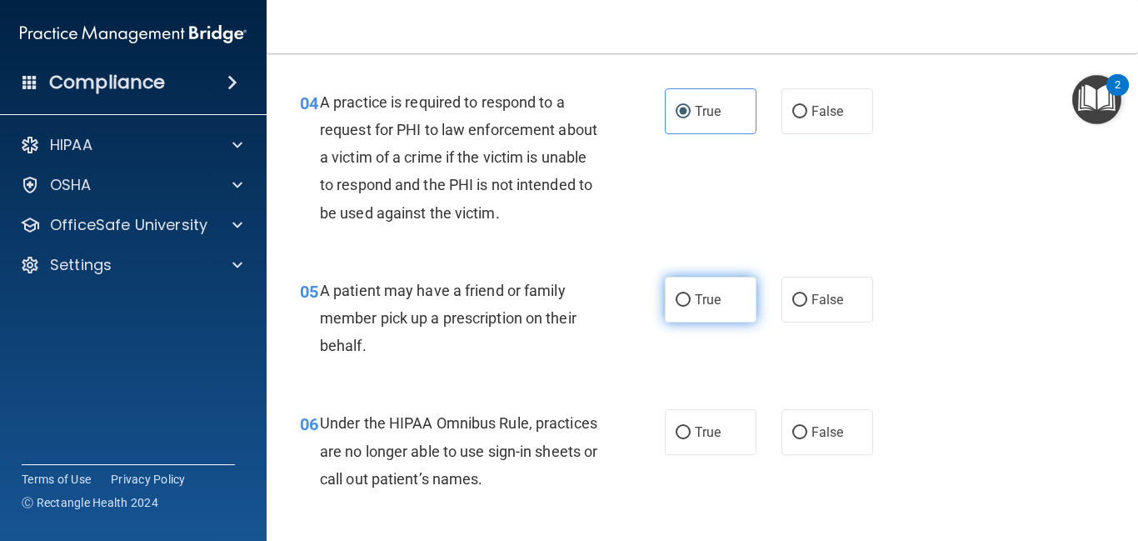
click at [725, 302] on label "True" at bounding box center [711, 300] width 92 height 46
click at [691, 302] on input "True" at bounding box center [683, 300] width 15 height 12
radio input "true"
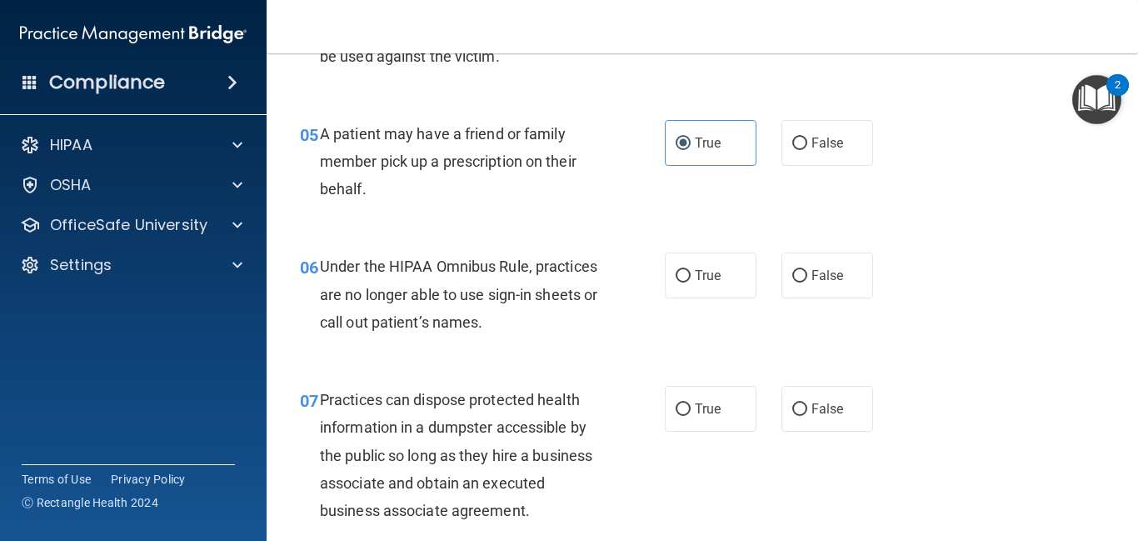
scroll to position [767, 0]
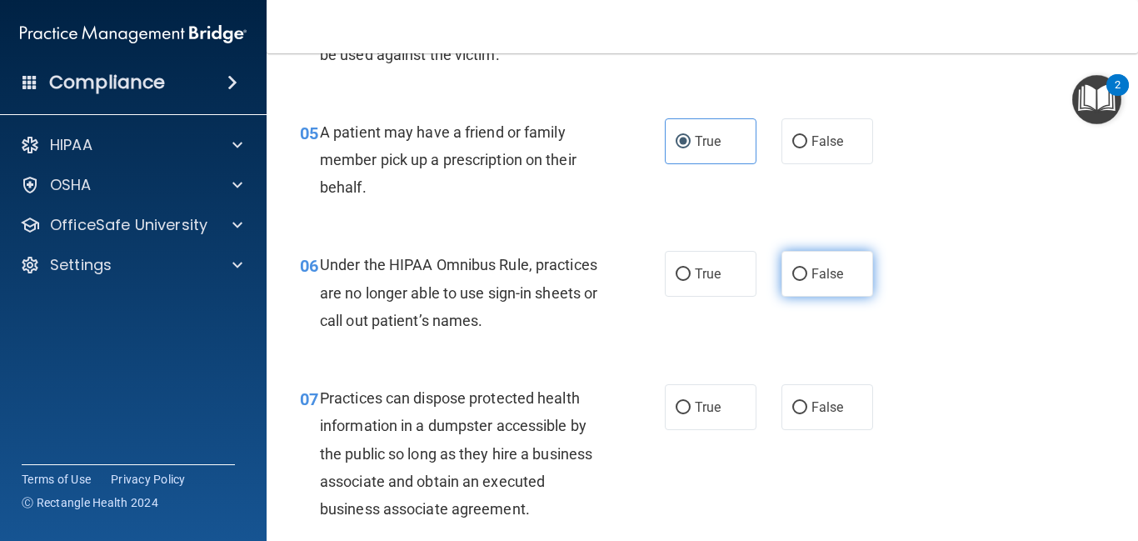
click at [820, 282] on label "False" at bounding box center [827, 274] width 92 height 46
click at [807, 281] on input "False" at bounding box center [799, 274] width 15 height 12
radio input "true"
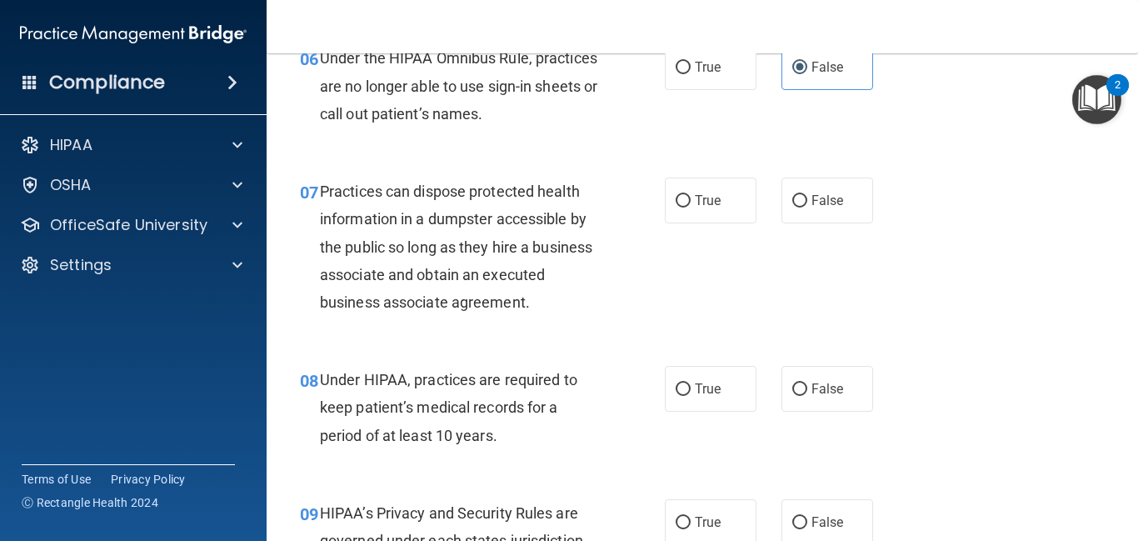
scroll to position [976, 0]
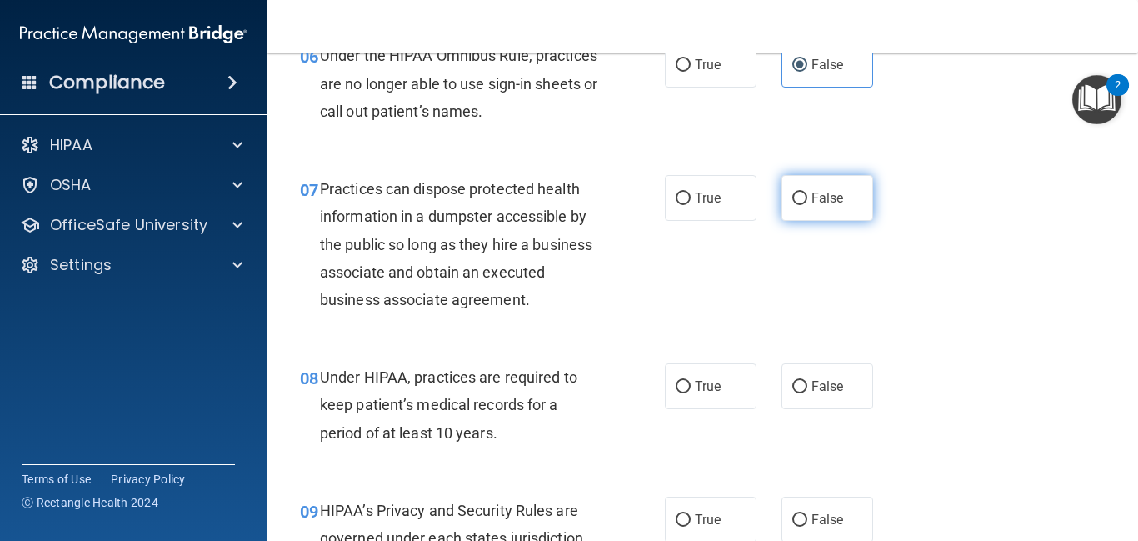
click at [821, 201] on span "False" at bounding box center [827, 198] width 32 height 16
click at [807, 201] on input "False" at bounding box center [799, 198] width 15 height 12
radio input "true"
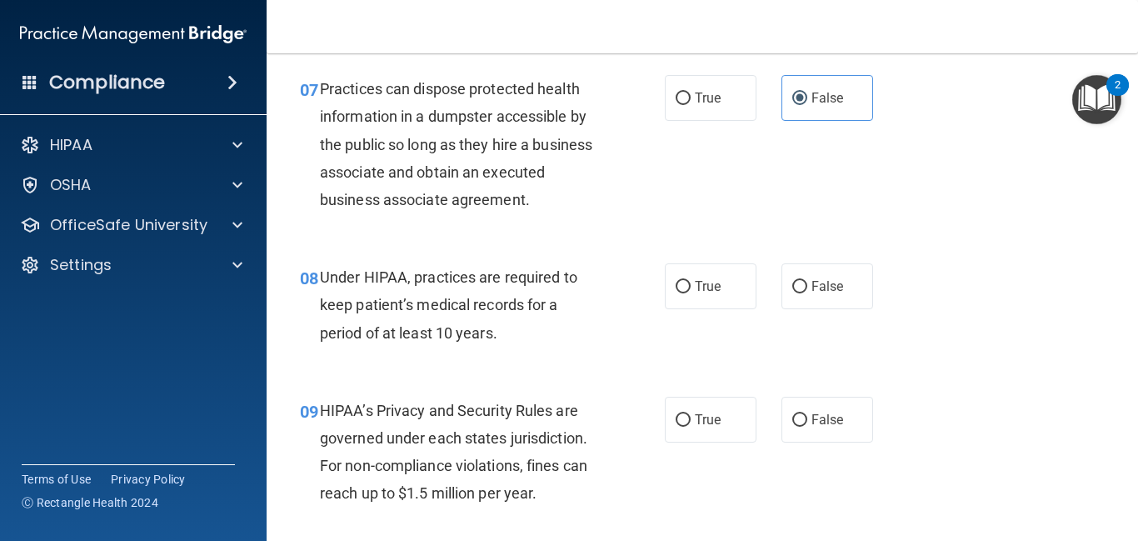
scroll to position [1077, 0]
click at [804, 292] on input "False" at bounding box center [799, 286] width 15 height 12
radio input "true"
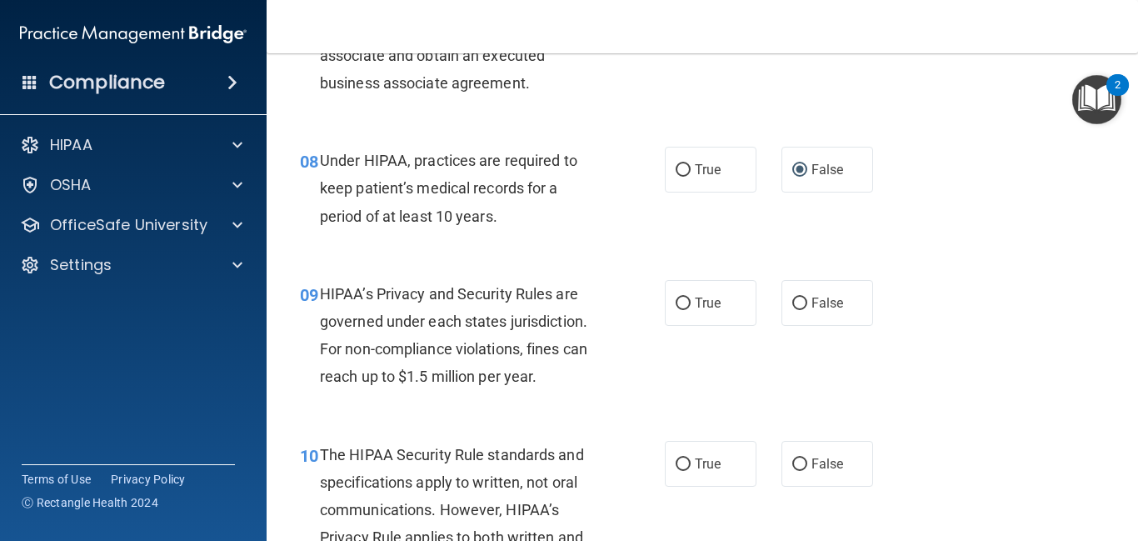
scroll to position [1196, 0]
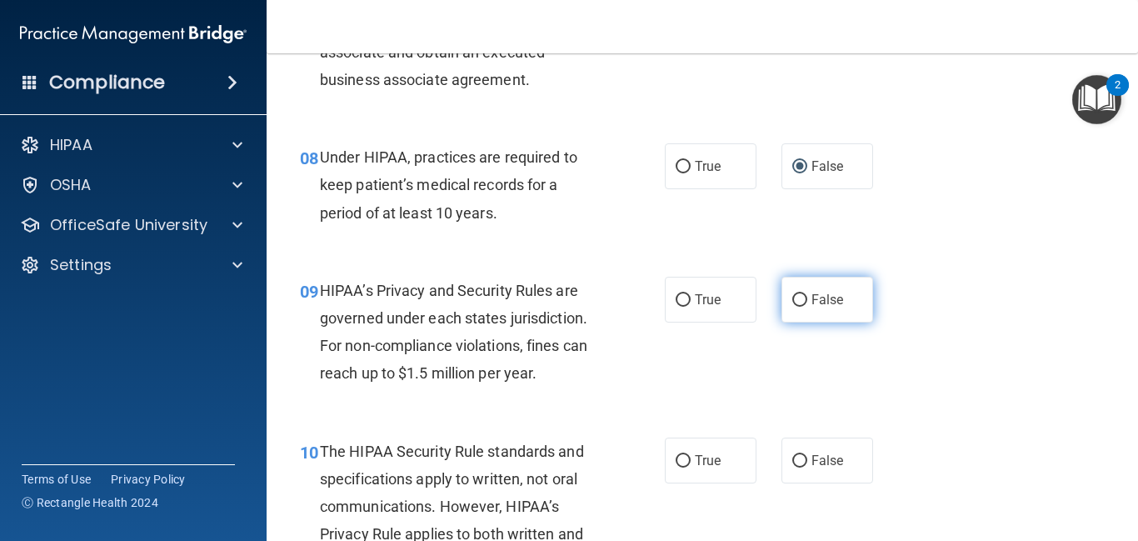
click at [819, 311] on label "False" at bounding box center [827, 300] width 92 height 46
click at [807, 307] on input "False" at bounding box center [799, 300] width 15 height 12
radio input "true"
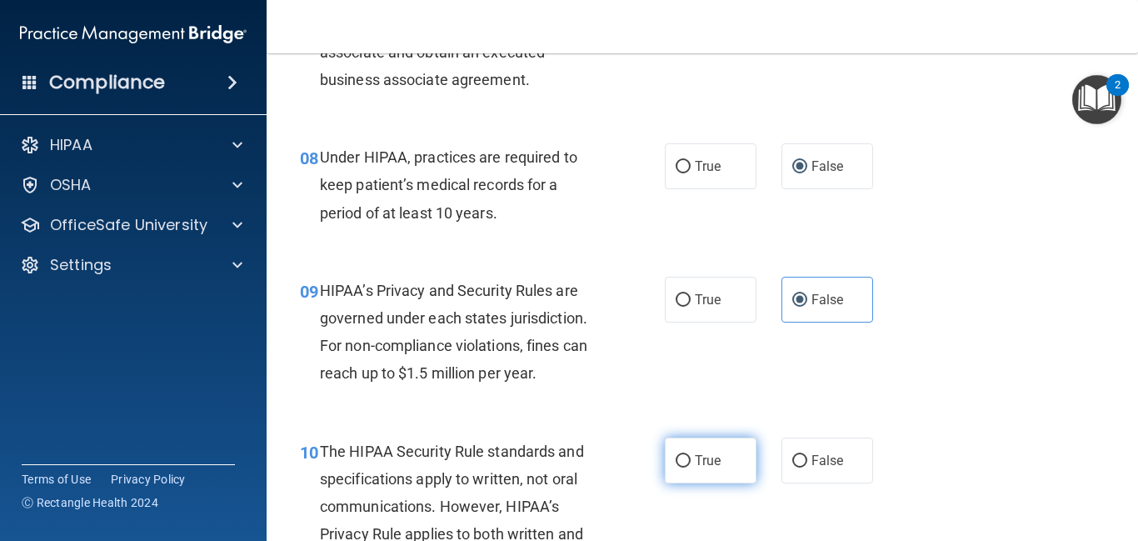
click at [692, 471] on label "True" at bounding box center [711, 460] width 92 height 46
click at [691, 467] on input "True" at bounding box center [683, 461] width 15 height 12
radio input "true"
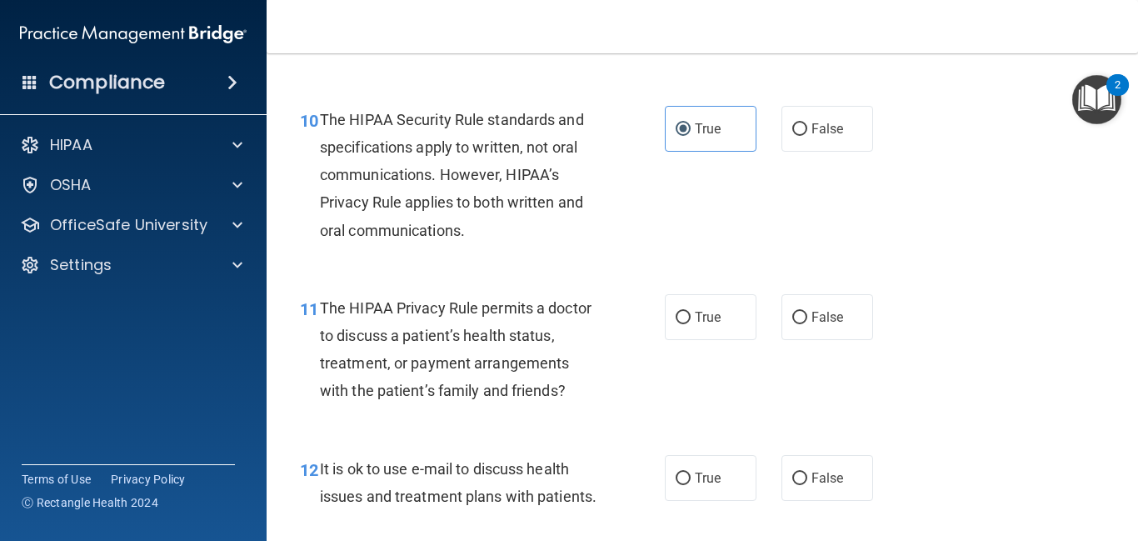
scroll to position [1531, 0]
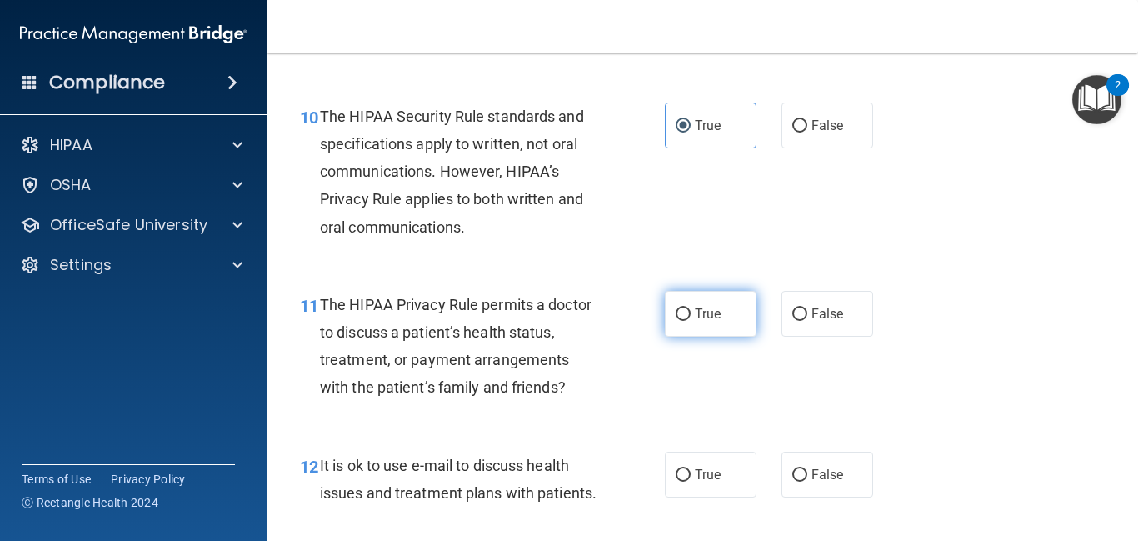
click at [685, 325] on label "True" at bounding box center [711, 314] width 92 height 46
click at [685, 321] on input "True" at bounding box center [683, 314] width 15 height 12
radio input "true"
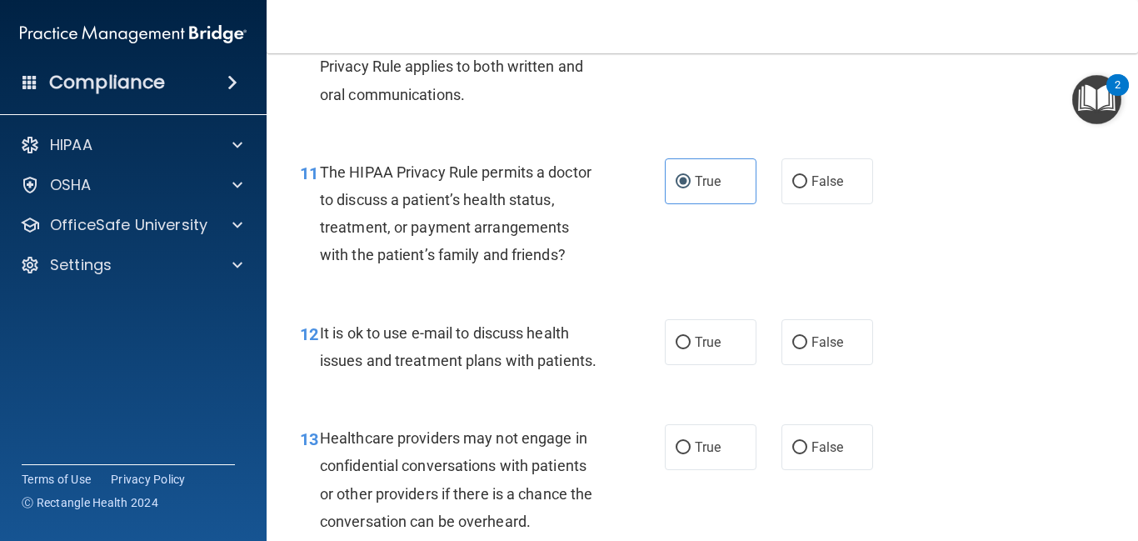
scroll to position [1668, 0]
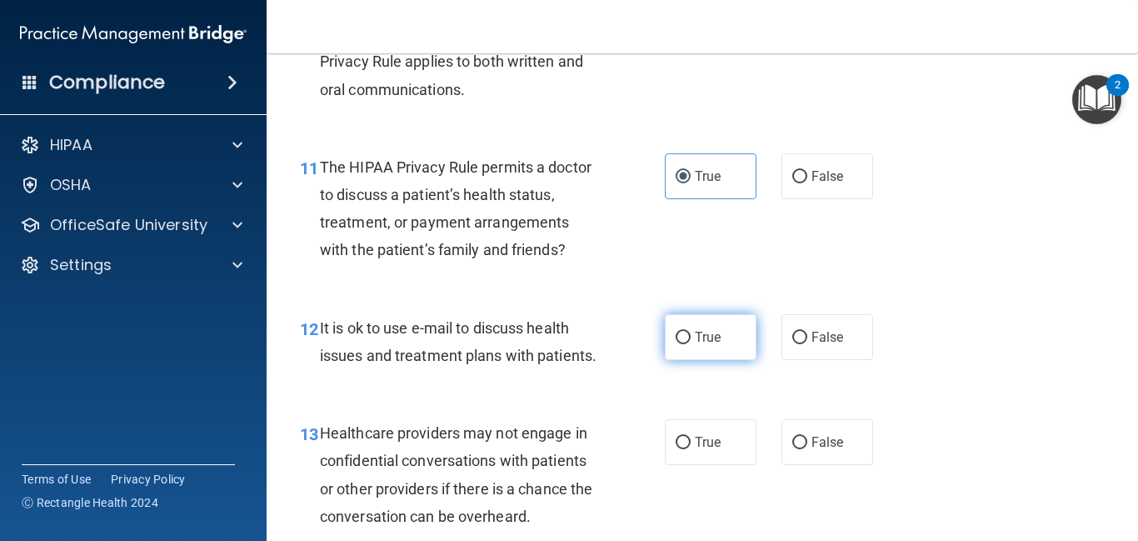
click at [686, 343] on input "True" at bounding box center [683, 338] width 15 height 12
radio input "true"
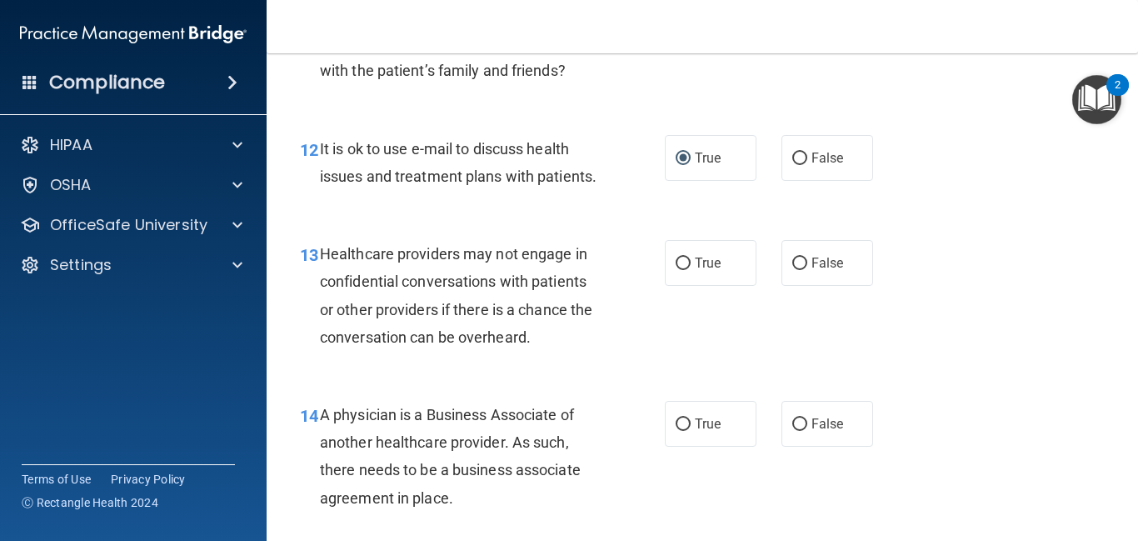
scroll to position [1856, 0]
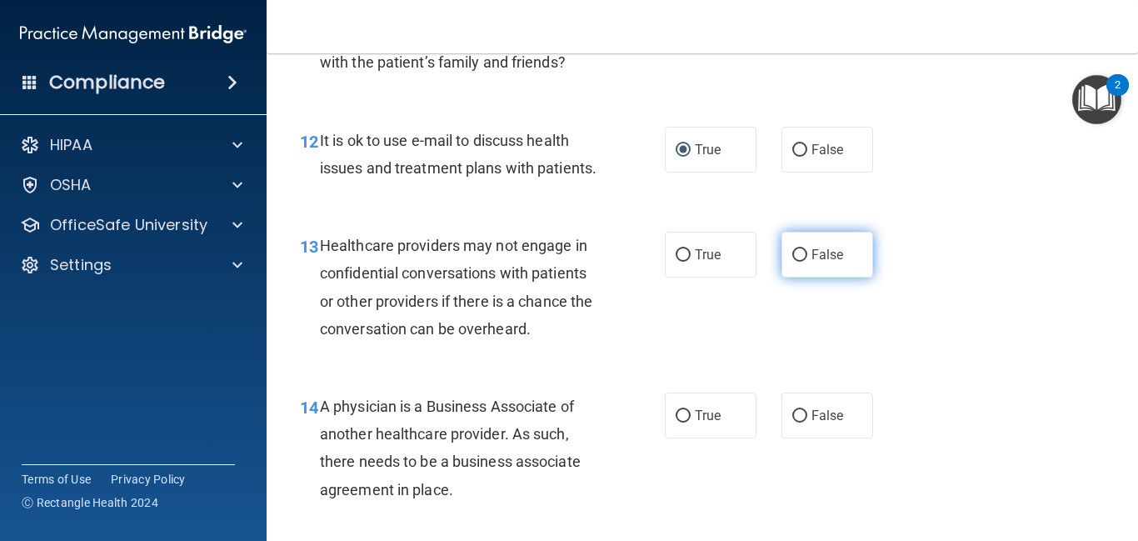
click at [810, 254] on label "False" at bounding box center [827, 255] width 92 height 46
click at [807, 254] on input "False" at bounding box center [799, 255] width 15 height 12
radio input "true"
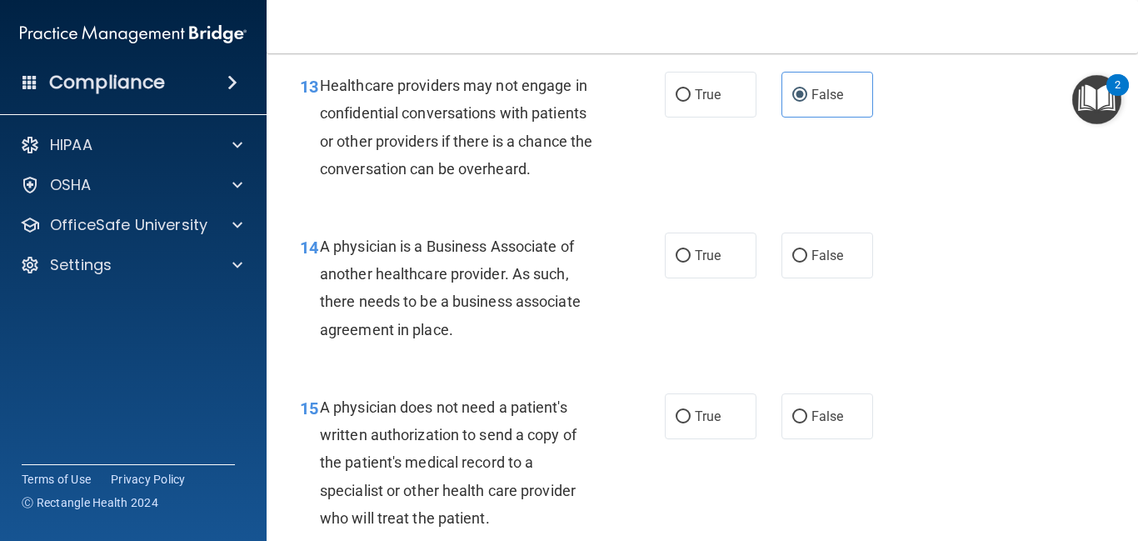
scroll to position [2037, 0]
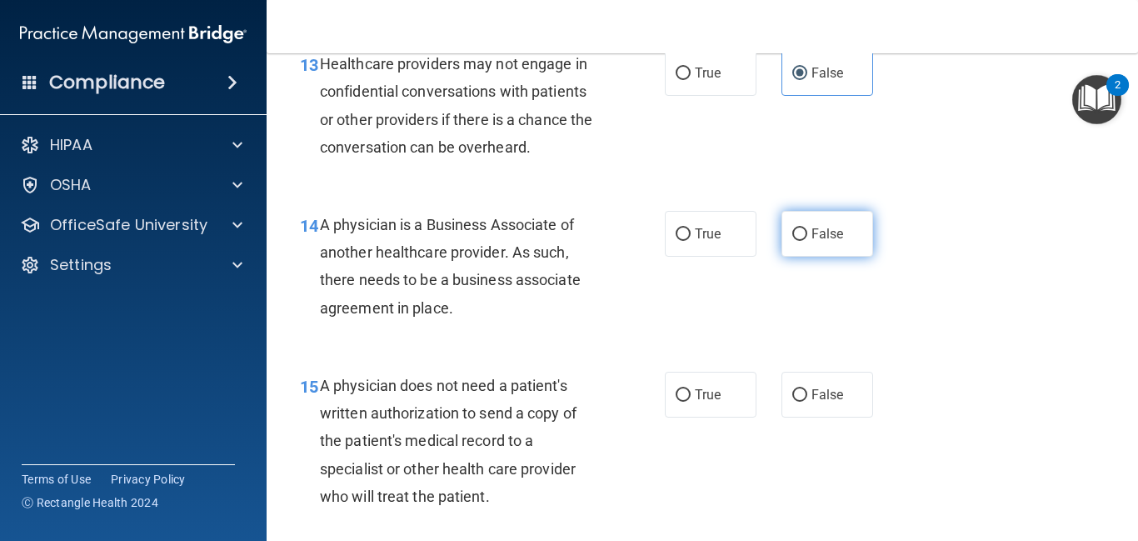
click at [830, 250] on label "False" at bounding box center [827, 234] width 92 height 46
click at [807, 241] on input "False" at bounding box center [799, 234] width 15 height 12
radio input "true"
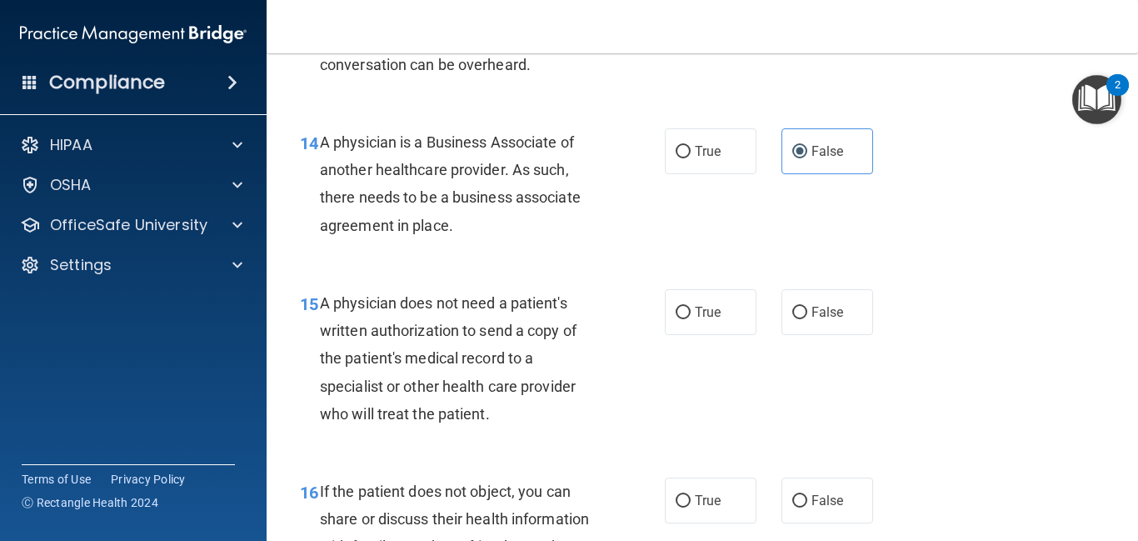
scroll to position [2121, 0]
click at [658, 312] on div "15 A physician does not need a patient's written authorization to send a copy o…" at bounding box center [482, 361] width 415 height 147
click at [709, 311] on span "True" at bounding box center [708, 311] width 26 height 16
click at [691, 311] on input "True" at bounding box center [683, 312] width 15 height 12
radio input "true"
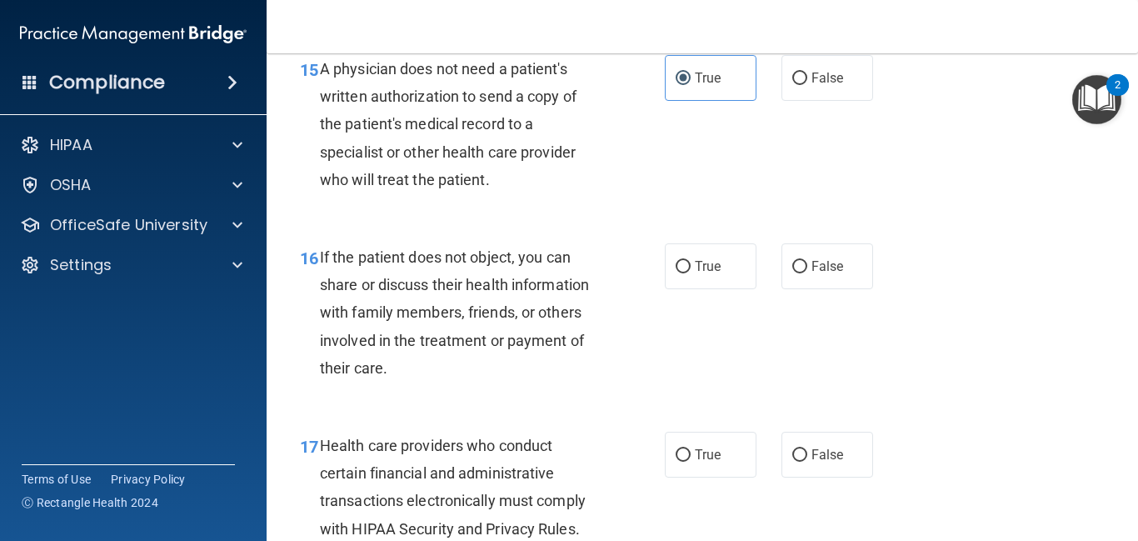
scroll to position [2361, 0]
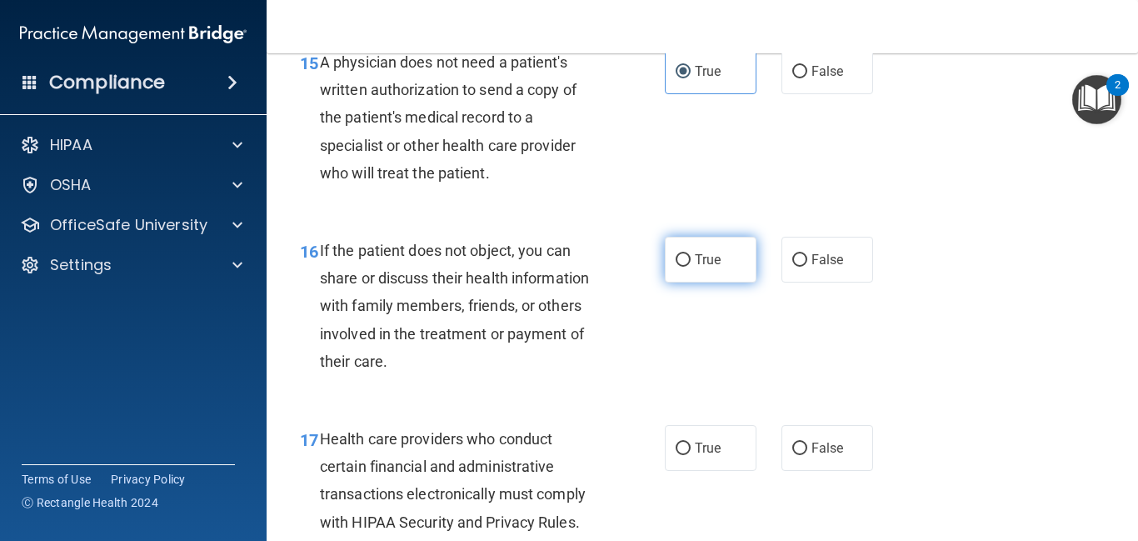
click at [715, 249] on label "True" at bounding box center [711, 260] width 92 height 46
click at [691, 254] on input "True" at bounding box center [683, 260] width 15 height 12
radio input "true"
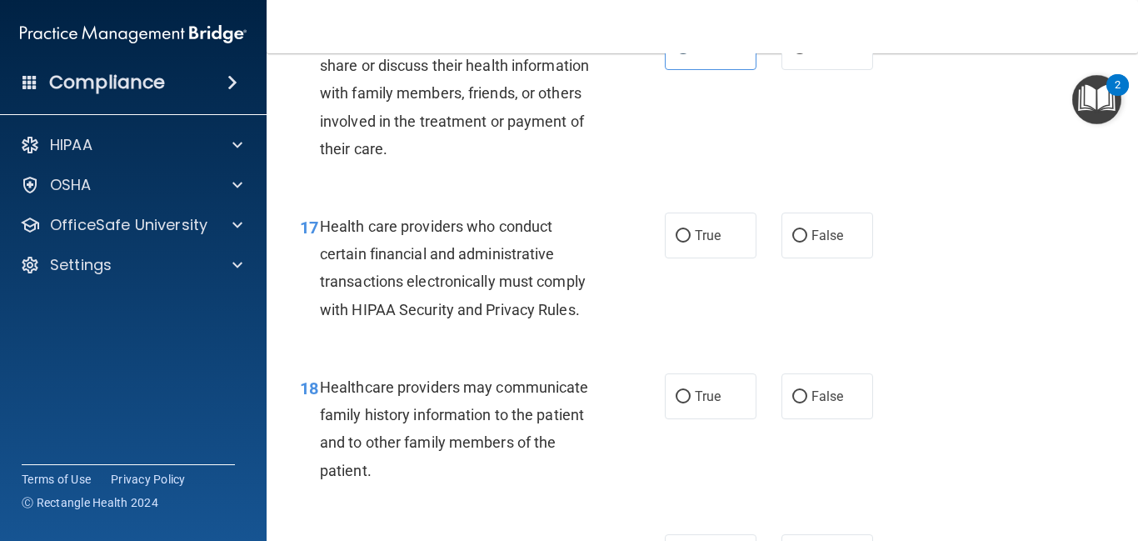
scroll to position [2585, 0]
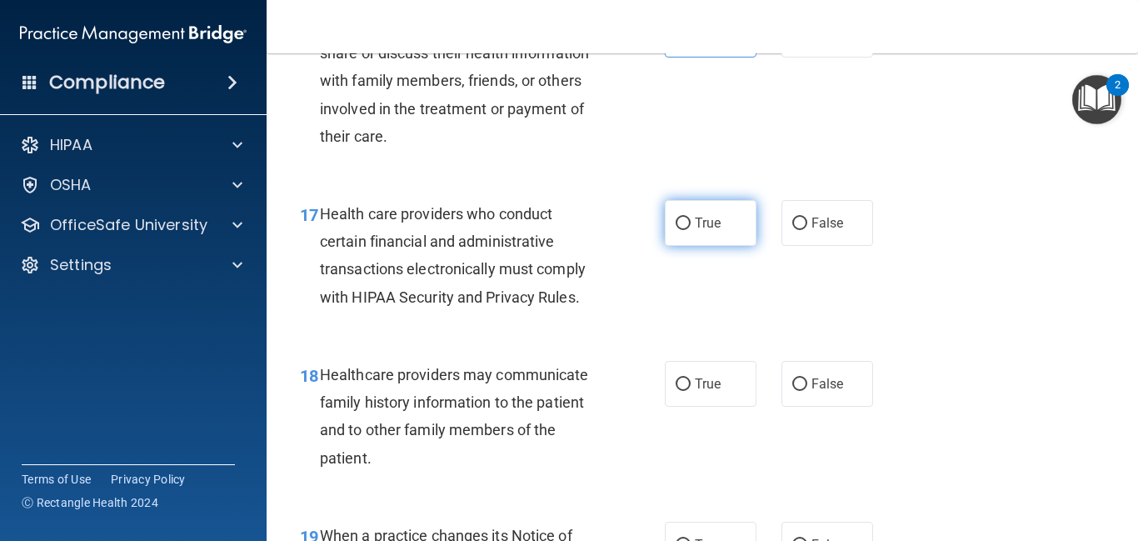
click at [700, 231] on label "True" at bounding box center [711, 223] width 92 height 46
click at [691, 230] on input "True" at bounding box center [683, 223] width 15 height 12
radio input "true"
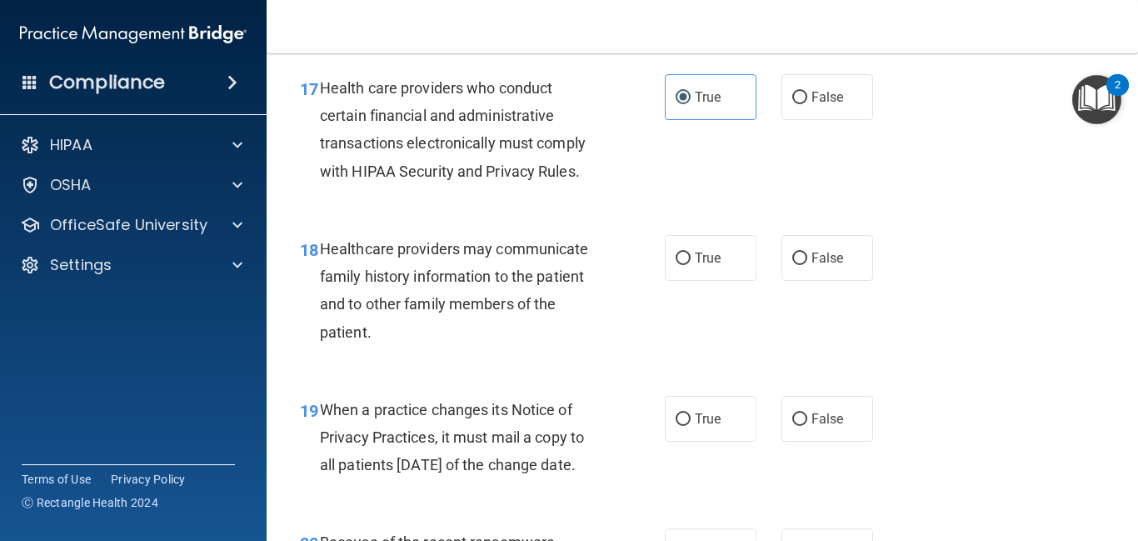
scroll to position [2713, 0]
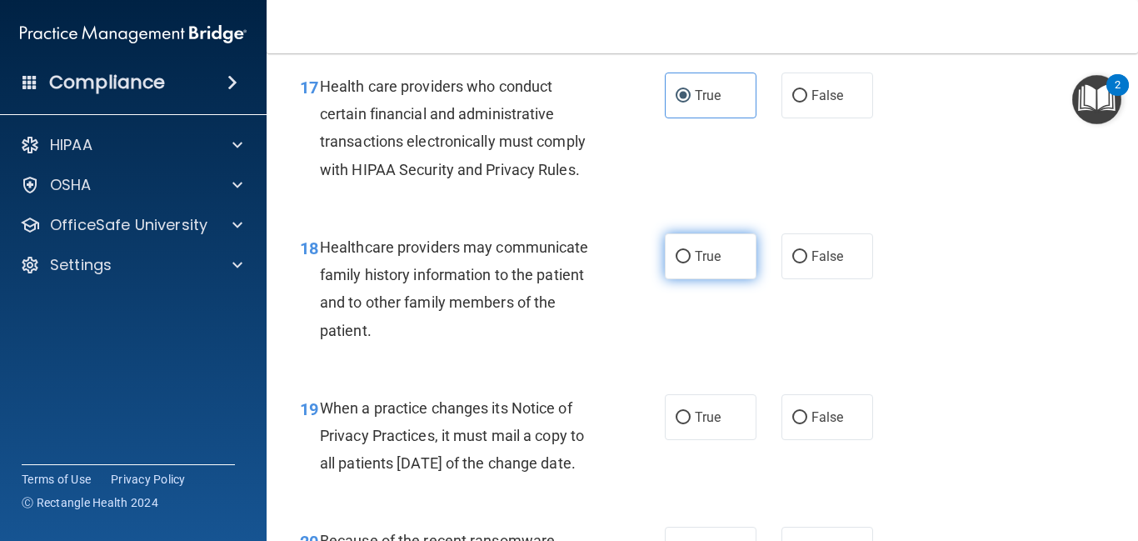
click at [707, 269] on label "True" at bounding box center [711, 256] width 92 height 46
click at [691, 263] on input "True" at bounding box center [683, 257] width 15 height 12
radio input "true"
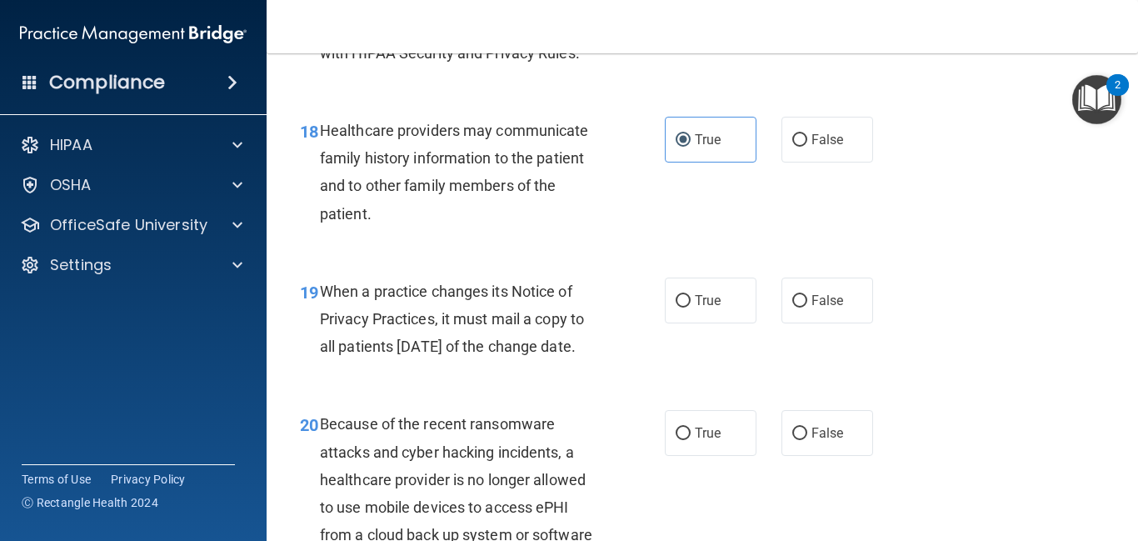
scroll to position [2832, 0]
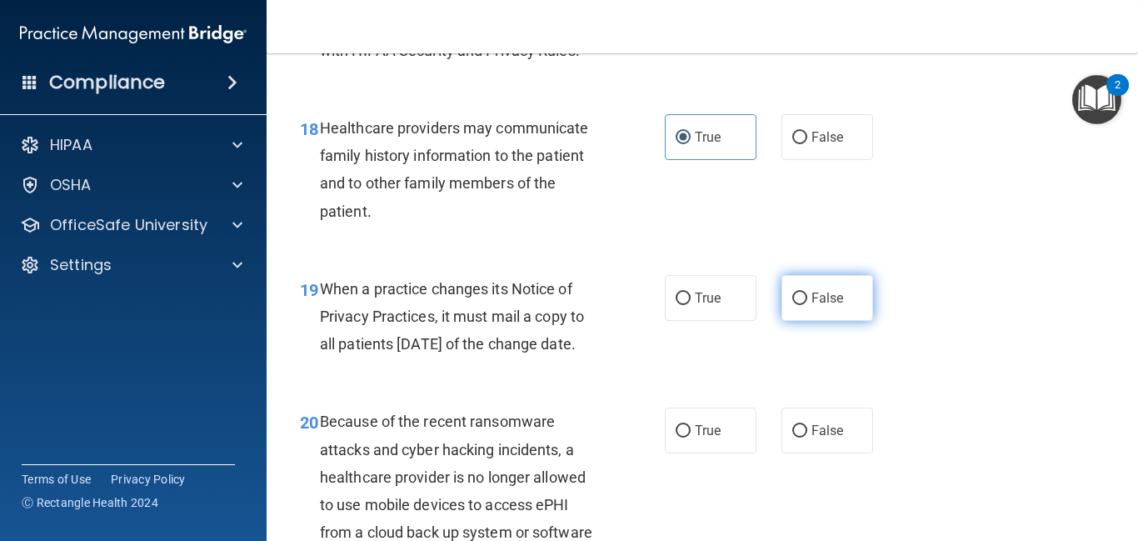
click at [825, 306] on label "False" at bounding box center [827, 298] width 92 height 46
click at [807, 305] on input "False" at bounding box center [799, 298] width 15 height 12
radio input "true"
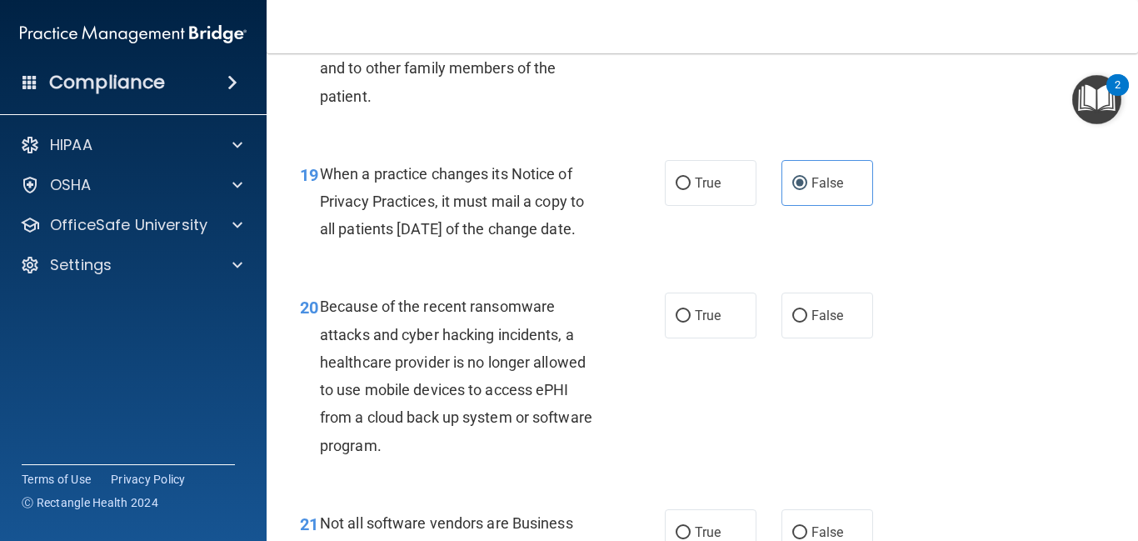
scroll to position [2949, 0]
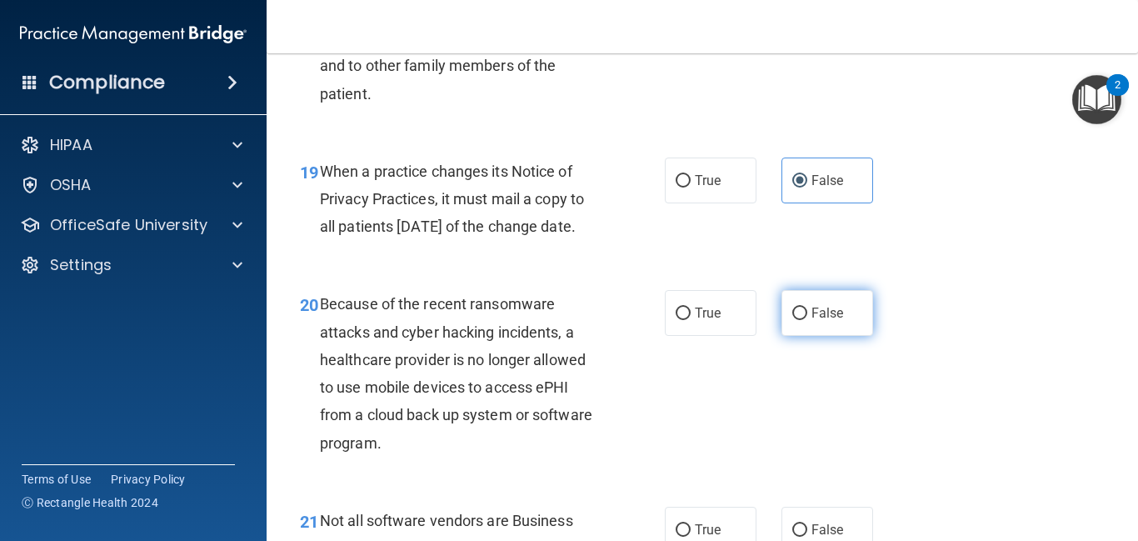
click at [806, 320] on input "False" at bounding box center [799, 313] width 15 height 12
radio input "true"
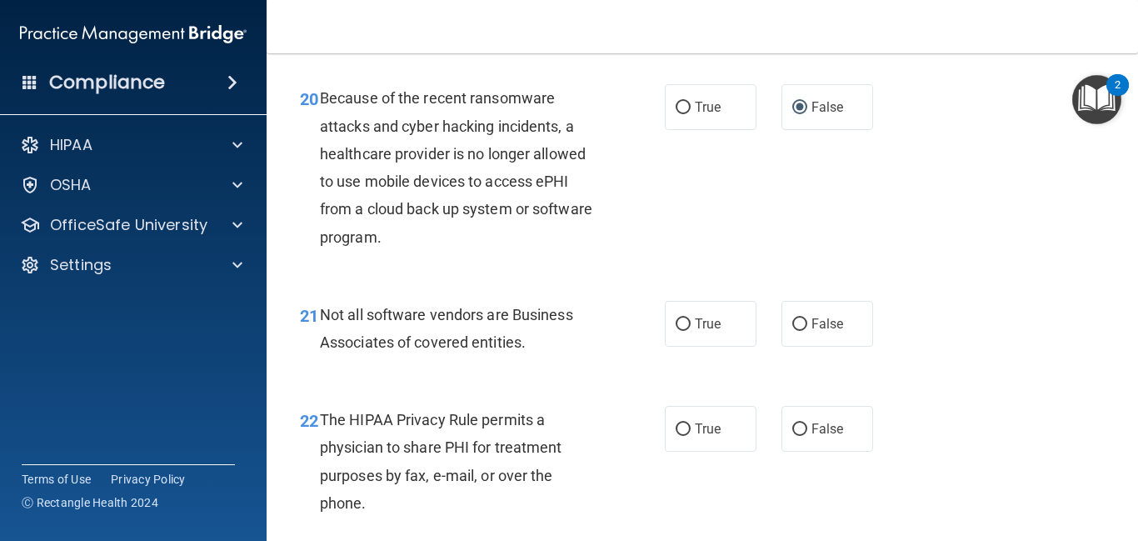
scroll to position [3164, 0]
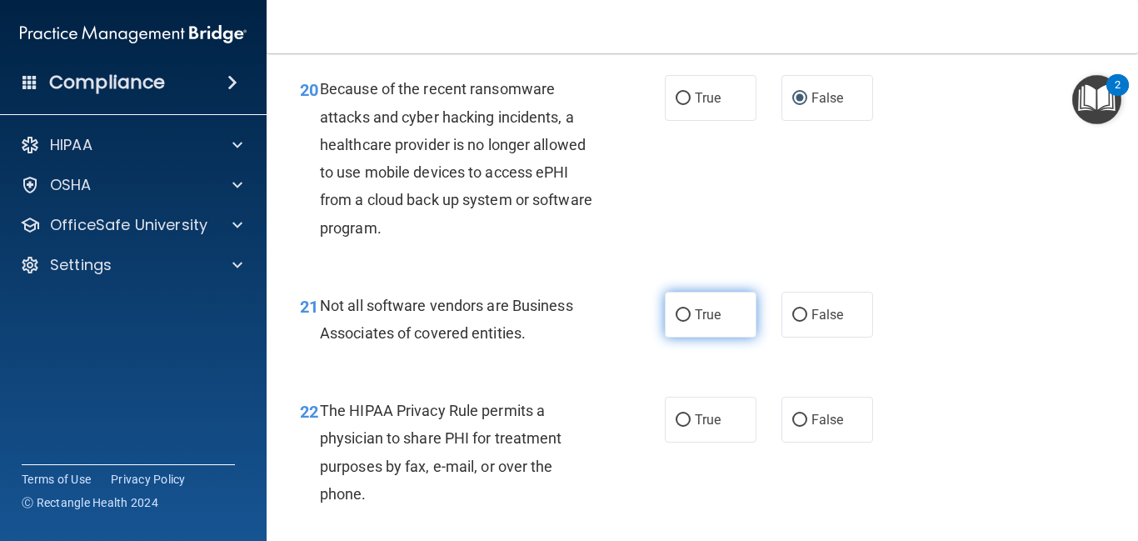
click at [720, 322] on span "True" at bounding box center [708, 315] width 26 height 16
click at [691, 322] on input "True" at bounding box center [683, 315] width 15 height 12
radio input "true"
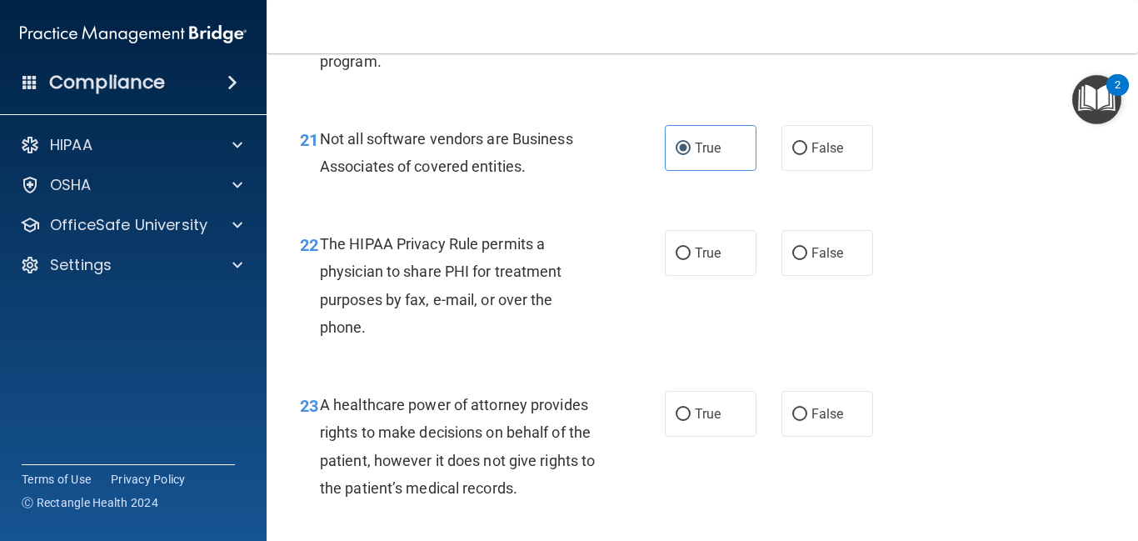
scroll to position [3338, 0]
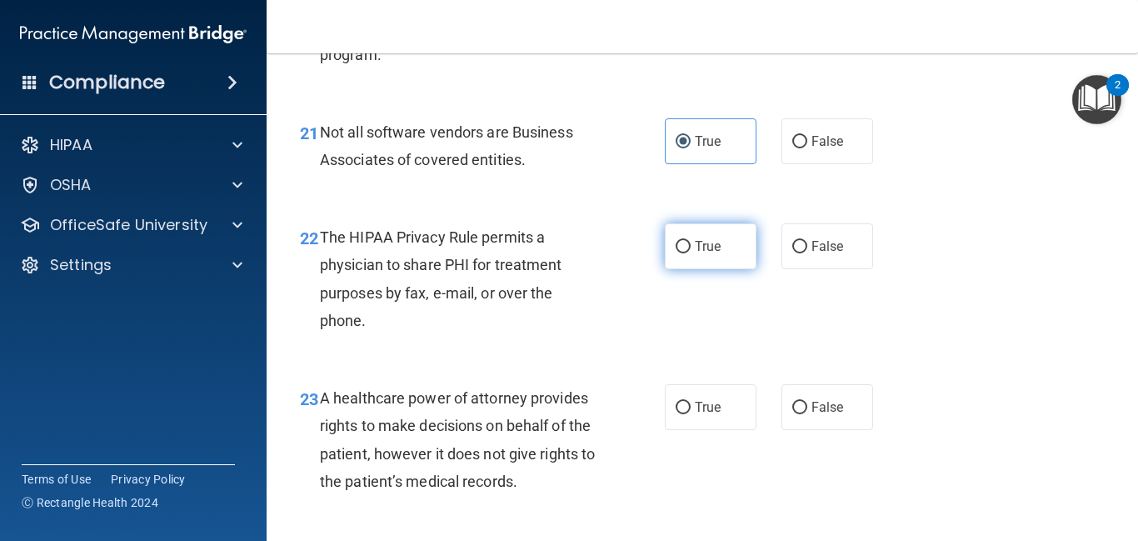
click at [718, 269] on label "True" at bounding box center [711, 246] width 92 height 46
click at [691, 253] on input "True" at bounding box center [683, 247] width 15 height 12
radio input "true"
click at [849, 427] on label "False" at bounding box center [827, 407] width 92 height 46
click at [807, 414] on input "False" at bounding box center [799, 407] width 15 height 12
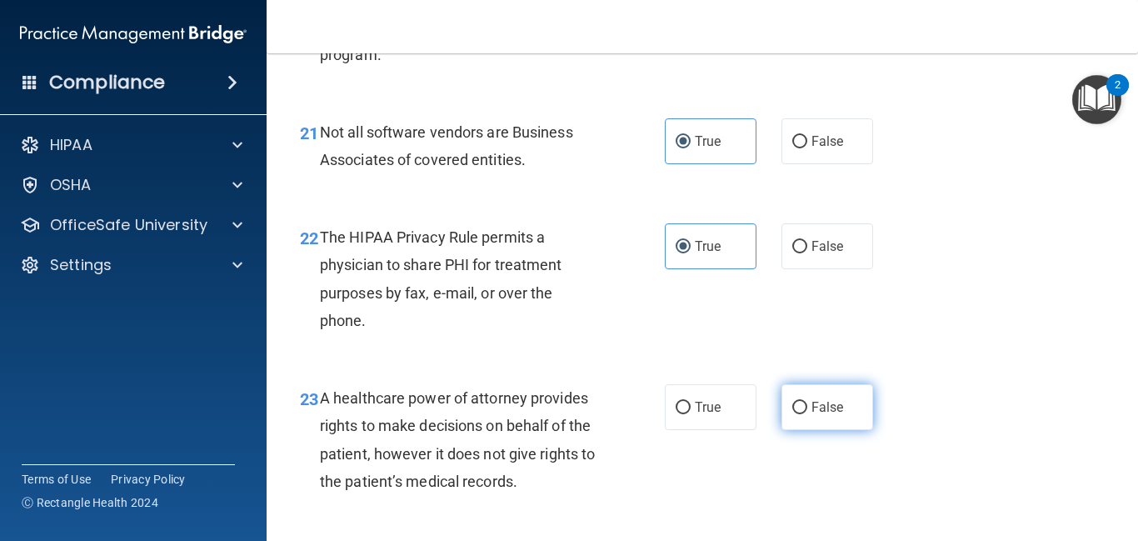
radio input "true"
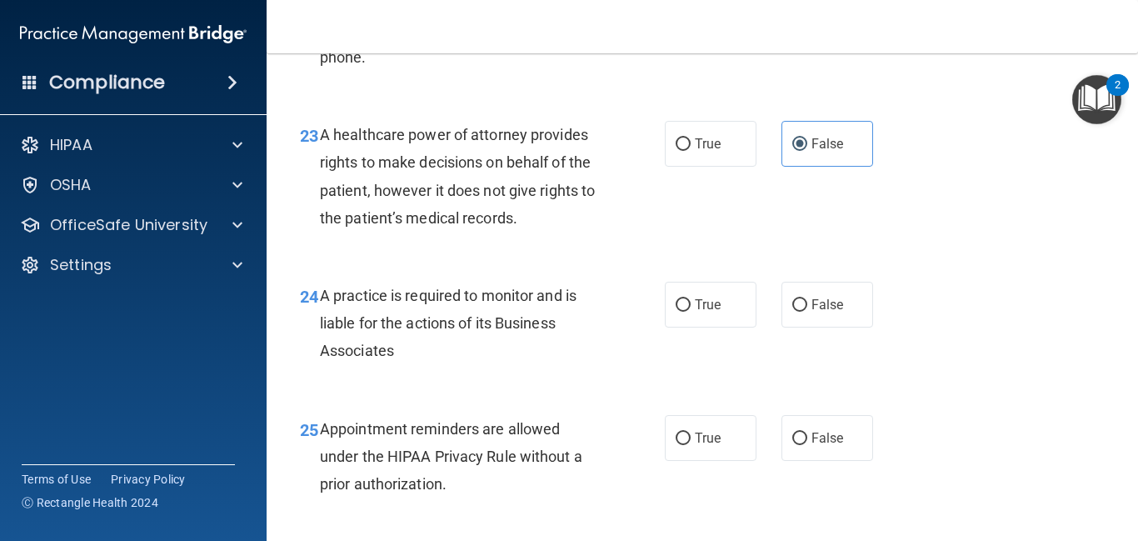
scroll to position [3605, 0]
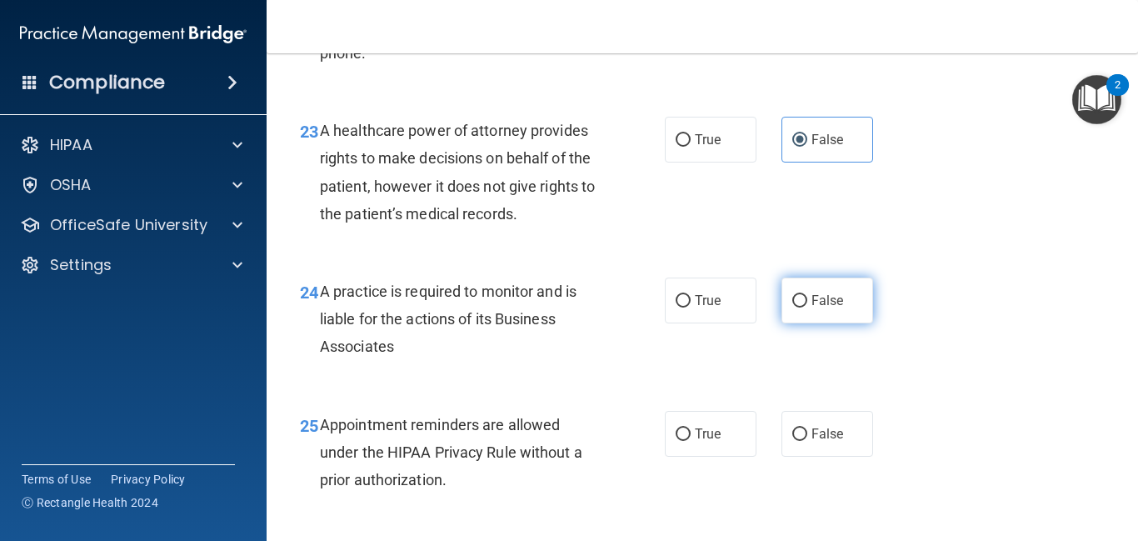
click at [827, 308] on span "False" at bounding box center [827, 300] width 32 height 16
click at [807, 307] on input "False" at bounding box center [799, 301] width 15 height 12
radio input "true"
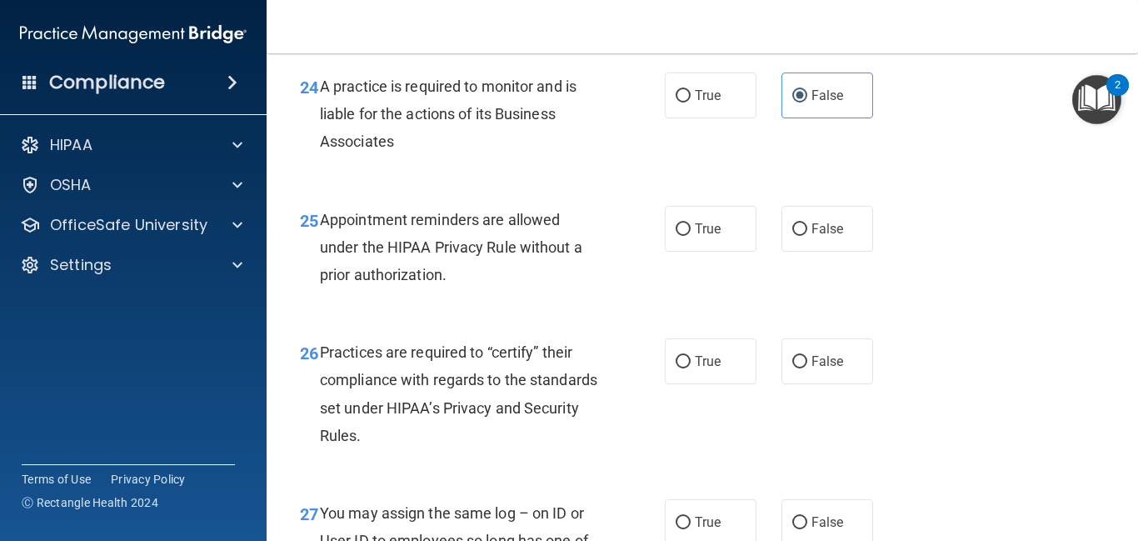
scroll to position [3817, 0]
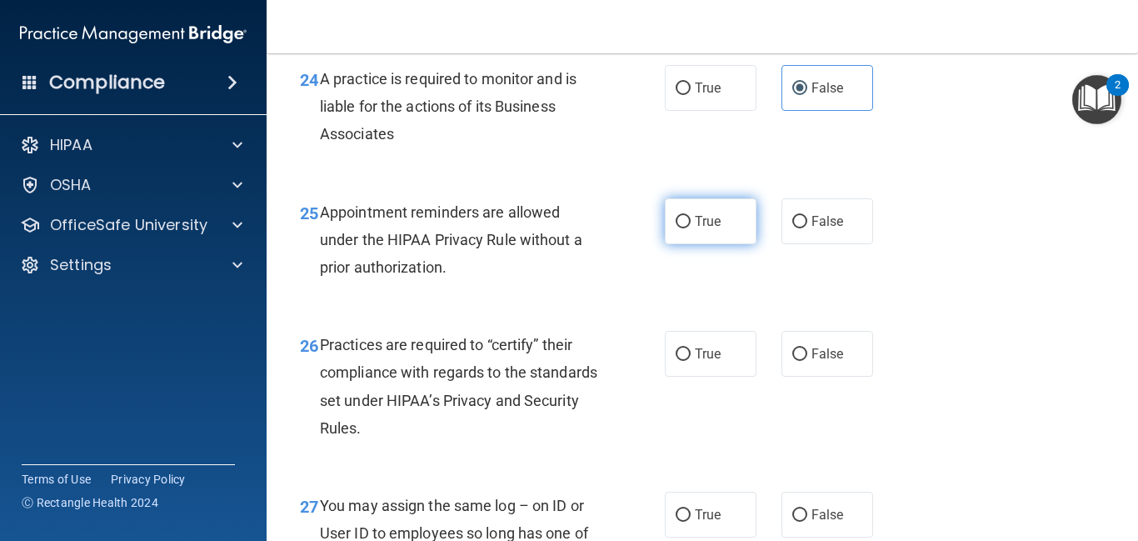
click at [713, 229] on span "True" at bounding box center [708, 221] width 26 height 16
click at [691, 228] on input "True" at bounding box center [683, 222] width 15 height 12
radio input "true"
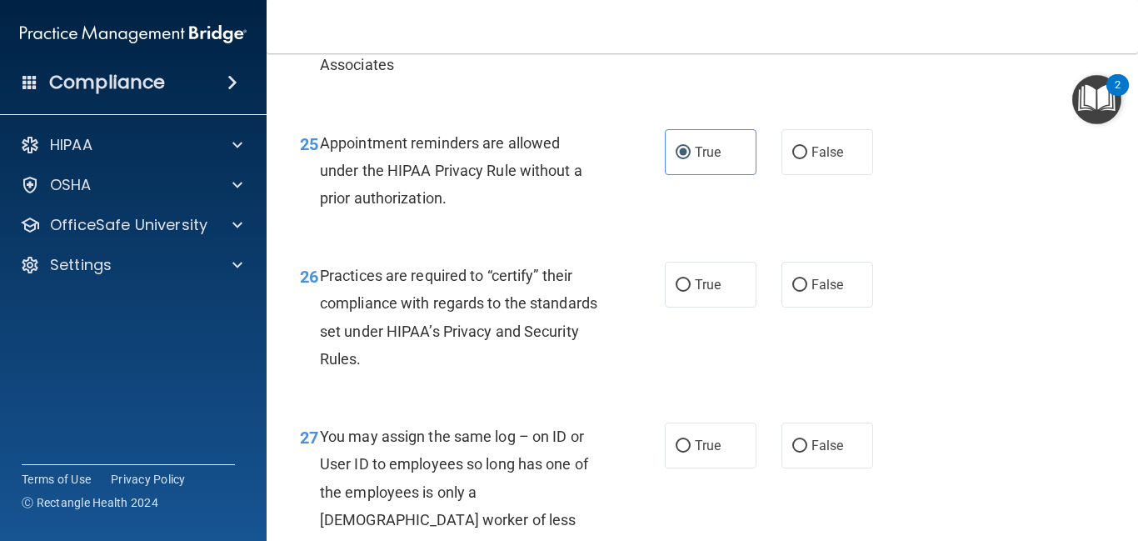
scroll to position [3887, 0]
click at [849, 307] on label "False" at bounding box center [827, 284] width 92 height 46
click at [807, 291] on input "False" at bounding box center [799, 284] width 15 height 12
radio input "true"
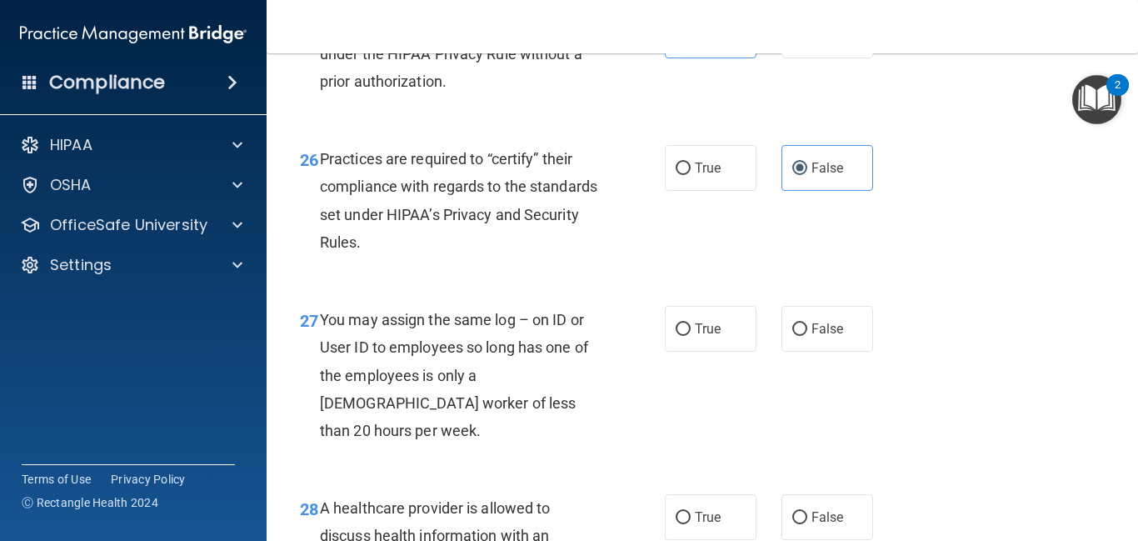
scroll to position [4006, 0]
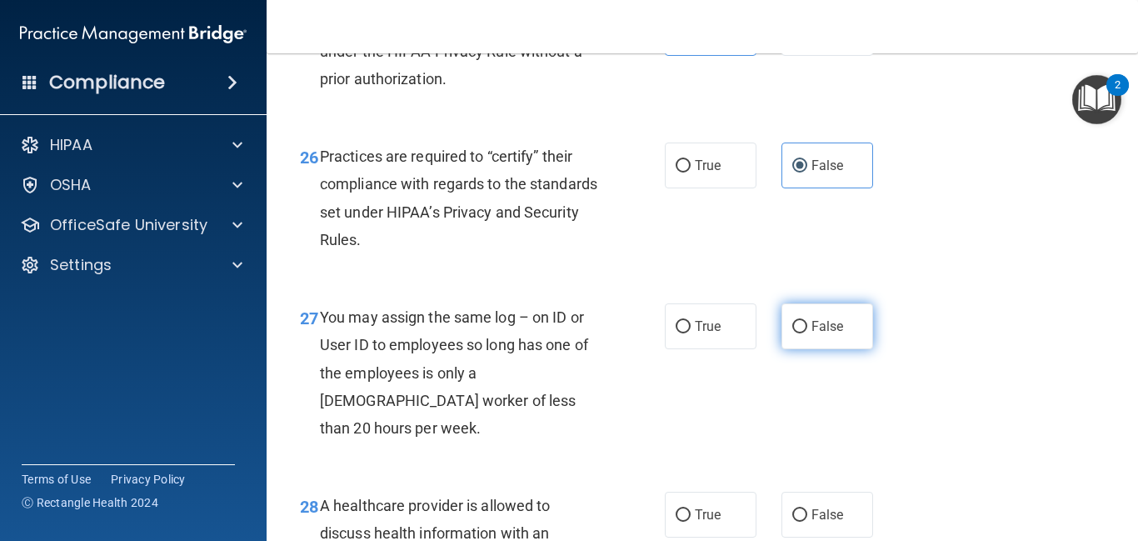
click at [805, 349] on label "False" at bounding box center [827, 326] width 92 height 46
click at [805, 333] on input "False" at bounding box center [799, 327] width 15 height 12
radio input "true"
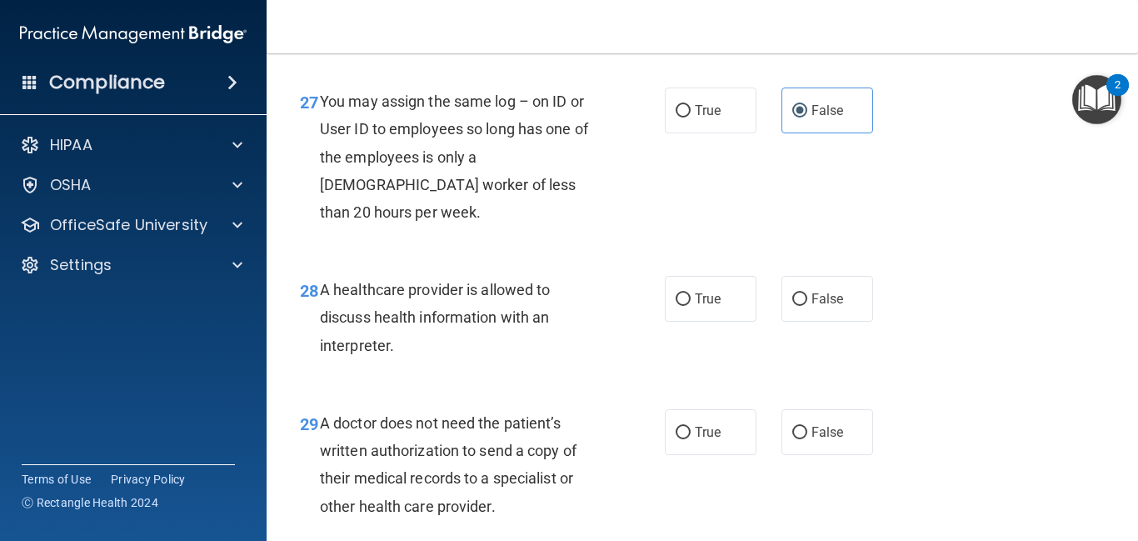
scroll to position [4222, 0]
click at [726, 294] on label "True" at bounding box center [711, 298] width 92 height 46
click at [691, 294] on input "True" at bounding box center [683, 298] width 15 height 12
radio input "true"
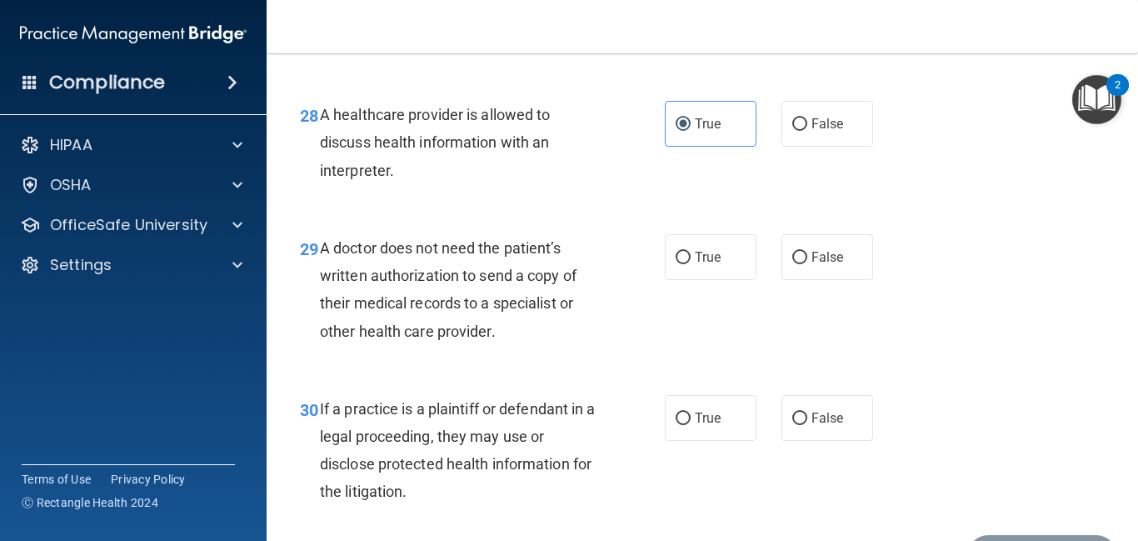
scroll to position [4398, 0]
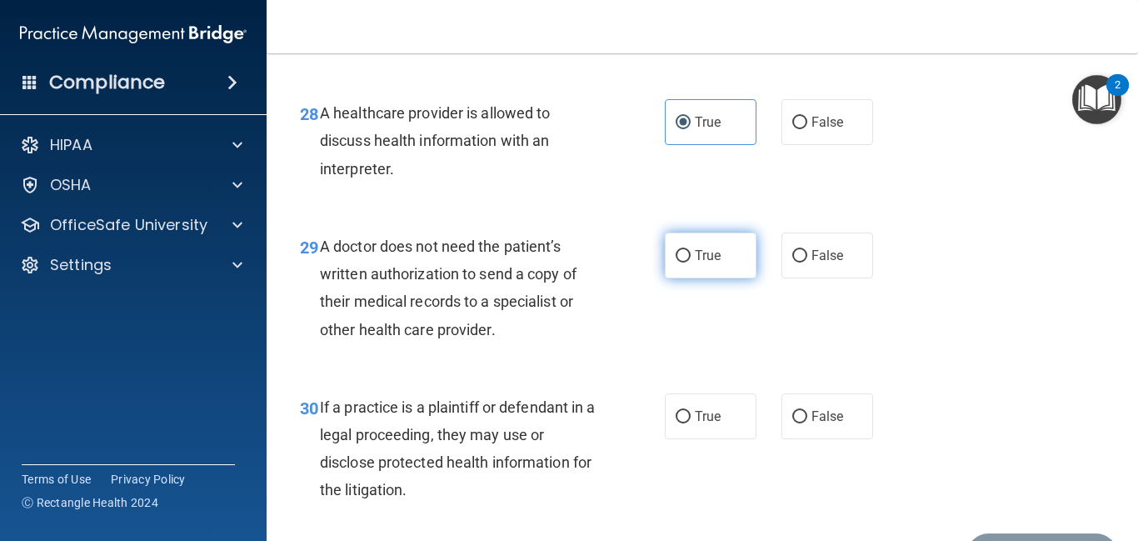
click at [666, 264] on label "True" at bounding box center [711, 255] width 92 height 46
click at [676, 262] on input "True" at bounding box center [683, 256] width 15 height 12
radio input "true"
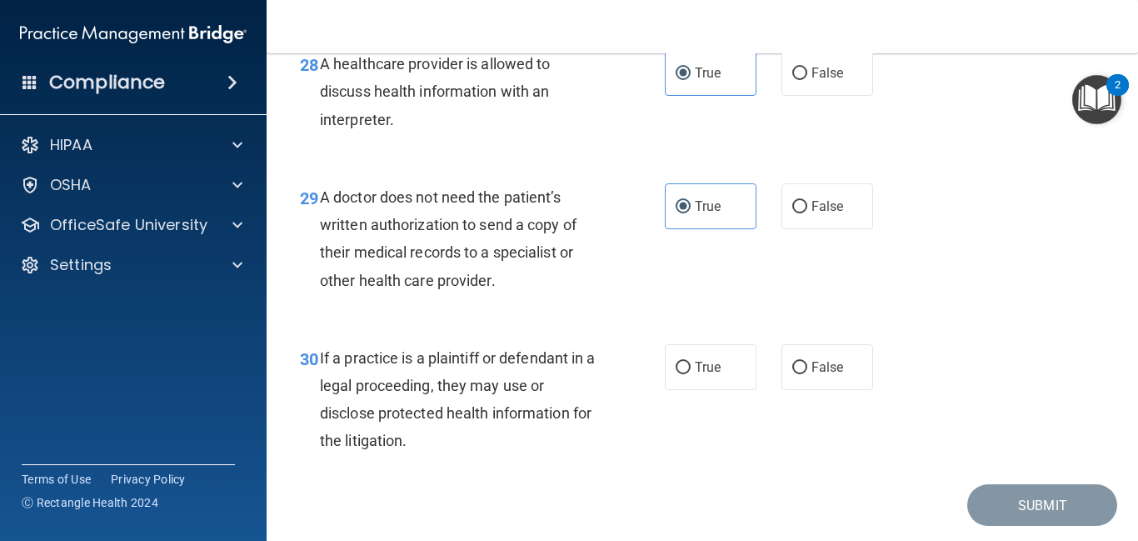
scroll to position [4449, 0]
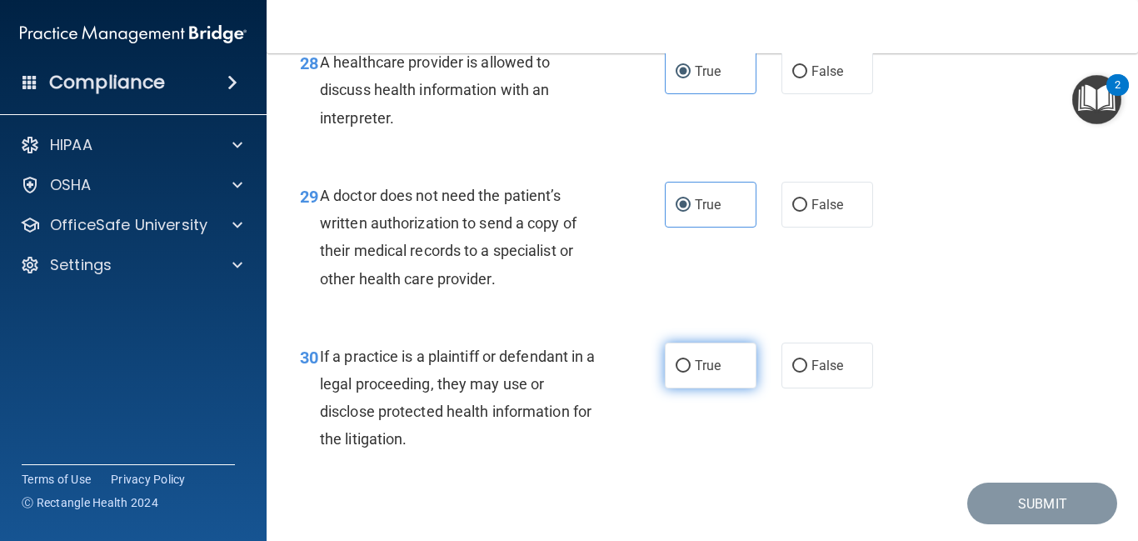
click at [718, 386] on label "True" at bounding box center [711, 365] width 92 height 46
click at [691, 372] on input "True" at bounding box center [683, 366] width 15 height 12
radio input "true"
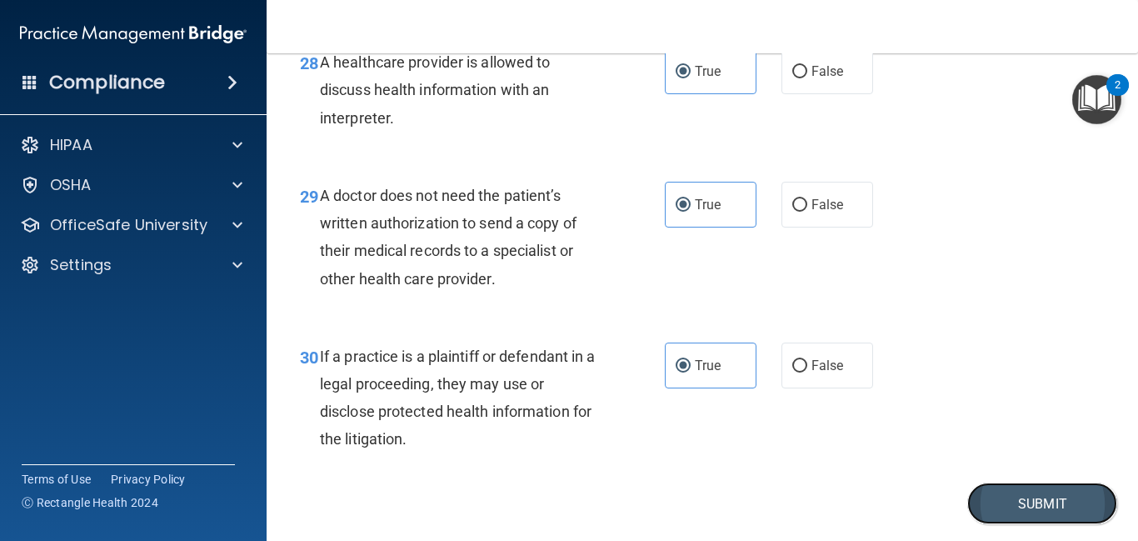
click at [1051, 506] on button "Submit" at bounding box center [1042, 503] width 150 height 42
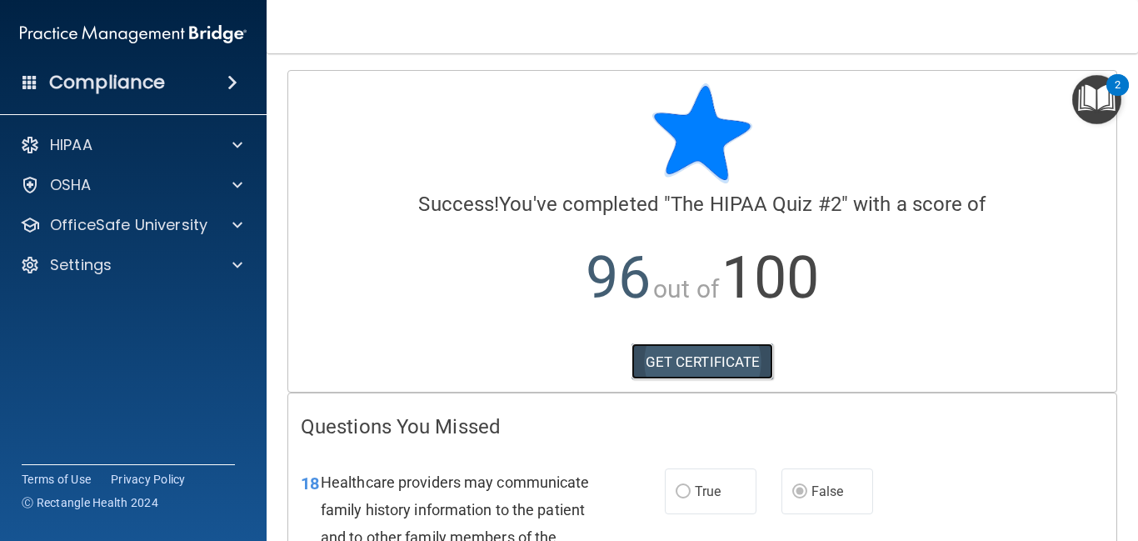
click at [702, 376] on link "GET CERTIFICATE" at bounding box center [702, 361] width 142 height 37
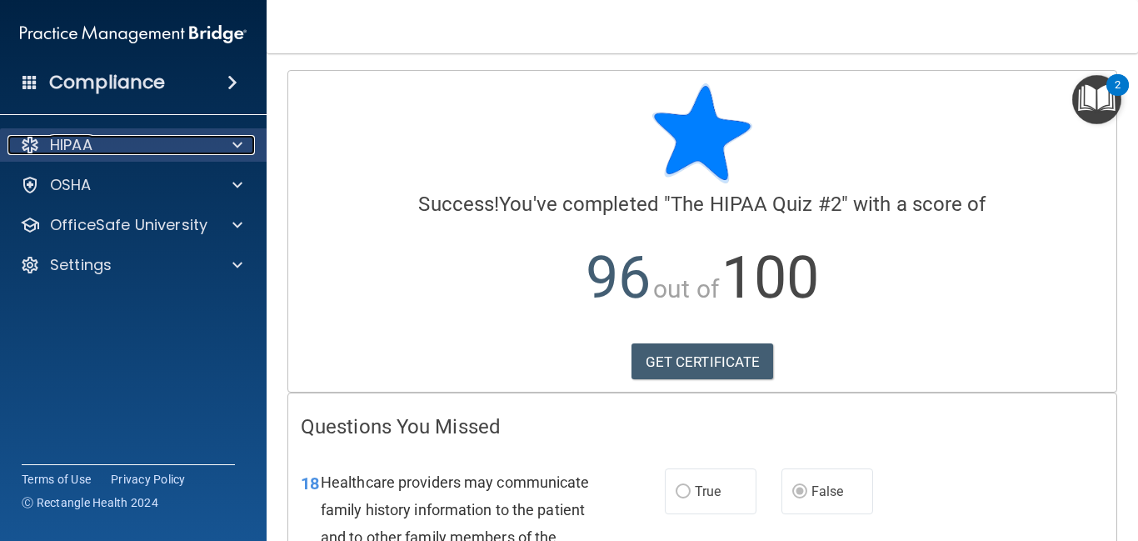
click at [222, 147] on div at bounding box center [235, 145] width 42 height 20
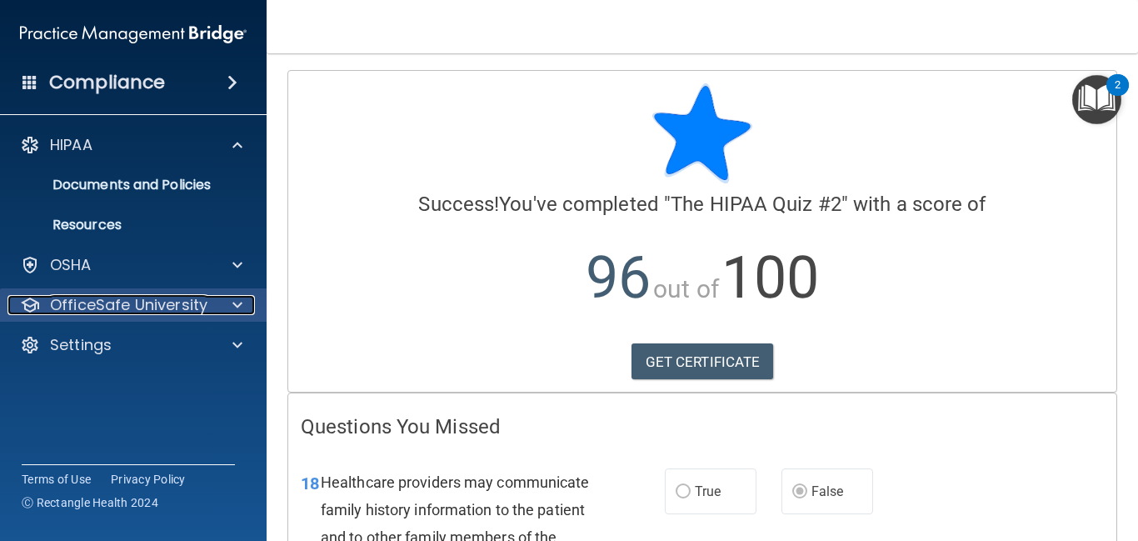
click at [240, 308] on span at bounding box center [237, 305] width 10 height 20
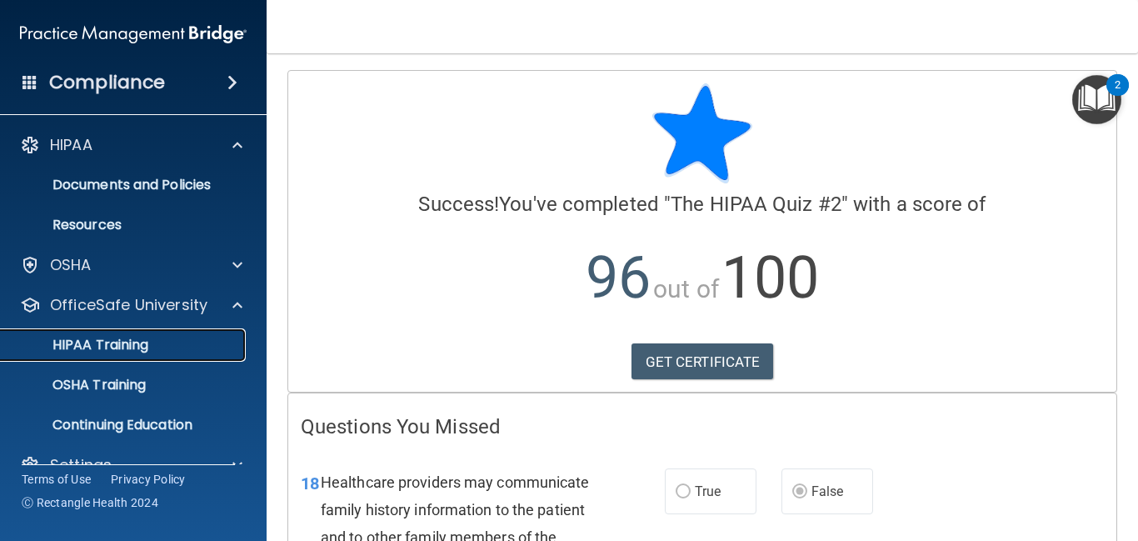
click at [182, 343] on div "HIPAA Training" at bounding box center [124, 345] width 227 height 17
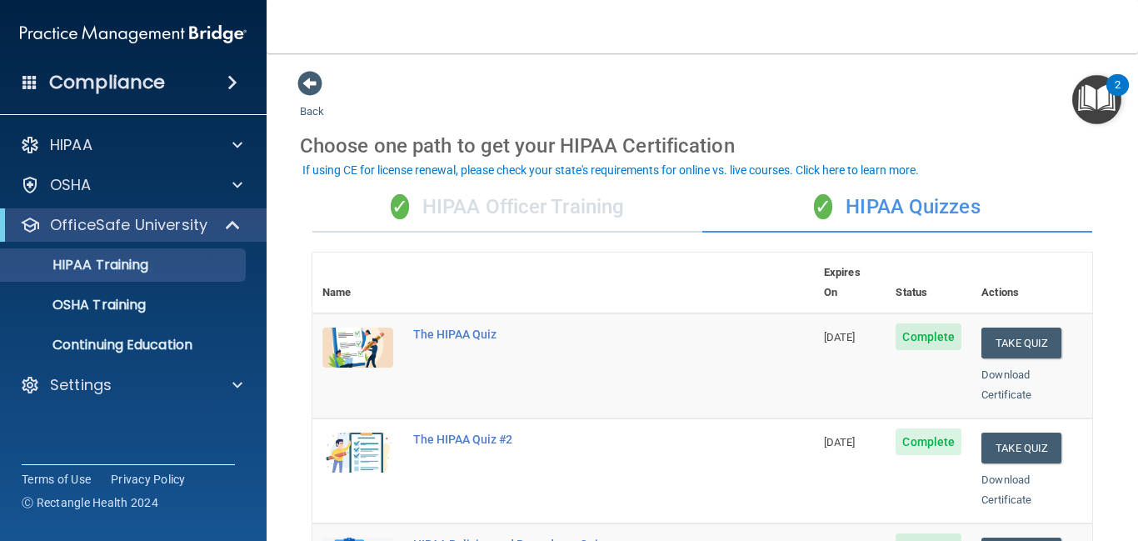
click at [481, 202] on div "✓ HIPAA Officer Training" at bounding box center [507, 207] width 390 height 50
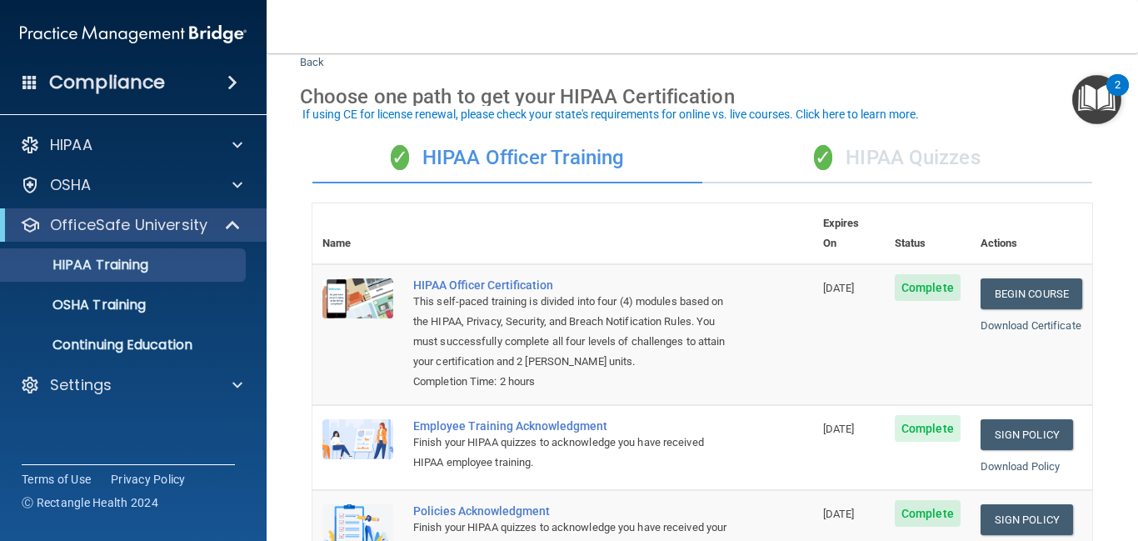
scroll to position [46, 0]
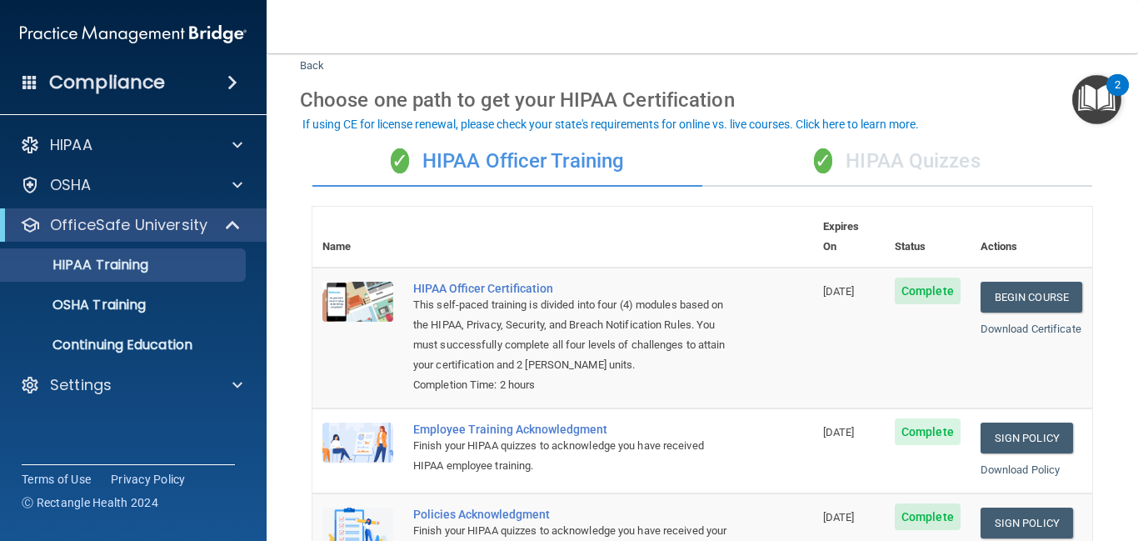
click at [837, 169] on div "✓ HIPAA Quizzes" at bounding box center [897, 162] width 390 height 50
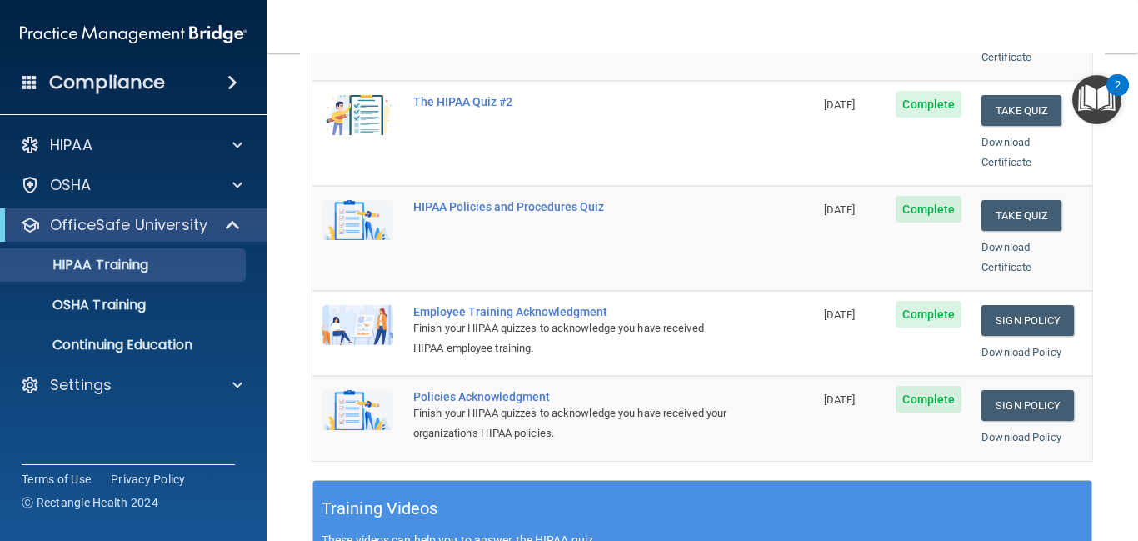
scroll to position [341, 0]
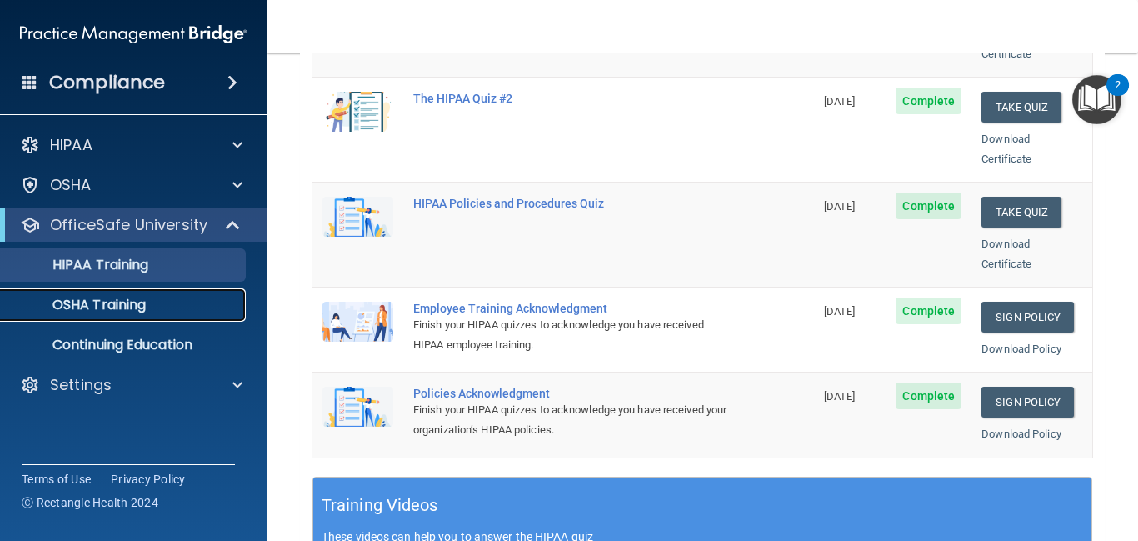
click at [206, 305] on div "OSHA Training" at bounding box center [124, 305] width 227 height 17
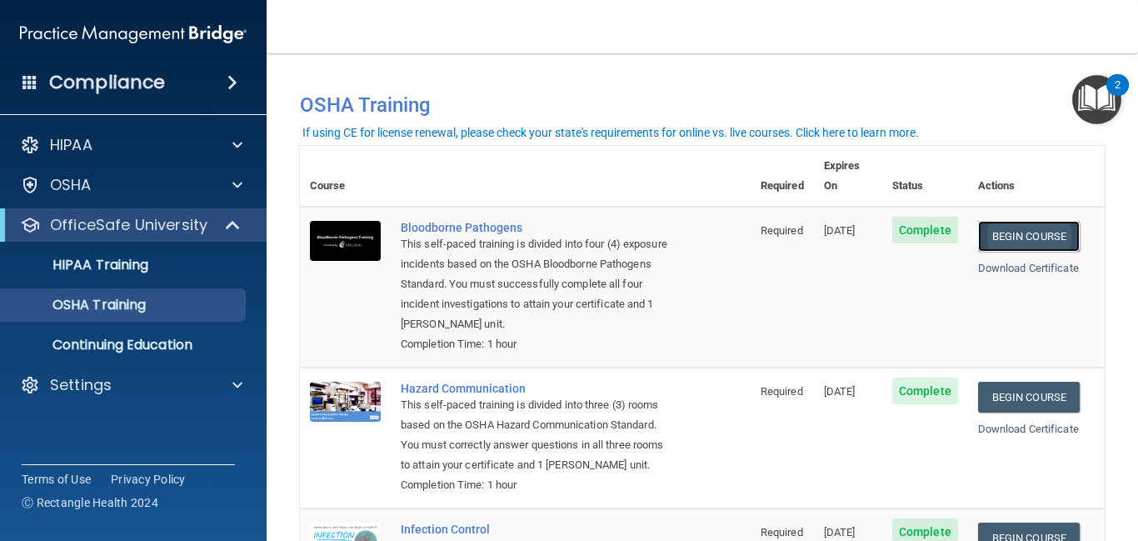
click at [1071, 221] on link "Begin Course" at bounding box center [1029, 236] width 102 height 31
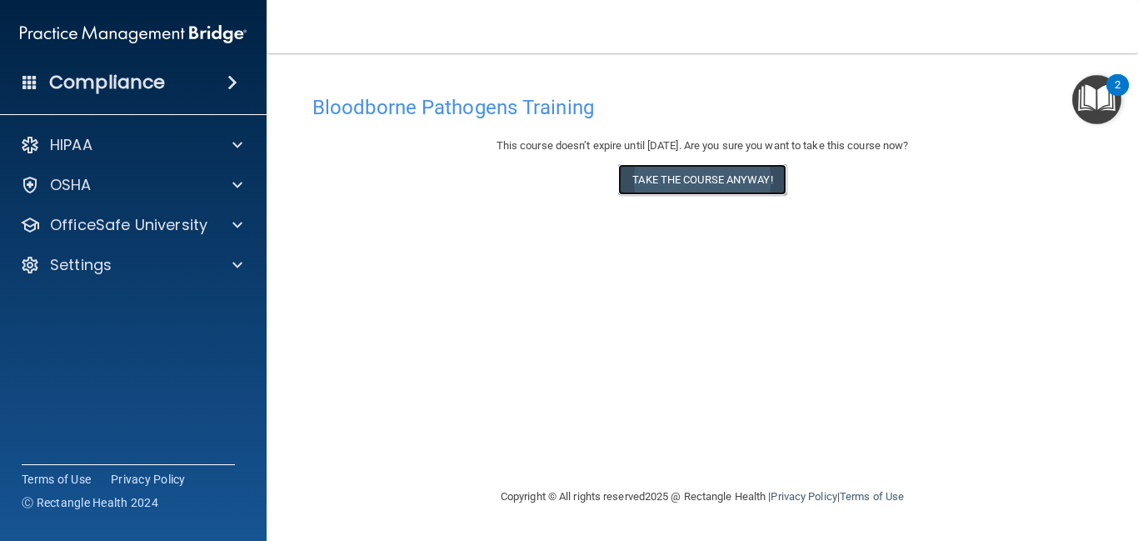
click at [665, 167] on button "Take the course anyway!" at bounding box center [701, 179] width 167 height 31
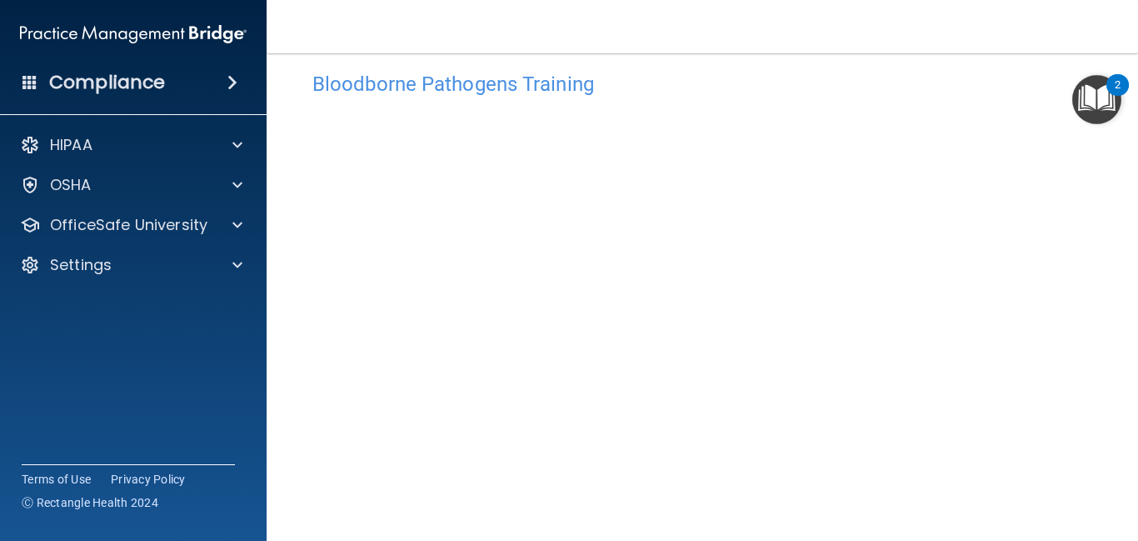
scroll to position [51, 0]
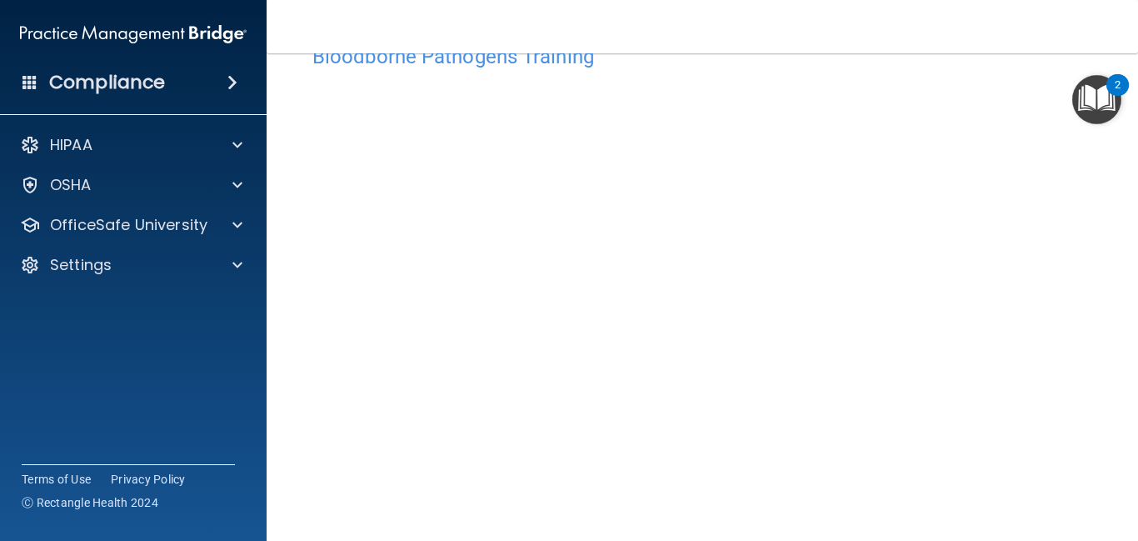
click at [1109, 260] on main "Bloodborne Pathogens Training This course doesn’t expire until [DATE]. Are you …" at bounding box center [702, 296] width 871 height 487
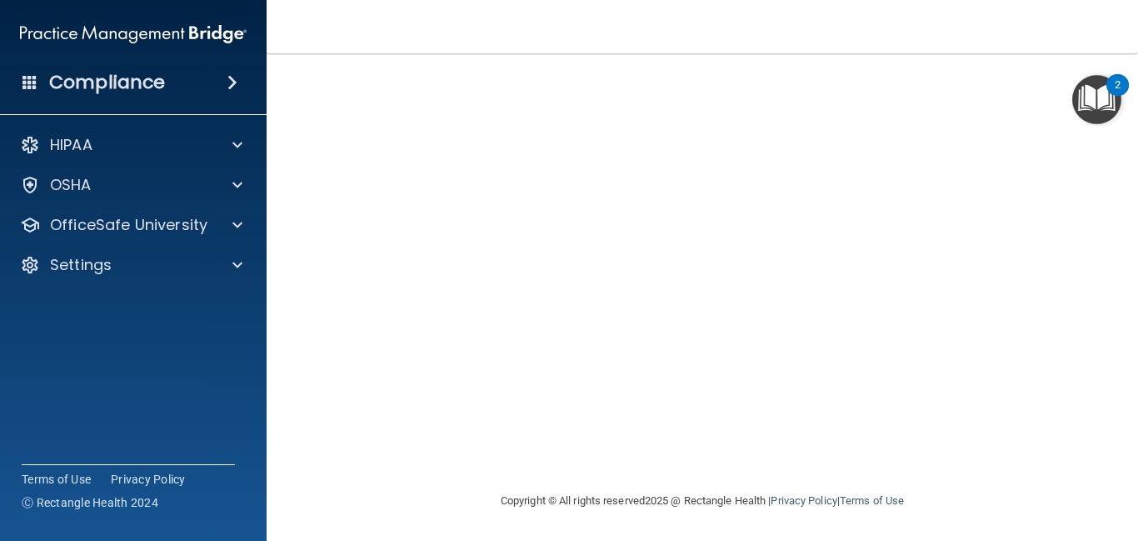
scroll to position [0, 0]
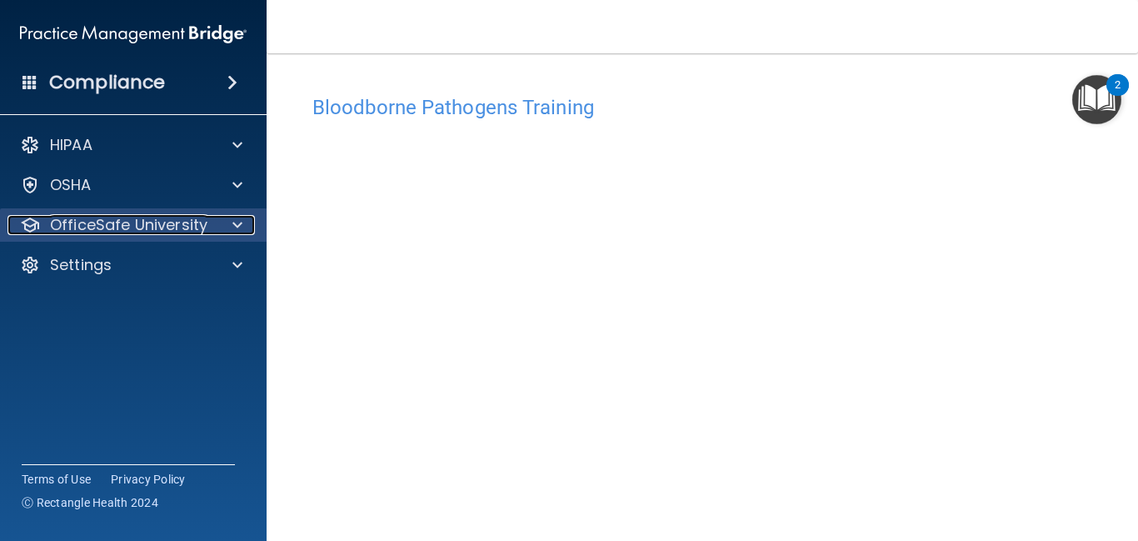
click at [206, 234] on div "OfficeSafe University" at bounding box center [110, 225] width 207 height 20
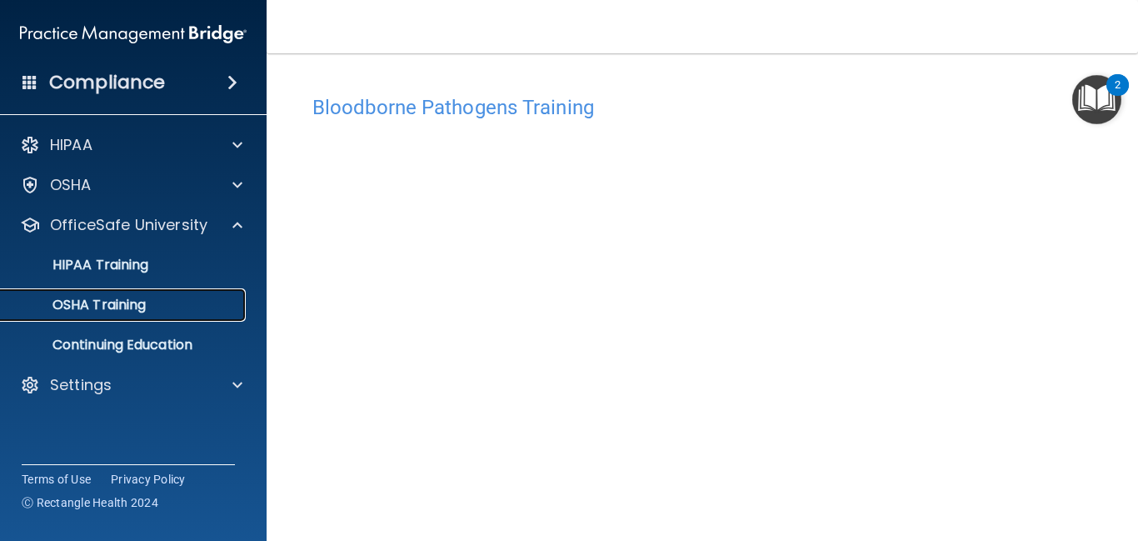
click at [137, 314] on link "OSHA Training" at bounding box center [114, 304] width 262 height 33
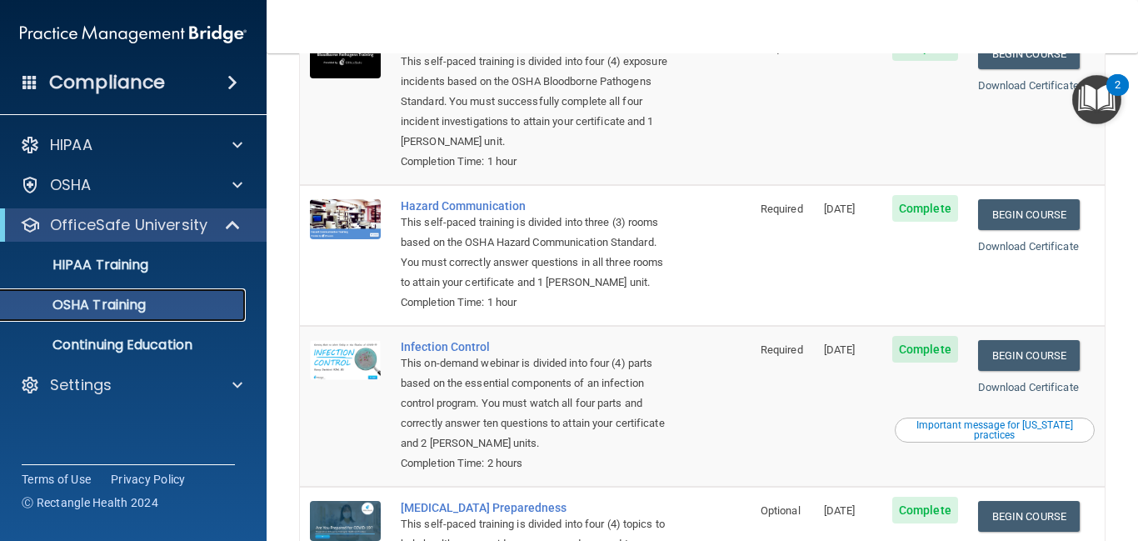
scroll to position [187, 0]
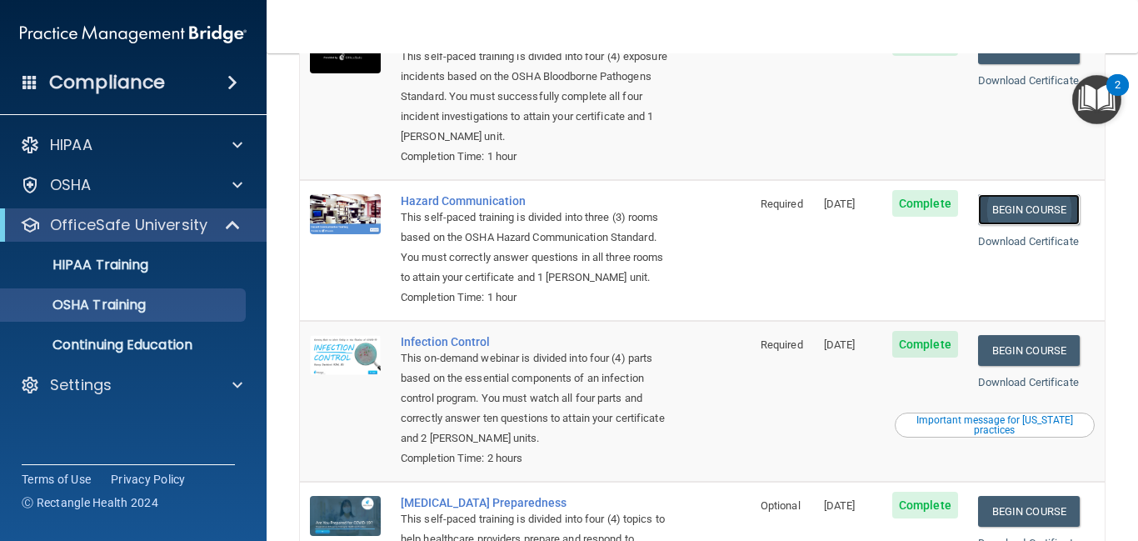
click at [1020, 194] on link "Begin Course" at bounding box center [1029, 209] width 102 height 31
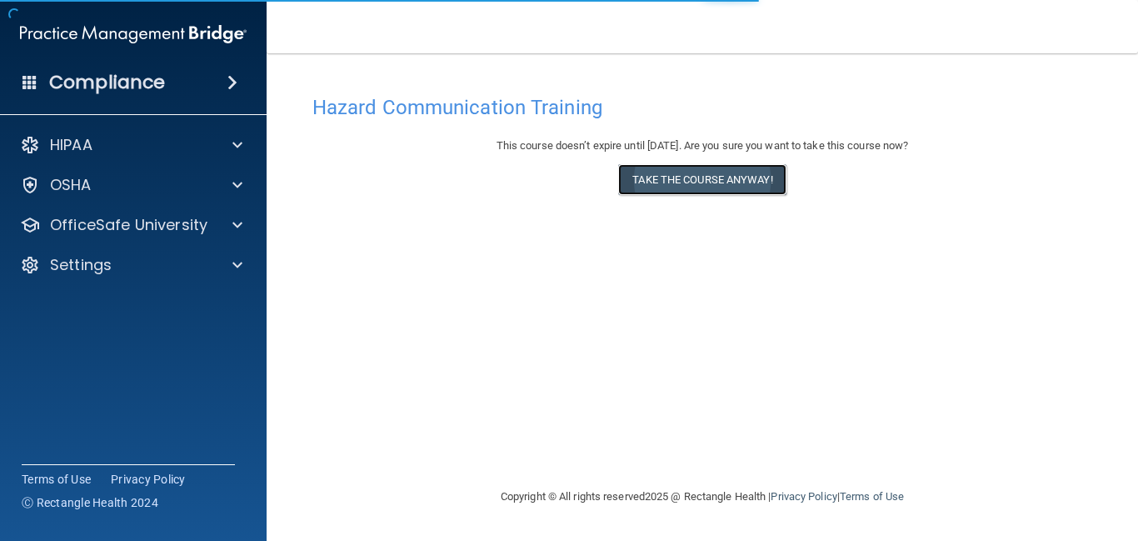
click at [680, 182] on button "Take the course anyway!" at bounding box center [701, 179] width 167 height 31
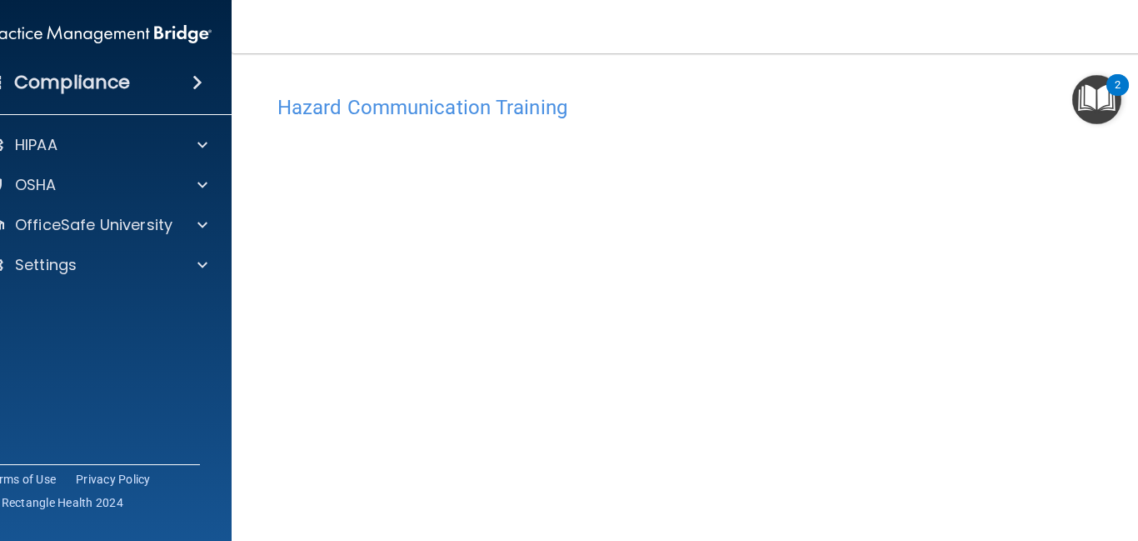
scroll to position [210, 0]
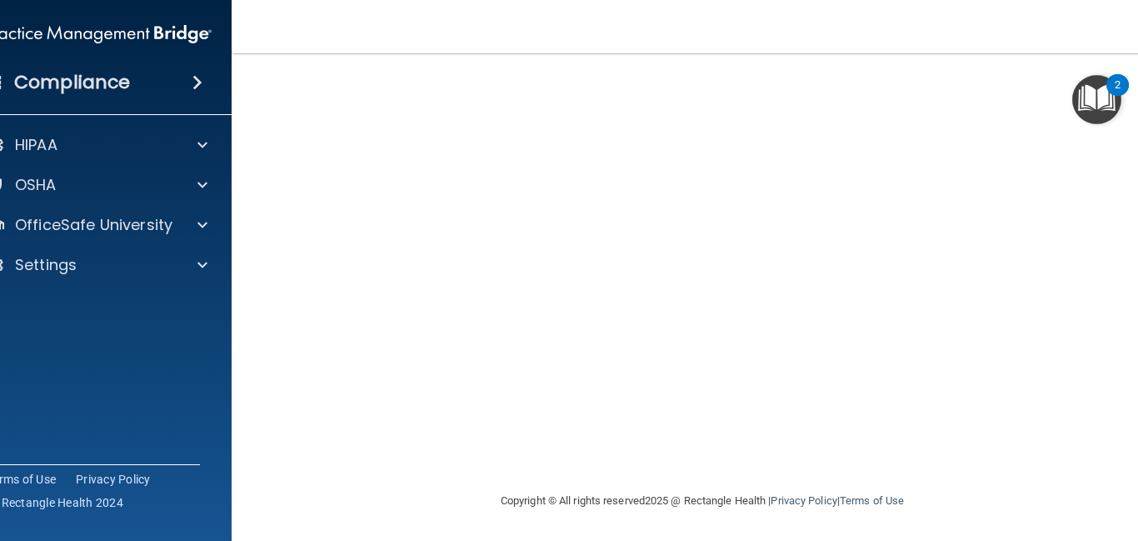
click at [1114, 87] on div "2" at bounding box center [1117, 96] width 6 height 22
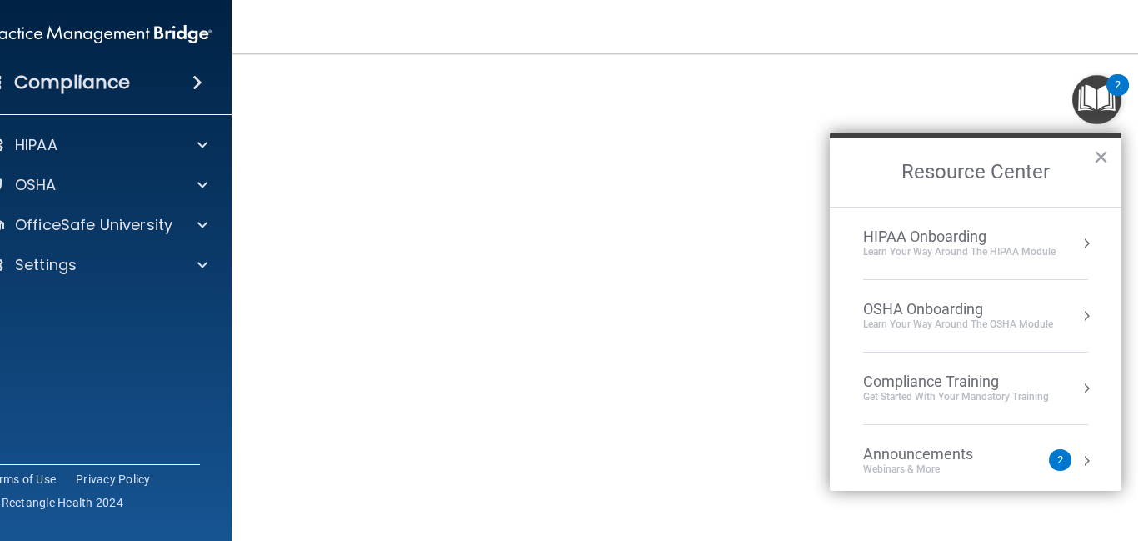
scroll to position [0, 0]
click at [1089, 162] on h2 "Resource Center" at bounding box center [976, 172] width 292 height 68
click at [1100, 158] on button "×" at bounding box center [1101, 156] width 16 height 27
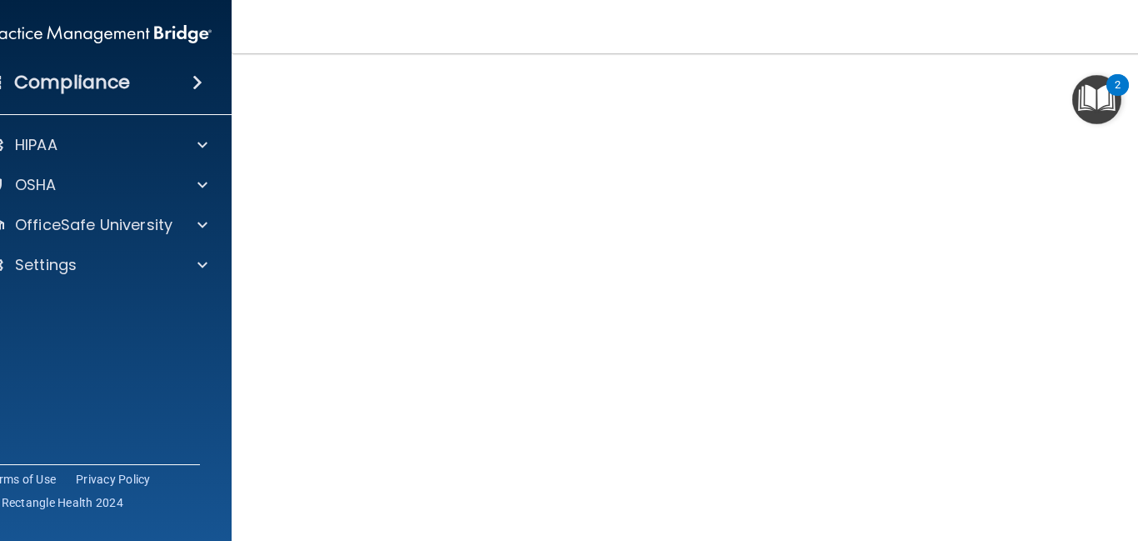
scroll to position [86, 0]
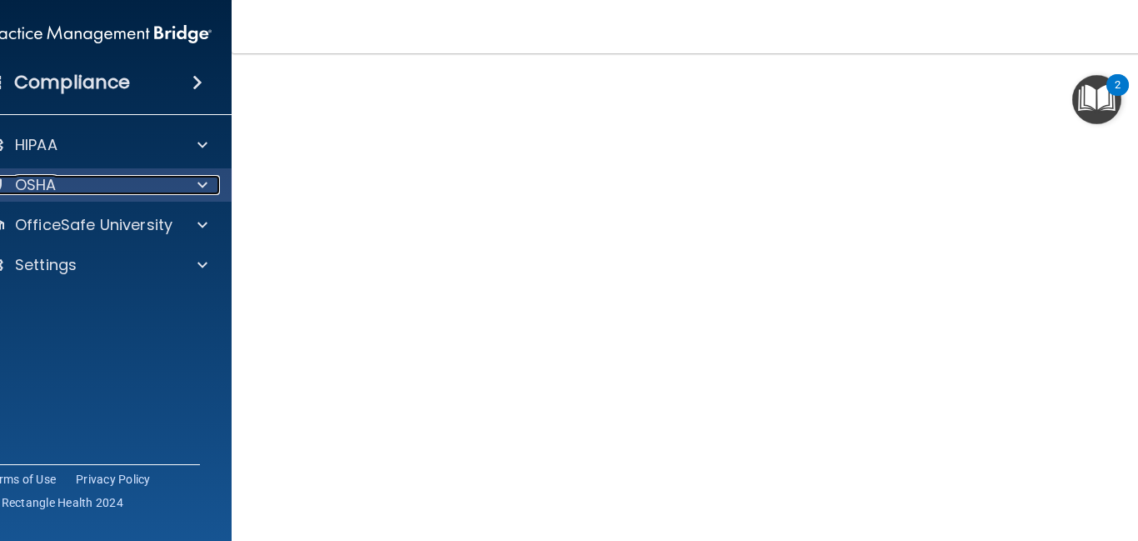
click at [215, 185] on div at bounding box center [200, 185] width 42 height 20
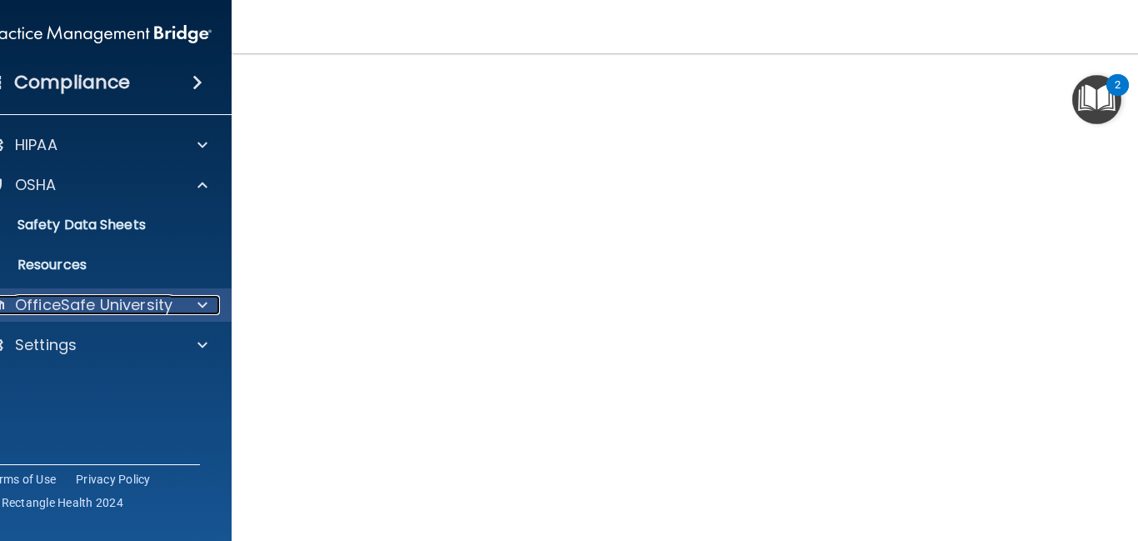
click at [200, 309] on span at bounding box center [202, 305] width 10 height 20
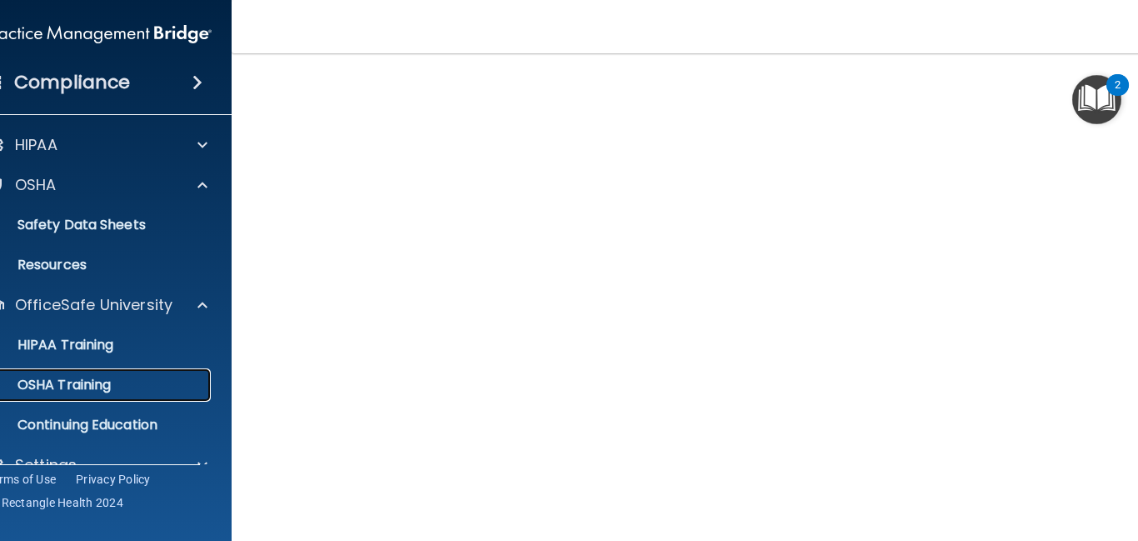
click at [157, 389] on div "OSHA Training" at bounding box center [89, 384] width 227 height 17
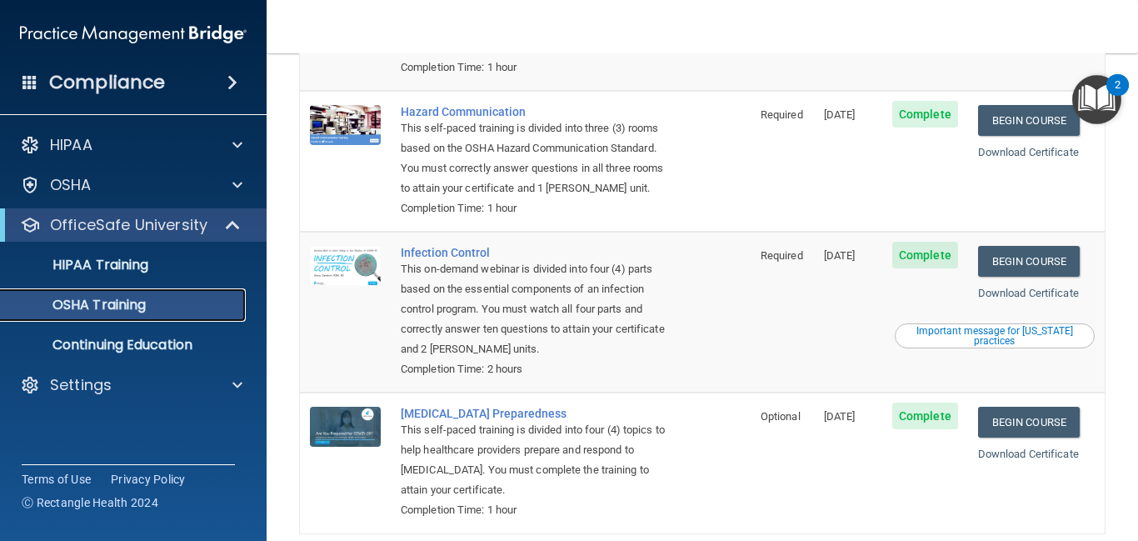
scroll to position [335, 0]
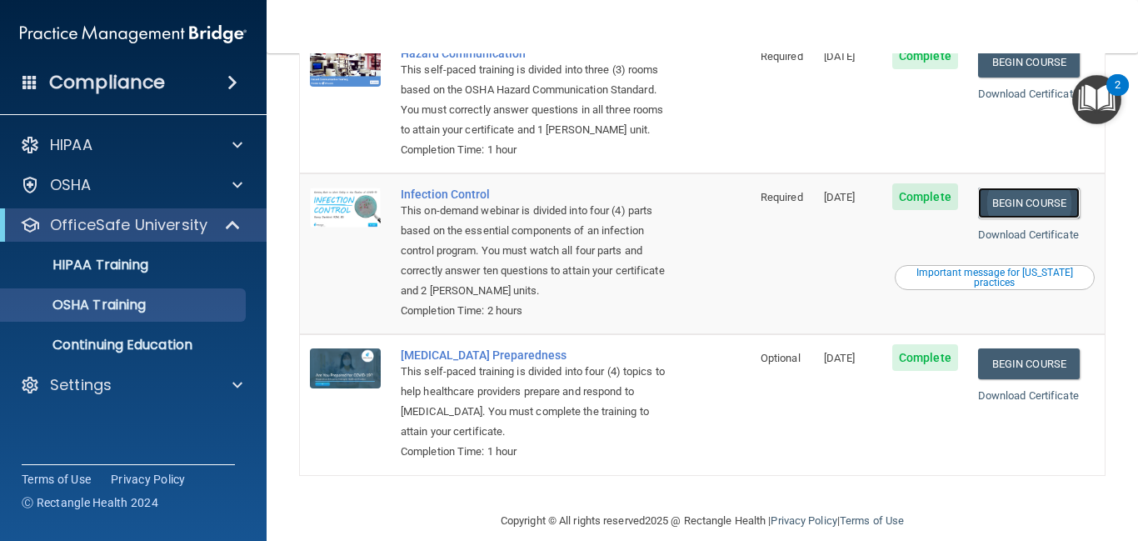
click at [1032, 190] on link "Begin Course" at bounding box center [1029, 202] width 102 height 31
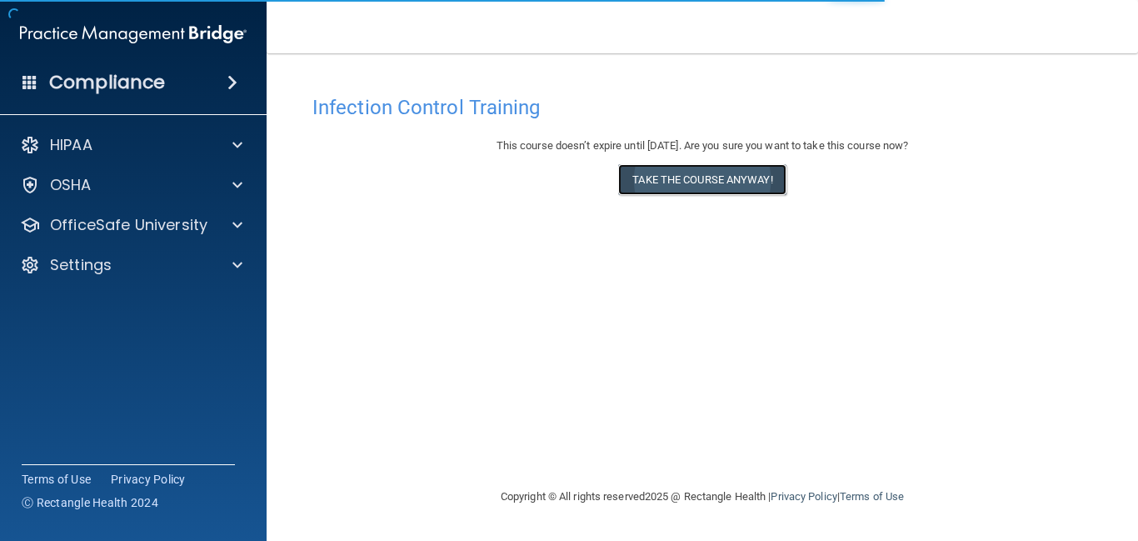
click at [705, 173] on button "Take the course anyway!" at bounding box center [701, 179] width 167 height 31
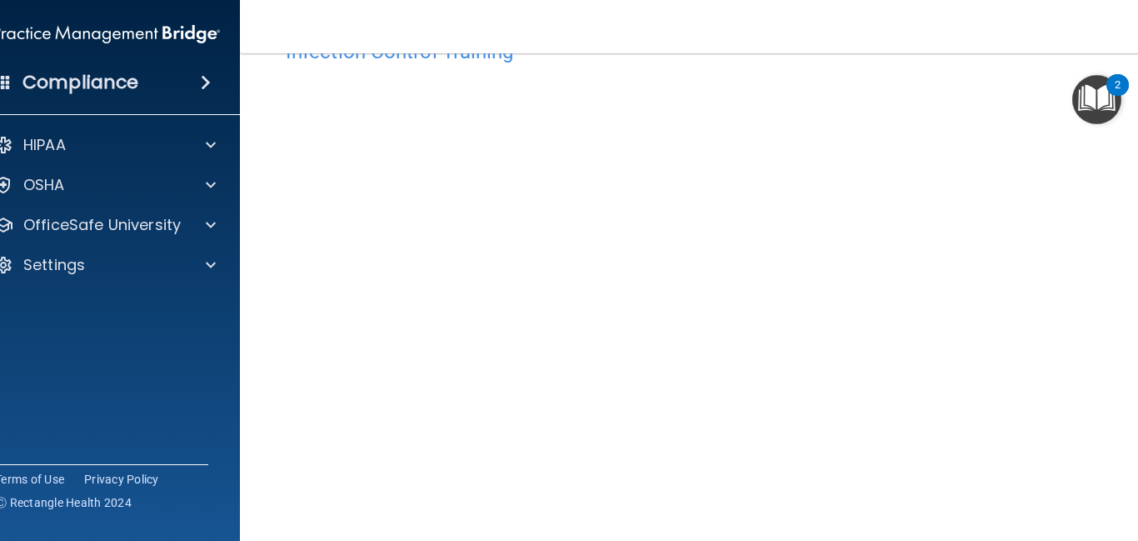
scroll to position [57, 0]
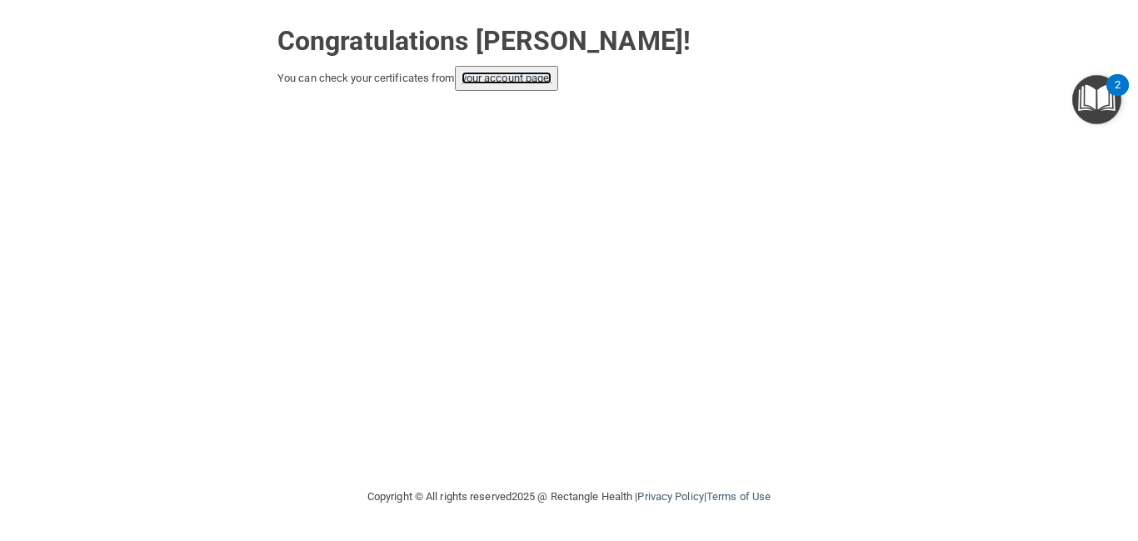
click at [509, 81] on link "your account page!" at bounding box center [506, 78] width 91 height 12
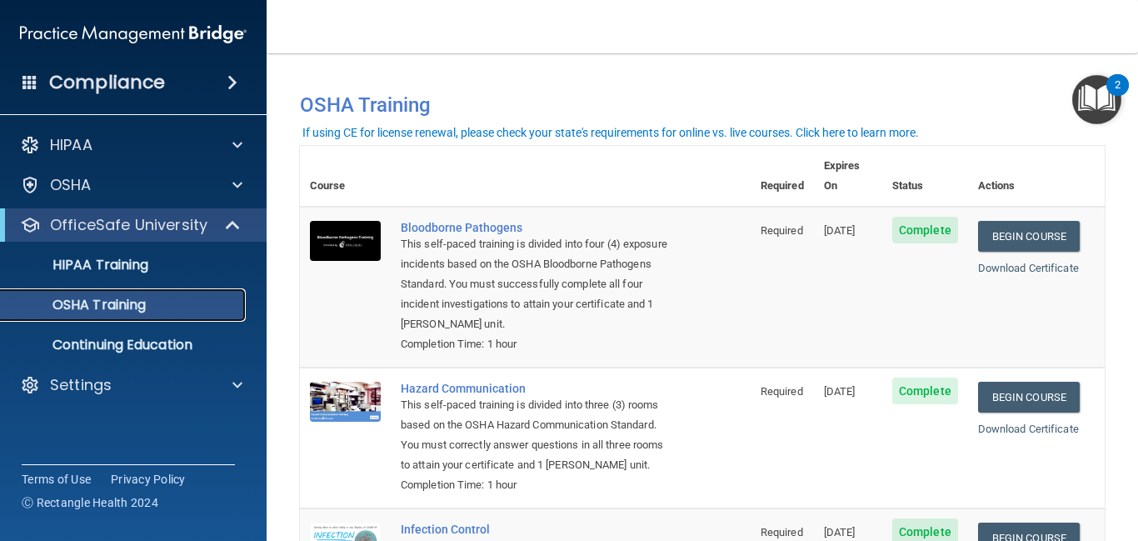
click at [187, 297] on div "OSHA Training" at bounding box center [124, 305] width 227 height 17
click at [188, 294] on link "OSHA Training" at bounding box center [114, 304] width 262 height 33
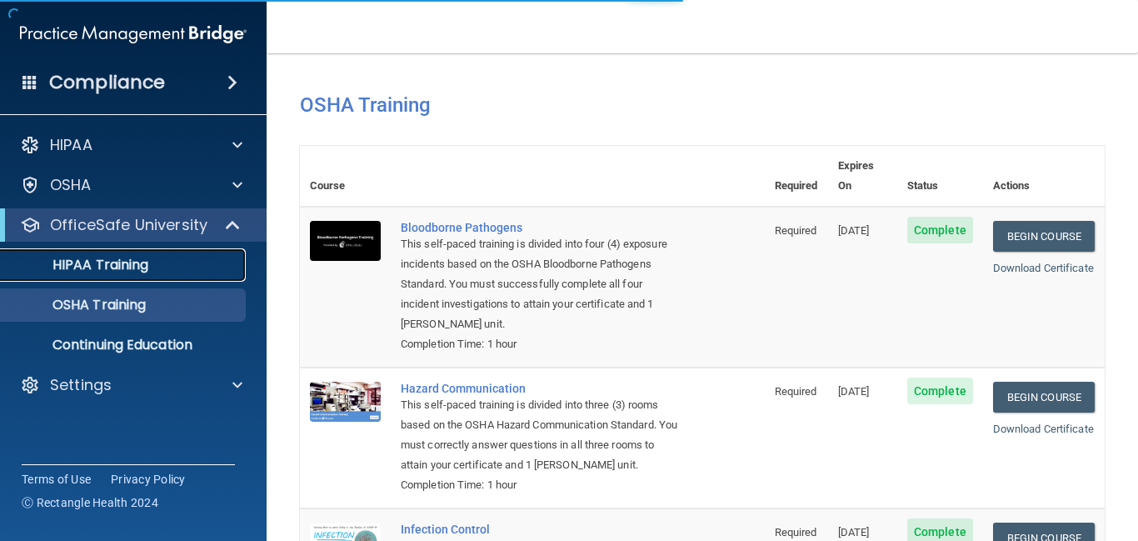
click at [122, 265] on p "HIPAA Training" at bounding box center [79, 265] width 137 height 17
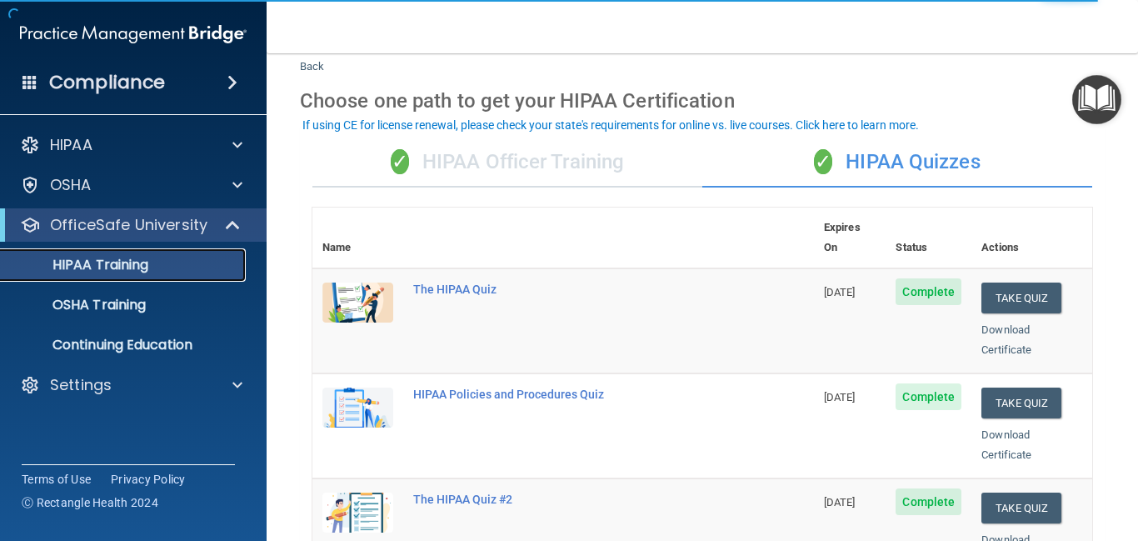
scroll to position [49, 0]
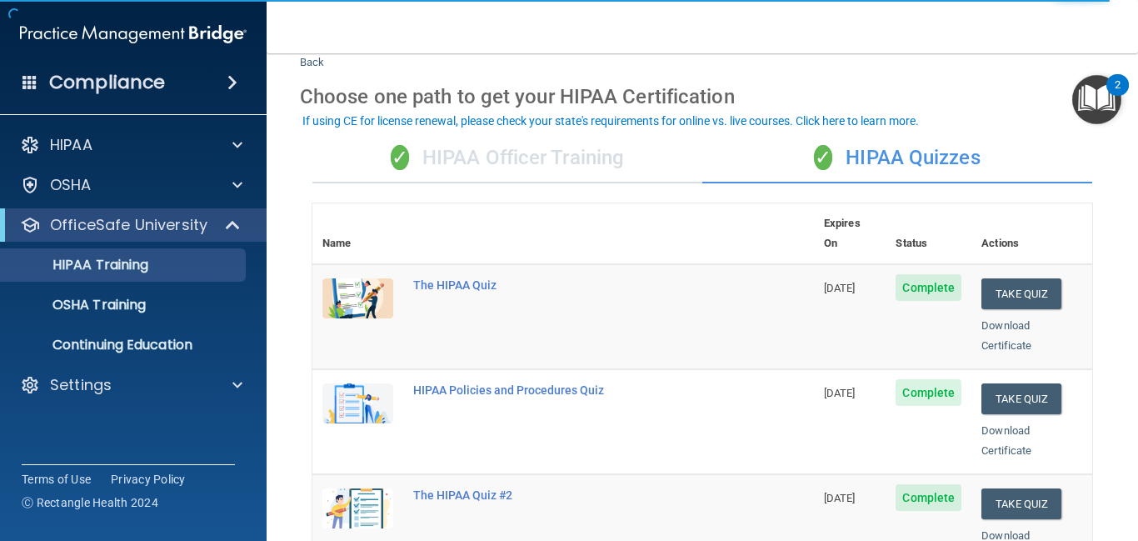
click at [542, 158] on div "✓ HIPAA Officer Training" at bounding box center [507, 158] width 390 height 50
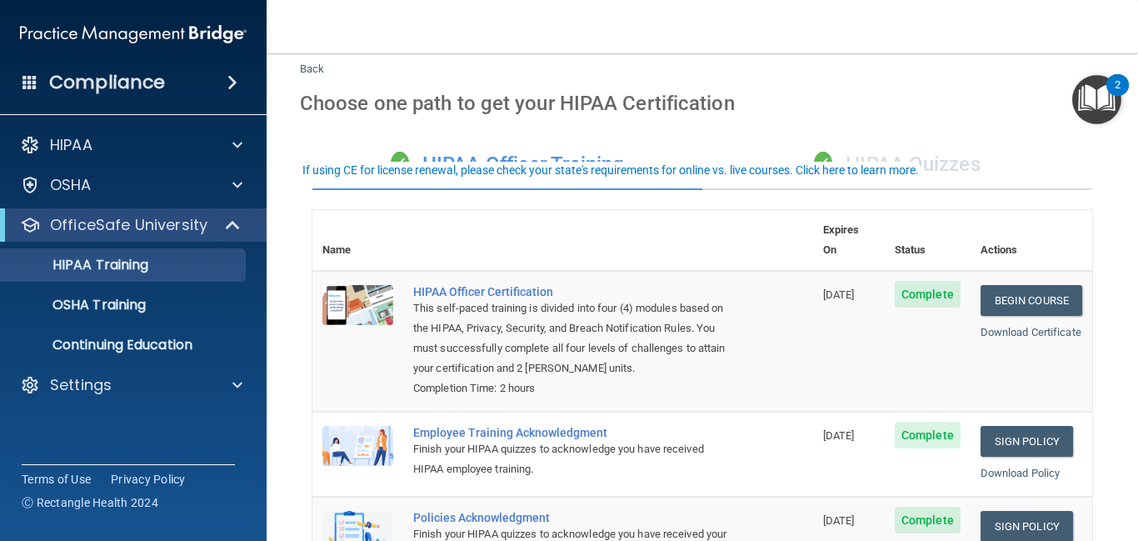
scroll to position [0, 0]
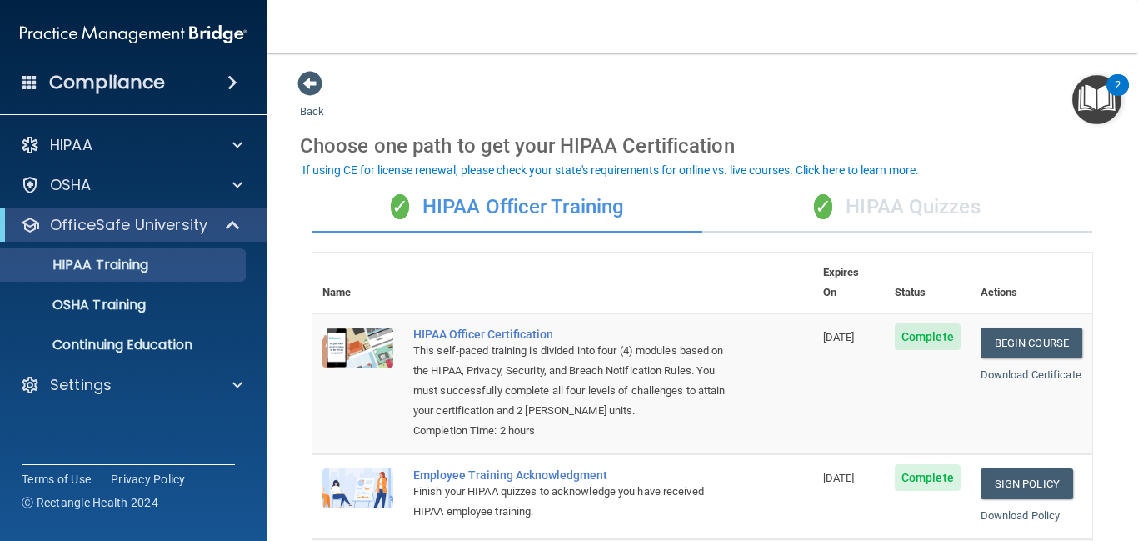
click at [885, 197] on div "✓ HIPAA Quizzes" at bounding box center [897, 207] width 390 height 50
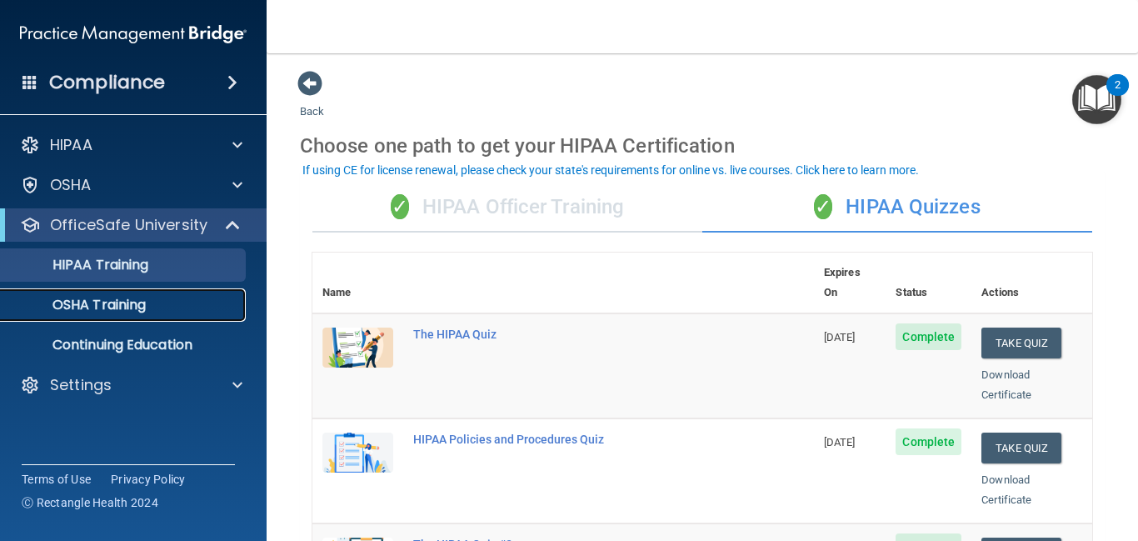
click at [134, 315] on link "OSHA Training" at bounding box center [114, 304] width 262 height 33
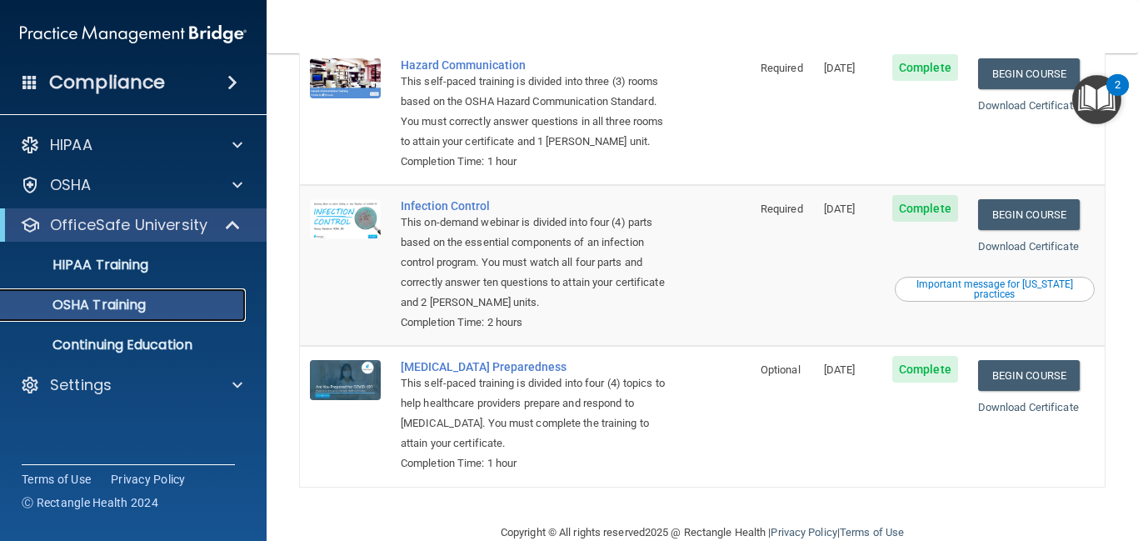
scroll to position [335, 0]
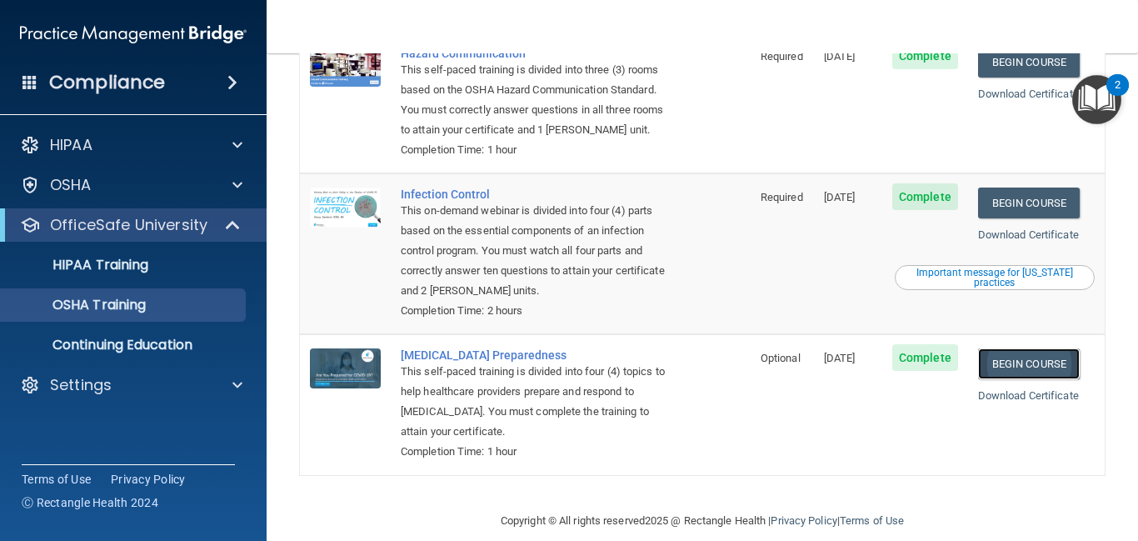
click at [1007, 348] on link "Begin Course" at bounding box center [1029, 363] width 102 height 31
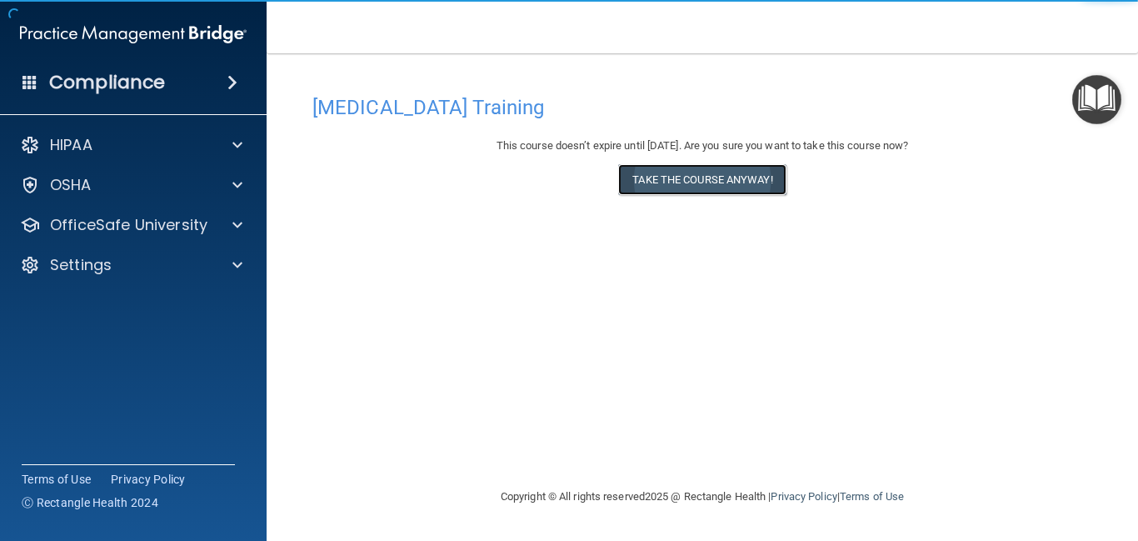
click at [756, 185] on button "Take the course anyway!" at bounding box center [701, 179] width 167 height 31
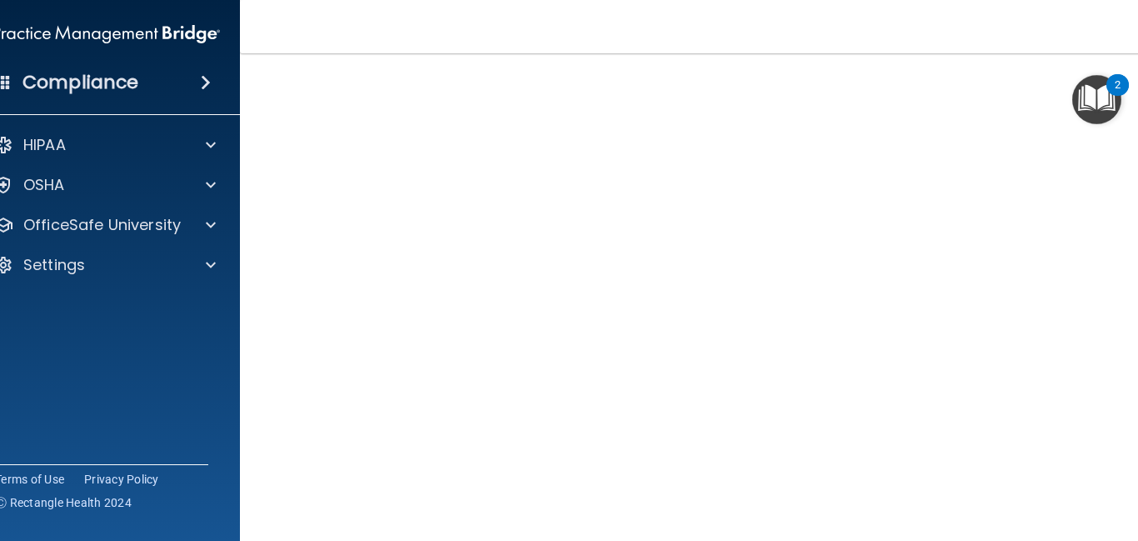
scroll to position [47, 0]
click at [156, 165] on div "HIPAA Documents and Policies Report an Incident Business Associates Emergency P…" at bounding box center [106, 208] width 267 height 173
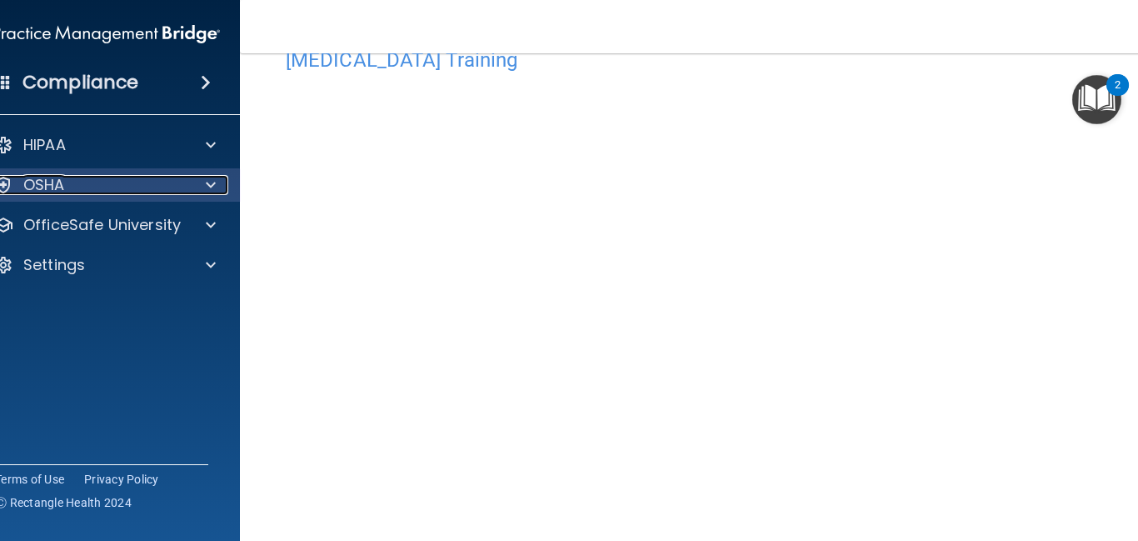
click at [224, 184] on div at bounding box center [208, 185] width 42 height 20
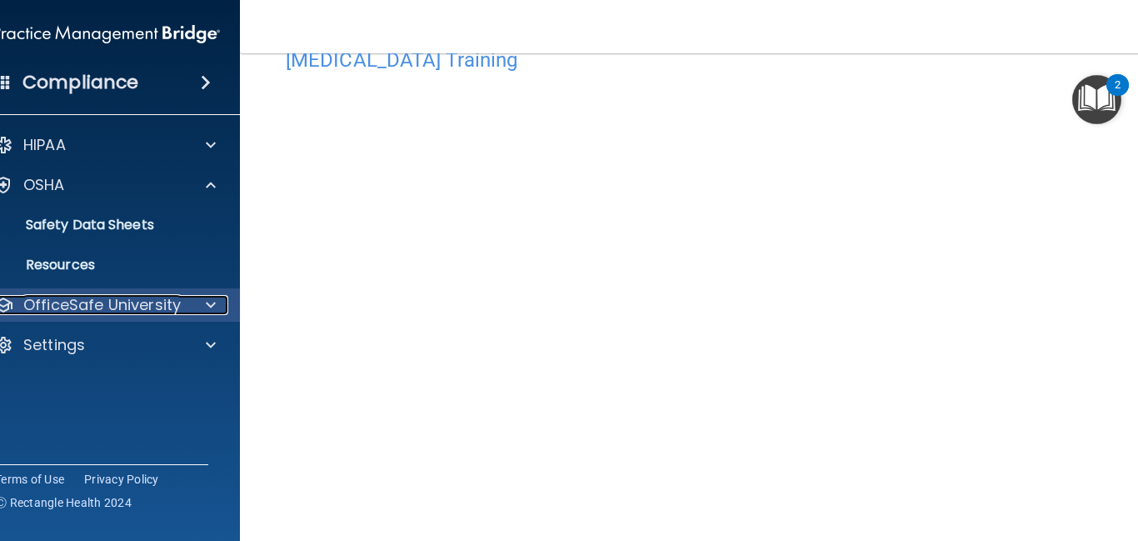
click at [173, 310] on p "OfficeSafe University" at bounding box center [101, 305] width 157 height 20
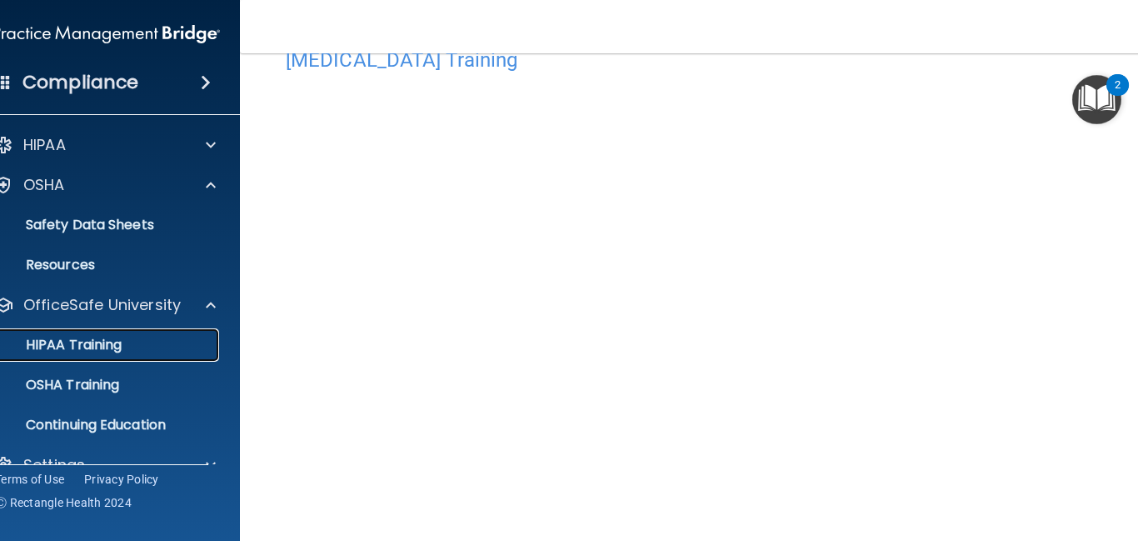
click at [147, 355] on link "HIPAA Training" at bounding box center [88, 344] width 262 height 33
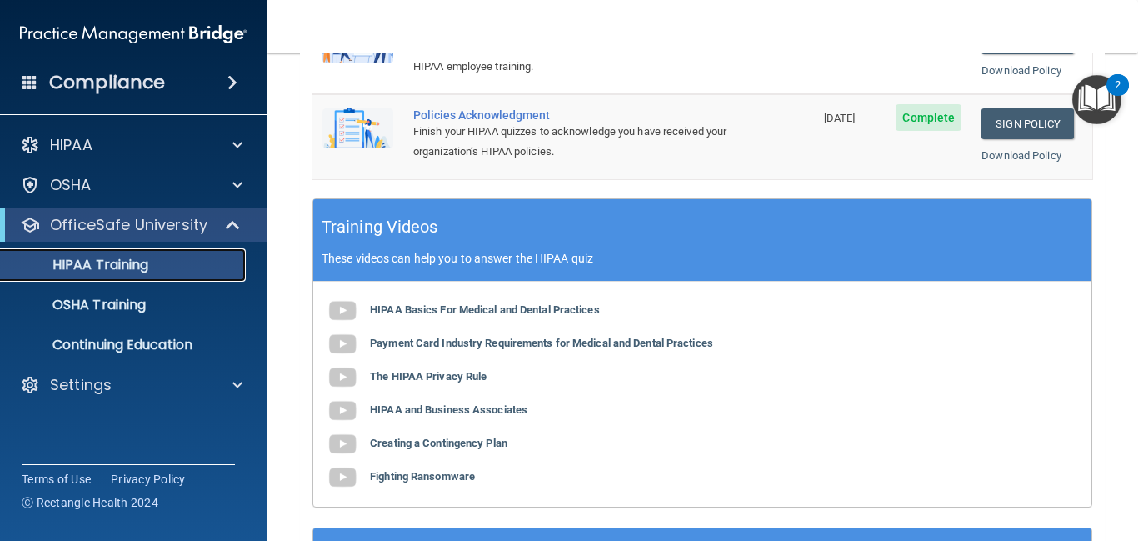
scroll to position [623, 0]
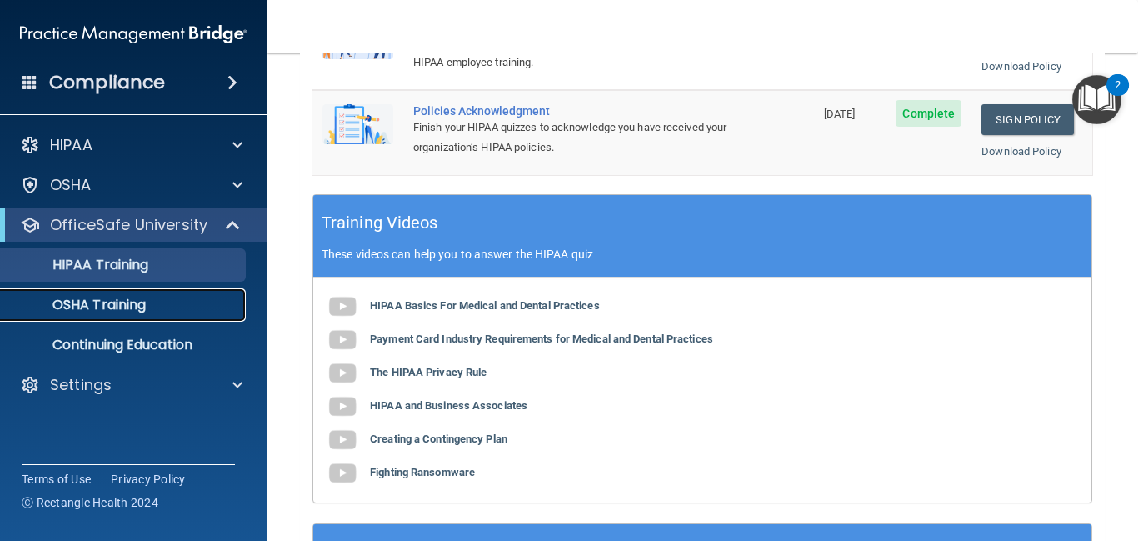
click at [86, 313] on p "OSHA Training" at bounding box center [78, 305] width 135 height 17
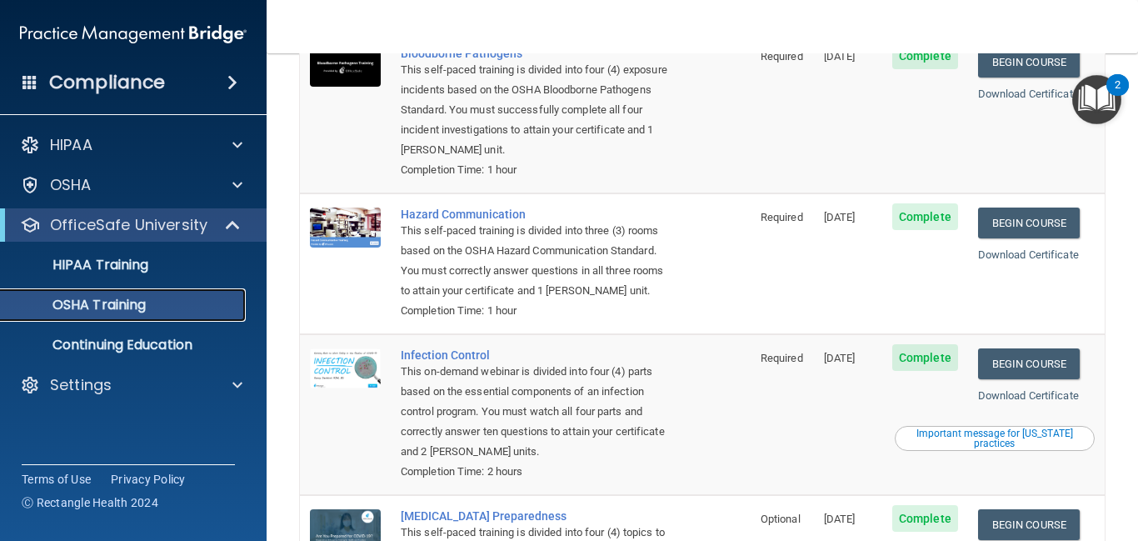
scroll to position [335, 0]
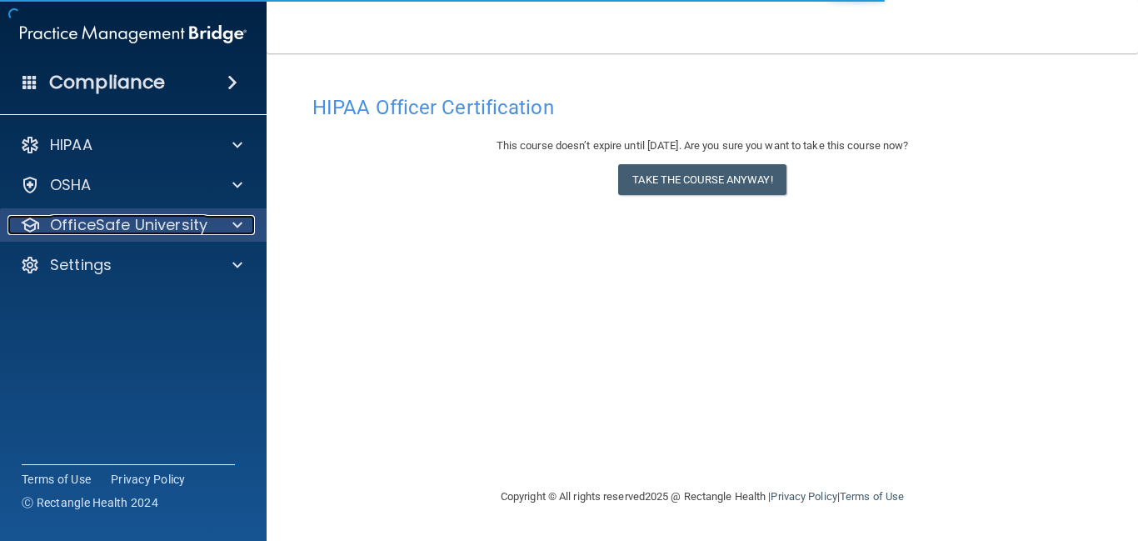
click at [244, 221] on div at bounding box center [235, 225] width 42 height 20
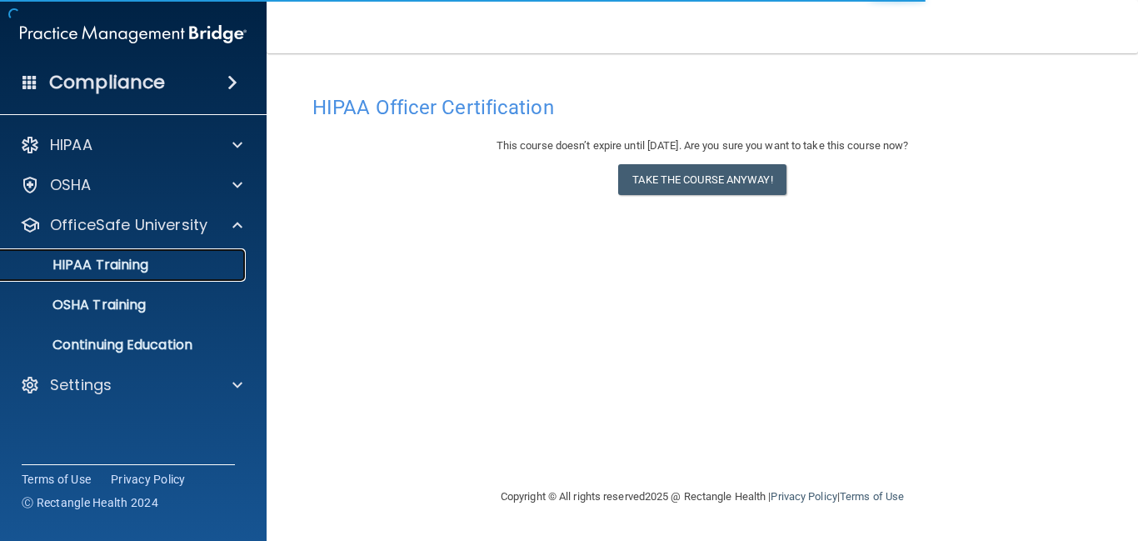
click at [173, 270] on div "HIPAA Training" at bounding box center [124, 265] width 227 height 17
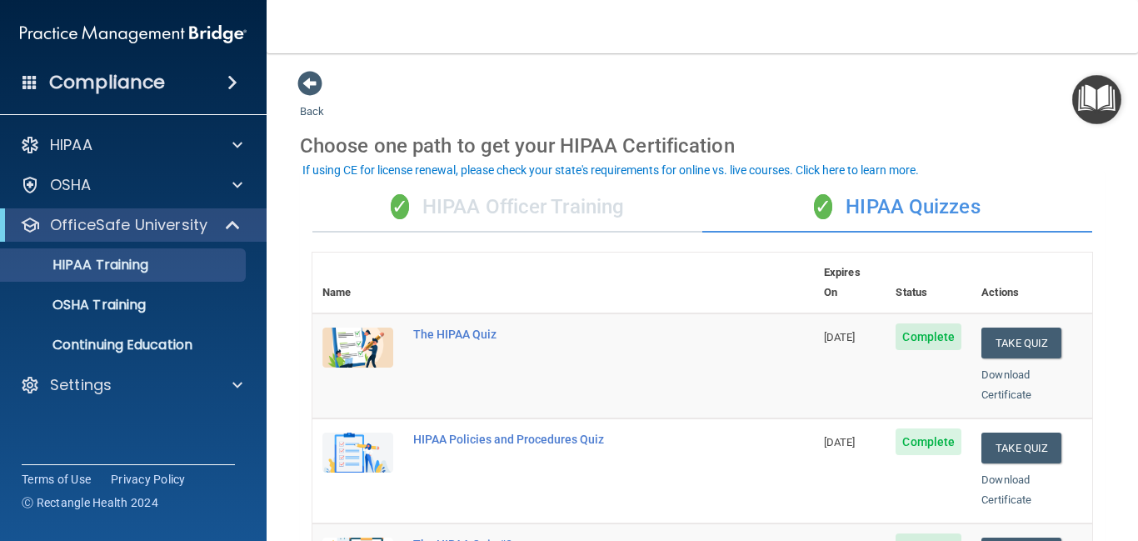
click at [565, 192] on div "✓ HIPAA Officer Training" at bounding box center [507, 207] width 390 height 50
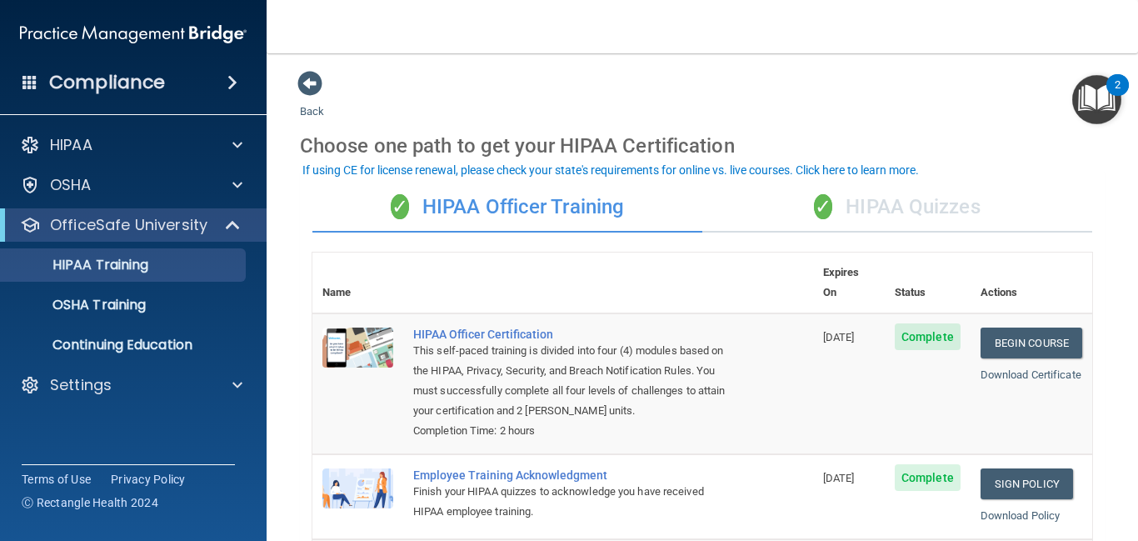
click at [844, 215] on div "✓ HIPAA Quizzes" at bounding box center [897, 207] width 390 height 50
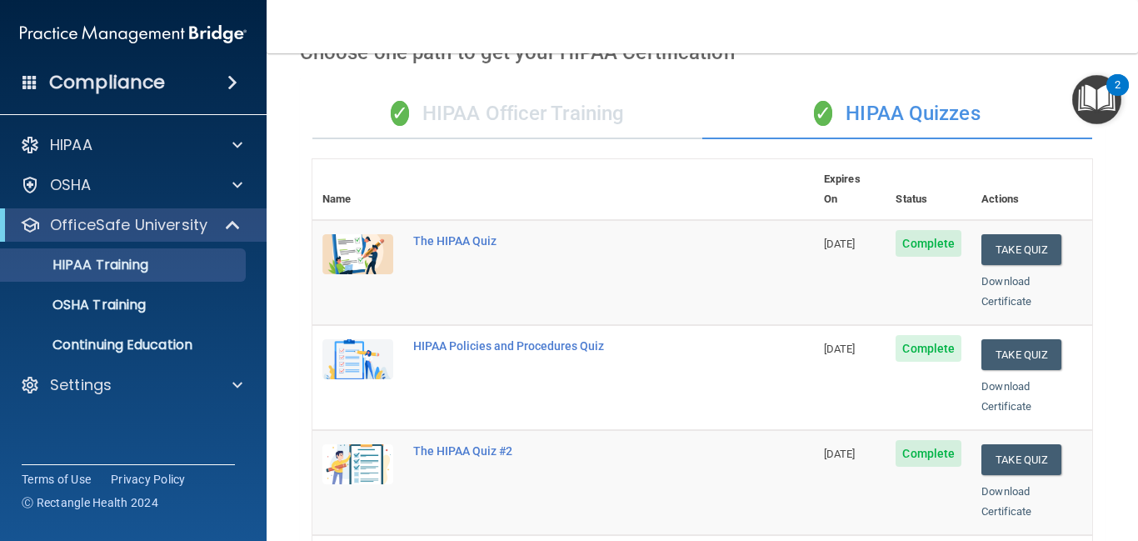
scroll to position [87, 0]
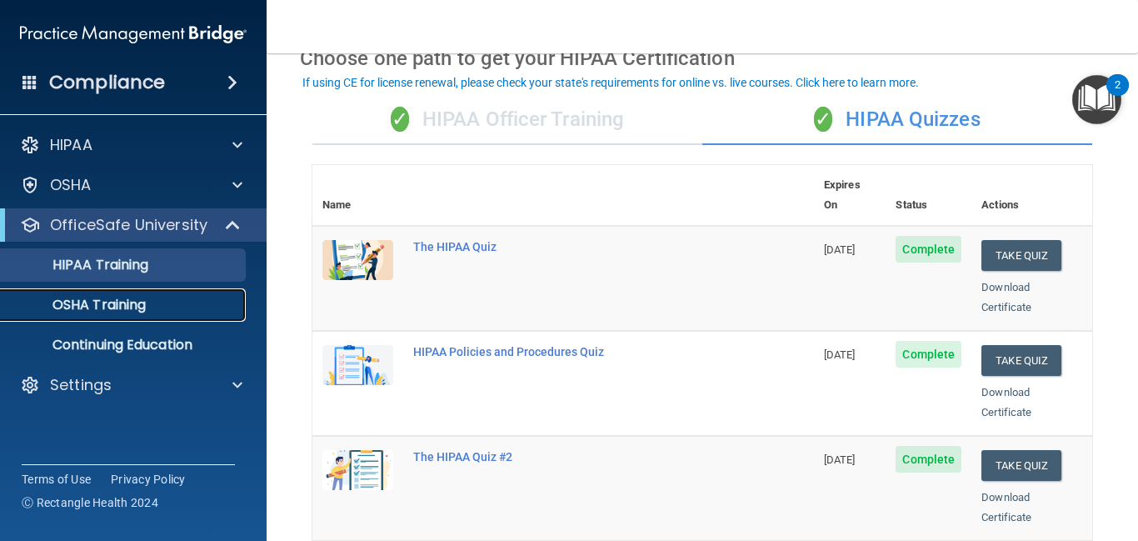
click at [184, 294] on link "OSHA Training" at bounding box center [114, 304] width 262 height 33
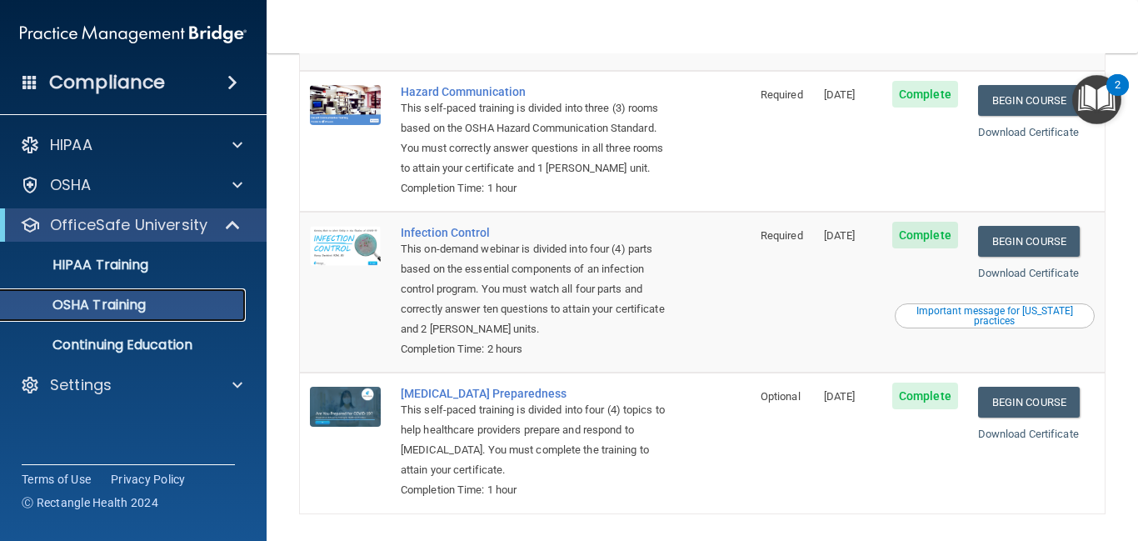
scroll to position [335, 0]
